Goal: Task Accomplishment & Management: Manage account settings

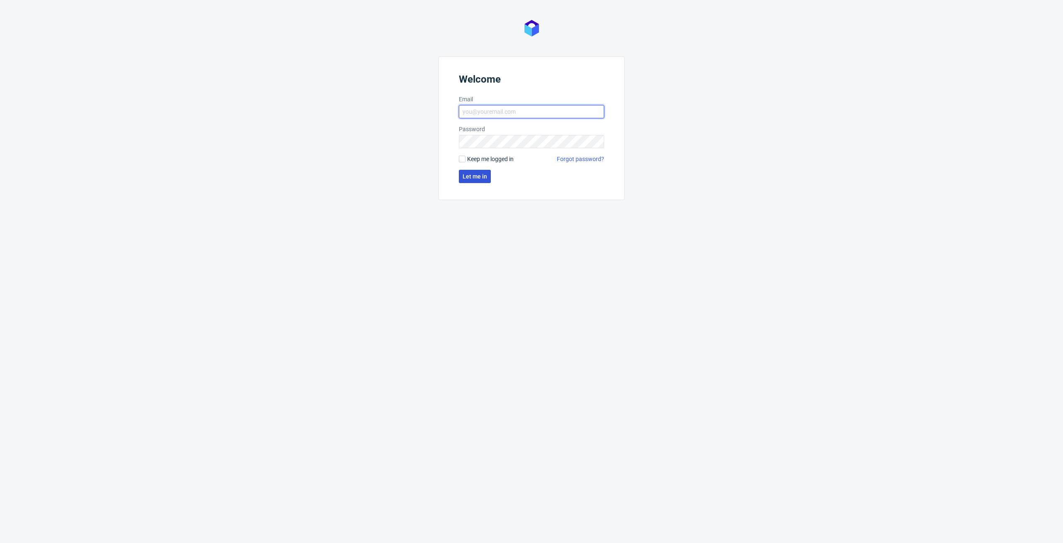
type input "elzbieta.jelinska@packhelp.com"
click at [479, 179] on span "Let me in" at bounding box center [475, 177] width 24 height 6
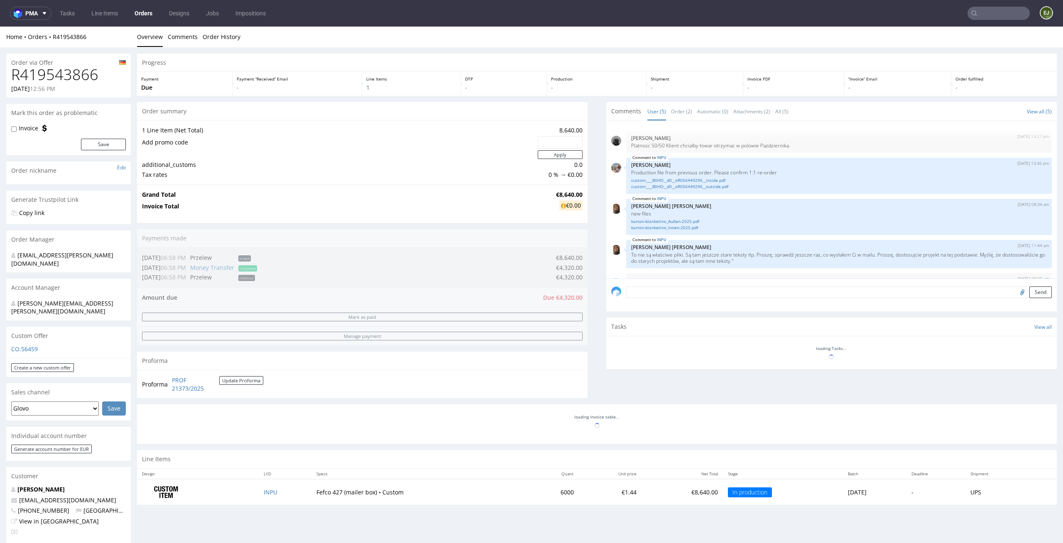
scroll to position [22, 0]
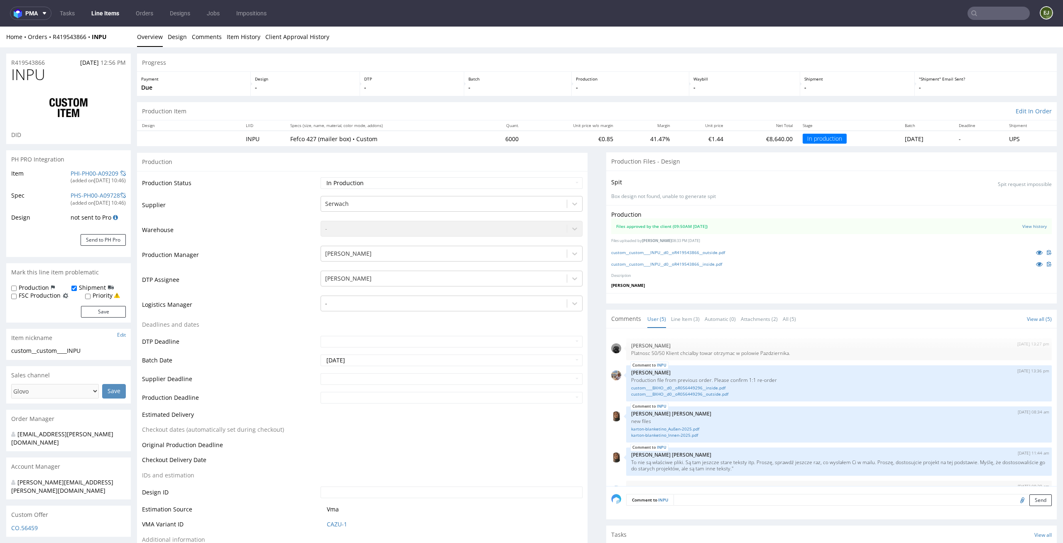
scroll to position [22, 0]
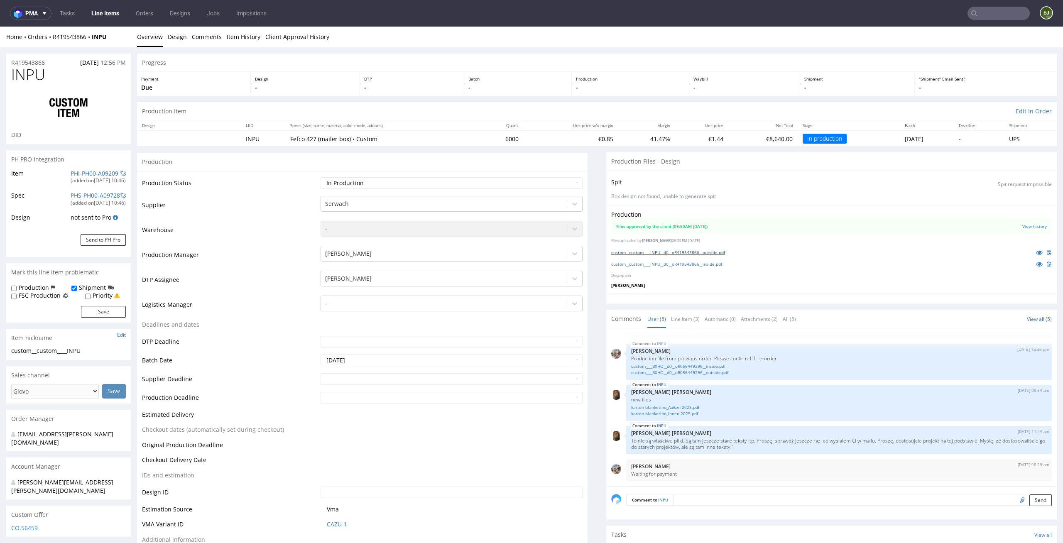
click at [673, 252] on link "custom__custom____INPU__d0__oR419543866__outside.pdf" at bounding box center [668, 253] width 114 height 6
click at [673, 265] on link "custom__custom____INPU__d0__oR419543866__inside.pdf" at bounding box center [666, 264] width 111 height 6
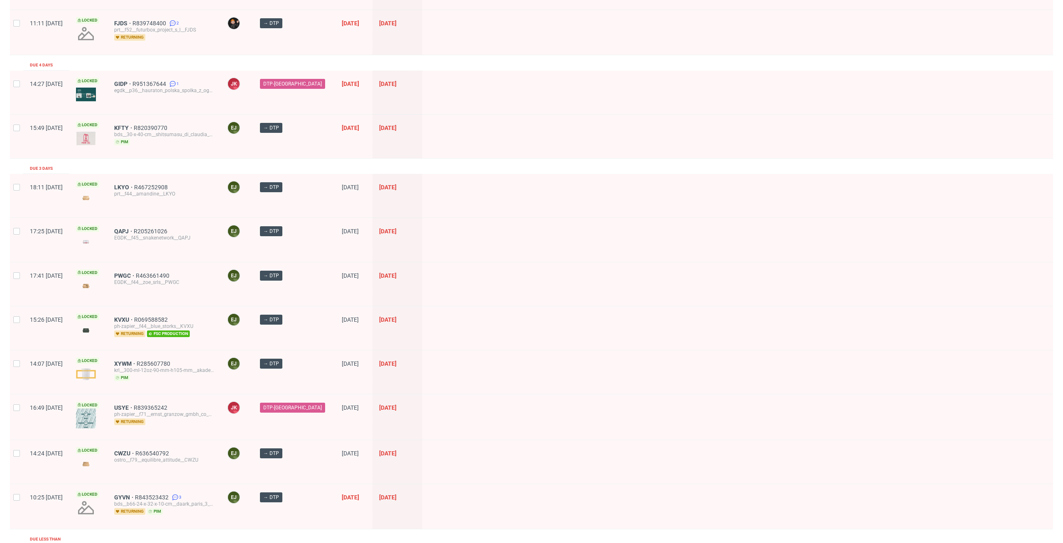
scroll to position [261, 0]
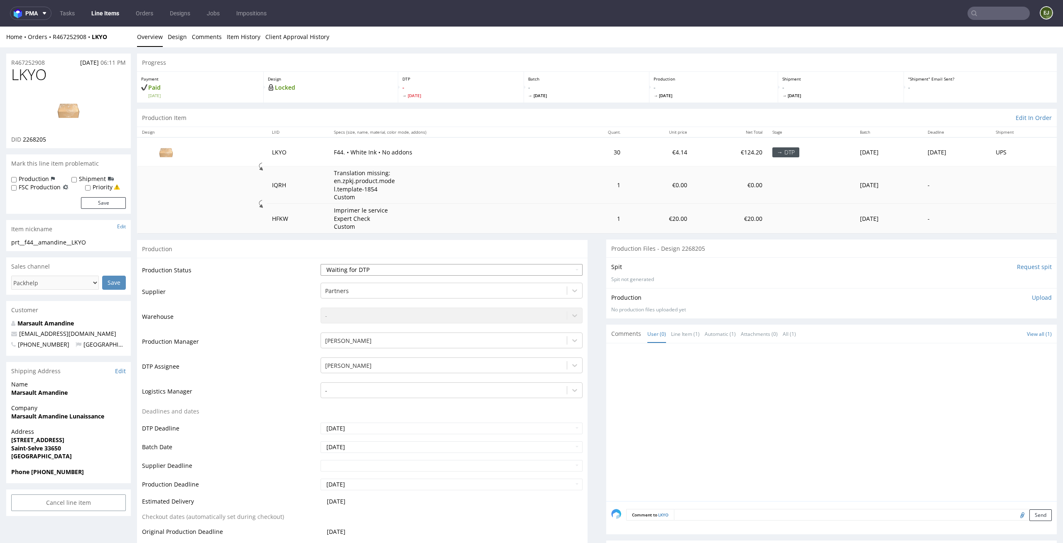
click at [556, 269] on select "Waiting for Artwork Waiting for Diecut Waiting for Mockup Waiting for DTP Waiti…" at bounding box center [452, 270] width 262 height 12
select select "dtp_in_process"
click at [321, 264] on select "Waiting for Artwork Waiting for Diecut Waiting for Mockup Waiting for DTP Waiti…" at bounding box center [452, 270] width 262 height 12
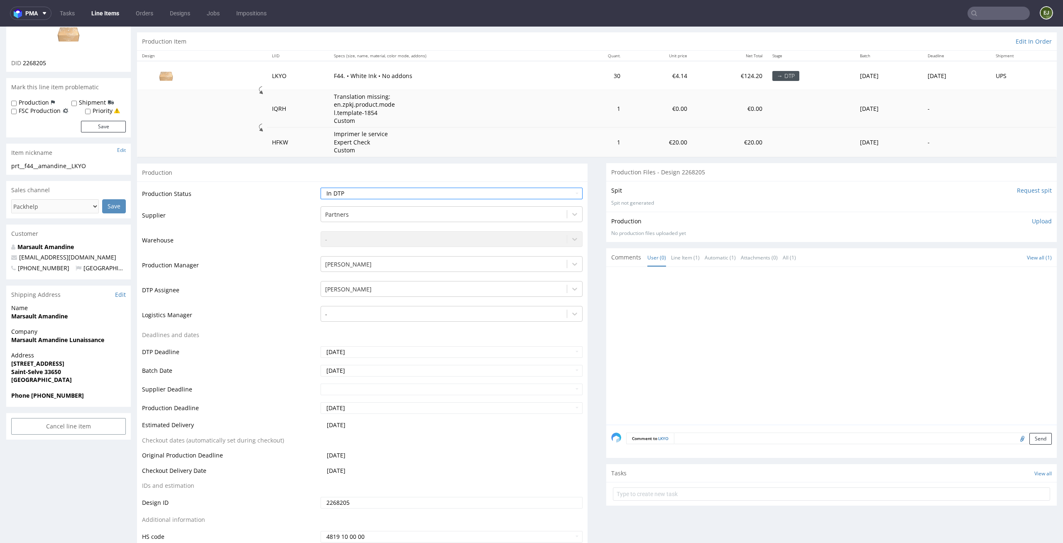
scroll to position [100, 0]
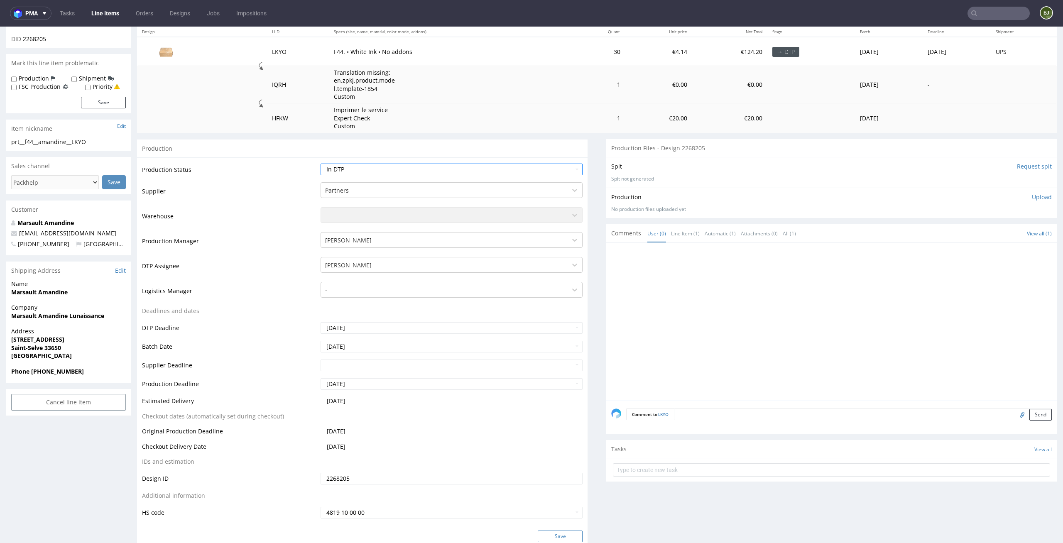
click at [568, 536] on button "Save" at bounding box center [560, 537] width 45 height 12
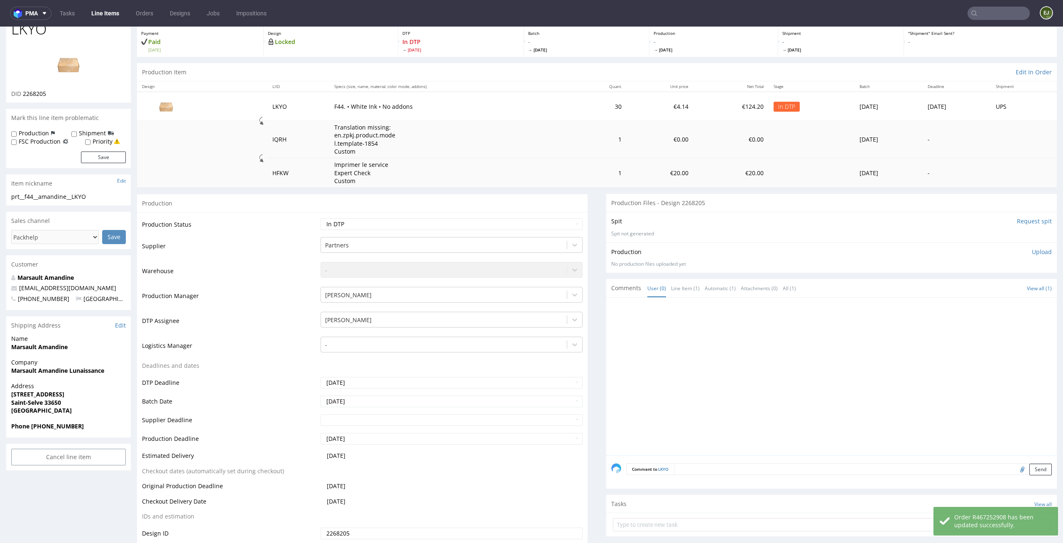
scroll to position [0, 0]
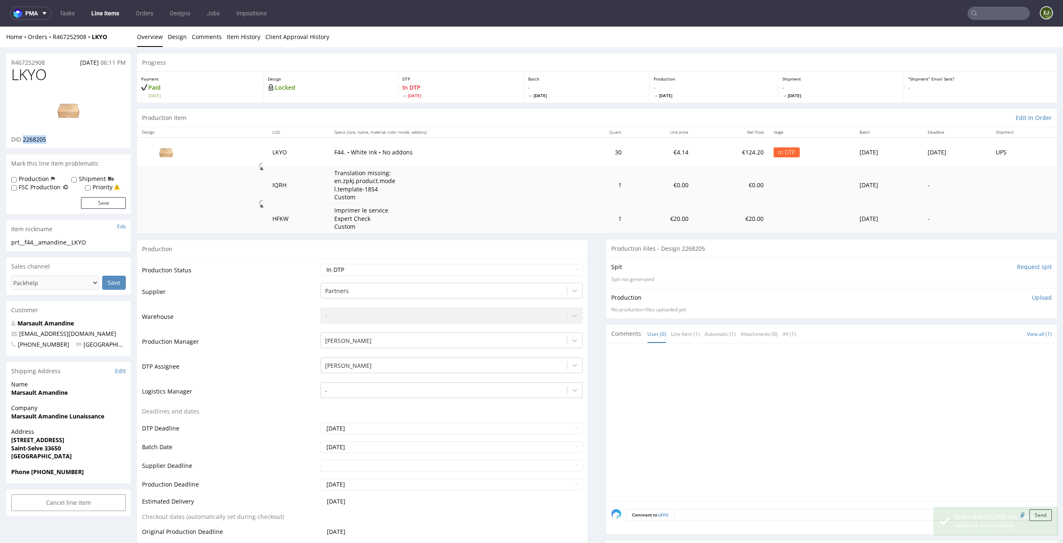
drag, startPoint x: 54, startPoint y: 139, endPoint x: 24, endPoint y: 138, distance: 30.7
click at [24, 138] on div "DID 2268205" at bounding box center [68, 139] width 115 height 8
copy span "2268205"
click at [63, 104] on img at bounding box center [68, 109] width 66 height 37
drag, startPoint x: 53, startPoint y: 73, endPoint x: 0, endPoint y: 74, distance: 52.7
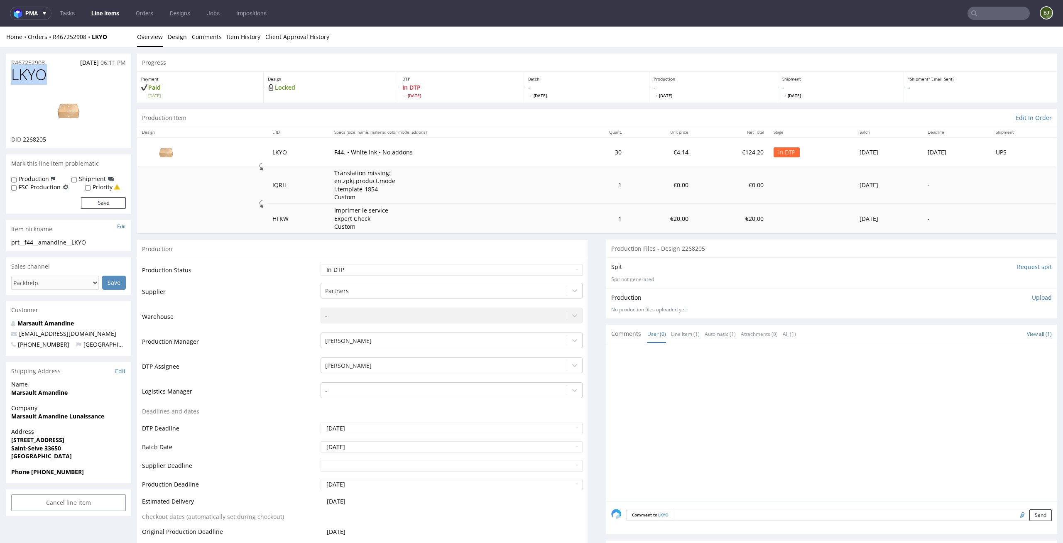
copy span "LKYO"
drag, startPoint x: 100, startPoint y: 245, endPoint x: 0, endPoint y: 244, distance: 100.1
copy div "prt__f44__amandine__LKYO"
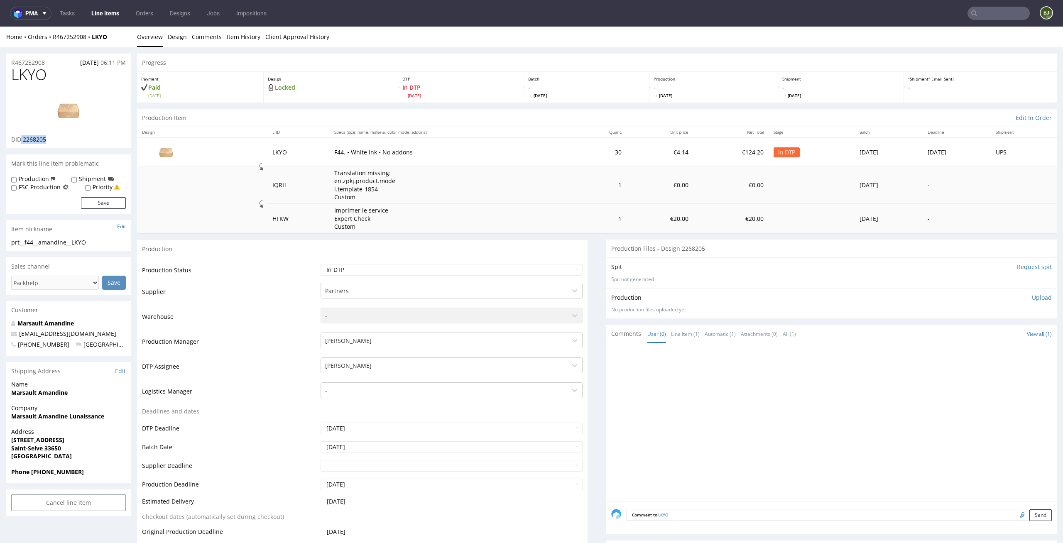
drag, startPoint x: 52, startPoint y: 139, endPoint x: 22, endPoint y: 139, distance: 29.5
click at [22, 139] on div "DID 2268205" at bounding box center [68, 139] width 115 height 8
copy span "2268205"
drag, startPoint x: 56, startPoint y: 62, endPoint x: 0, endPoint y: 62, distance: 55.6
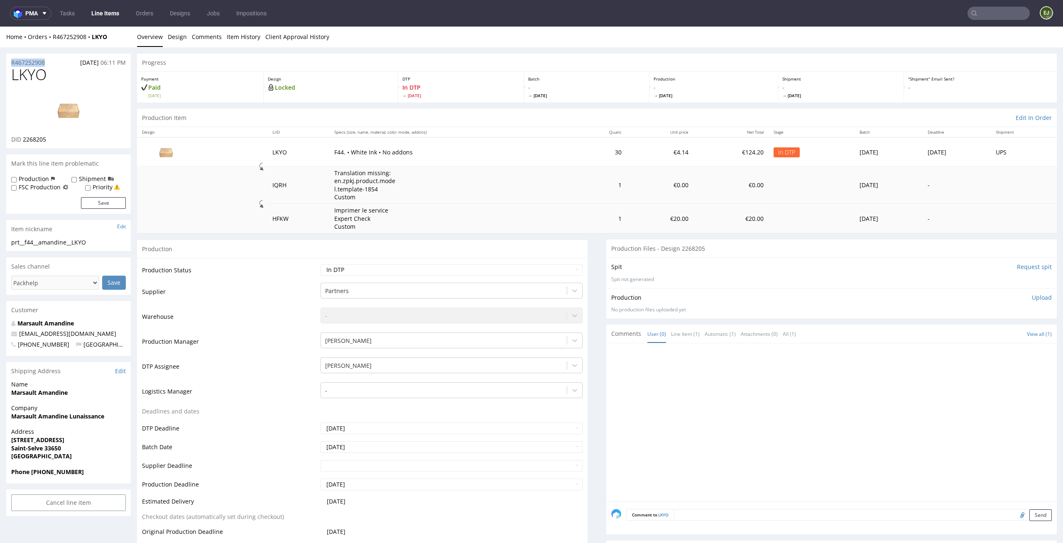
copy p "R467252908"
click at [1035, 294] on p "Upload" at bounding box center [1042, 298] width 20 height 8
click at [976, 336] on div "Add files" at bounding box center [993, 335] width 42 height 12
type input "C:\fakepath\prt__f44__amandine__LKYO__d2268205__oR467252908__outisde.pdf"
click at [1014, 345] on button "Upload now" at bounding box center [1033, 349] width 38 height 12
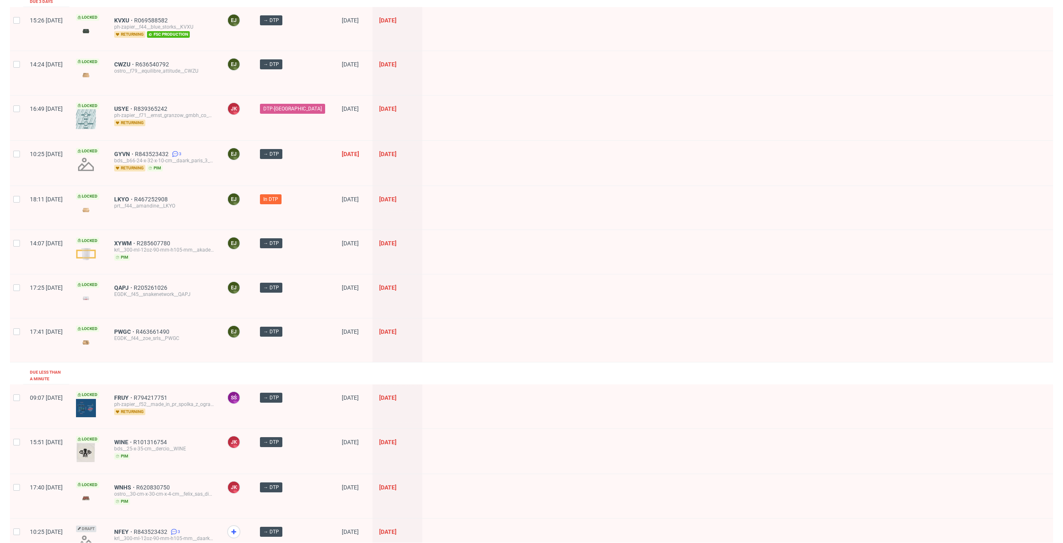
scroll to position [384, 0]
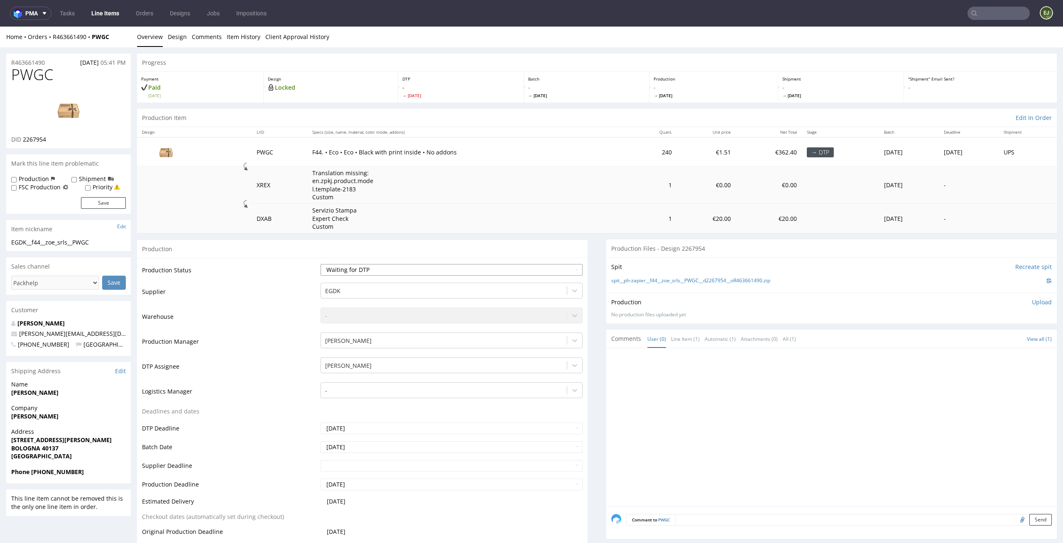
click at [561, 268] on select "Waiting for Artwork Waiting for Diecut Waiting for Mockup Waiting for DTP Waiti…" at bounding box center [452, 270] width 262 height 12
select select "dtp_in_process"
click at [321, 264] on select "Waiting for Artwork Waiting for Diecut Waiting for Mockup Waiting for DTP Waiti…" at bounding box center [452, 270] width 262 height 12
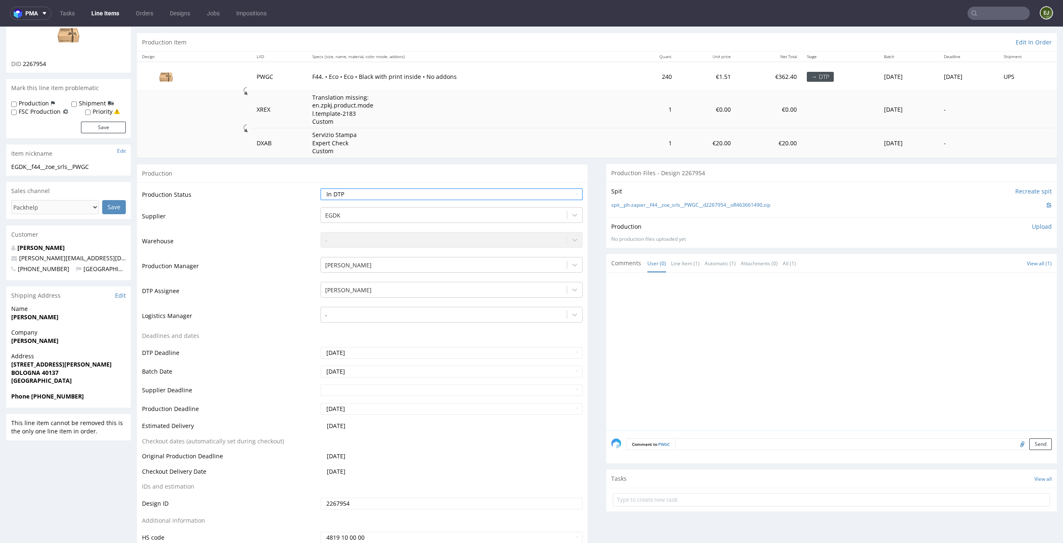
scroll to position [166, 0]
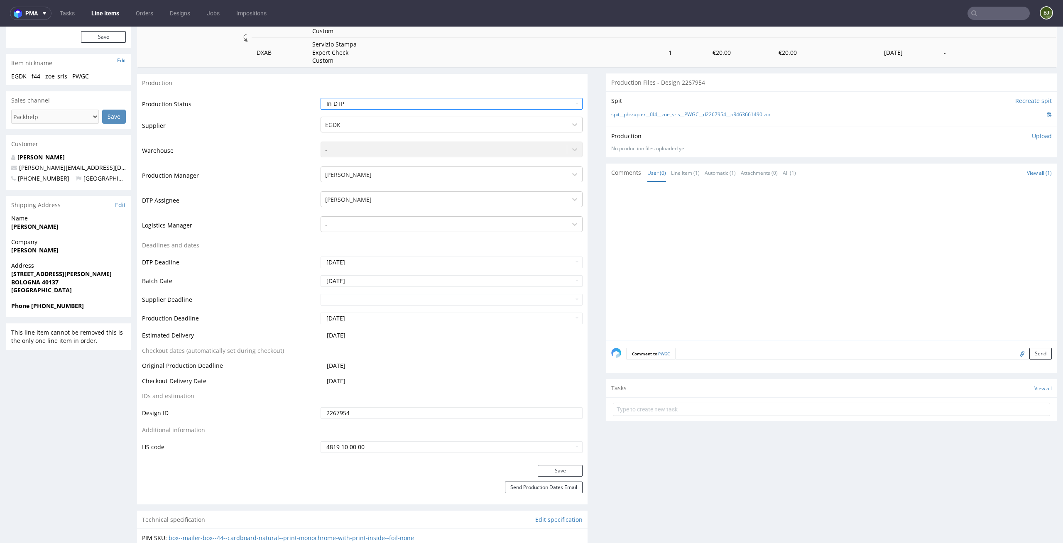
click at [553, 463] on div "Production Status Waiting for Artwork Waiting for Diecut Waiting for Mockup Wai…" at bounding box center [362, 278] width 451 height 373
click at [553, 472] on button "Save" at bounding box center [560, 471] width 45 height 12
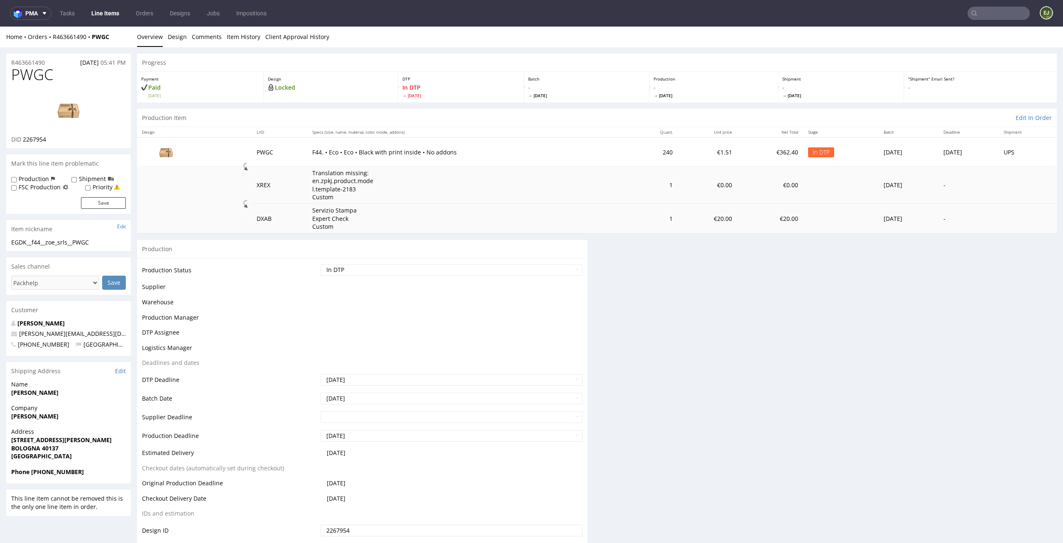
scroll to position [0, 0]
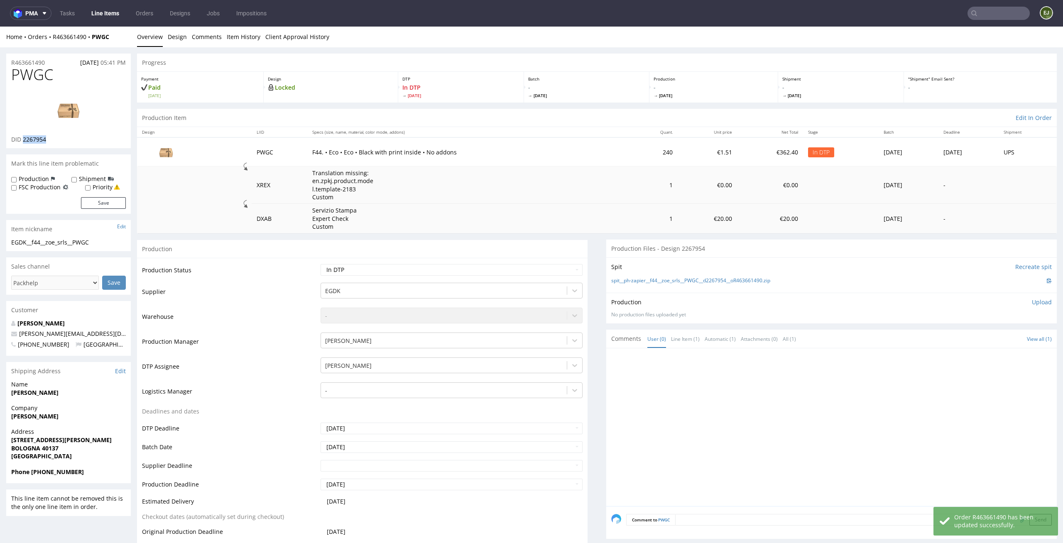
drag, startPoint x: 65, startPoint y: 140, endPoint x: 24, endPoint y: 140, distance: 41.5
click at [24, 140] on div "DID 2267954" at bounding box center [68, 139] width 115 height 8
copy span "2267954"
drag, startPoint x: 54, startPoint y: 76, endPoint x: 0, endPoint y: 76, distance: 54.4
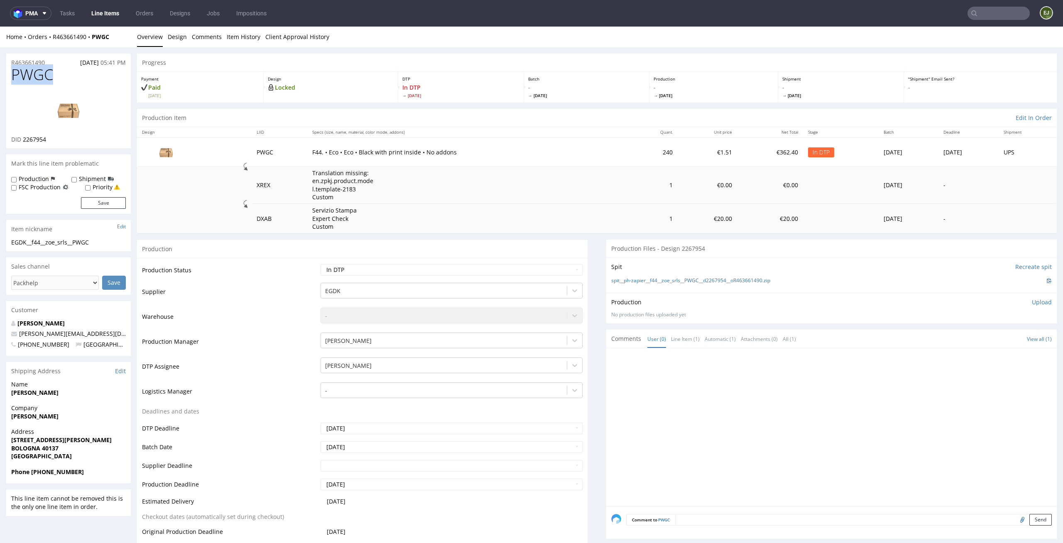
copy span "PWGC"
click at [175, 37] on link "Design" at bounding box center [177, 37] width 19 height 20
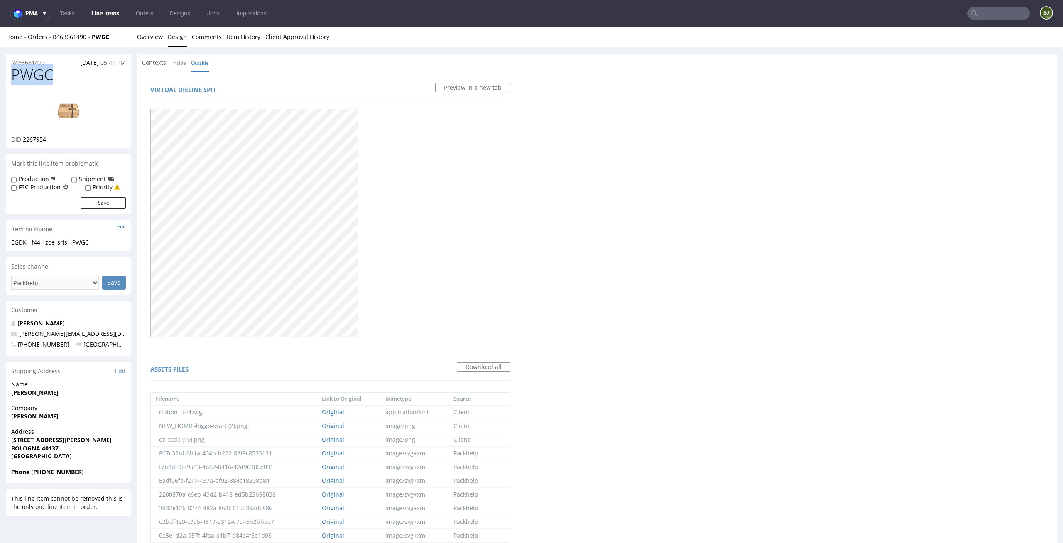
click at [181, 54] on div "Contexts Inside Outside" at bounding box center [597, 63] width 920 height 18
click at [181, 63] on link "Inside" at bounding box center [179, 63] width 14 height 18
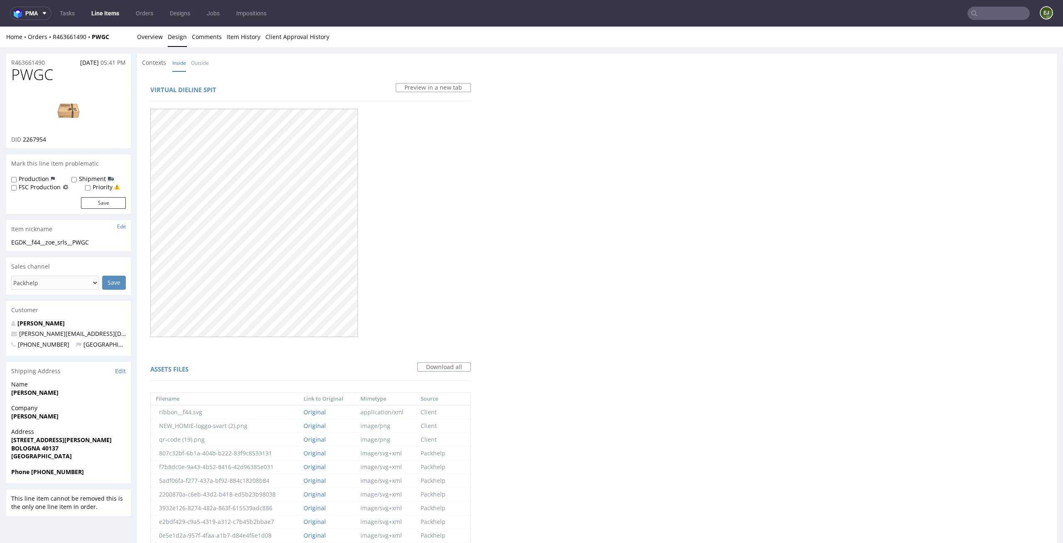
scroll to position [577, 0]
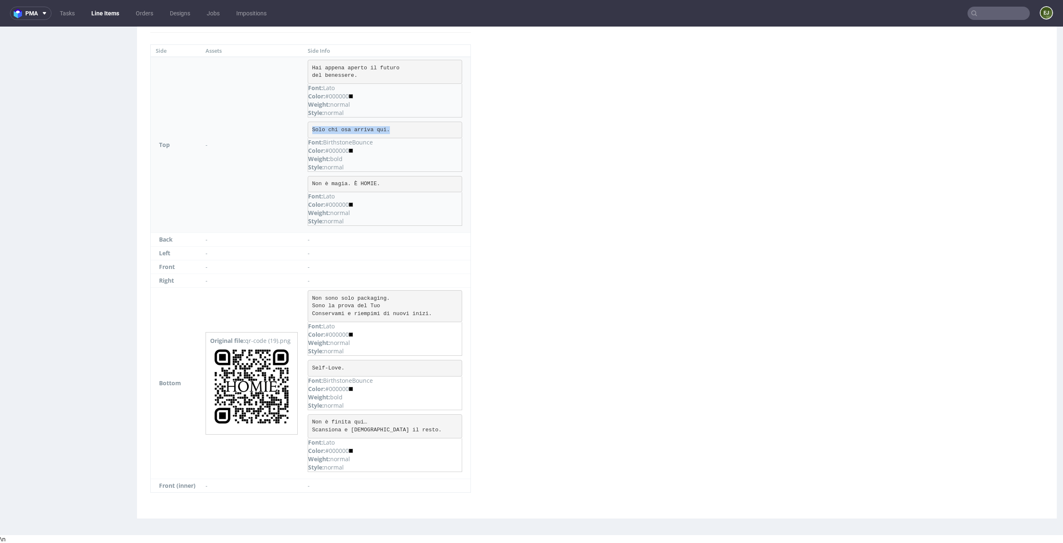
drag, startPoint x: 395, startPoint y: 130, endPoint x: 311, endPoint y: 130, distance: 83.9
click at [311, 130] on pre "Solo chi osa arriva qui." at bounding box center [385, 130] width 154 height 17
copy pre "Solo chi osa arriva qui."
drag, startPoint x: 351, startPoint y: 371, endPoint x: 309, endPoint y: 367, distance: 43.0
click at [309, 366] on pre "Self-Love." at bounding box center [385, 368] width 154 height 17
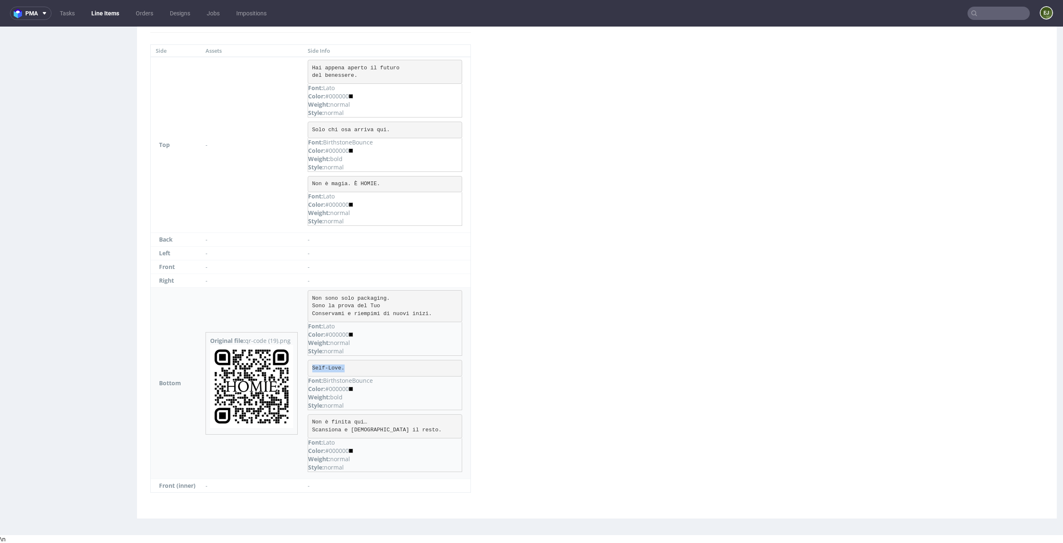
copy pre "Self-Love."
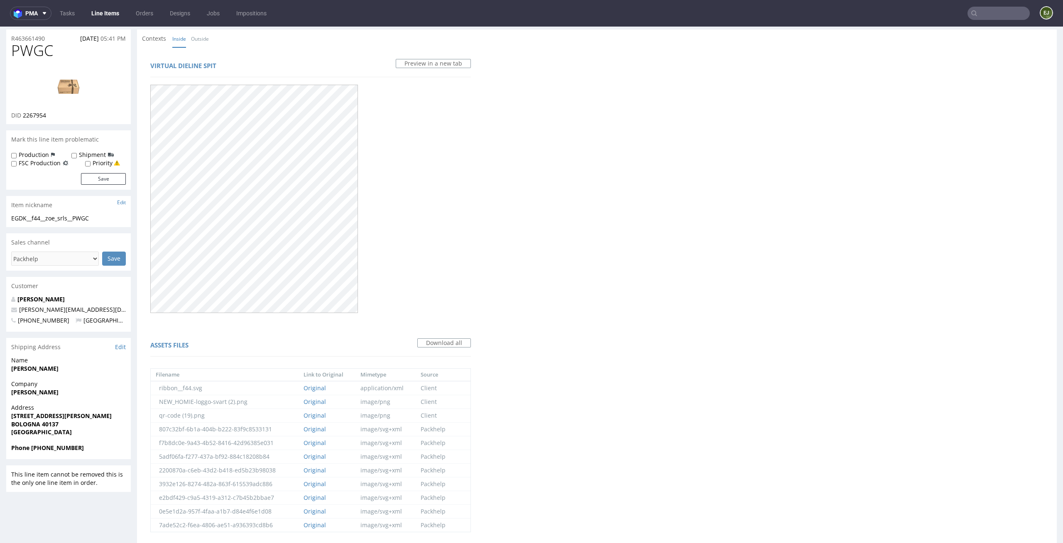
scroll to position [0, 0]
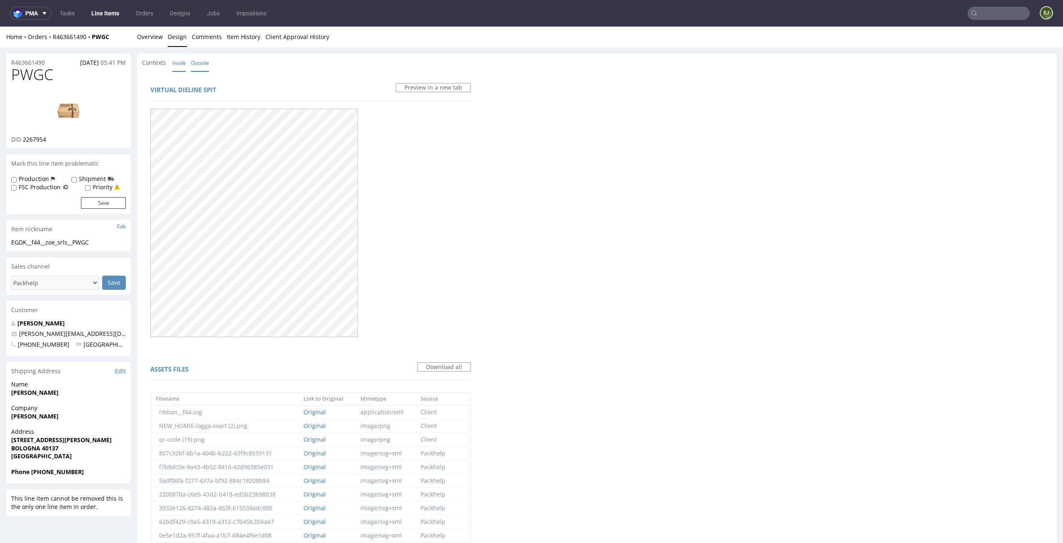
click at [197, 60] on link "Outside" at bounding box center [200, 63] width 18 height 18
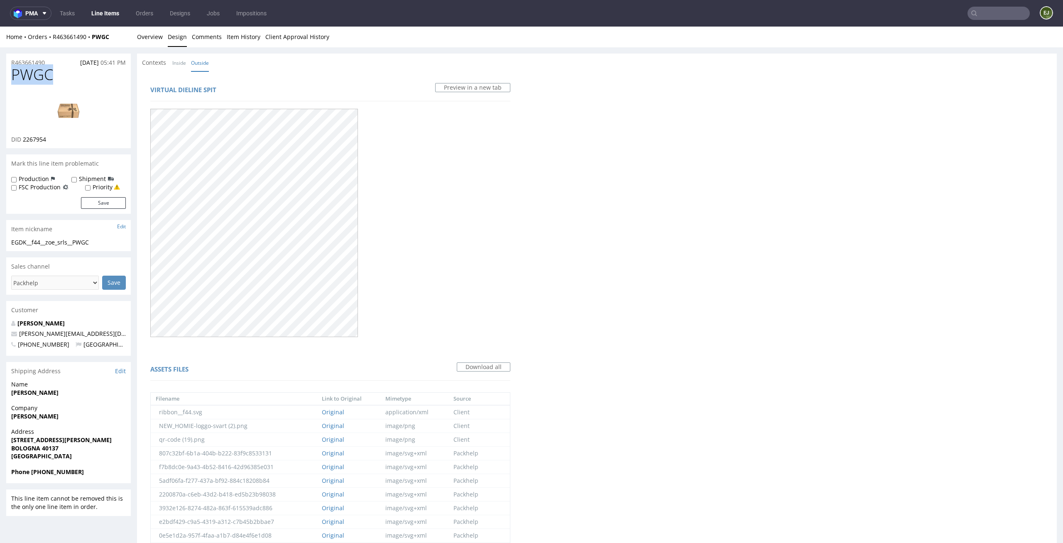
drag, startPoint x: 61, startPoint y: 70, endPoint x: 0, endPoint y: 72, distance: 61.1
copy span "PWGC"
click at [147, 28] on link "Overview" at bounding box center [150, 37] width 26 height 20
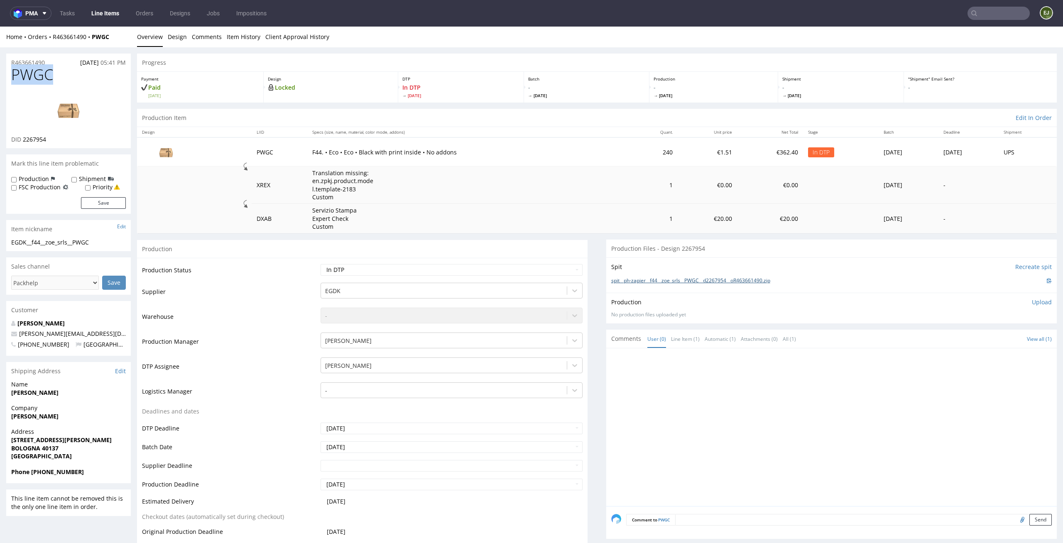
click at [742, 279] on link "spit__ph-zapier__f44__zoe_srls__PWGC__d2267954__oR463661490.zip" at bounding box center [690, 280] width 159 height 7
click at [72, 111] on img at bounding box center [68, 109] width 66 height 37
click at [1032, 301] on p "Upload" at bounding box center [1042, 302] width 20 height 8
click at [985, 340] on div "Add files" at bounding box center [993, 340] width 42 height 12
type input "C:\fakepath\EGDK__f44__zoe_srls__PWGC__d2267954__oR463661490__latest__inside.pdf"
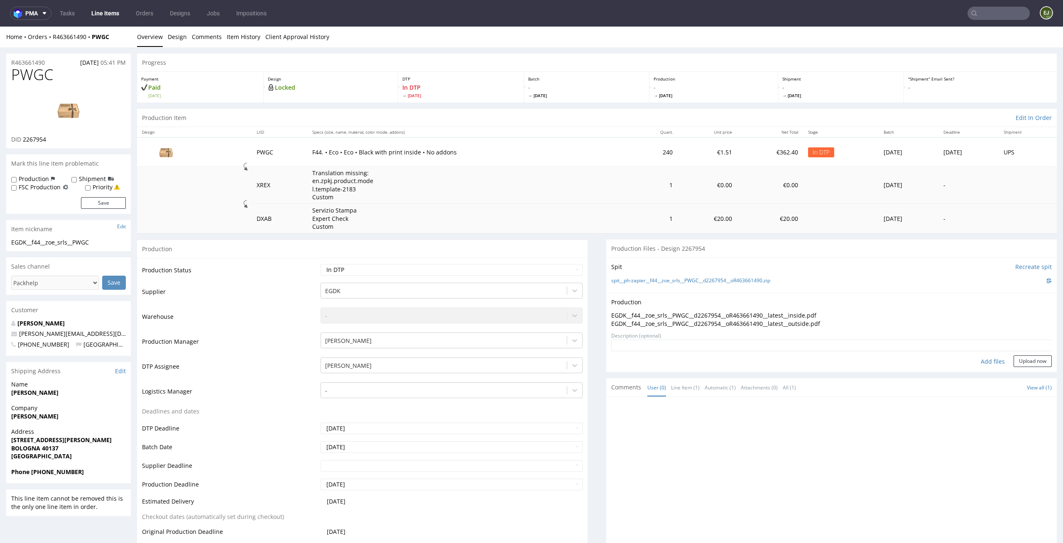
click at [1024, 352] on form "Add files Upload now" at bounding box center [831, 353] width 441 height 27
click at [1024, 356] on button "Upload now" at bounding box center [1033, 361] width 38 height 12
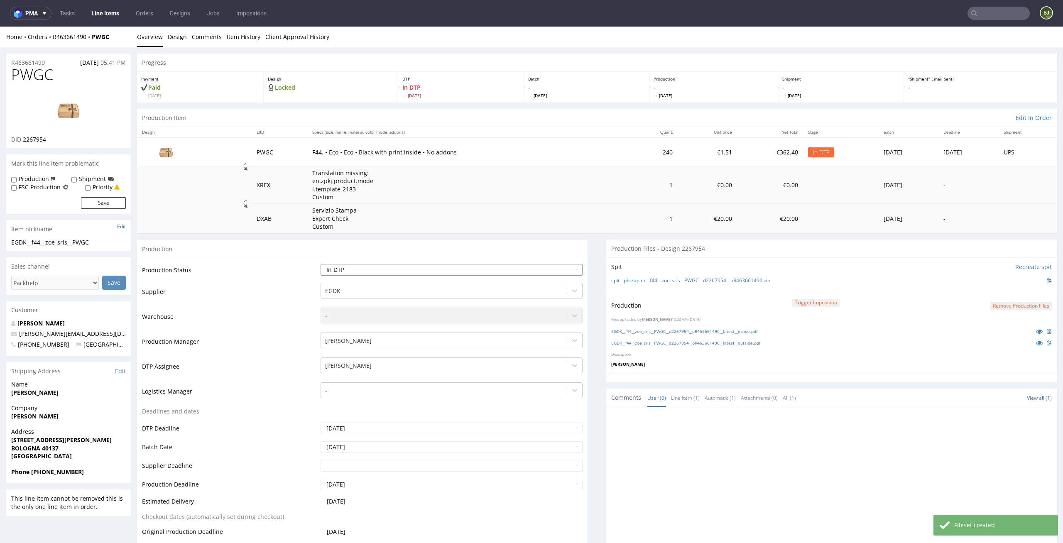
click at [543, 269] on select "Waiting for Artwork Waiting for Diecut Waiting for Mockup Waiting for DTP Waiti…" at bounding box center [452, 270] width 262 height 12
select select "dtp_production_ready"
click at [321, 264] on select "Waiting for Artwork Waiting for Diecut Waiting for Mockup Waiting for DTP Waiti…" at bounding box center [452, 270] width 262 height 12
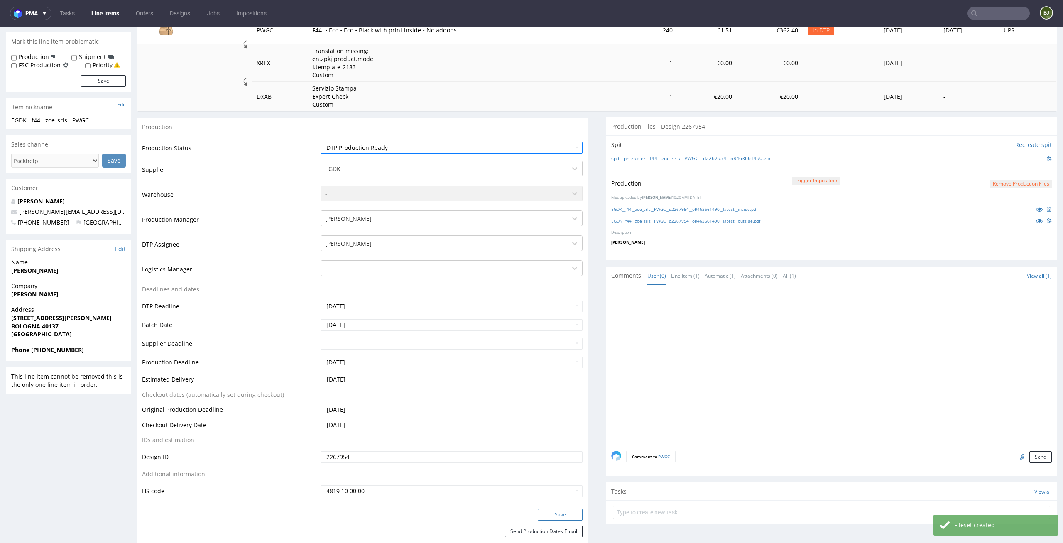
click at [568, 512] on button "Save" at bounding box center [560, 515] width 45 height 12
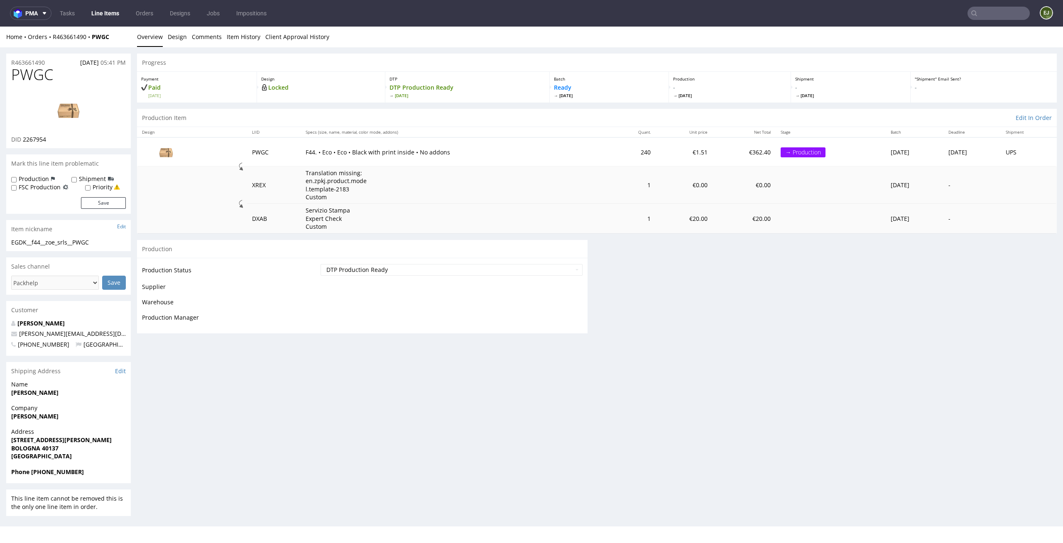
scroll to position [0, 0]
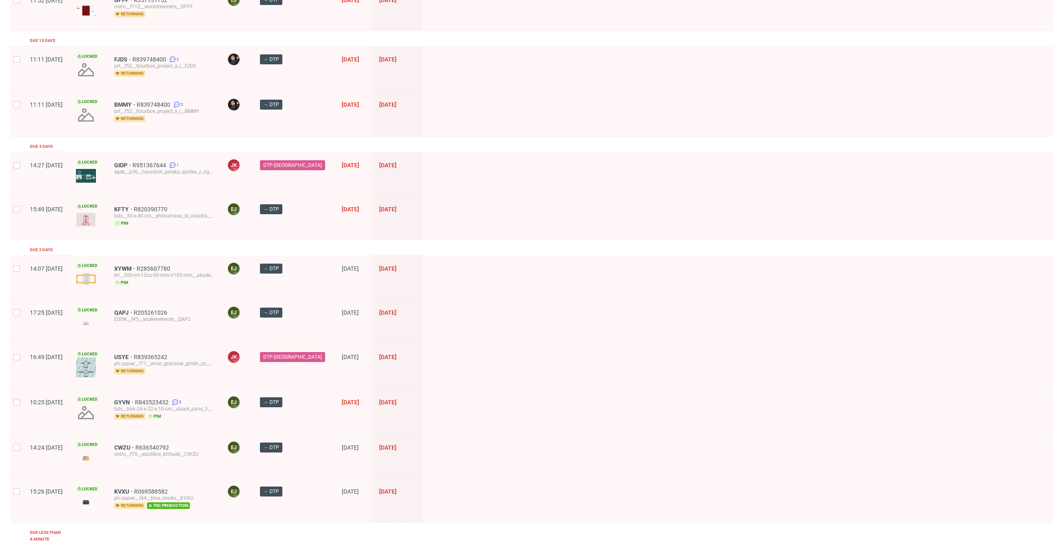
scroll to position [276, 0]
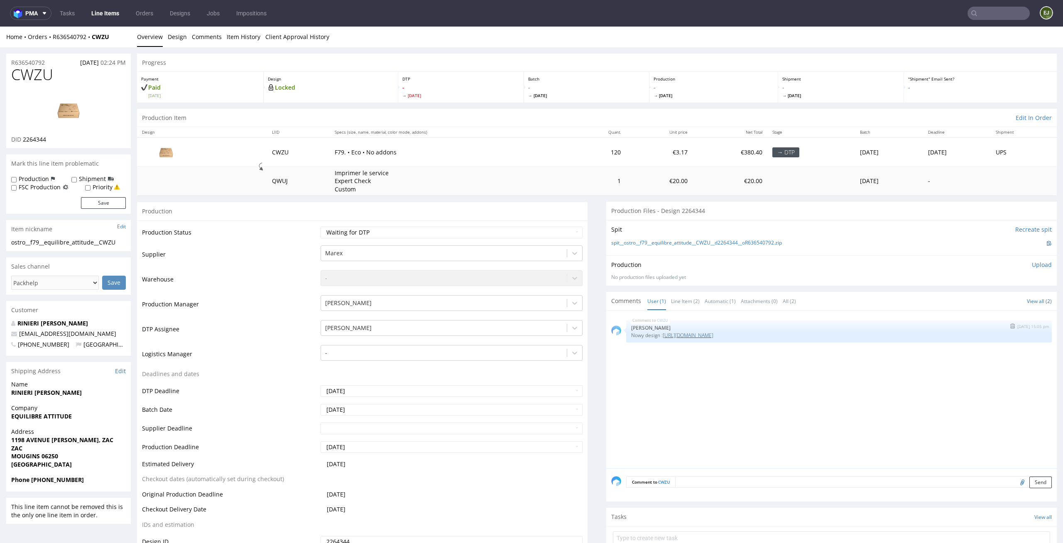
drag, startPoint x: 781, startPoint y: 327, endPoint x: 758, endPoint y: 336, distance: 24.6
click at [758, 336] on div "CWZU [DATE] 15:05 pm [PERSON_NAME] Nowy design : [URL][DOMAIN_NAME]" at bounding box center [839, 332] width 426 height 22
click at [830, 336] on p "Nowy design : [URL][DOMAIN_NAME]" at bounding box center [839, 335] width 416 height 6
drag, startPoint x: 802, startPoint y: 336, endPoint x: 753, endPoint y: 336, distance: 48.6
click at [753, 336] on p "Nowy design : [URL][DOMAIN_NAME]" at bounding box center [839, 335] width 416 height 6
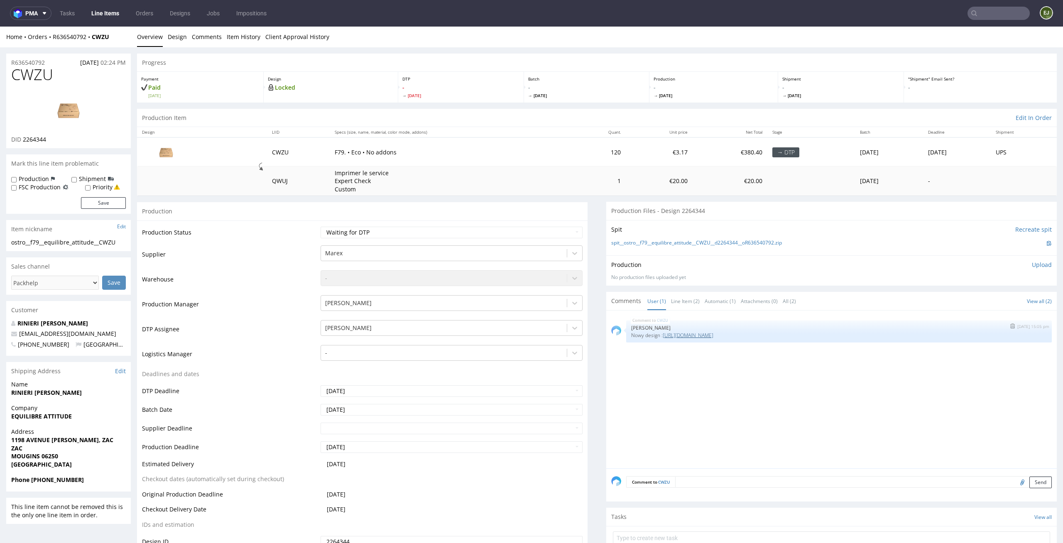
copy link "2264344"
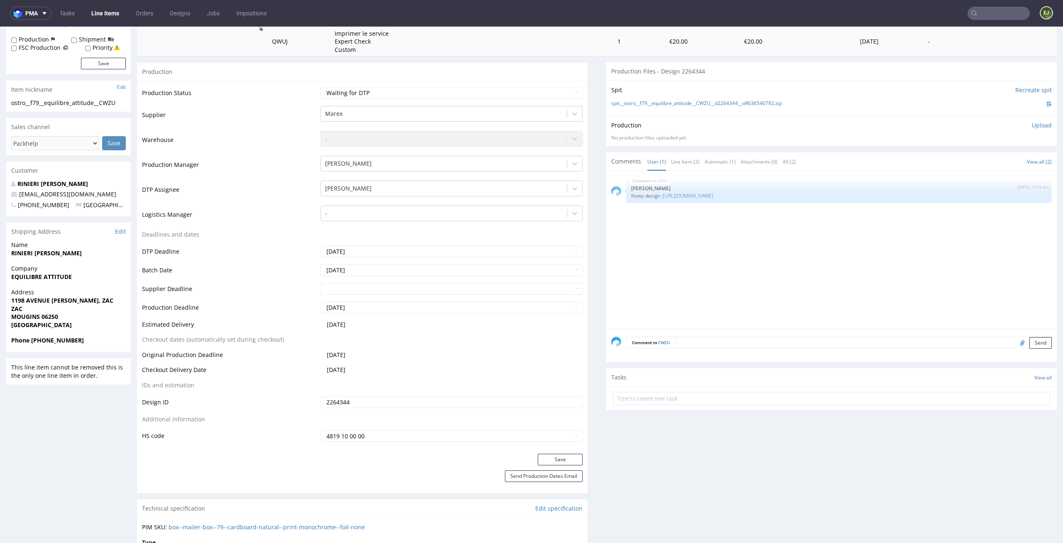
click at [386, 406] on input "2264344" at bounding box center [452, 403] width 262 height 12
click at [578, 463] on div "Save" at bounding box center [362, 462] width 451 height 17
click at [573, 463] on button "Save" at bounding box center [560, 460] width 45 height 12
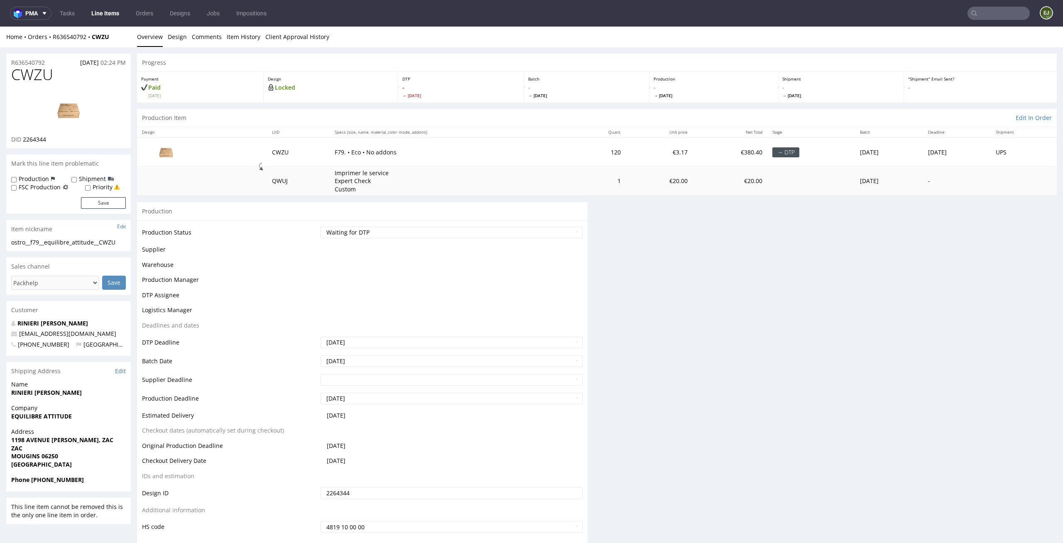
scroll to position [134, 0]
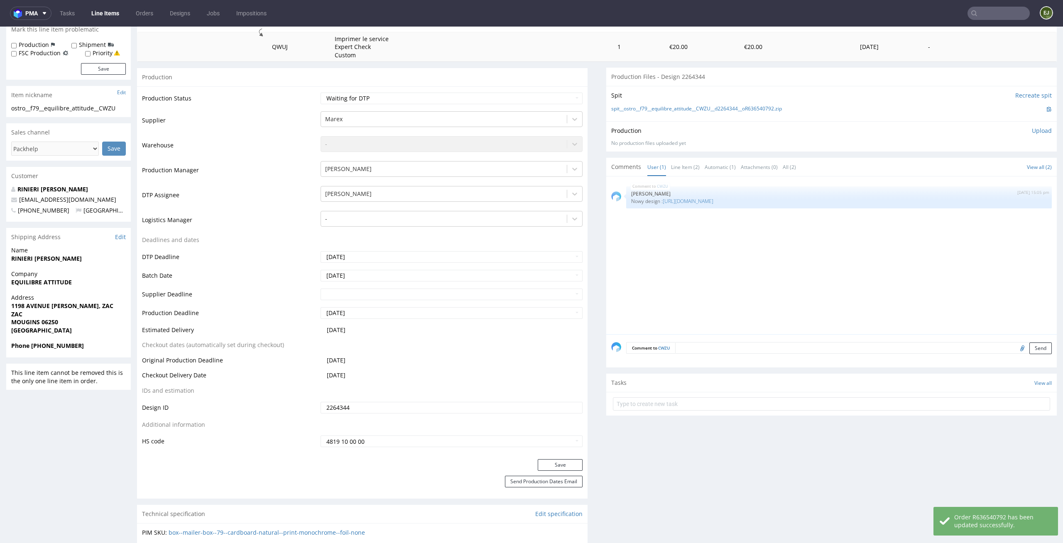
click at [1032, 93] on input "Recreate spit" at bounding box center [1033, 95] width 37 height 8
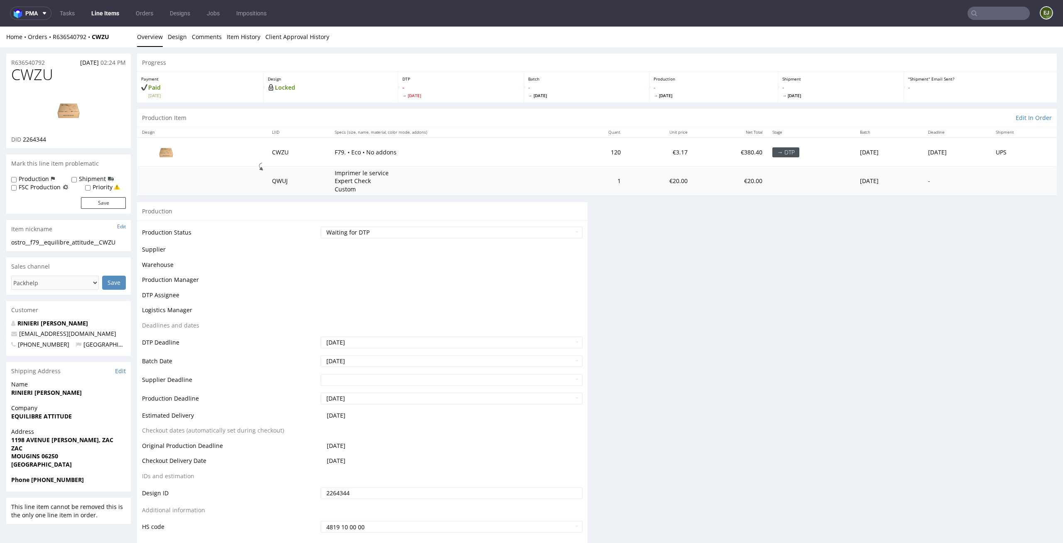
scroll to position [0, 0]
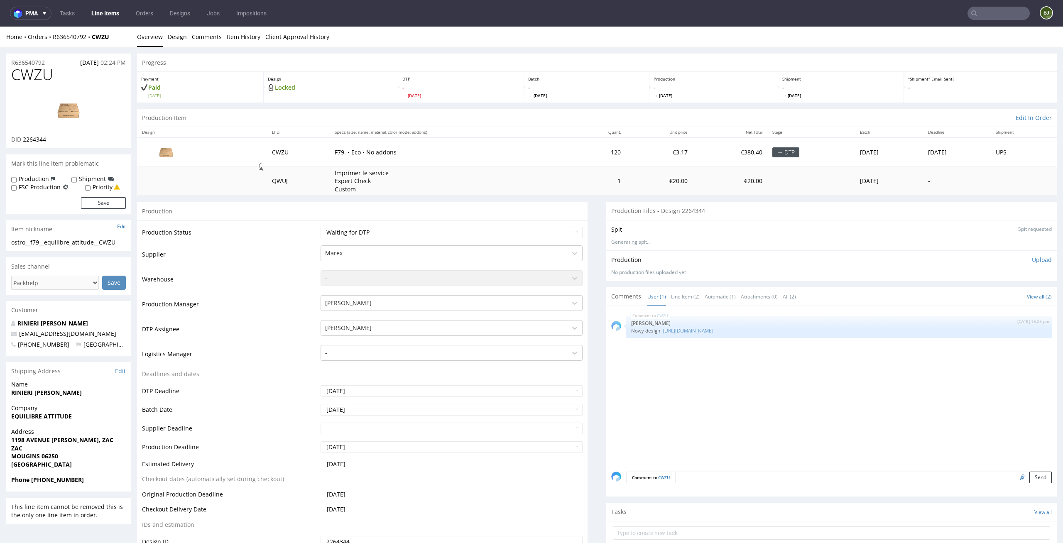
click at [593, 76] on p "Batch" at bounding box center [586, 79] width 117 height 6
click at [1012, 228] on p "👉 Spit created, reload 👈" at bounding box center [1015, 229] width 72 height 8
click at [529, 231] on select "Waiting for Artwork Waiting for Diecut Waiting for Mockup Waiting for DTP Waiti…" at bounding box center [452, 233] width 262 height 12
select select "dtp_in_process"
click at [321, 227] on select "Waiting for Artwork Waiting for Diecut Waiting for Mockup Waiting for DTP Waiti…" at bounding box center [452, 233] width 262 height 12
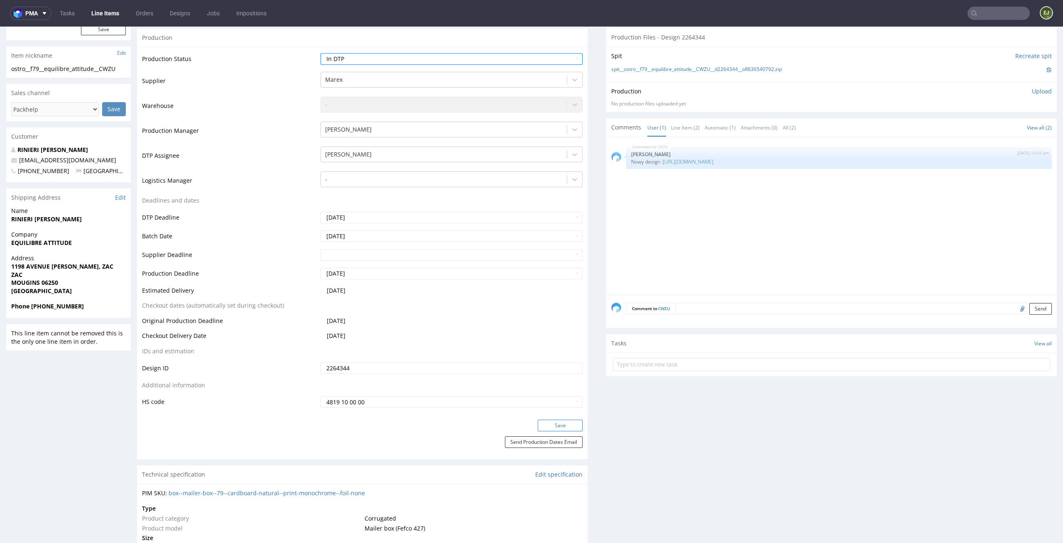
click at [563, 430] on button "Save" at bounding box center [560, 426] width 45 height 12
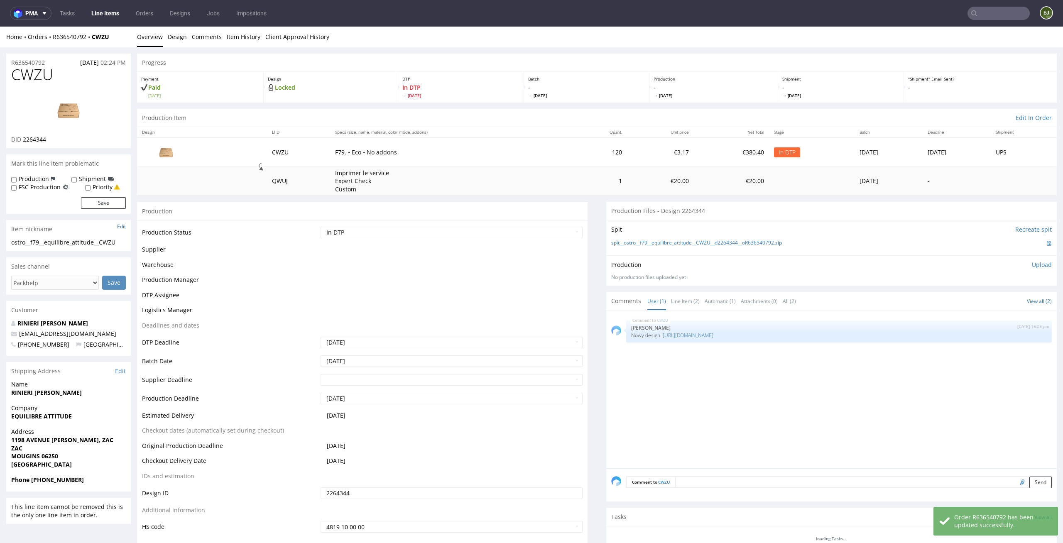
drag, startPoint x: 61, startPoint y: 74, endPoint x: 0, endPoint y: 74, distance: 60.6
click at [0, 74] on div "R636540792 18.09.2025 02:24 PM CWZU DID 2264344 Mark this line item problematic…" at bounding box center [531, 470] width 1063 height 847
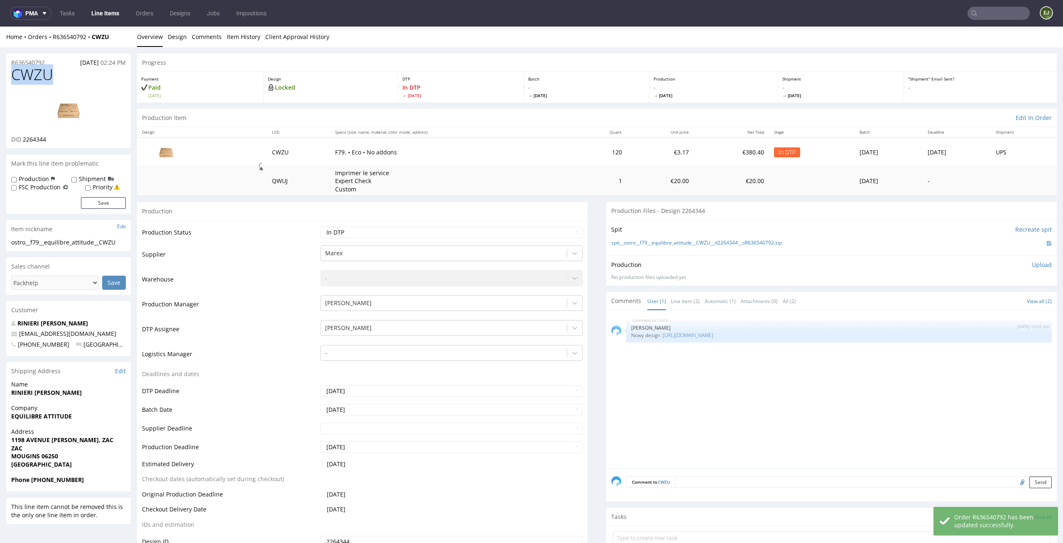
copy span "CWZU"
click at [684, 236] on div "Spit Recreate spit spit__ostro__f79__equilibre_attitude__CWZU__d2264344__oR6365…" at bounding box center [831, 237] width 451 height 35
click at [683, 242] on link "spit__ostro__f79__equilibre_attitude__CWZU__d2264344__oR636540792.zip" at bounding box center [696, 243] width 171 height 7
click at [75, 110] on img at bounding box center [68, 109] width 66 height 37
click at [701, 241] on link "spit__ostro__f79__equilibre_attitude__CWZU__d2264344__oR636540792.zip" at bounding box center [696, 243] width 171 height 7
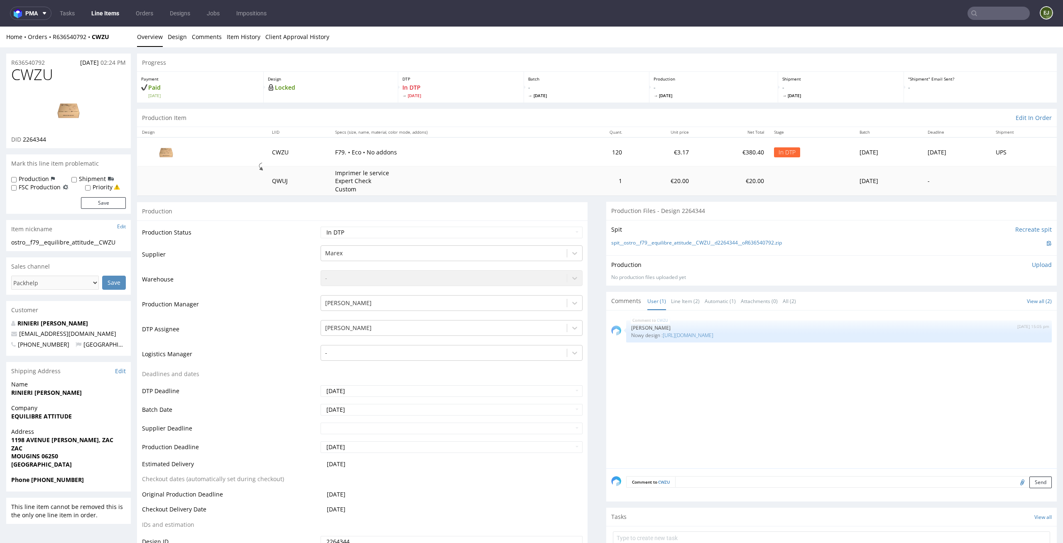
click at [1032, 266] on p "Upload" at bounding box center [1042, 265] width 20 height 8
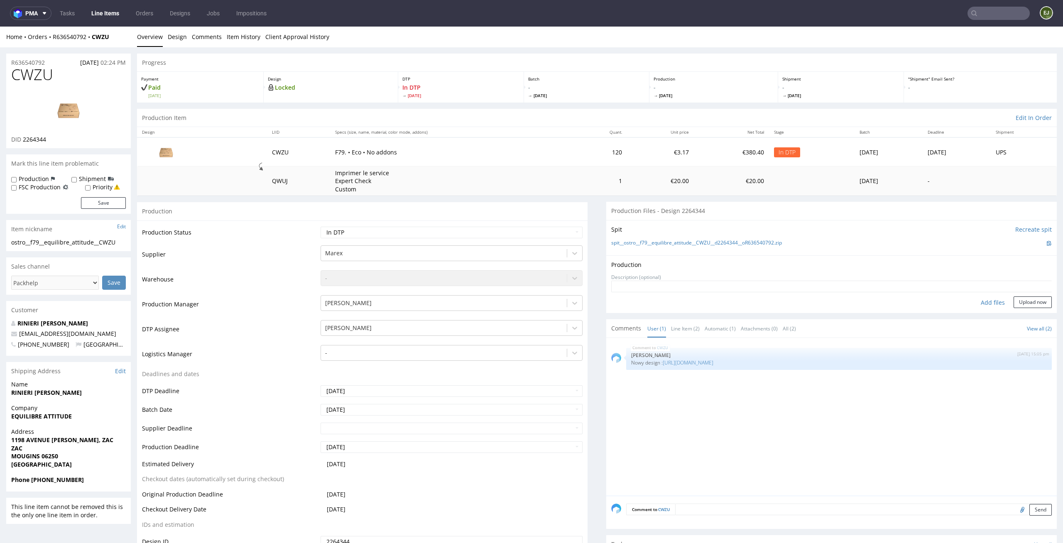
click at [987, 302] on div "Add files" at bounding box center [993, 302] width 42 height 12
type input "C:\fakepath\ostro__f79__equilibre_attitude__CWZU__d2264344__oR636540792__latest…"
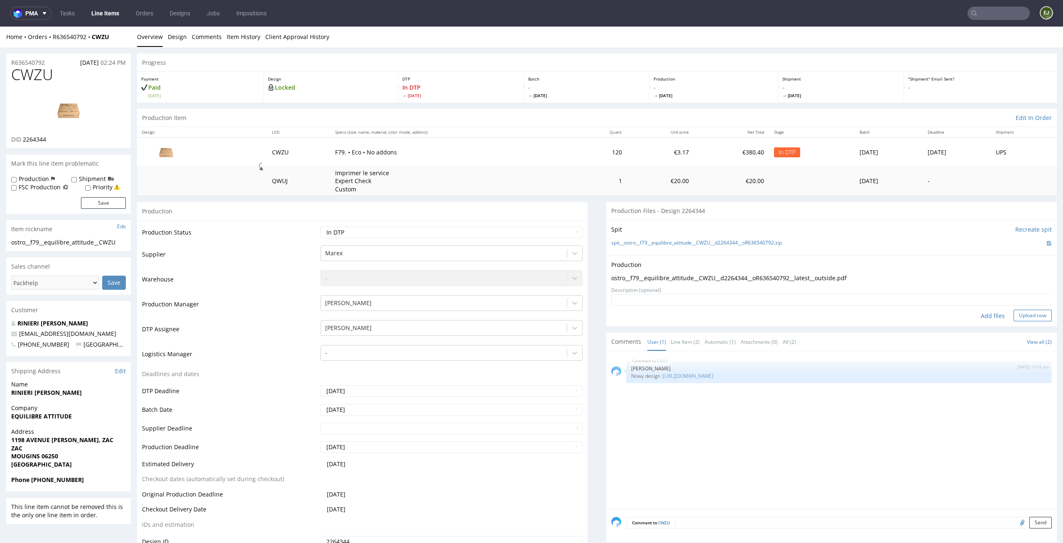
click at [1025, 314] on button "Upload now" at bounding box center [1033, 316] width 38 height 12
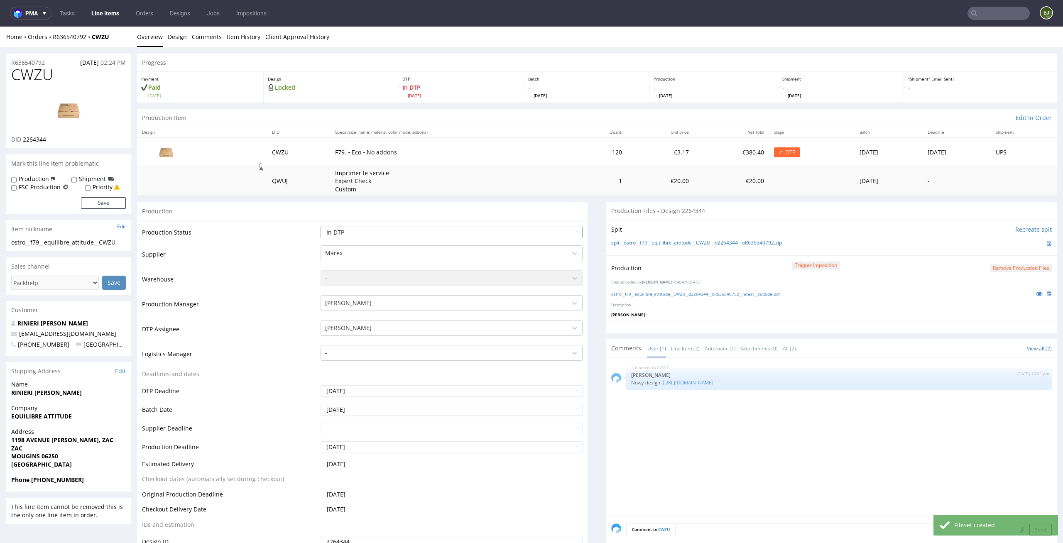
click at [559, 233] on select "Waiting for Artwork Waiting for Diecut Waiting for Mockup Waiting for DTP Waiti…" at bounding box center [452, 233] width 262 height 12
select select "dtp_production_ready"
click at [321, 227] on select "Waiting for Artwork Waiting for Diecut Waiting for Mockup Waiting for DTP Waiti…" at bounding box center [452, 233] width 262 height 12
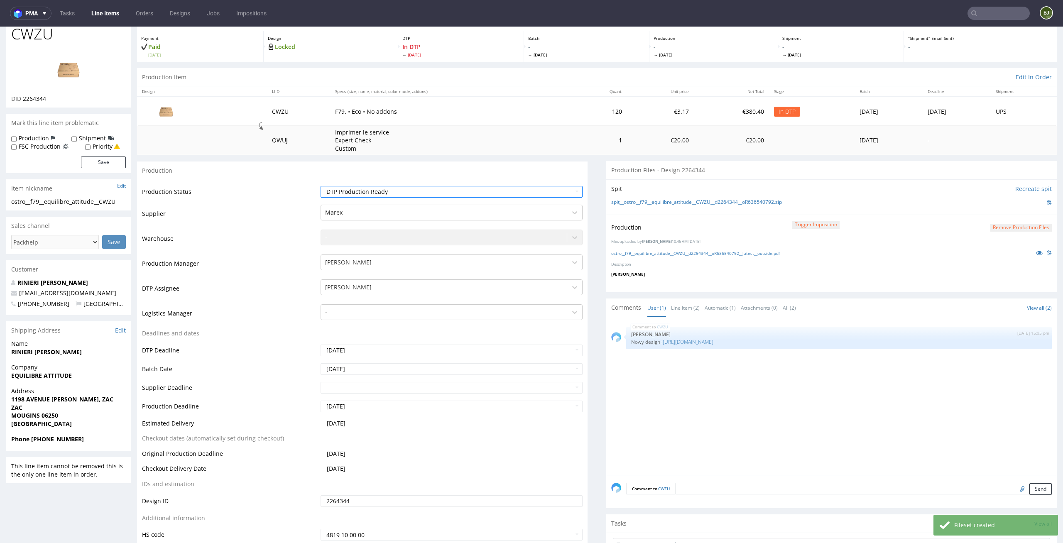
scroll to position [78, 0]
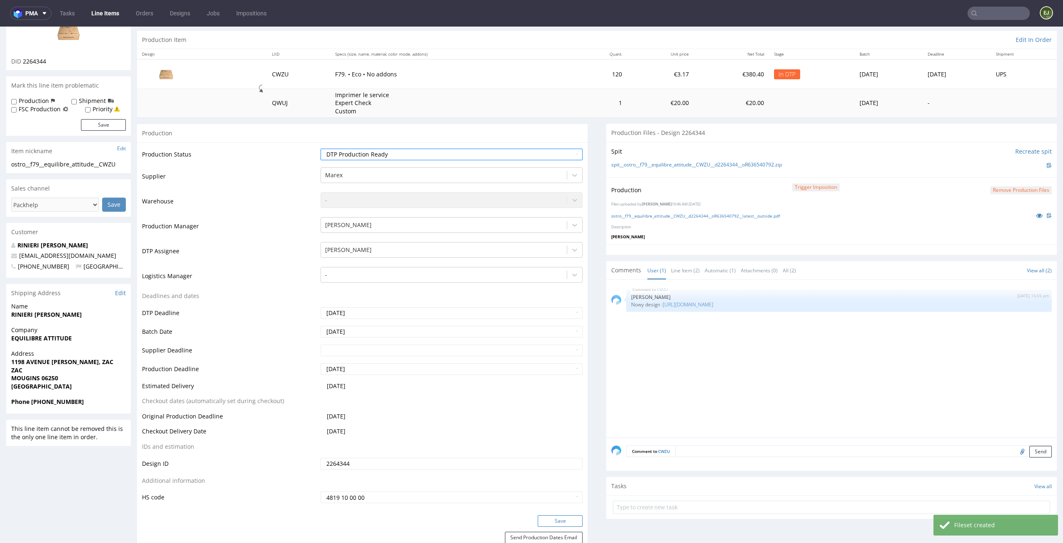
click at [545, 515] on button "Save" at bounding box center [560, 521] width 45 height 12
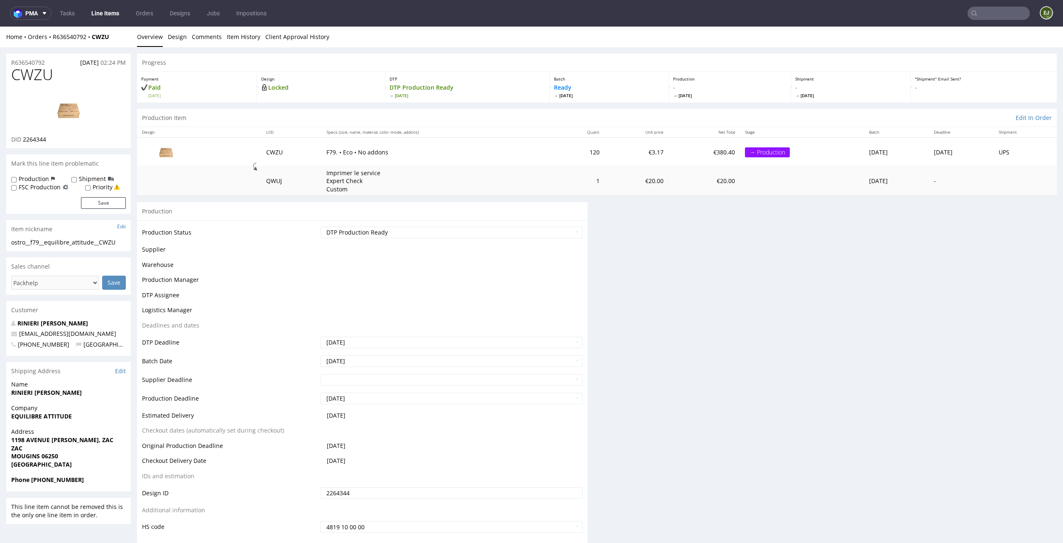
scroll to position [0, 0]
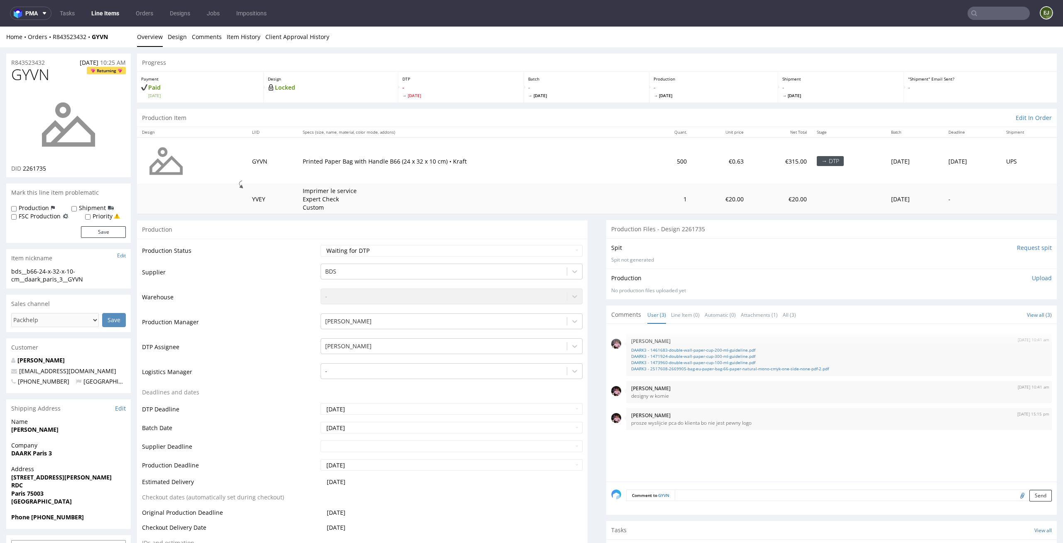
click at [703, 164] on td "€0.63" at bounding box center [720, 160] width 56 height 47
click at [706, 368] on link "DAARK3 - 2517608-2669905-bag-eu-paper-bag-66-paper-natural-mono-cmyk-one-side-n…" at bounding box center [839, 369] width 416 height 6
click at [550, 250] on select "Waiting for Artwork Waiting for Diecut Waiting for Mockup Waiting for DTP Waiti…" at bounding box center [452, 251] width 262 height 12
select select "dtp_in_process"
click at [321, 245] on select "Waiting for Artwork Waiting for Diecut Waiting for Mockup Waiting for DTP Waiti…" at bounding box center [452, 251] width 262 height 12
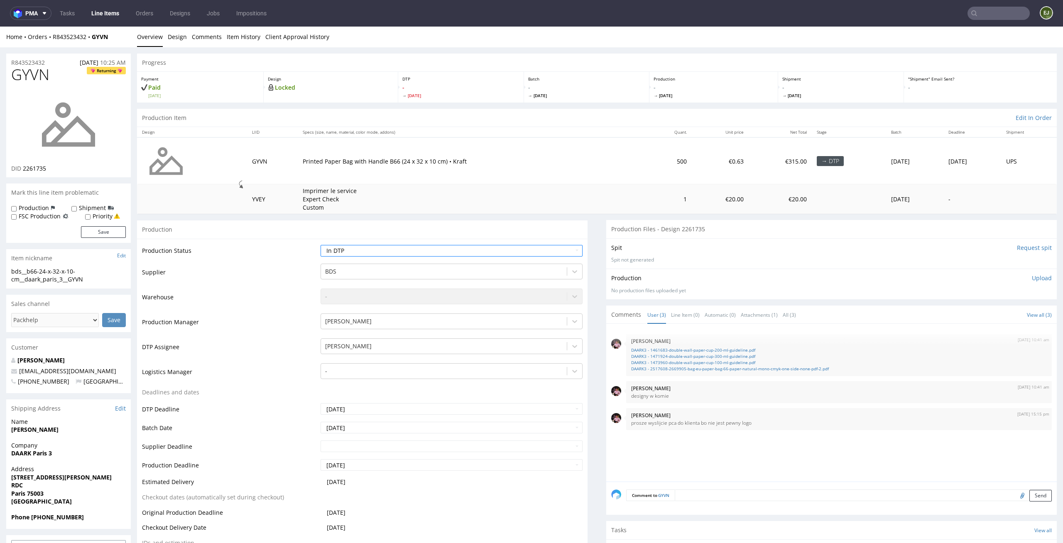
scroll to position [101, 0]
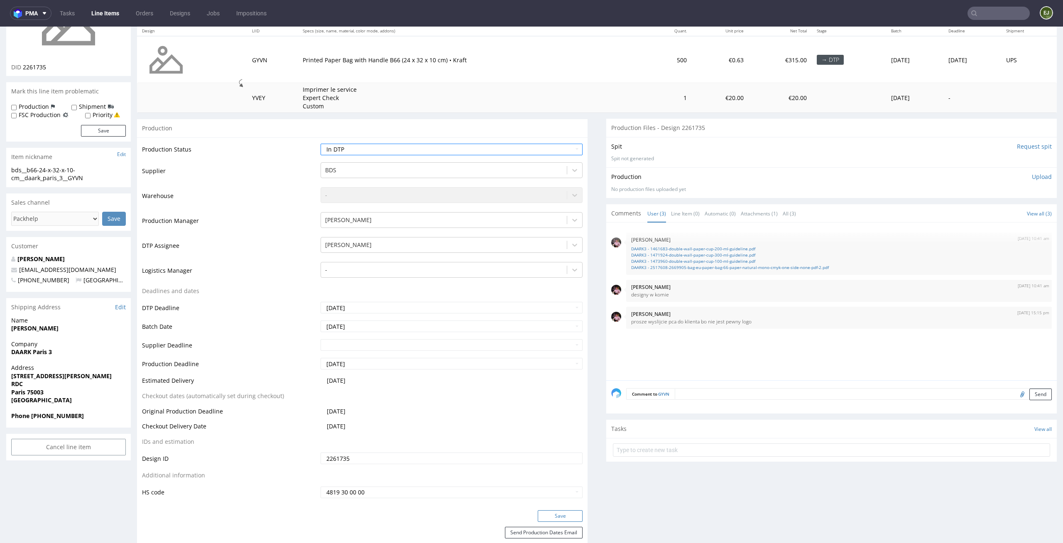
click at [563, 517] on button "Save" at bounding box center [560, 516] width 45 height 12
click at [573, 112] on td "Imprimer le service Expert Check Custom" at bounding box center [473, 97] width 350 height 29
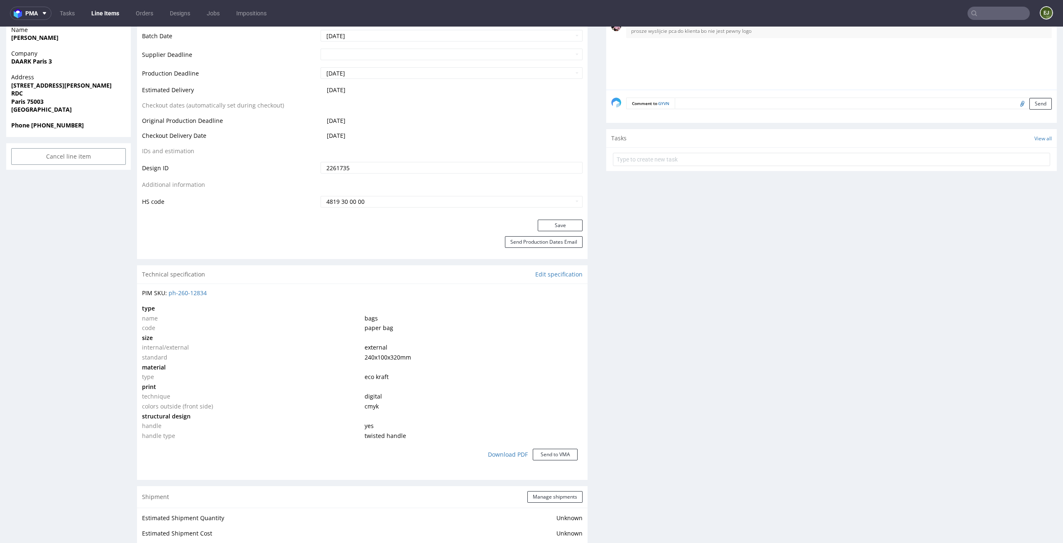
scroll to position [0, 0]
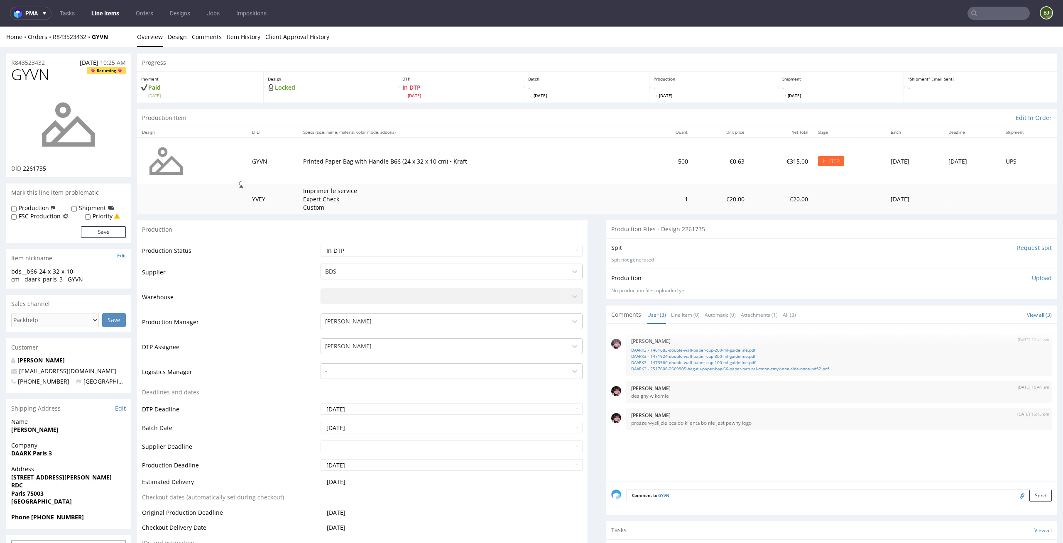
drag, startPoint x: 62, startPoint y: 70, endPoint x: 0, endPoint y: 70, distance: 61.9
copy span "GYVN"
drag, startPoint x: 60, startPoint y: 166, endPoint x: 23, endPoint y: 165, distance: 37.0
click at [23, 165] on div "DID 2261735" at bounding box center [68, 168] width 115 height 8
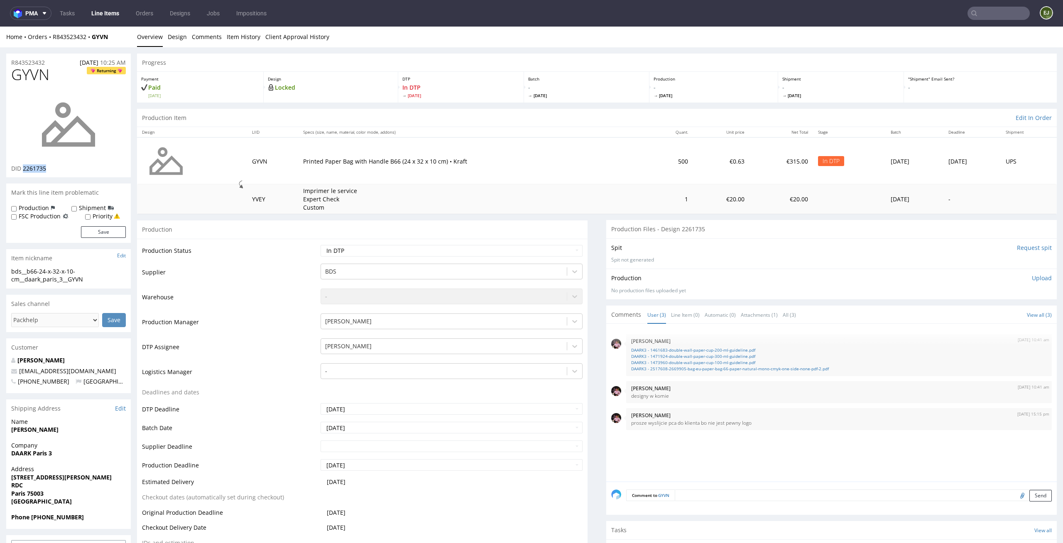
copy span "2261735"
drag, startPoint x: 91, startPoint y: 282, endPoint x: 0, endPoint y: 274, distance: 90.9
copy div "bds__b66-24-x-32-x-10-cm__daark_paris_3__GYVN"
click at [53, 162] on link at bounding box center [68, 125] width 66 height 80
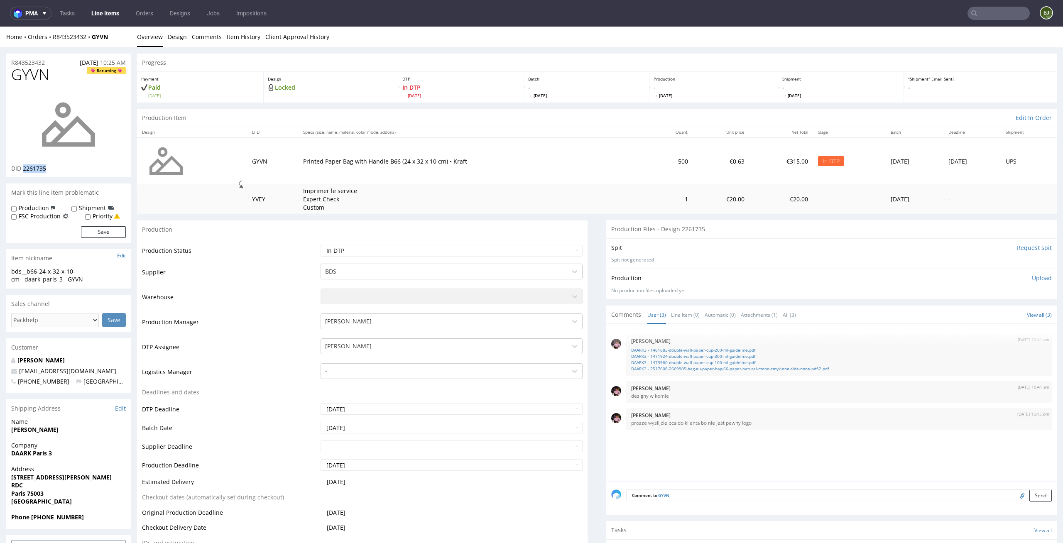
drag, startPoint x: 53, startPoint y: 166, endPoint x: 23, endPoint y: 169, distance: 30.0
click at [23, 169] on div "DID 2261735" at bounding box center [68, 168] width 115 height 8
copy span "2261735"
drag, startPoint x: 51, startPoint y: 65, endPoint x: 10, endPoint y: 65, distance: 40.7
click at [10, 65] on div "R843523432 24.09.2025 10:25 AM" at bounding box center [68, 60] width 125 height 13
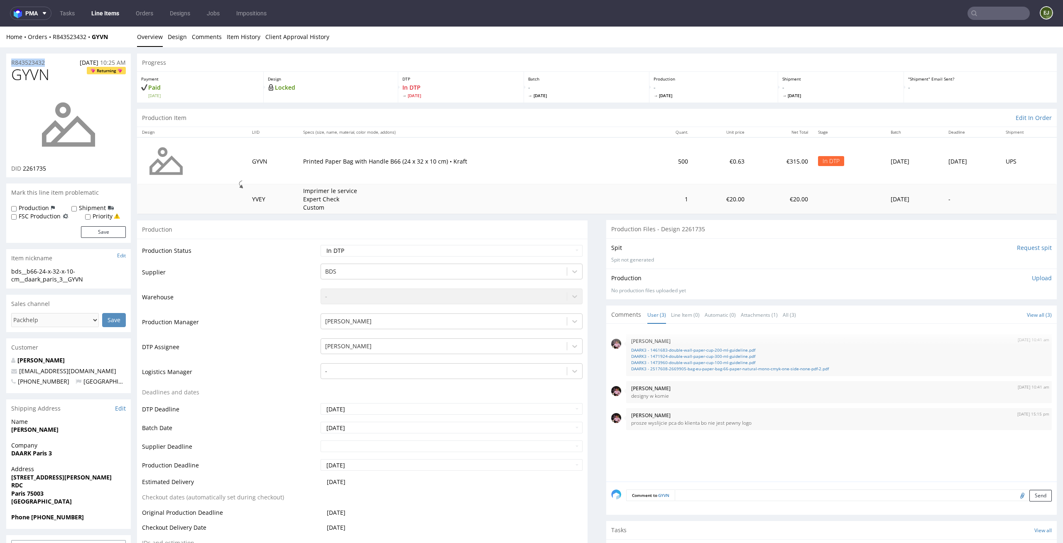
copy p "R843523432"
click at [1035, 275] on p "Upload" at bounding box center [1042, 278] width 20 height 8
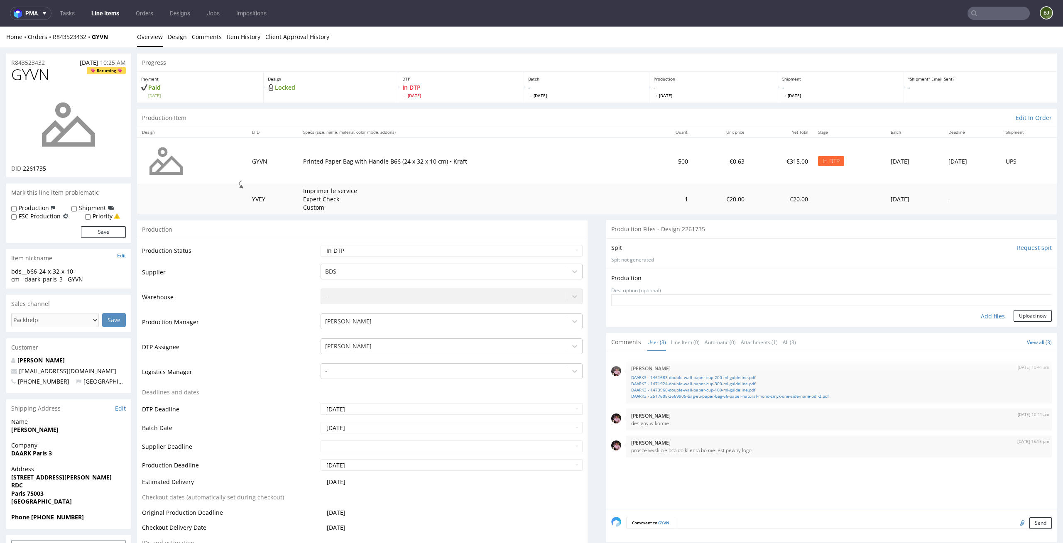
click at [982, 316] on div "Add files" at bounding box center [993, 316] width 42 height 12
type input "C:\fakepath\bds__b66-24-x-32-x-10-cm__daark_paris_3__GYVN__d2261735__oR84352343…"
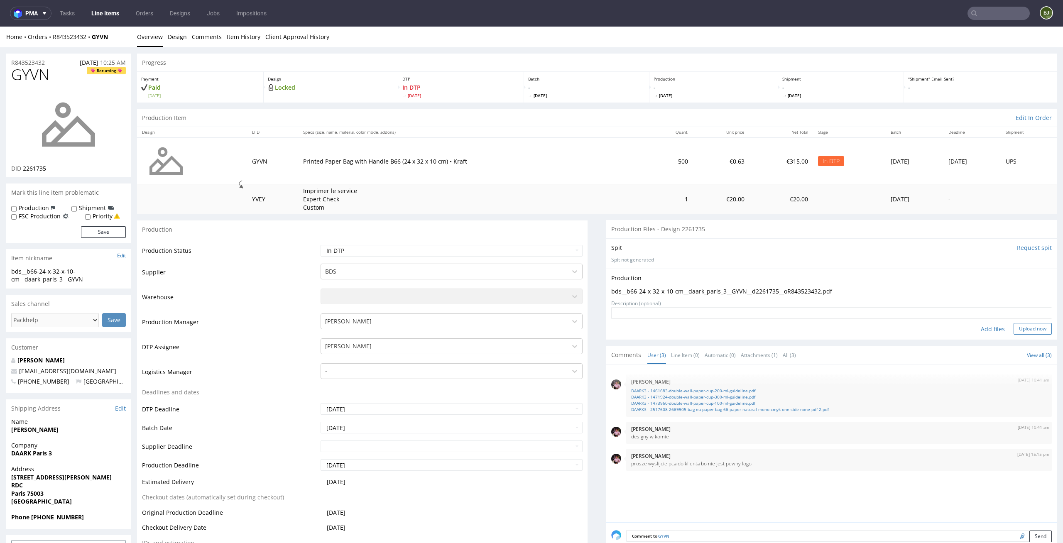
click at [1022, 330] on button "Upload now" at bounding box center [1033, 329] width 38 height 12
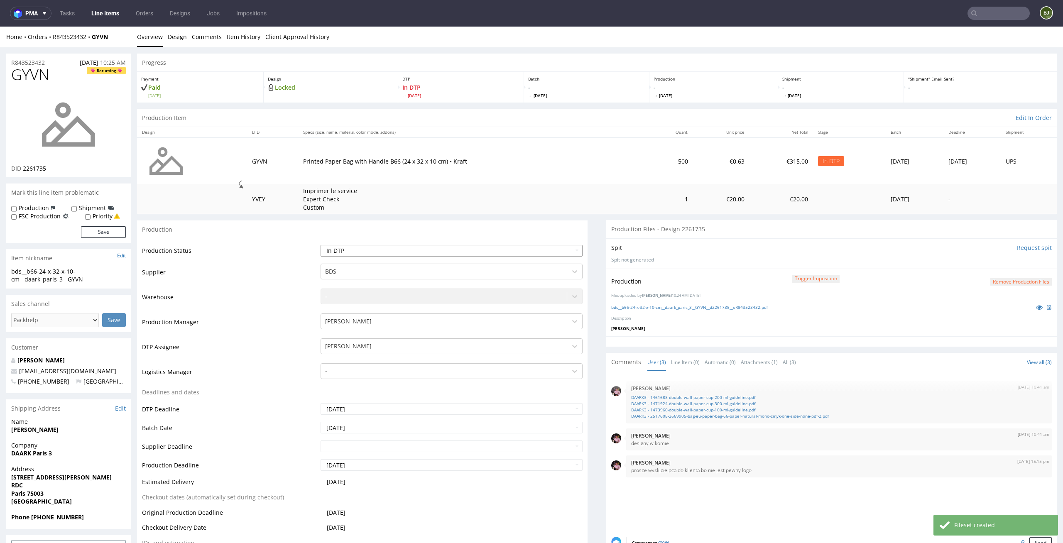
click at [553, 250] on select "Waiting for Artwork Waiting for Diecut Waiting for Mockup Waiting for DTP Waiti…" at bounding box center [452, 251] width 262 height 12
select select "dtp_production_ready"
click at [321, 245] on select "Waiting for Artwork Waiting for Diecut Waiting for Mockup Waiting for DTP Waiti…" at bounding box center [452, 251] width 262 height 12
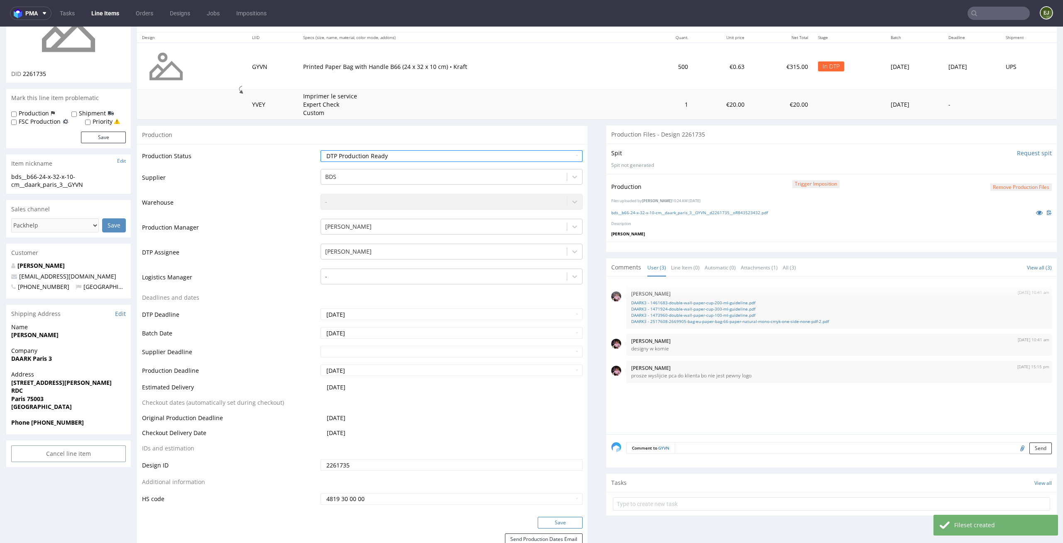
click at [560, 519] on button "Save" at bounding box center [560, 523] width 45 height 12
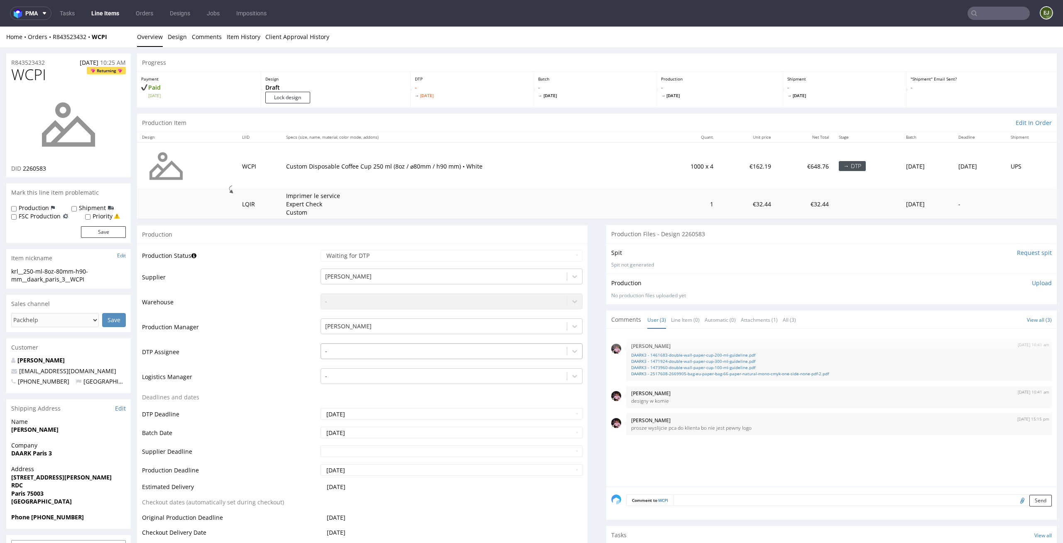
click at [558, 351] on div "-" at bounding box center [444, 351] width 246 height 13
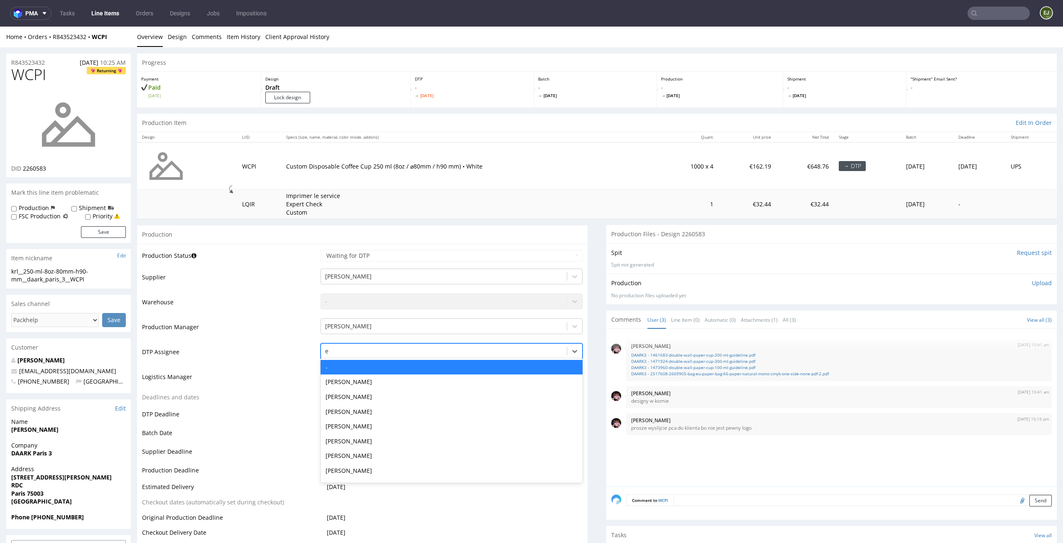
type input "el"
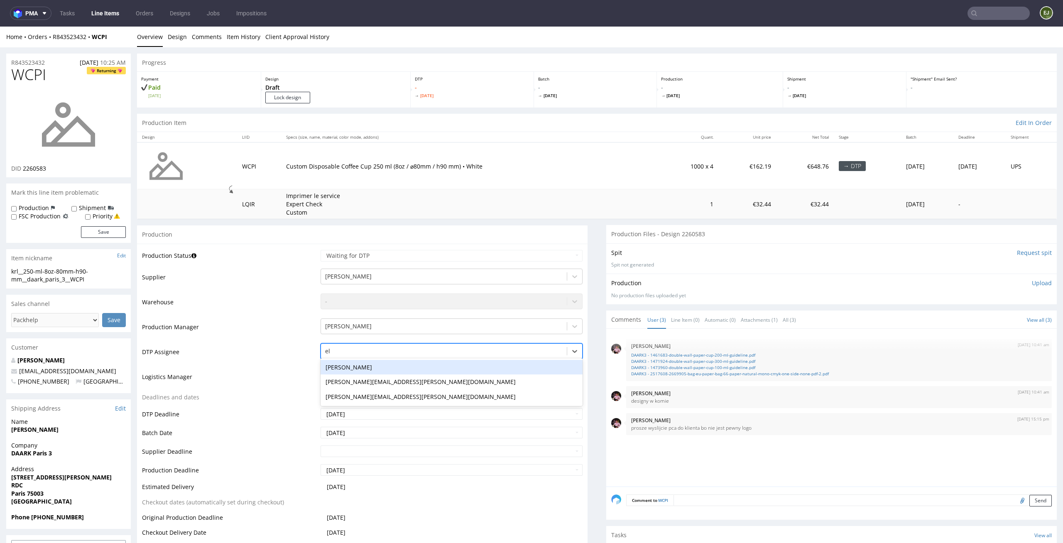
click at [542, 362] on div "[PERSON_NAME]" at bounding box center [452, 367] width 262 height 15
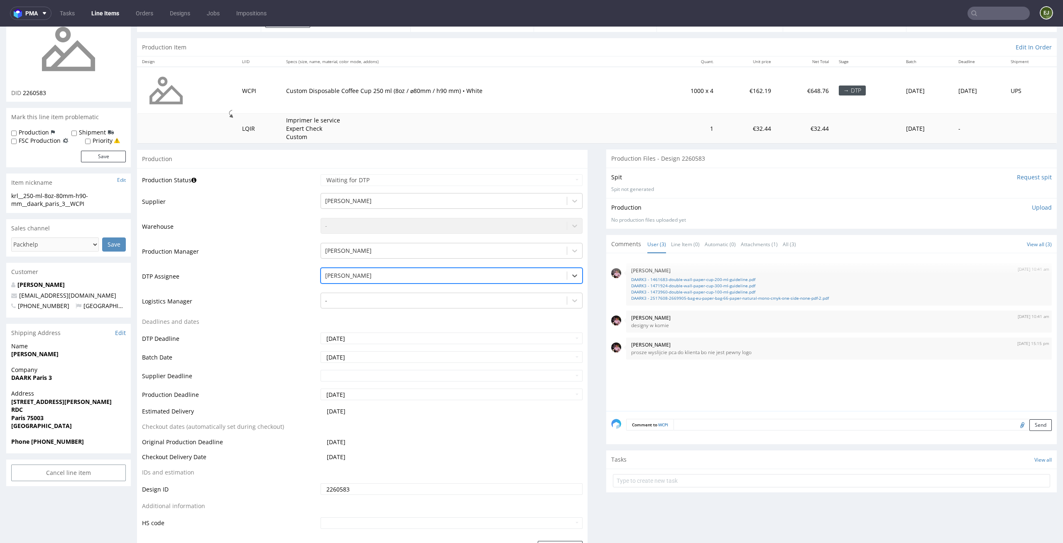
scroll to position [91, 0]
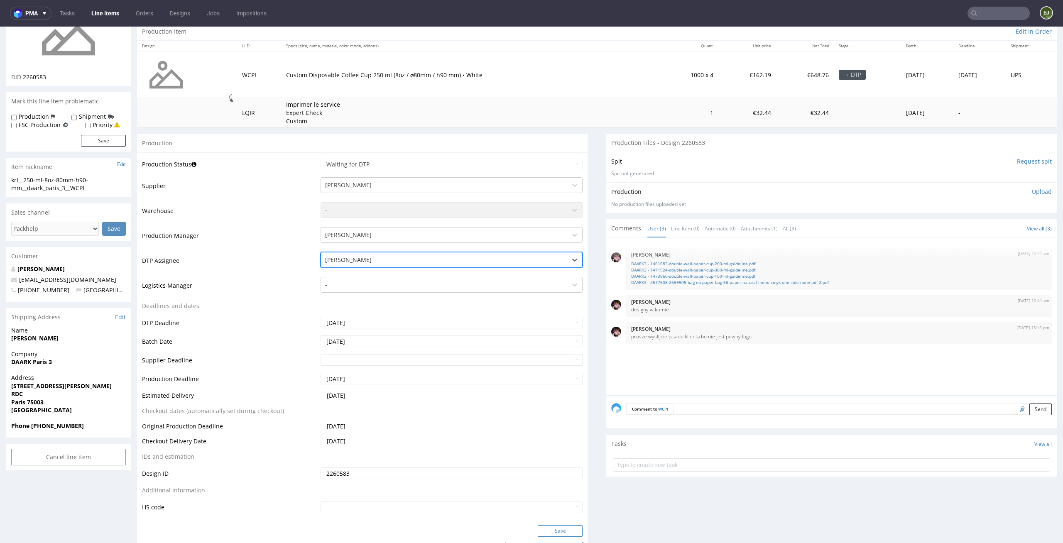
click at [560, 527] on button "Save" at bounding box center [560, 531] width 45 height 12
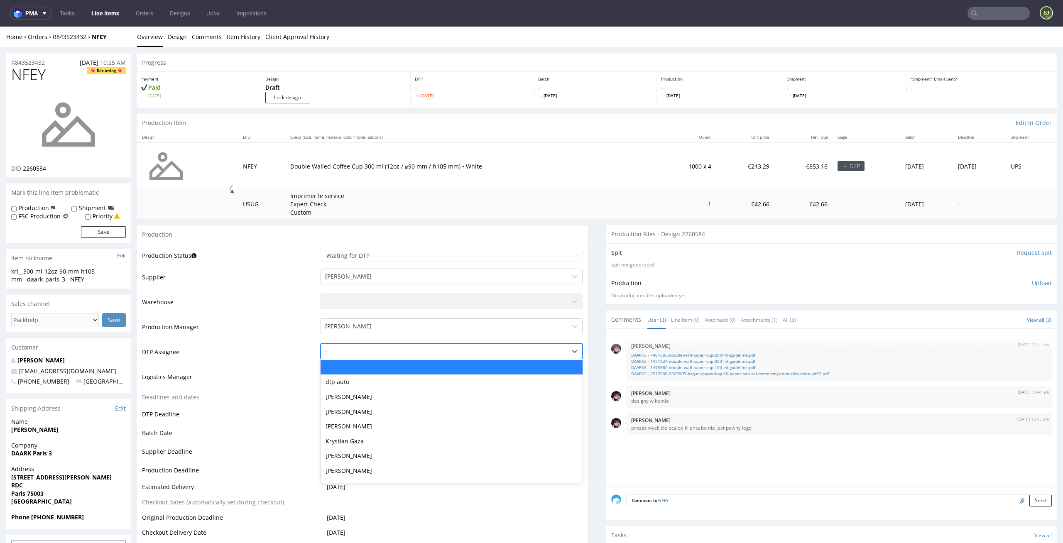
click at [494, 357] on div "-" at bounding box center [444, 351] width 246 height 13
type input "el"
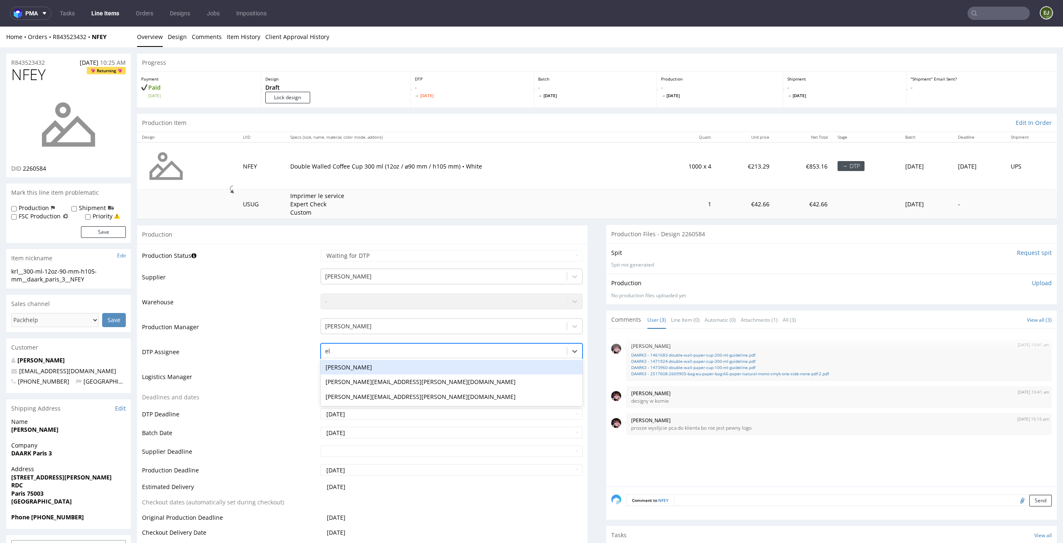
click at [492, 364] on div "[PERSON_NAME]" at bounding box center [452, 367] width 262 height 15
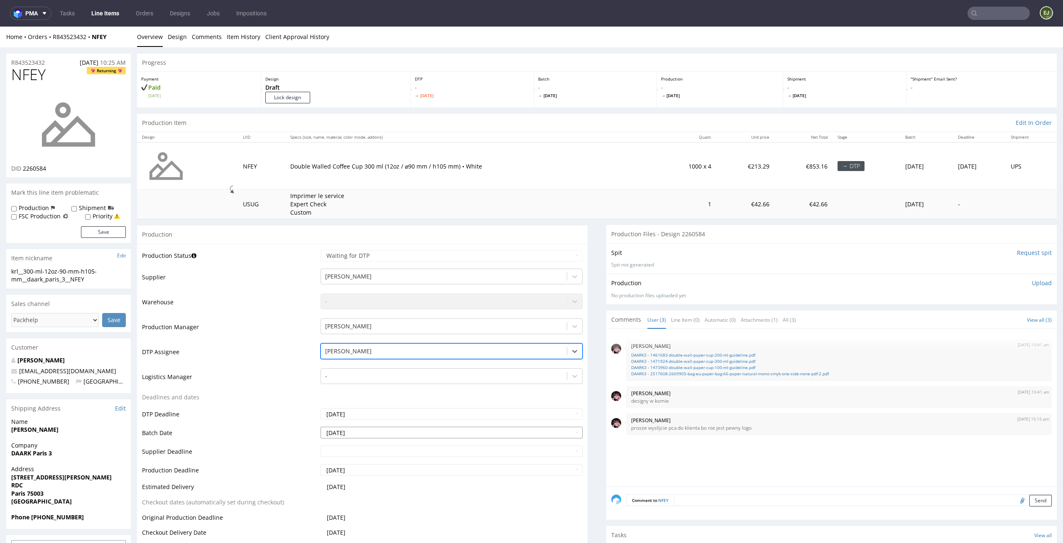
scroll to position [119, 0]
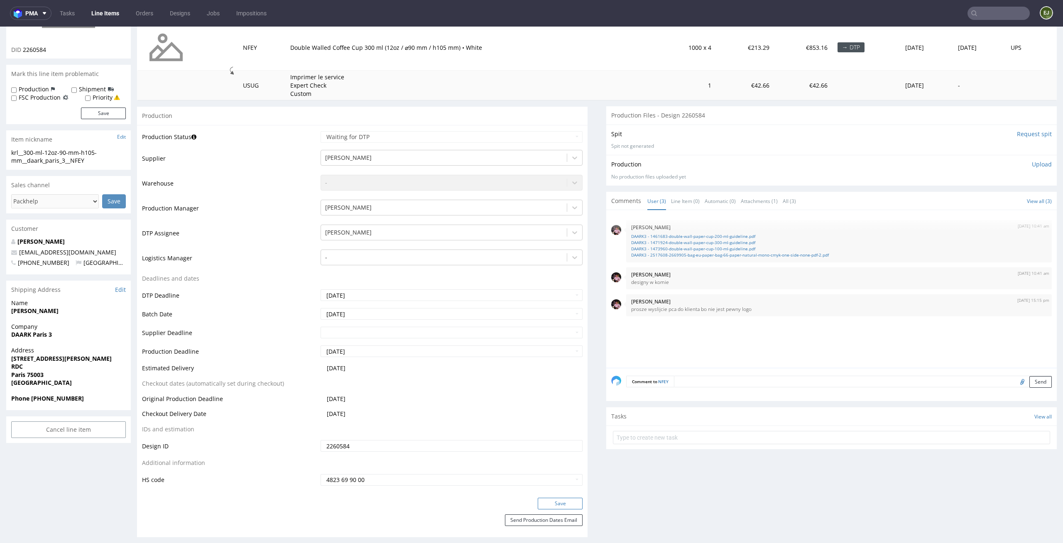
click at [555, 498] on button "Save" at bounding box center [560, 504] width 45 height 12
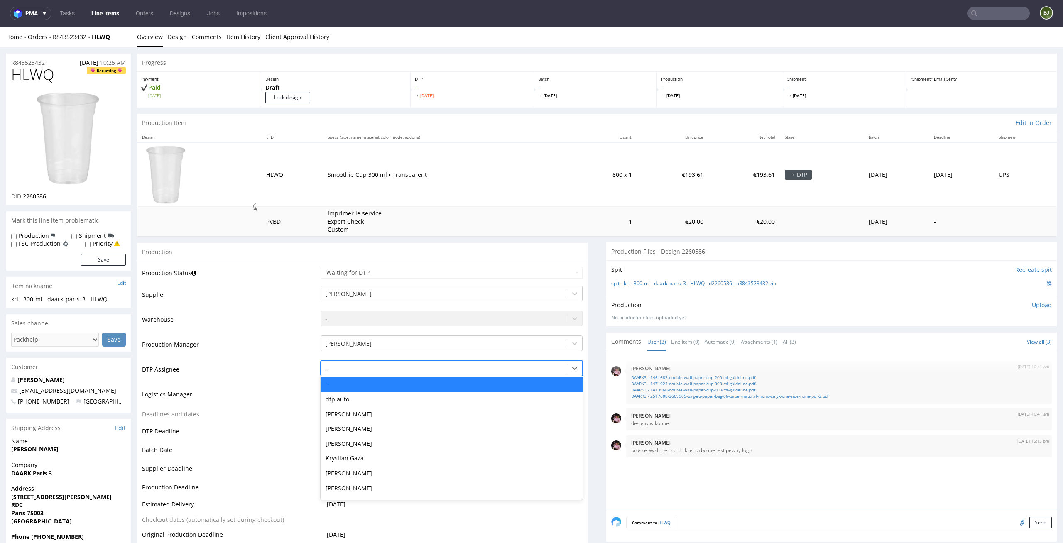
click at [519, 362] on div "-" at bounding box center [444, 368] width 246 height 13
type input "el"
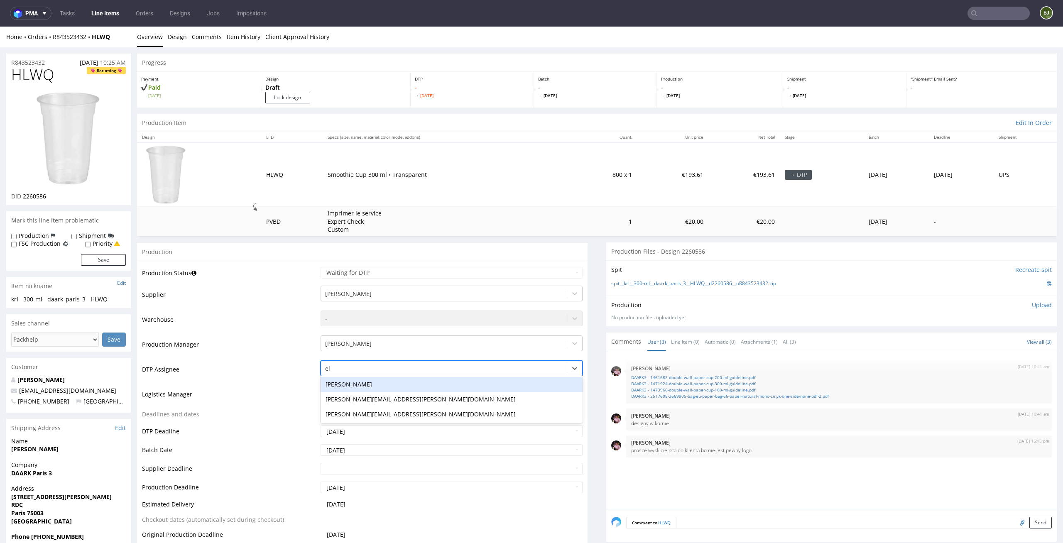
click at [509, 383] on div "[PERSON_NAME]" at bounding box center [452, 384] width 262 height 15
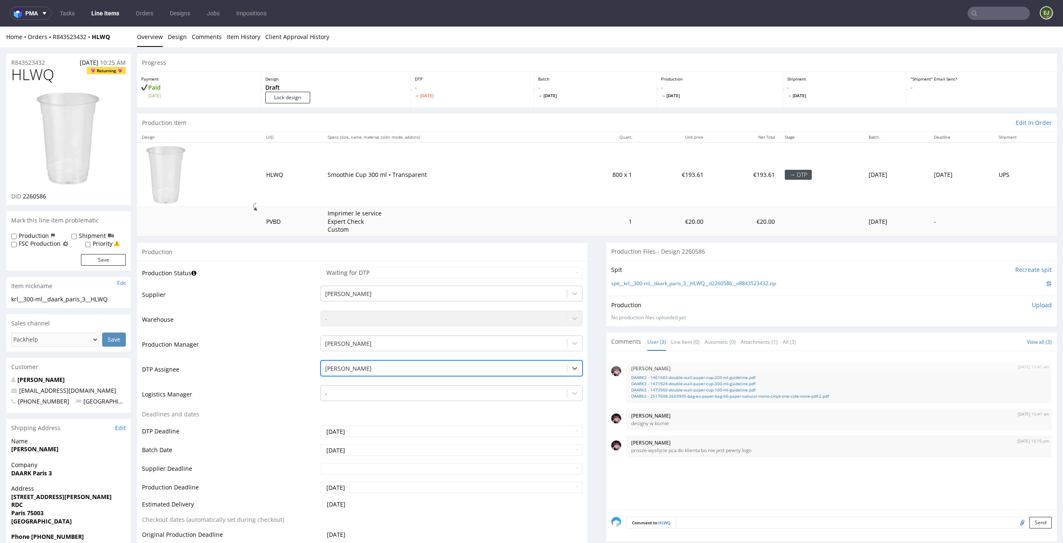
scroll to position [103, 0]
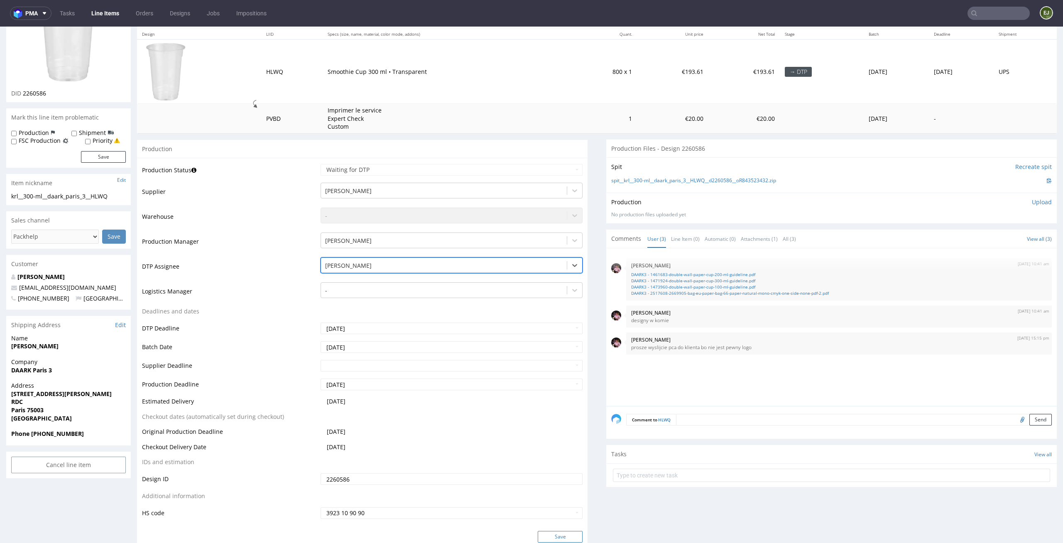
click at [567, 535] on button "Save" at bounding box center [560, 537] width 45 height 12
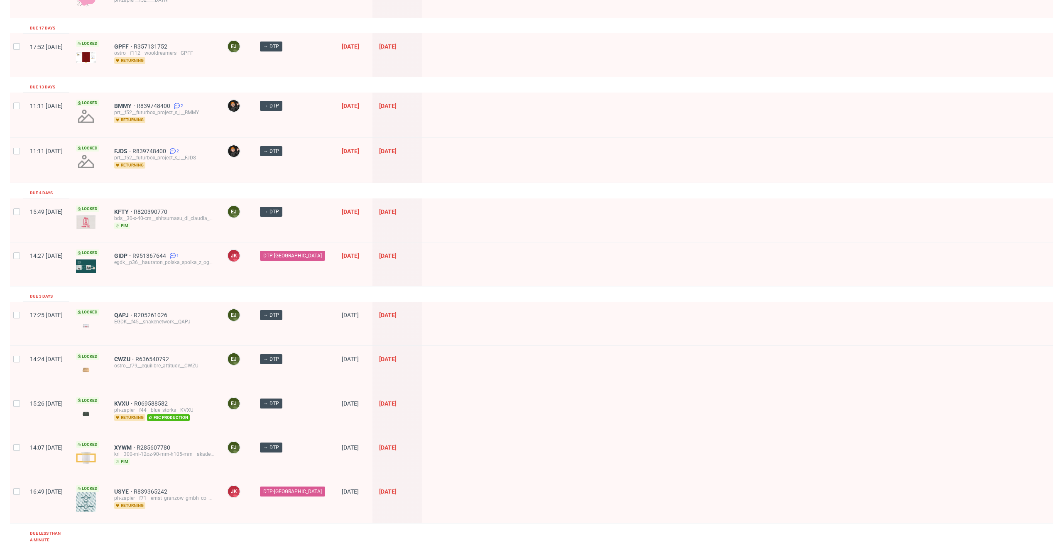
scroll to position [182, 0]
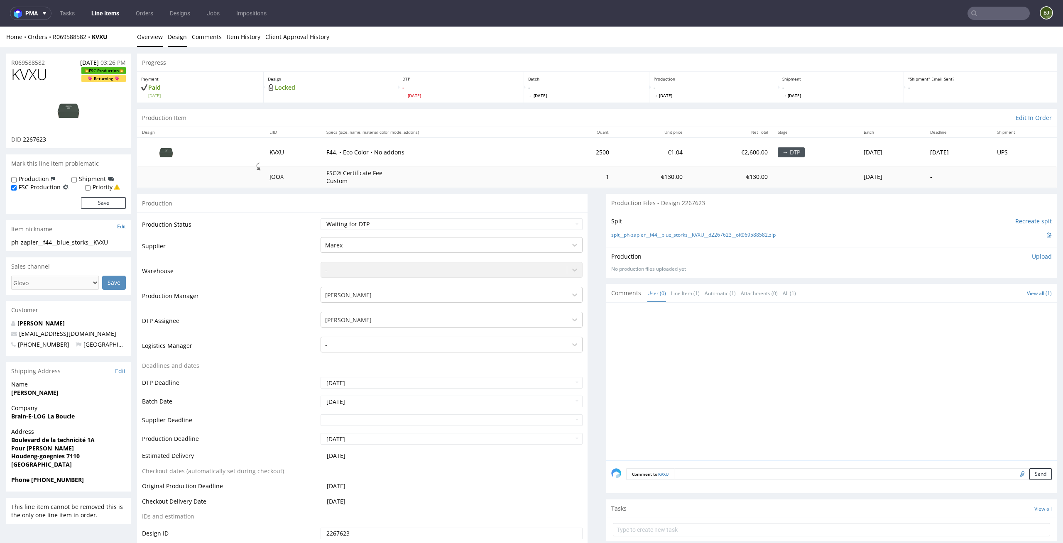
click at [180, 37] on link "Design" at bounding box center [177, 37] width 19 height 20
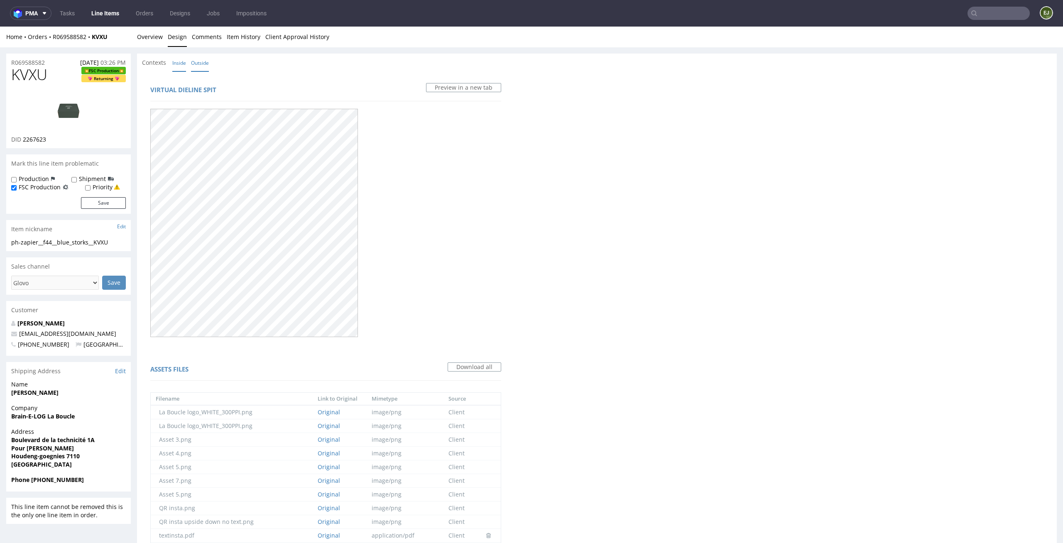
click at [179, 66] on link "Inside" at bounding box center [179, 63] width 14 height 18
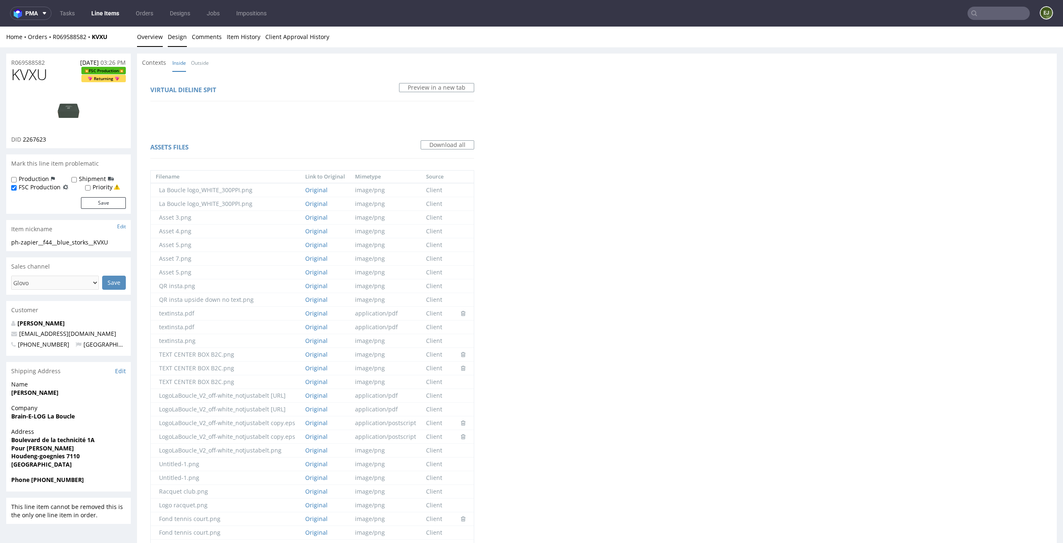
click at [153, 35] on link "Overview" at bounding box center [150, 37] width 26 height 20
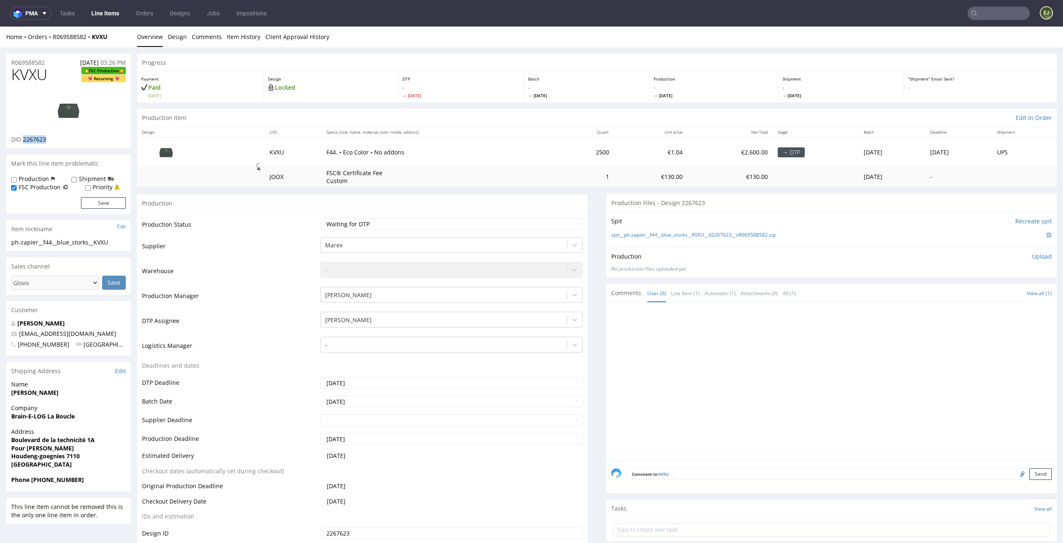
drag, startPoint x: 61, startPoint y: 140, endPoint x: 23, endPoint y: 140, distance: 37.8
click at [23, 140] on div "DID 2267623" at bounding box center [68, 139] width 115 height 8
copy span "2267623"
click at [75, 110] on img at bounding box center [68, 109] width 66 height 37
drag, startPoint x: 56, startPoint y: 73, endPoint x: 0, endPoint y: 73, distance: 56.1
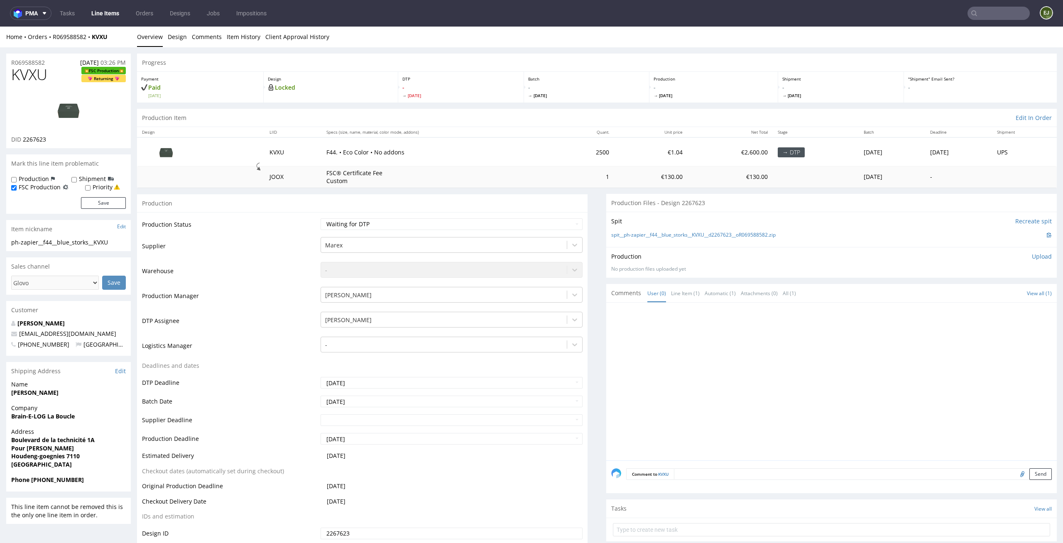
copy span "KVXU"
drag, startPoint x: 118, startPoint y: 240, endPoint x: 0, endPoint y: 239, distance: 117.5
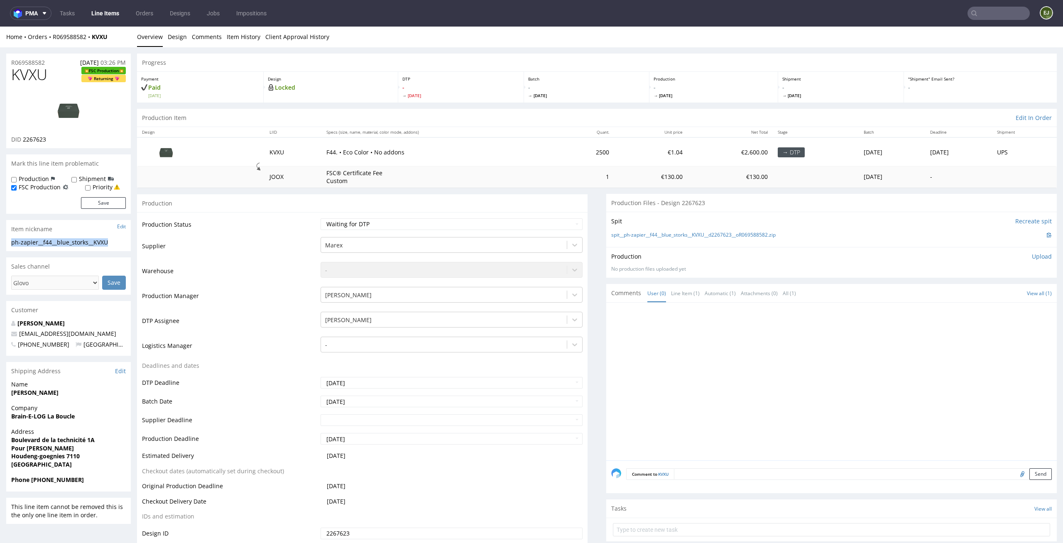
copy div "ph-zapier__f44__blue_storks__KVXU"
click at [626, 235] on link "spit__ph-zapier__f44__blue_storks__KVXU__d2267623__oR069588582.zip" at bounding box center [693, 235] width 164 height 7
click at [531, 223] on select "Waiting for Artwork Waiting for Diecut Waiting for Mockup Waiting for DTP Waiti…" at bounding box center [452, 224] width 262 height 12
select select "dtp_waiting_for_double_check"
click at [321, 218] on select "Waiting for Artwork Waiting for Diecut Waiting for Mockup Waiting for DTP Waiti…" at bounding box center [452, 224] width 262 height 12
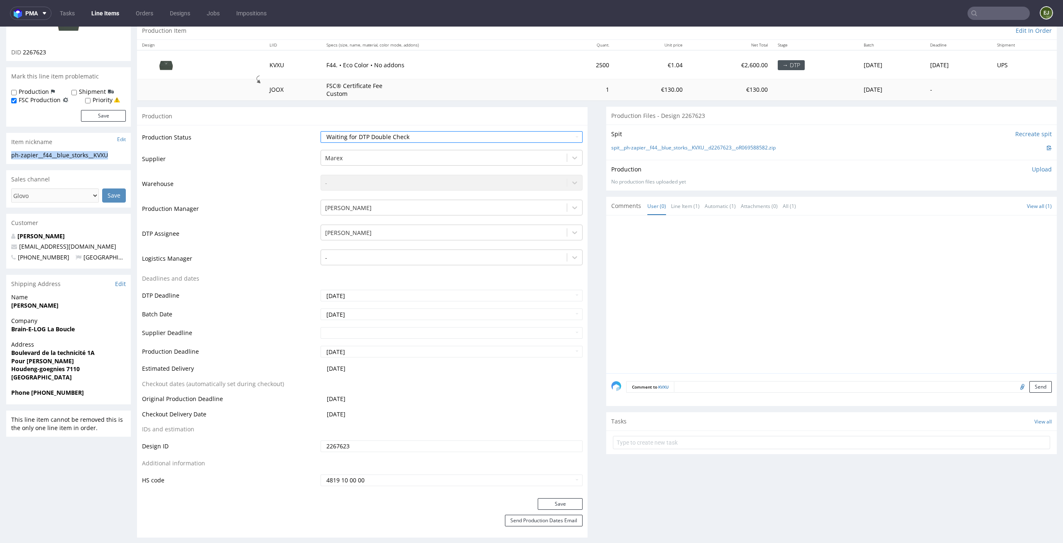
scroll to position [125, 0]
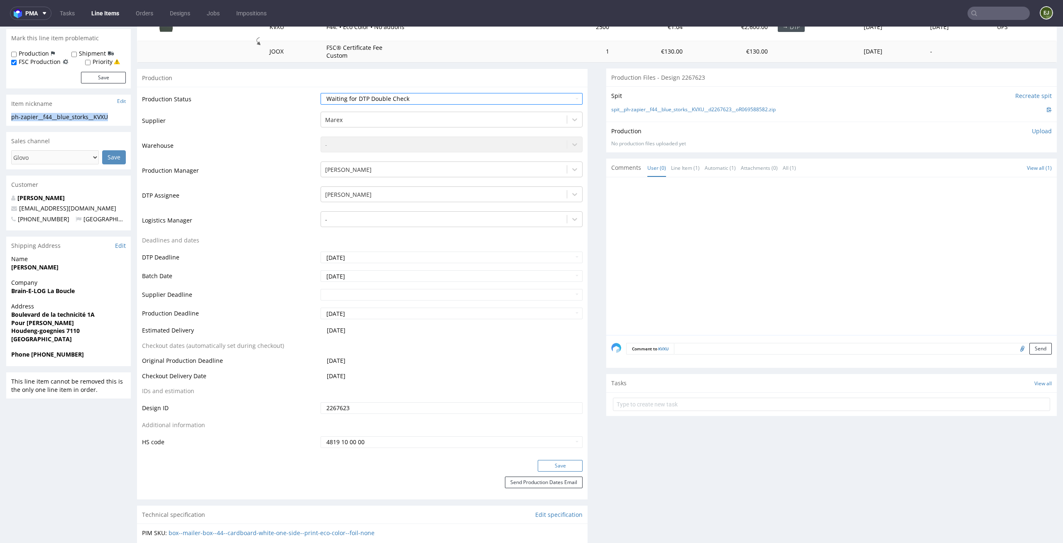
click at [557, 464] on button "Save" at bounding box center [560, 466] width 45 height 12
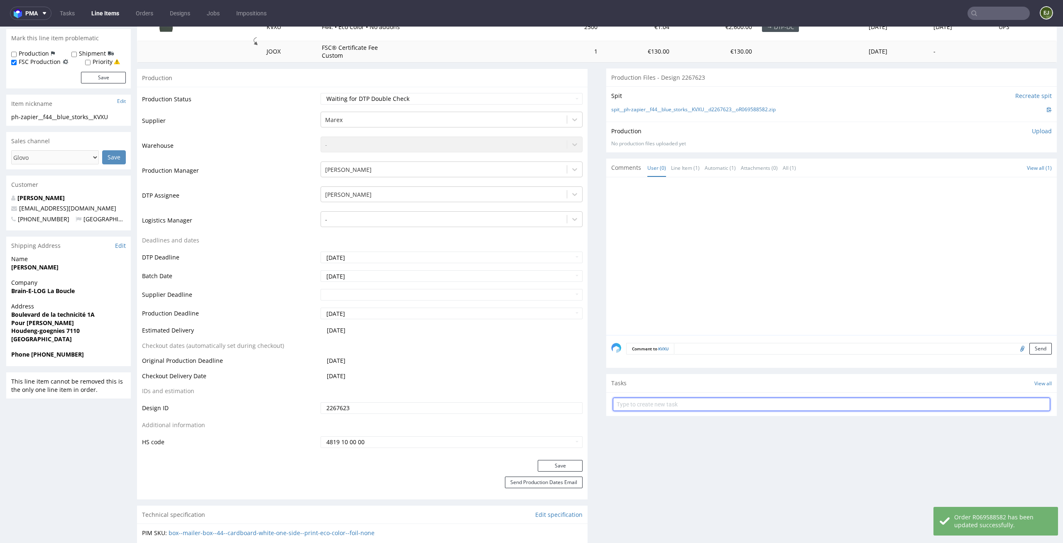
click at [743, 407] on input "text" at bounding box center [831, 404] width 437 height 13
type input "c"
type input "dc"
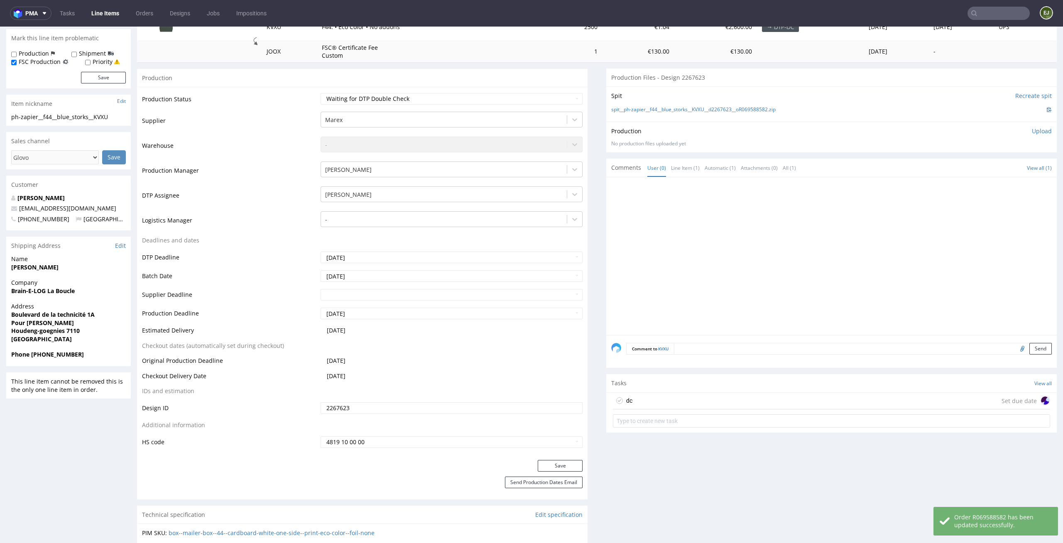
click at [685, 404] on div "dc Set due date" at bounding box center [831, 401] width 437 height 17
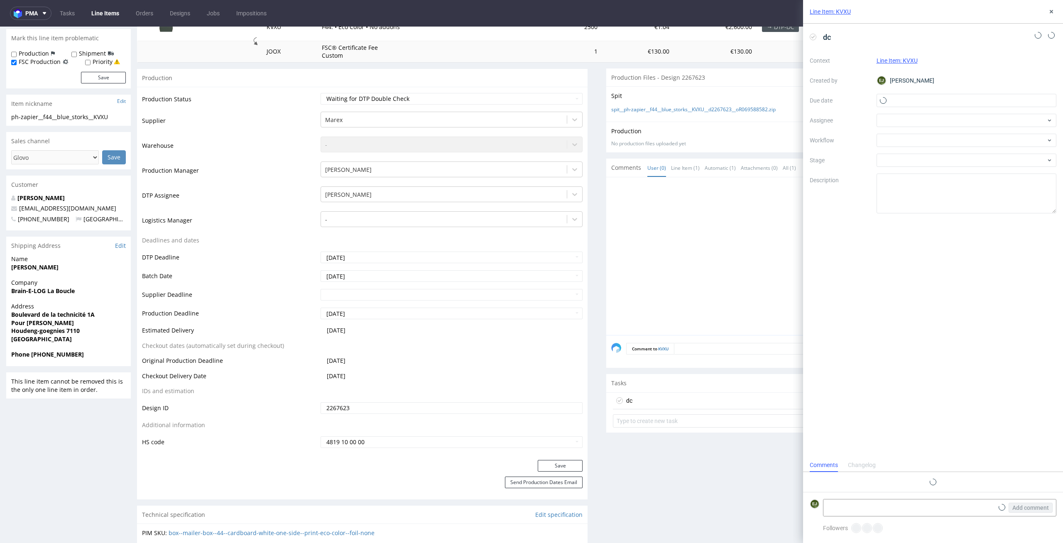
scroll to position [7, 0]
click at [916, 104] on input "text" at bounding box center [967, 100] width 180 height 13
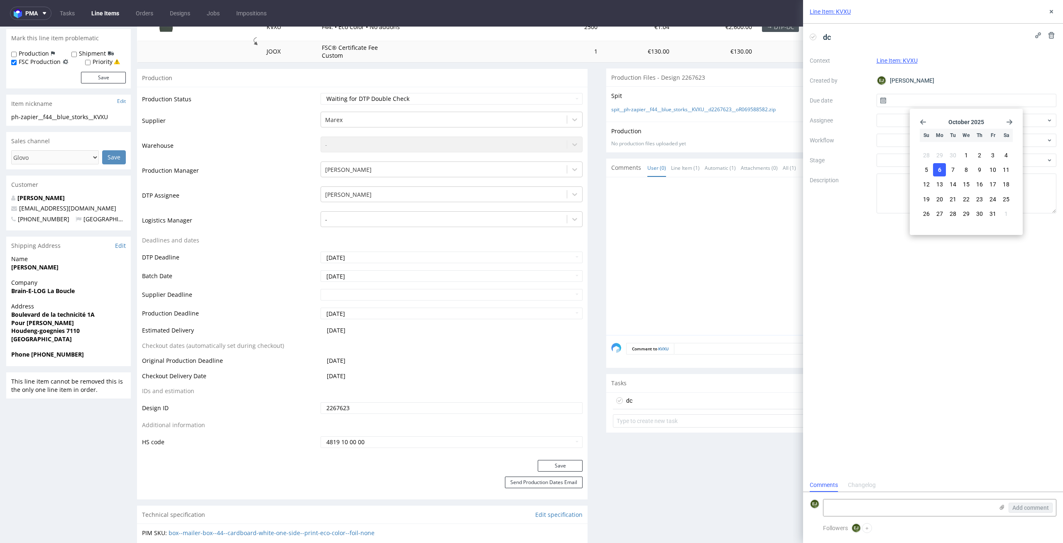
click at [936, 167] on button "6" at bounding box center [939, 169] width 13 height 13
type input "06/10/2025"
click at [913, 113] on div "Context Line Item: KVXU Created by EJ Elżbieta Jelińska Due date 06/10/2025 Ass…" at bounding box center [933, 133] width 247 height 159
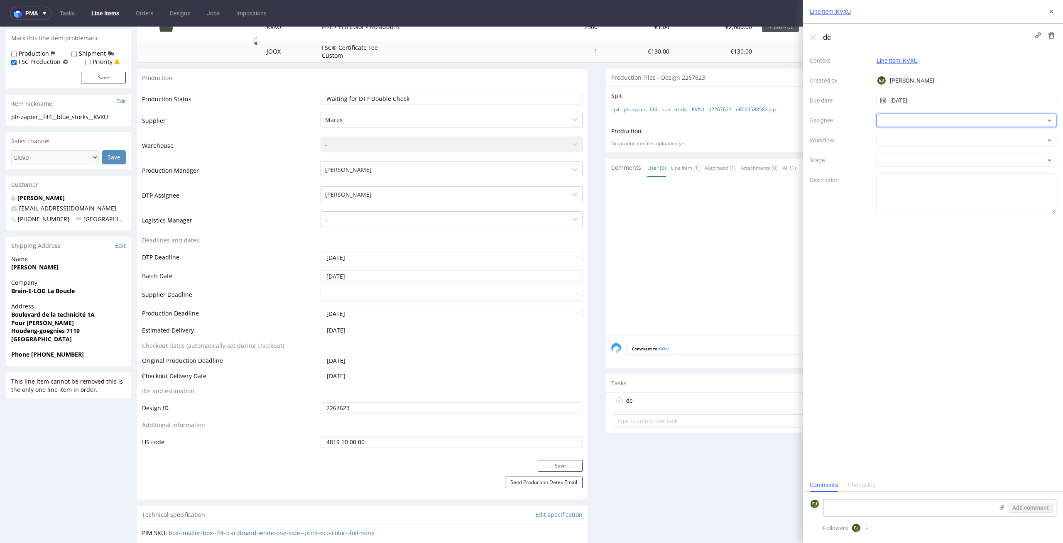
click at [911, 118] on div at bounding box center [967, 120] width 180 height 13
type input "jan"
click at [919, 139] on span "[PERSON_NAME]" at bounding box center [917, 139] width 44 height 8
click at [919, 139] on div at bounding box center [967, 140] width 180 height 13
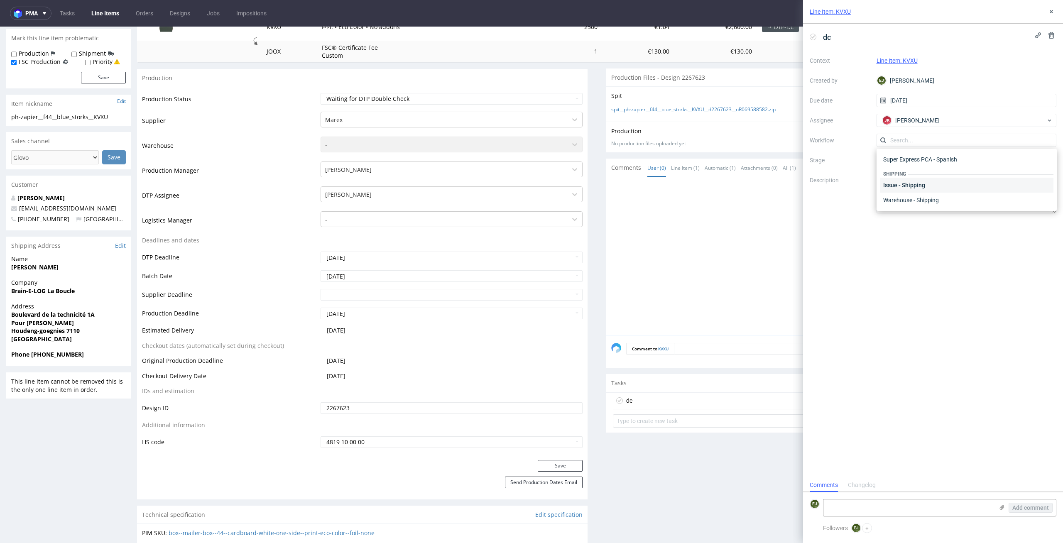
scroll to position [0, 0]
click at [937, 165] on div "DTP - Double Check" at bounding box center [967, 170] width 174 height 15
click at [899, 511] on textarea at bounding box center [908, 508] width 170 height 17
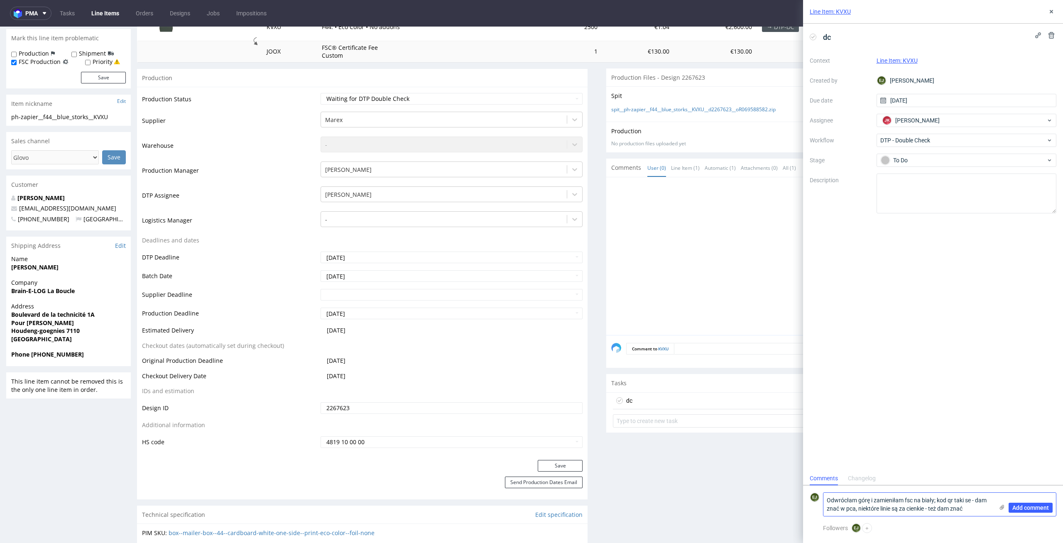
type textarea "Odwrócłam górę i zamieniłam fsc na biały; kod qr taki se - dam znać w pca, niek…"
click at [1044, 501] on div "Add comment" at bounding box center [1025, 504] width 62 height 23
click at [1004, 507] on icon at bounding box center [1002, 507] width 7 height 7
click at [0, 0] on input "file" at bounding box center [0, 0] width 0 height 0
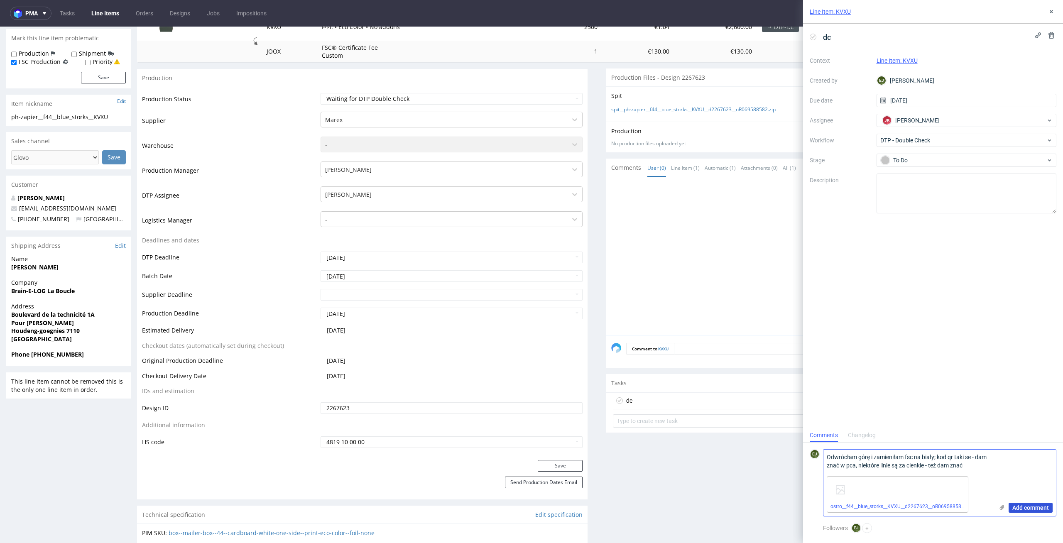
click at [1043, 510] on span "Add comment" at bounding box center [1030, 508] width 37 height 6
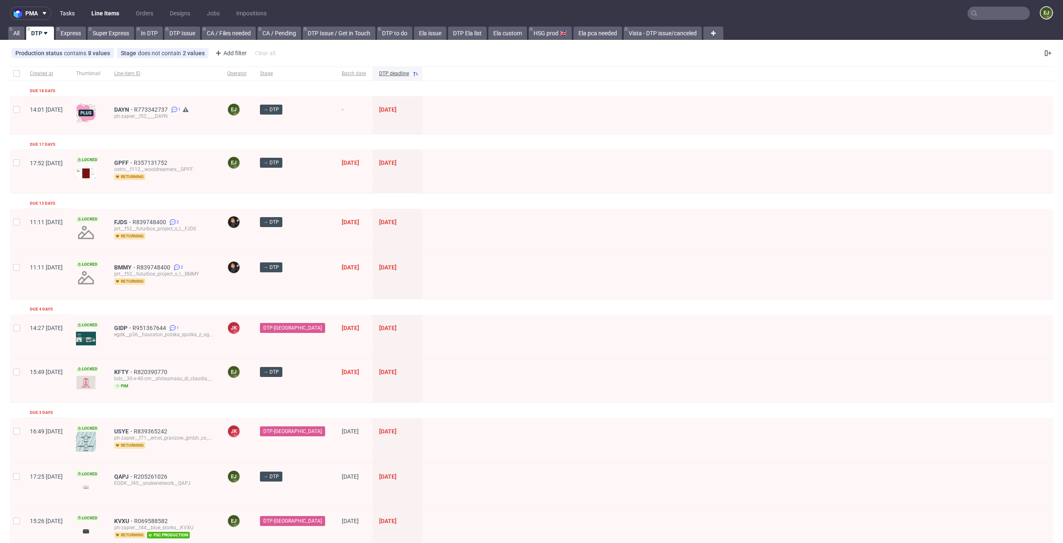
click at [65, 7] on link "Tasks" at bounding box center [67, 13] width 25 height 13
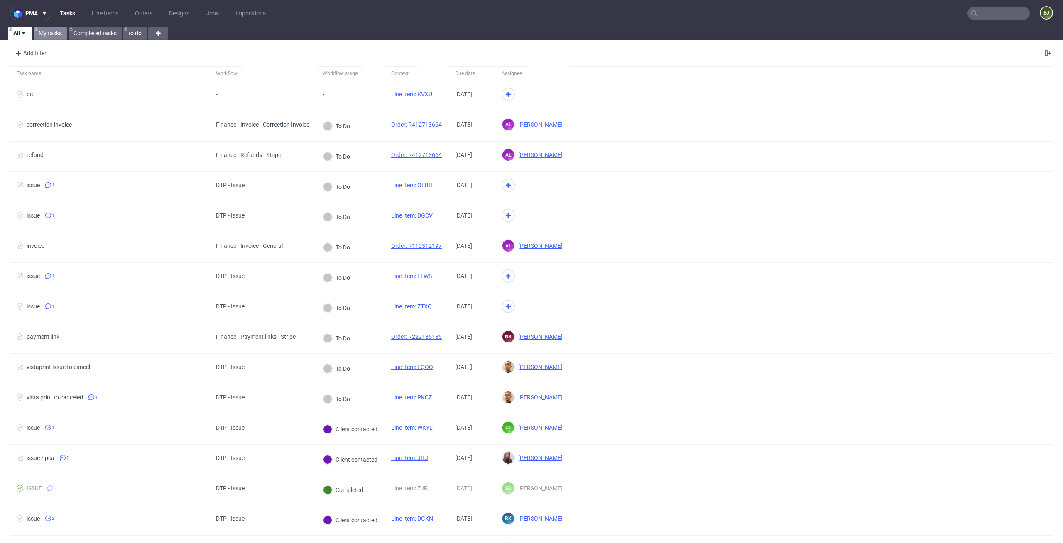
click at [49, 33] on link "My tasks" at bounding box center [50, 33] width 33 height 13
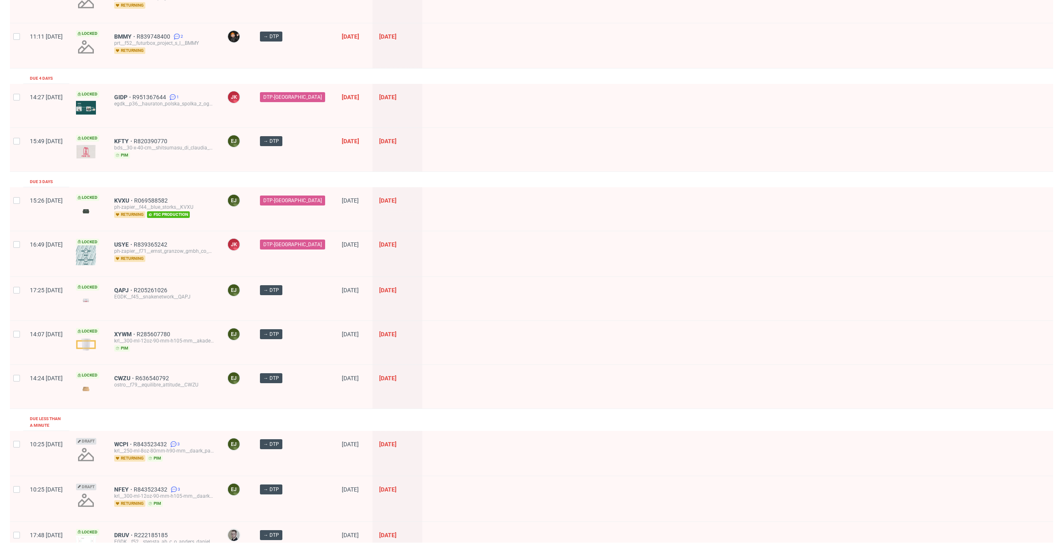
scroll to position [233, 0]
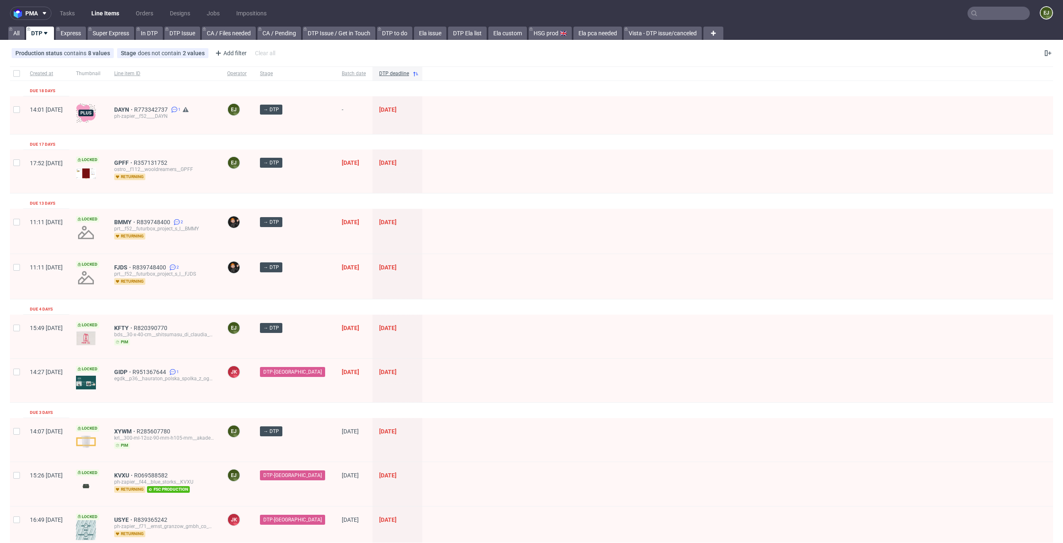
click at [148, 115] on div "ph-zapier__f52____DAYN" at bounding box center [164, 116] width 100 height 7
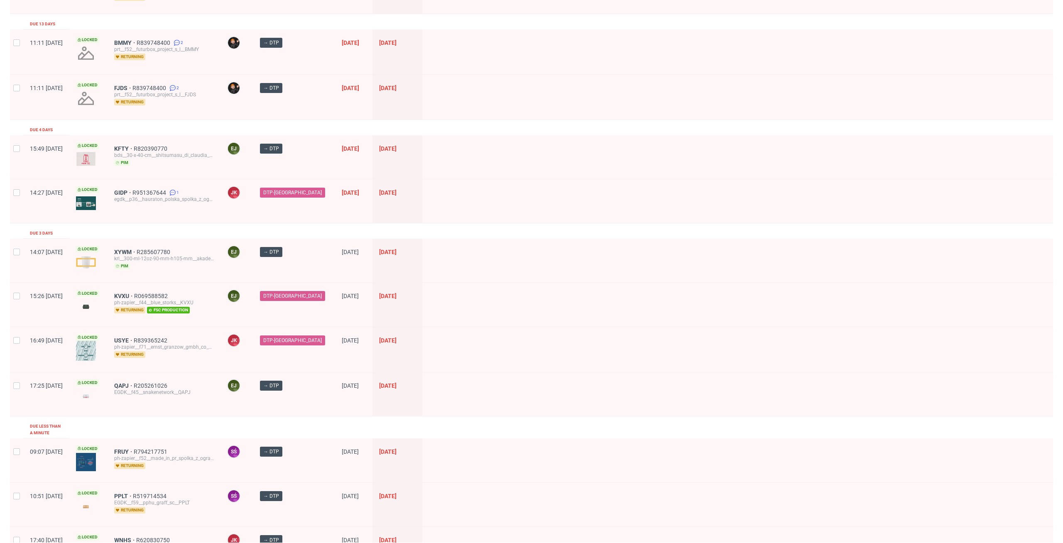
scroll to position [228, 0]
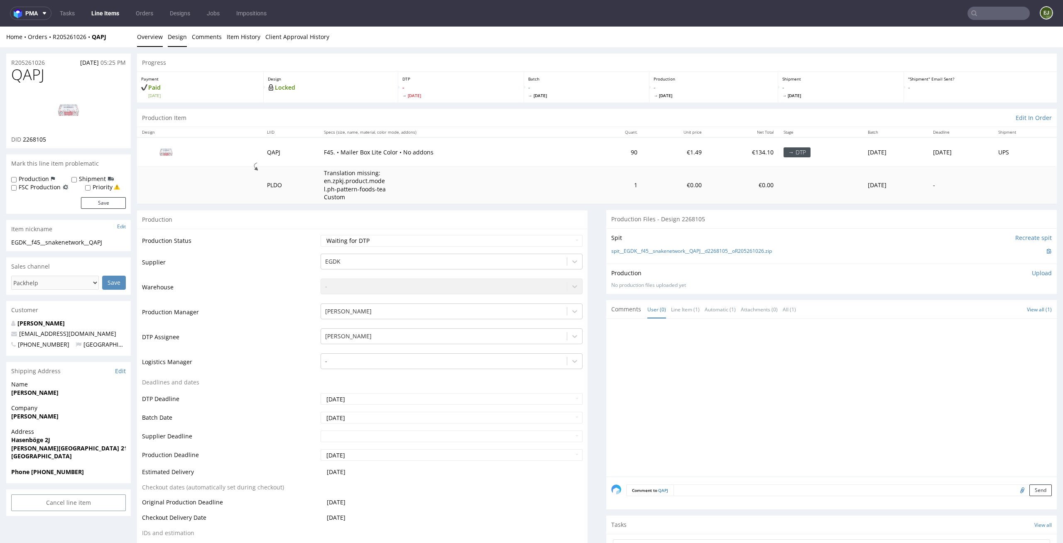
click at [178, 41] on link "Design" at bounding box center [177, 37] width 19 height 20
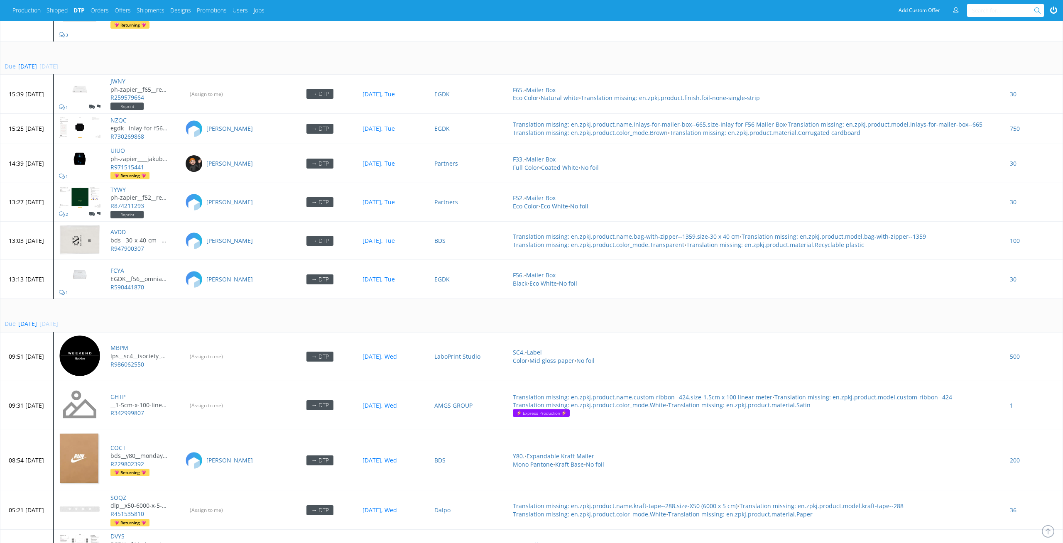
scroll to position [3267, 0]
click at [226, 87] on input "(Assign to me)" at bounding box center [207, 93] width 44 height 13
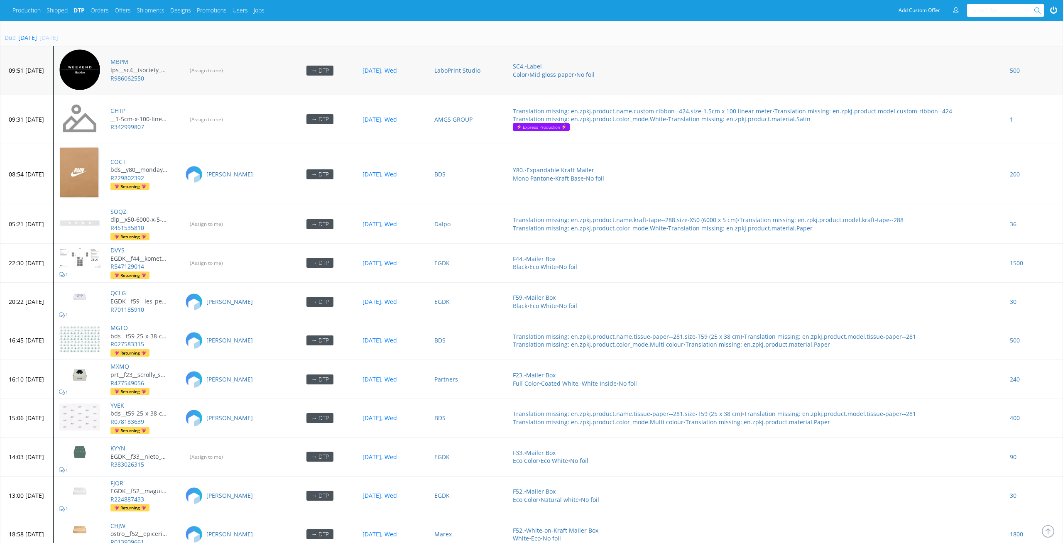
scroll to position [3507, 0]
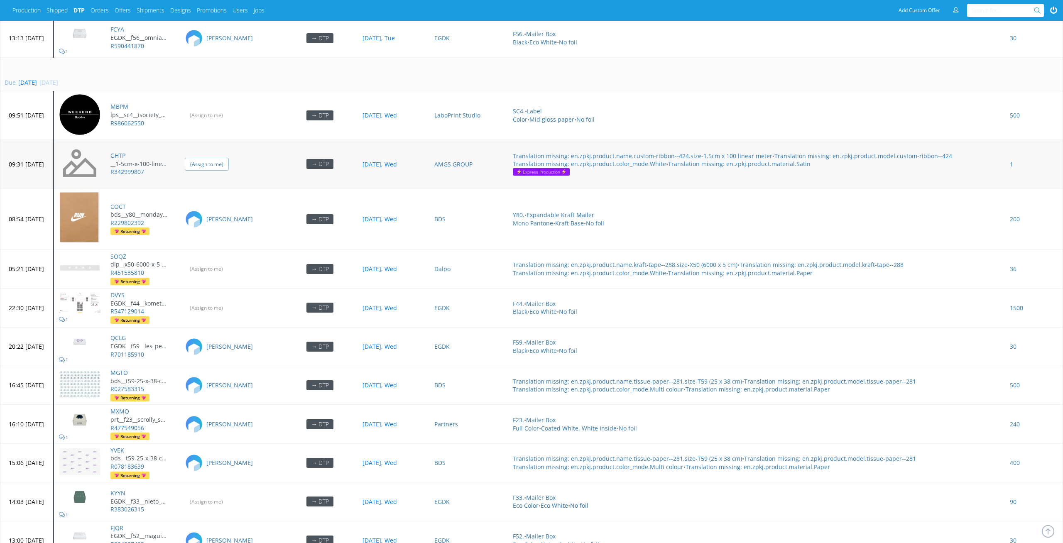
click at [229, 160] on input "(Assign to me)" at bounding box center [207, 164] width 44 height 13
click at [226, 118] on td "(Assign to me)" at bounding box center [231, 115] width 103 height 49
click at [229, 109] on input "(Assign to me)" at bounding box center [207, 115] width 44 height 13
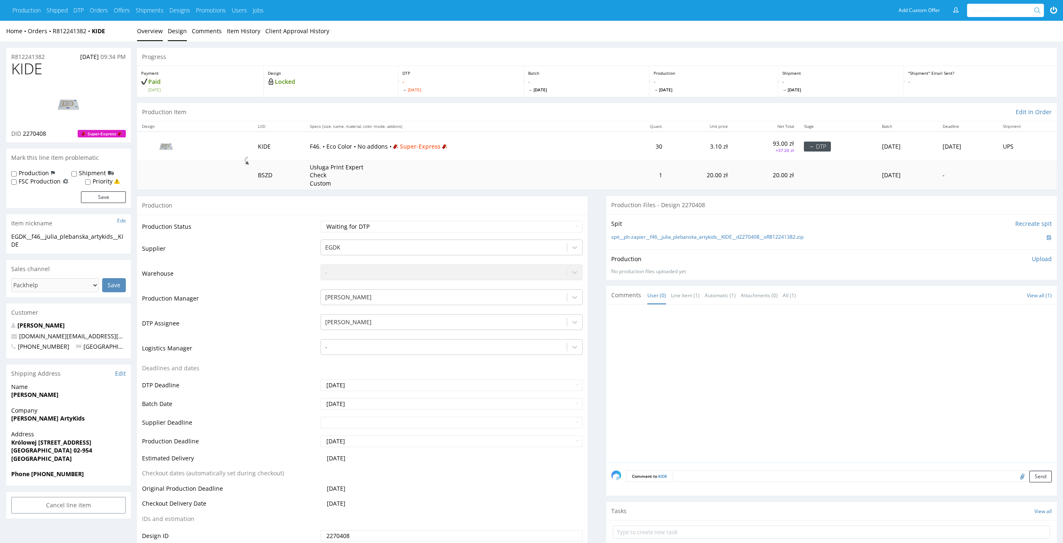
click at [179, 37] on link "Design" at bounding box center [177, 31] width 19 height 20
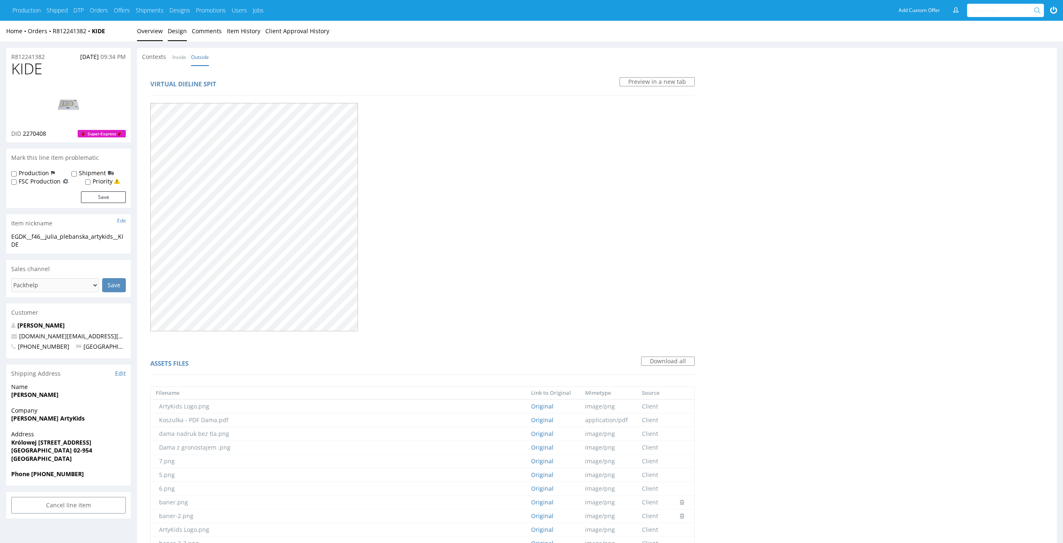
click at [152, 32] on link "Overview" at bounding box center [150, 31] width 26 height 20
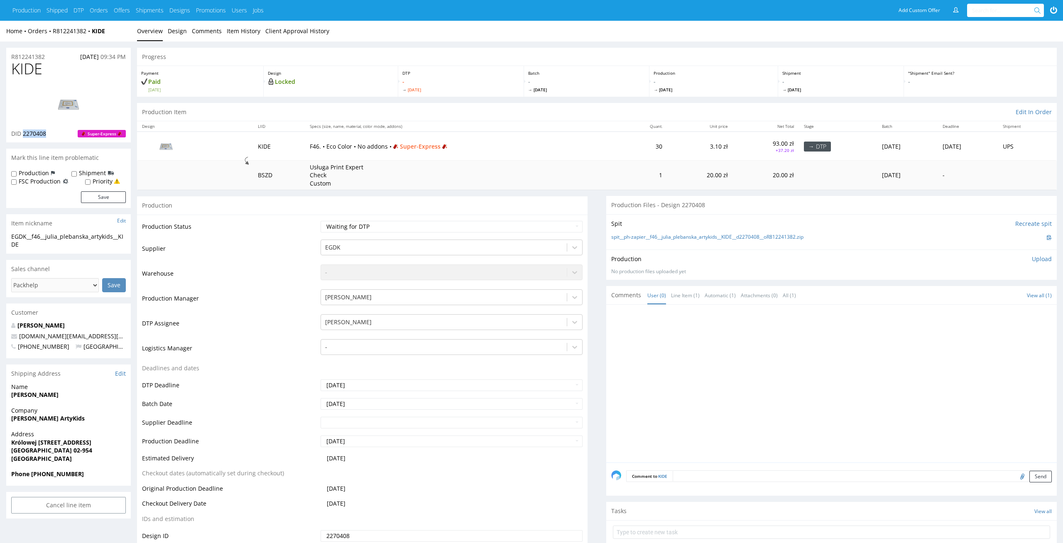
drag, startPoint x: 59, startPoint y: 134, endPoint x: 22, endPoint y: 132, distance: 36.2
click at [22, 132] on div "DID 2270408 Super-Express" at bounding box center [68, 134] width 115 height 8
copy span "2270408"
click at [483, 230] on select "Waiting for Artwork Waiting for Diecut Waiting for Mockup Waiting for DTP Waiti…" at bounding box center [452, 227] width 262 height 12
select select "dtp_in_process"
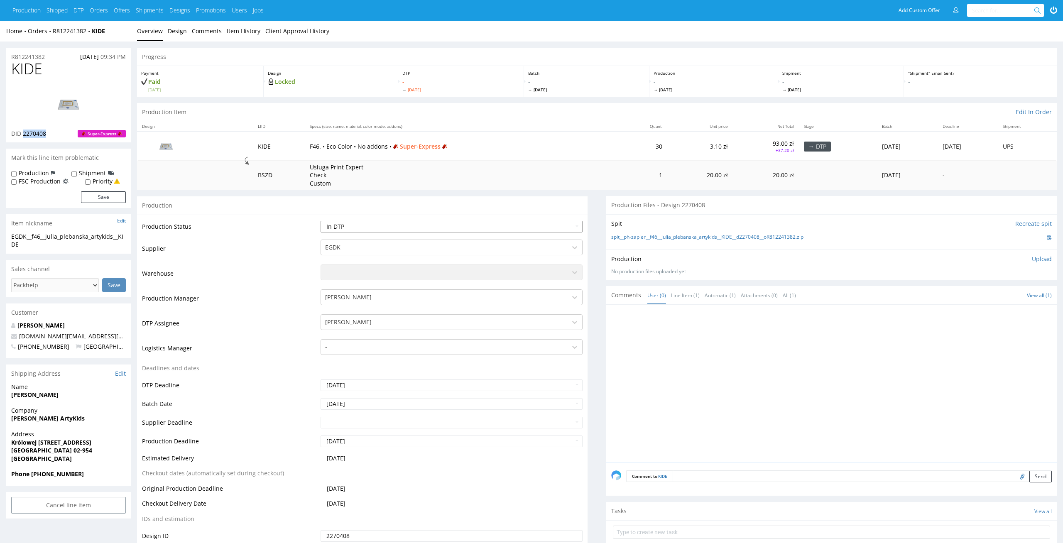
click at [321, 221] on select "Waiting for Artwork Waiting for Diecut Waiting for Mockup Waiting for DTP Waiti…" at bounding box center [452, 227] width 262 height 12
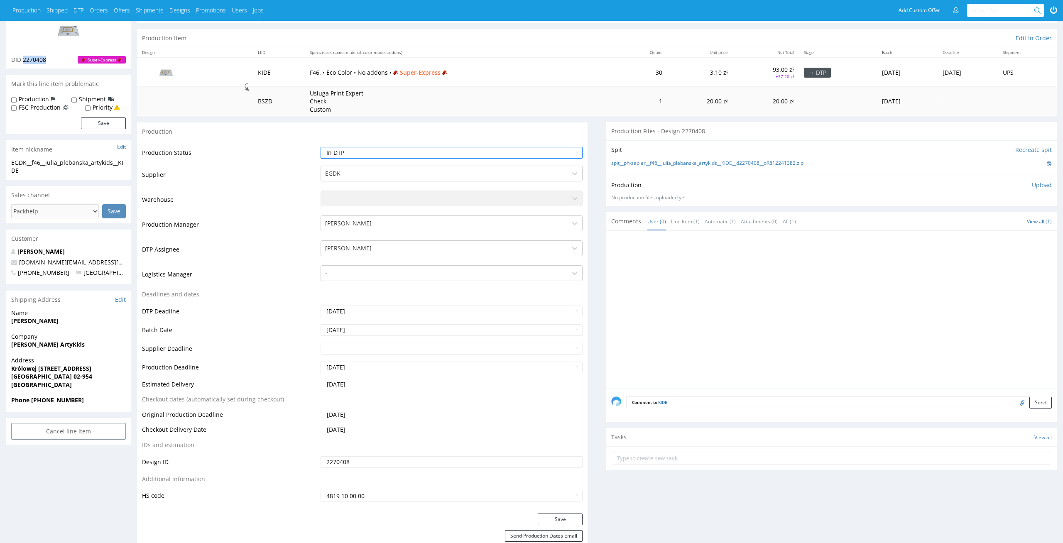
scroll to position [112, 0]
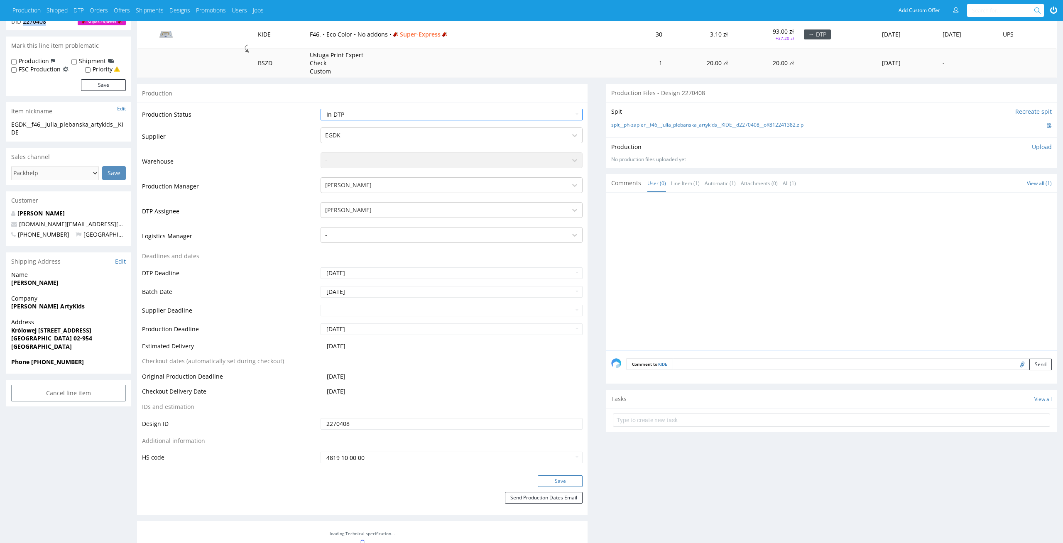
click at [569, 477] on button "Save" at bounding box center [560, 481] width 45 height 12
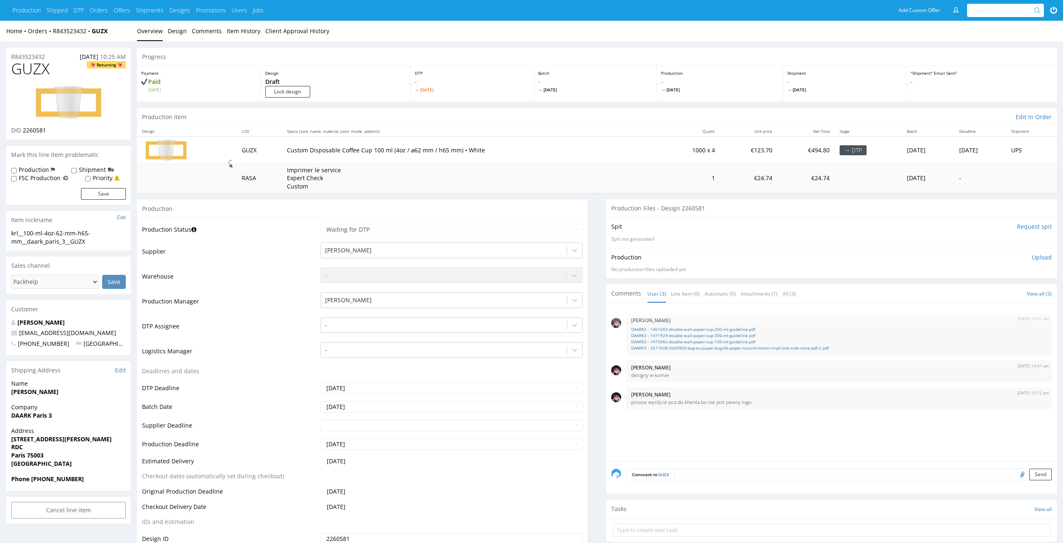
scroll to position [9, 0]
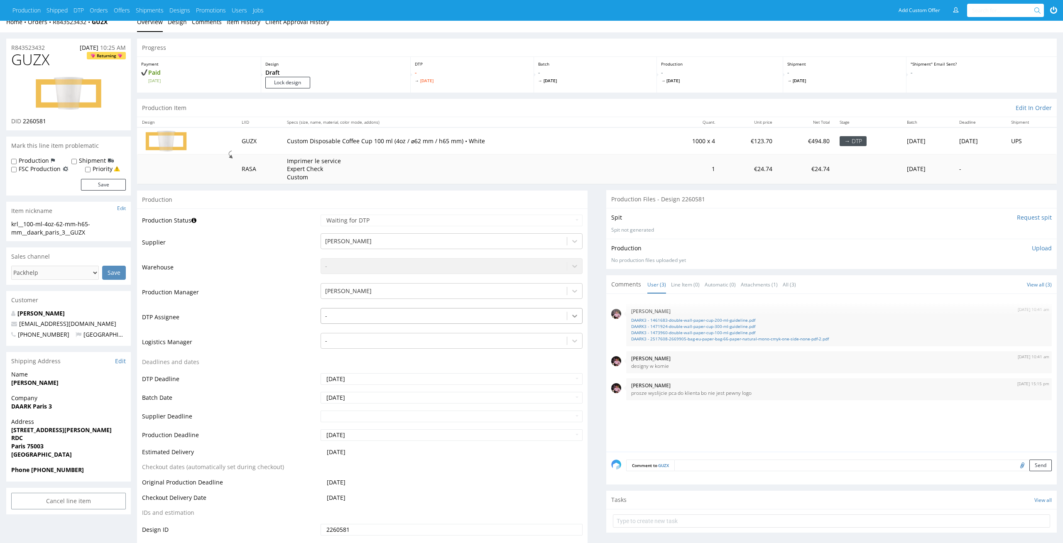
click at [568, 315] on div at bounding box center [574, 316] width 15 height 15
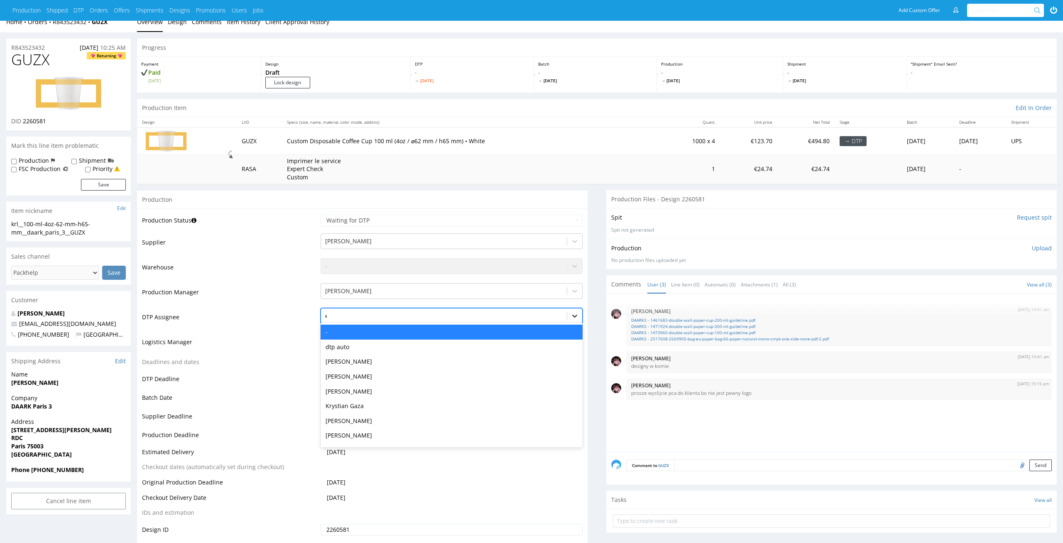
type input "el"
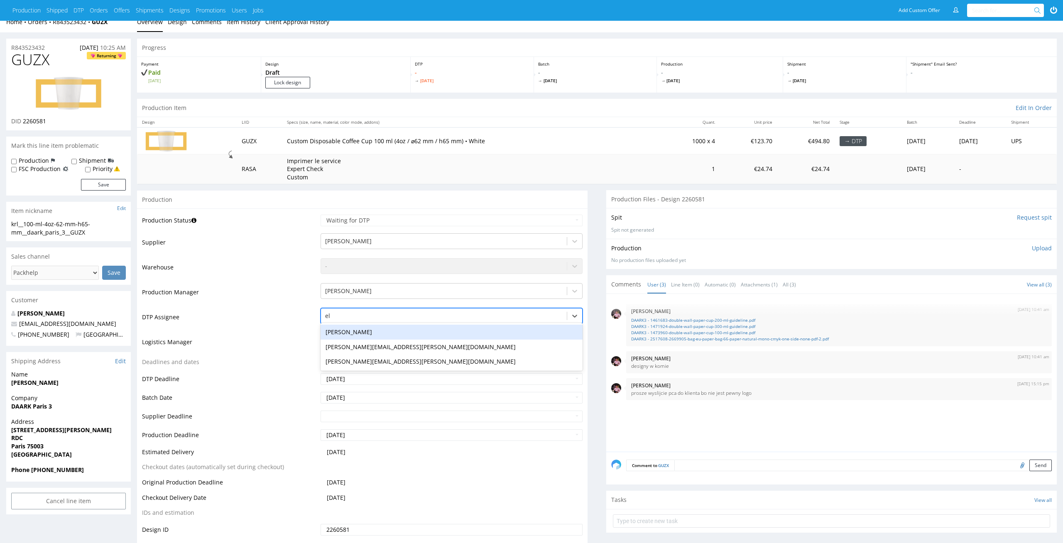
click at [558, 327] on div "[PERSON_NAME]" at bounding box center [452, 332] width 262 height 15
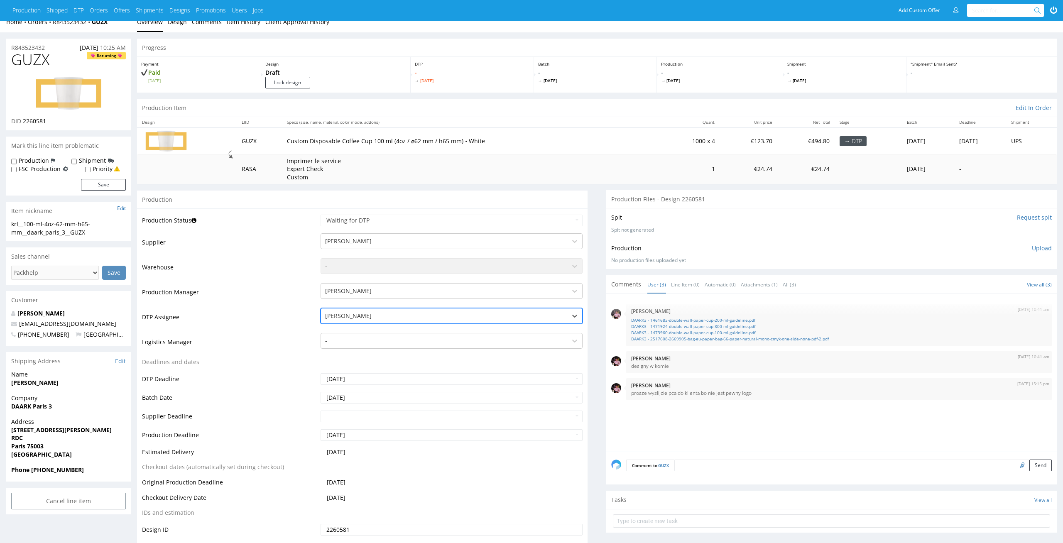
scroll to position [113, 0]
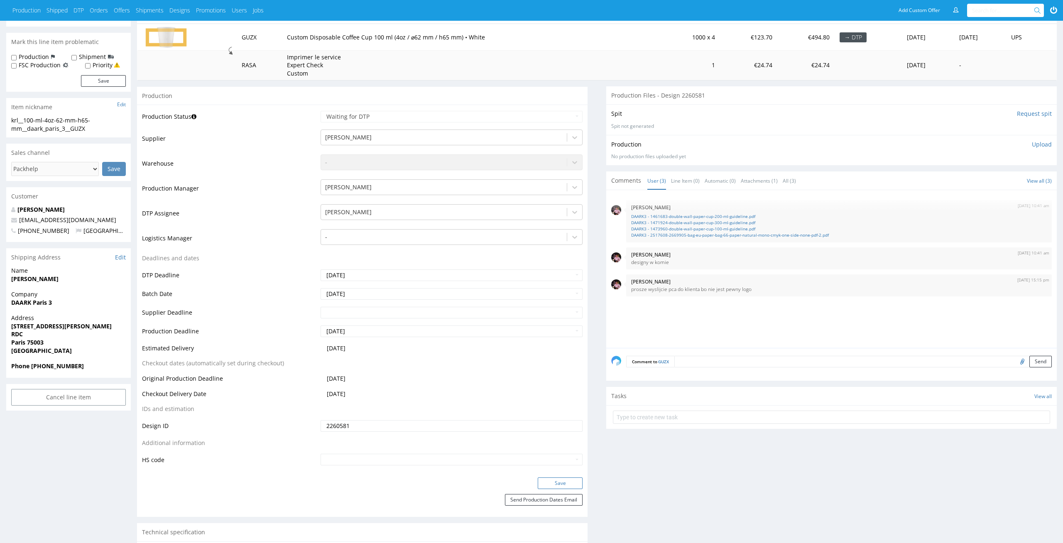
click at [577, 480] on button "Save" at bounding box center [560, 483] width 45 height 12
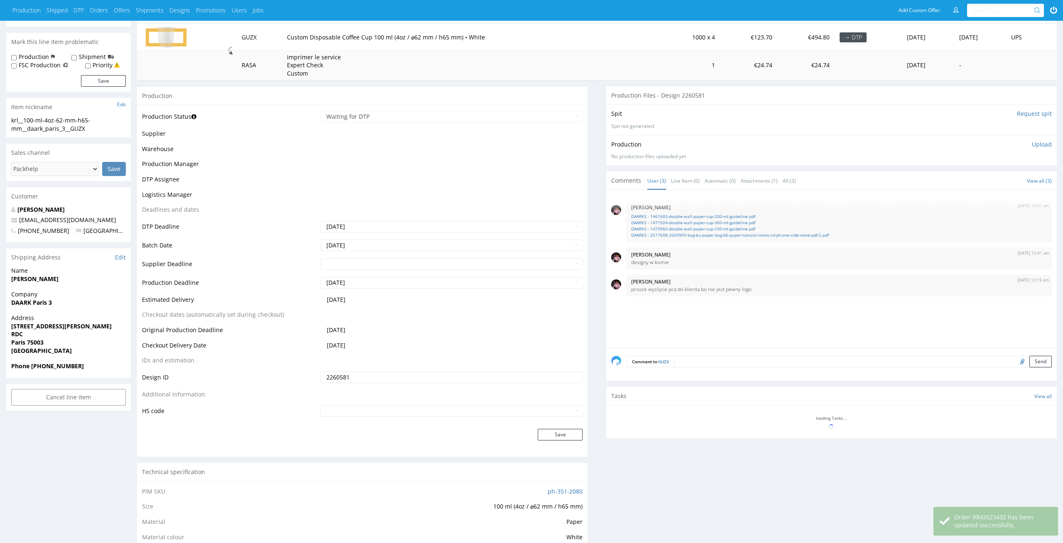
scroll to position [113, 0]
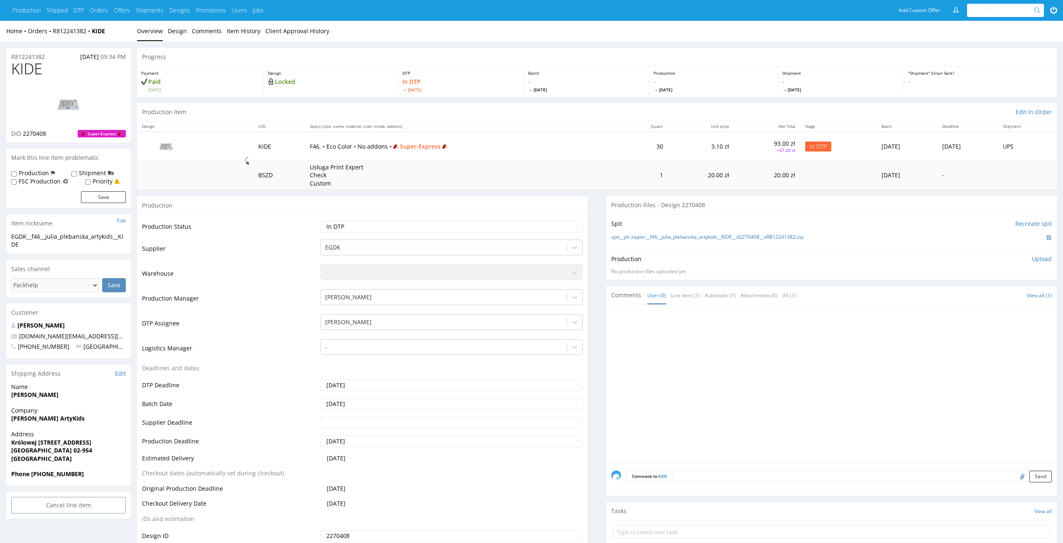
scroll to position [112, 0]
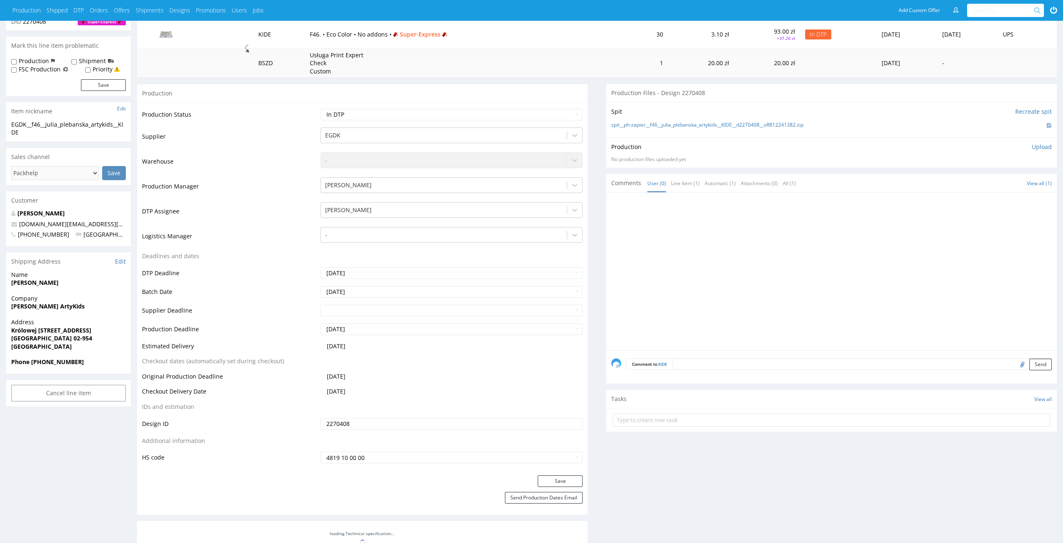
click at [621, 34] on td "30" at bounding box center [644, 34] width 47 height 29
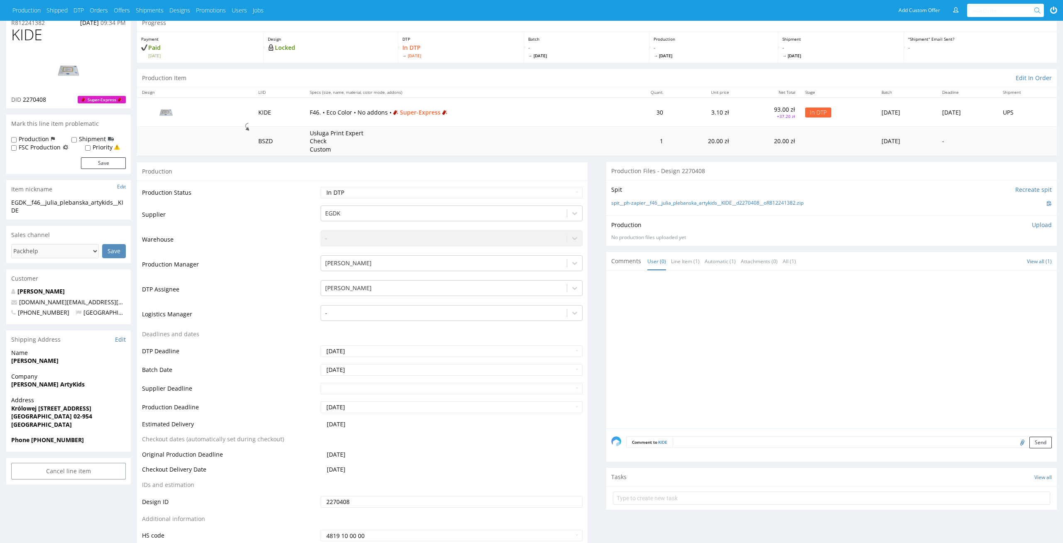
scroll to position [0, 0]
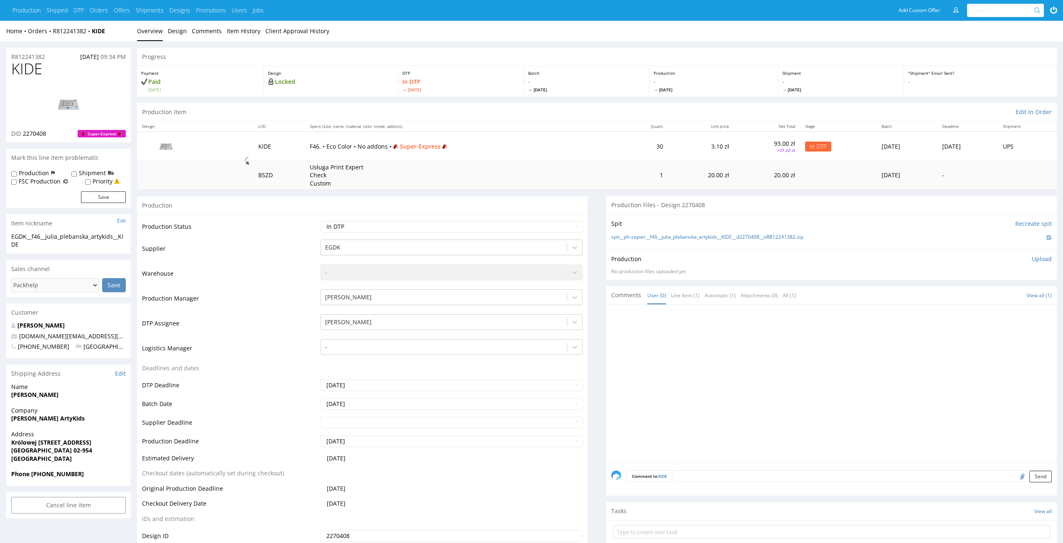
click at [78, 97] on img at bounding box center [68, 104] width 66 height 37
click at [751, 235] on link "spit__ph-zapier__f46__julia_plebanska_artykids__KIDE__d2270408__oR812241382.zip" at bounding box center [707, 237] width 192 height 7
click at [621, 158] on td "30" at bounding box center [644, 146] width 47 height 29
click at [656, 84] on p "- Wed 8 Oct" at bounding box center [714, 85] width 120 height 15
click at [59, 105] on img at bounding box center [68, 104] width 66 height 37
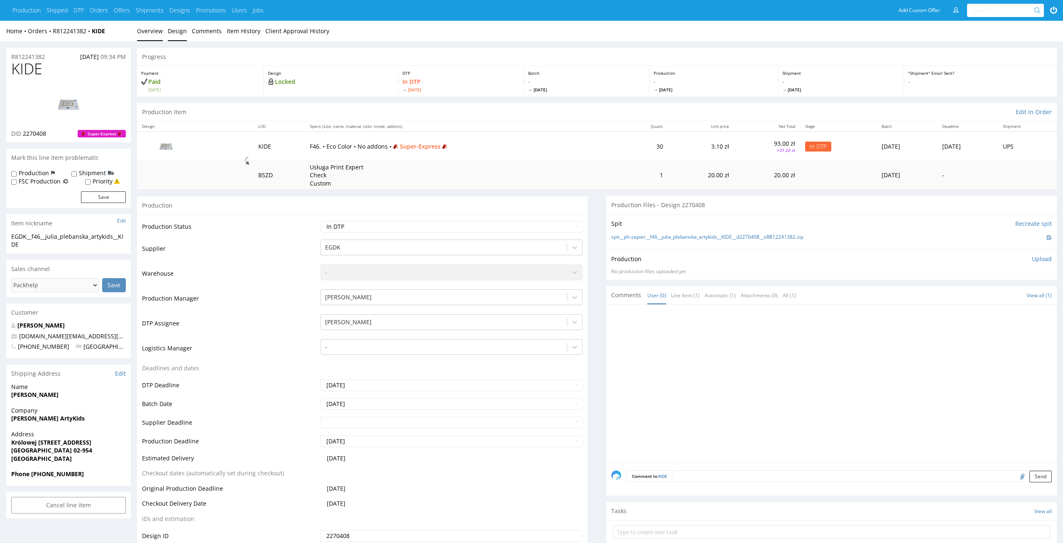
click at [178, 28] on link "Design" at bounding box center [177, 31] width 19 height 20
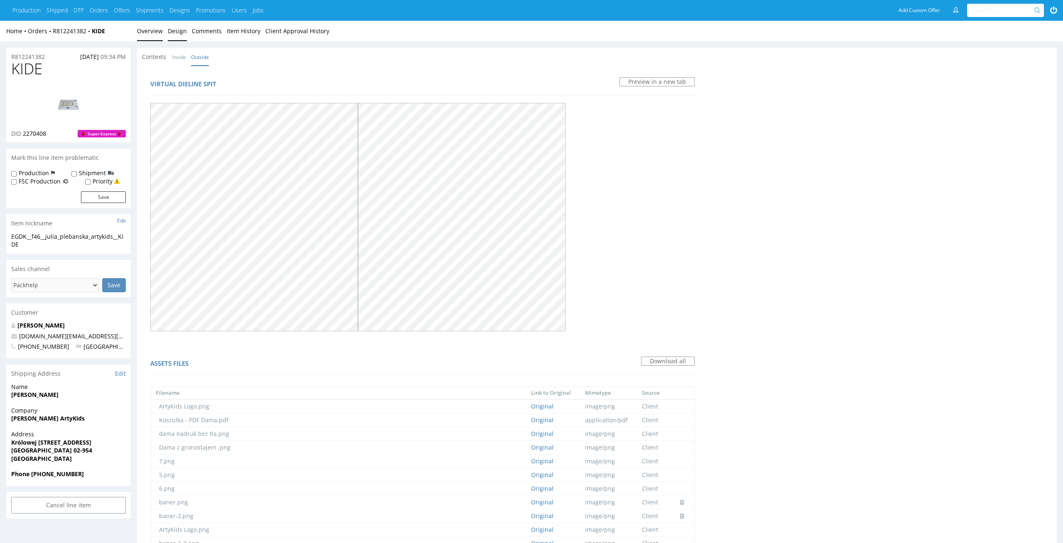
click at [148, 32] on link "Overview" at bounding box center [150, 31] width 26 height 20
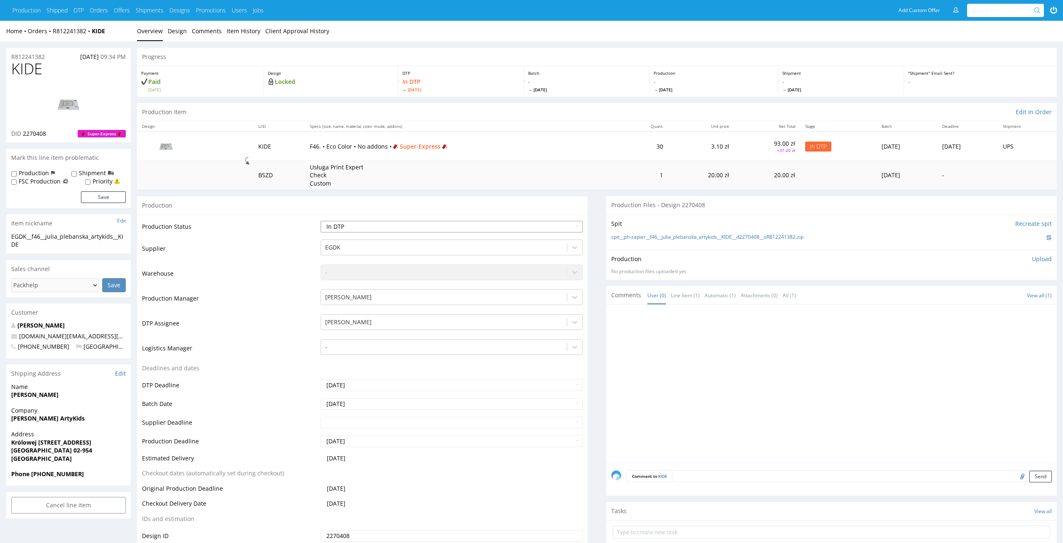
click at [567, 228] on select "Waiting for Artwork Waiting for Diecut Waiting for Mockup Waiting for DTP Waiti…" at bounding box center [452, 227] width 262 height 12
select select "dtp_ca_needed"
click at [321, 221] on select "Waiting for Artwork Waiting for Diecut Waiting for Mockup Waiting for DTP Waiti…" at bounding box center [452, 227] width 262 height 12
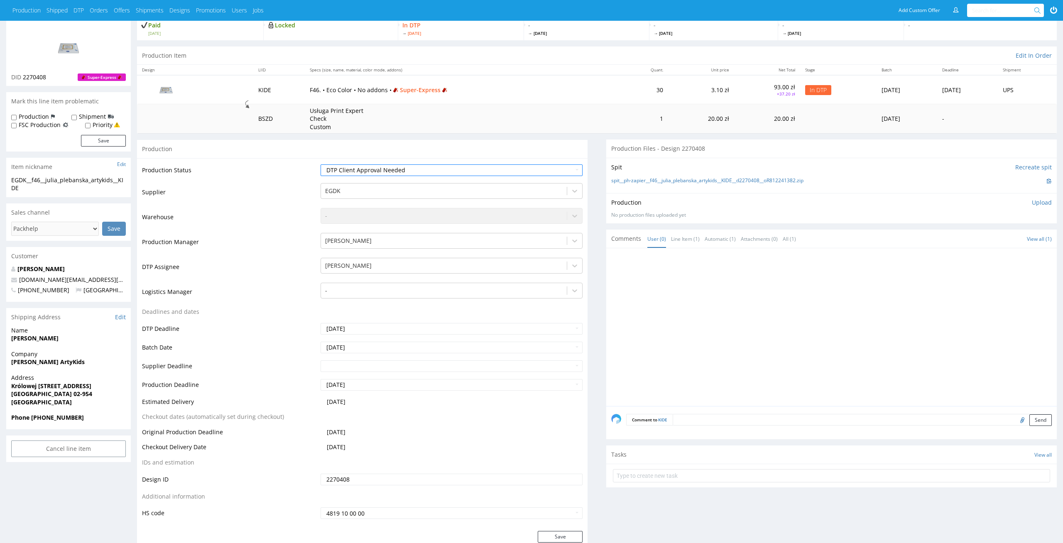
scroll to position [76, 0]
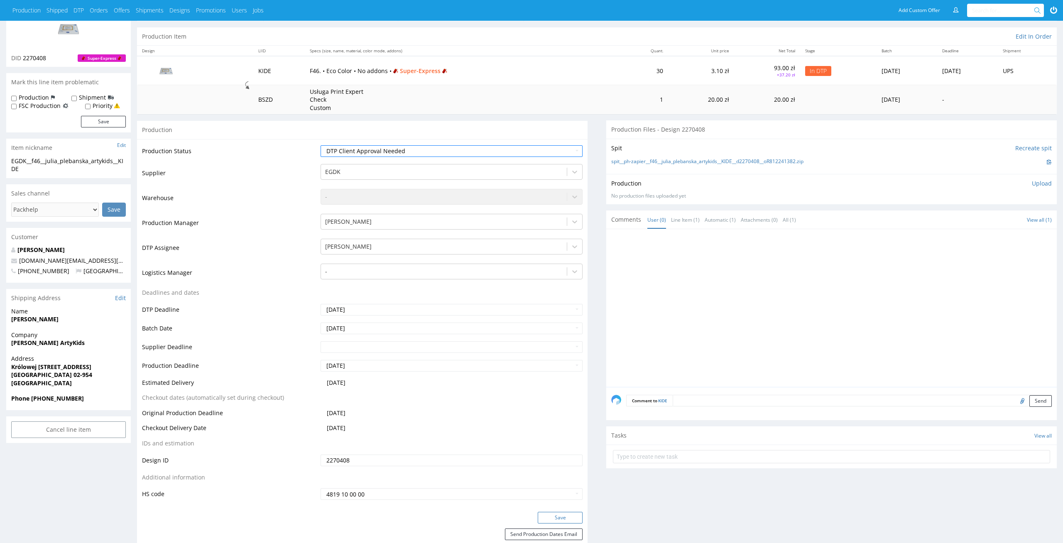
click at [568, 517] on button "Save" at bounding box center [560, 518] width 45 height 12
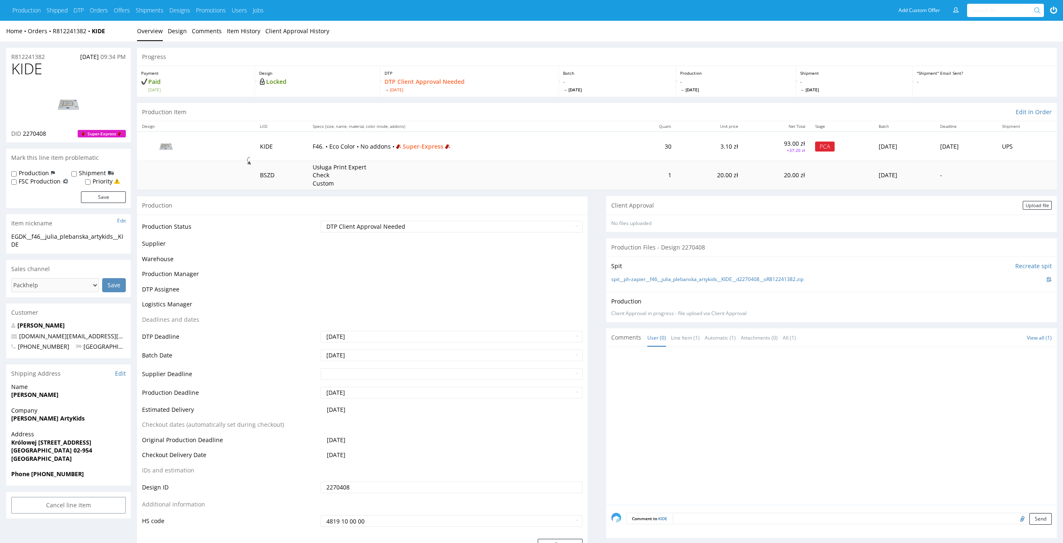
scroll to position [76, 0]
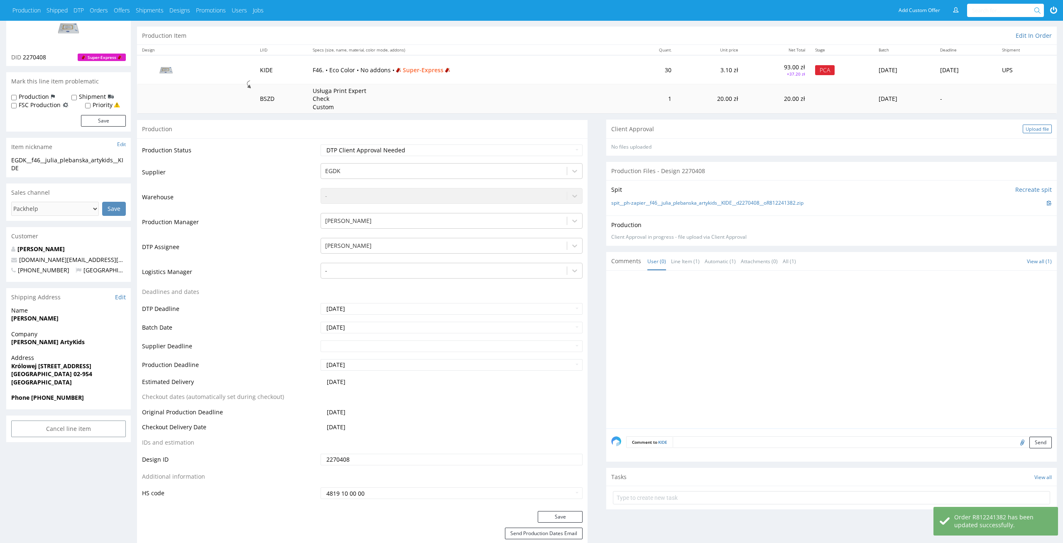
click at [1038, 131] on div "Upload file" at bounding box center [1037, 129] width 29 height 9
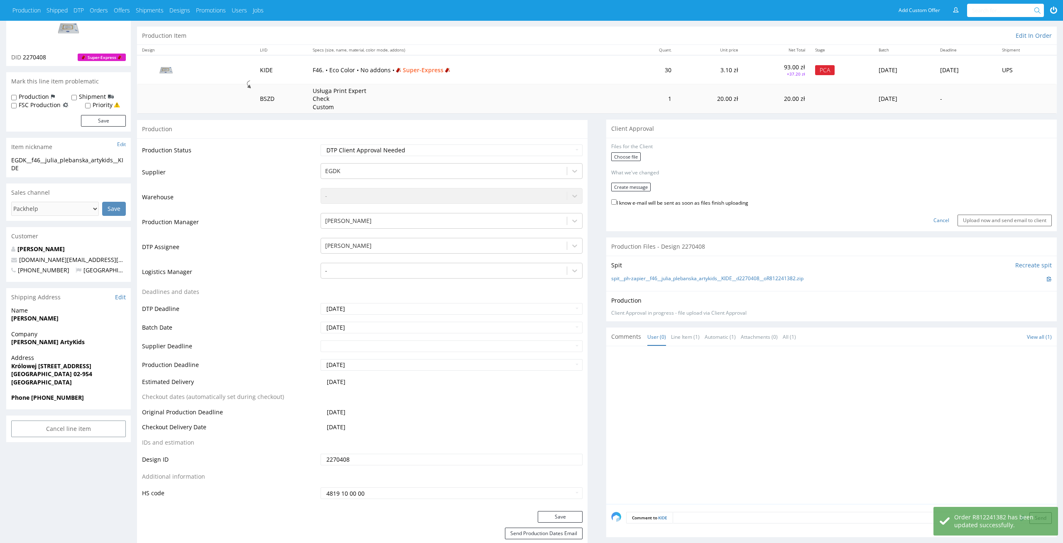
click at [634, 162] on div "Choose file" at bounding box center [831, 157] width 441 height 11
click at [634, 155] on label "Choose file" at bounding box center [625, 156] width 29 height 9
click at [0, 0] on input "Choose file" at bounding box center [0, 0] width 0 height 0
click at [637, 177] on form "Files for the Client 1 . ostro__f79__equilibre_attitude__CWZU__d2264344__oR6365…" at bounding box center [831, 183] width 441 height 81
click at [637, 183] on button "Create message" at bounding box center [630, 184] width 39 height 9
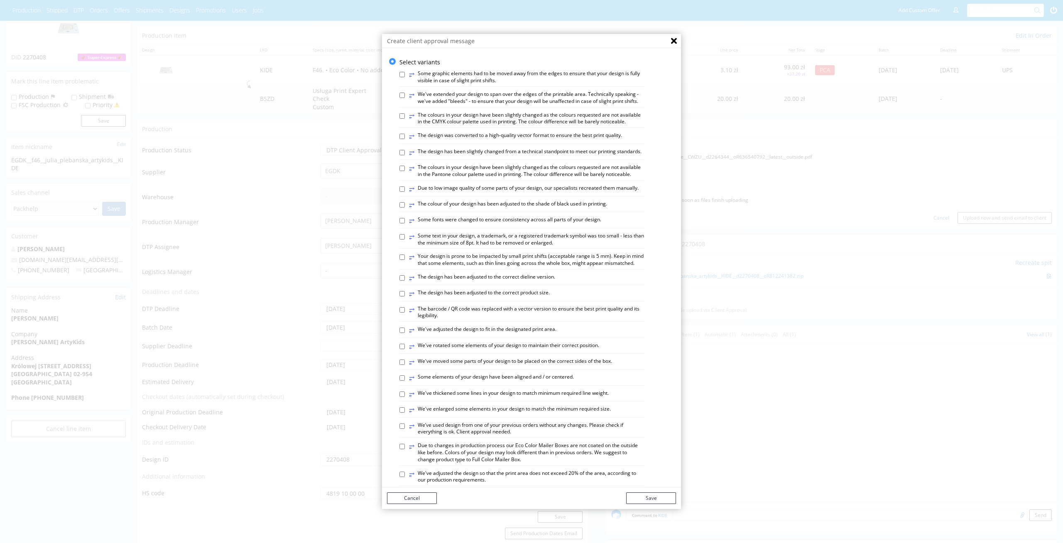
scroll to position [267, 0]
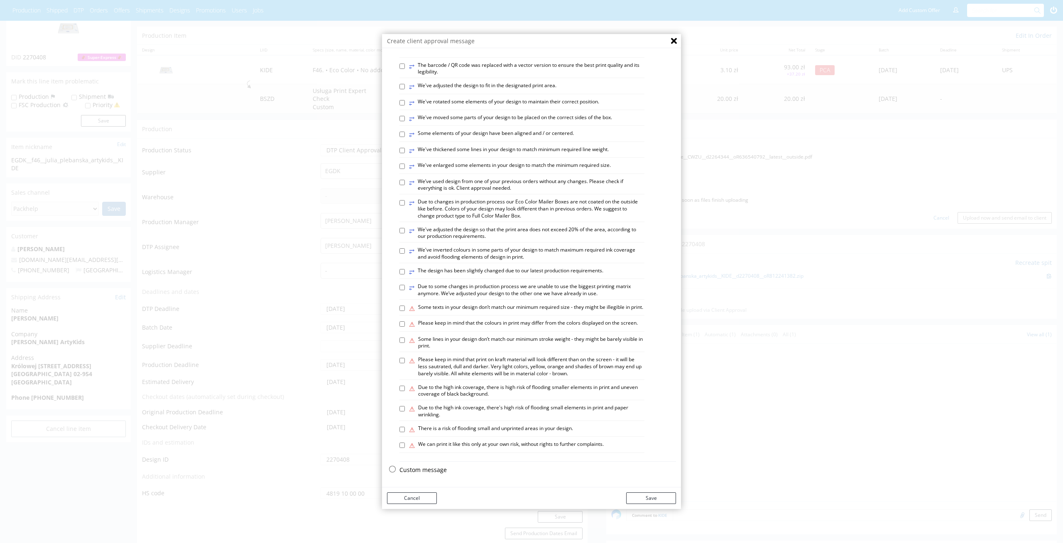
click at [434, 470] on p "Custom message" at bounding box center [537, 470] width 277 height 8
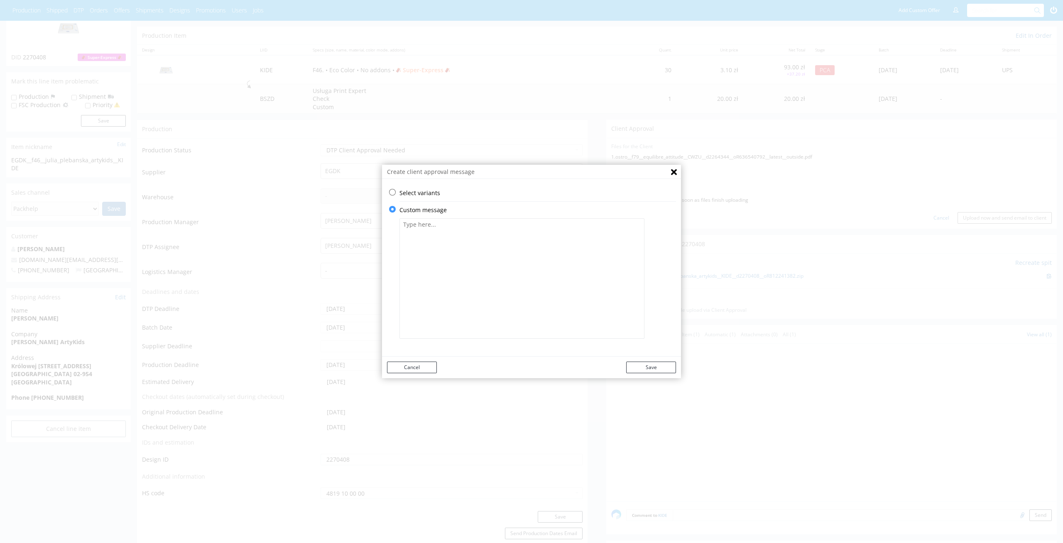
scroll to position [0, 0]
click at [479, 290] on textarea at bounding box center [521, 278] width 245 height 120
paste textarea "We have removed the Instagram and Facebook icons that were accidentally left on…"
type textarea "We have removed the Instagram and Facebook icons that were accidentally left on…"
click at [644, 367] on button "Save" at bounding box center [651, 368] width 50 height 12
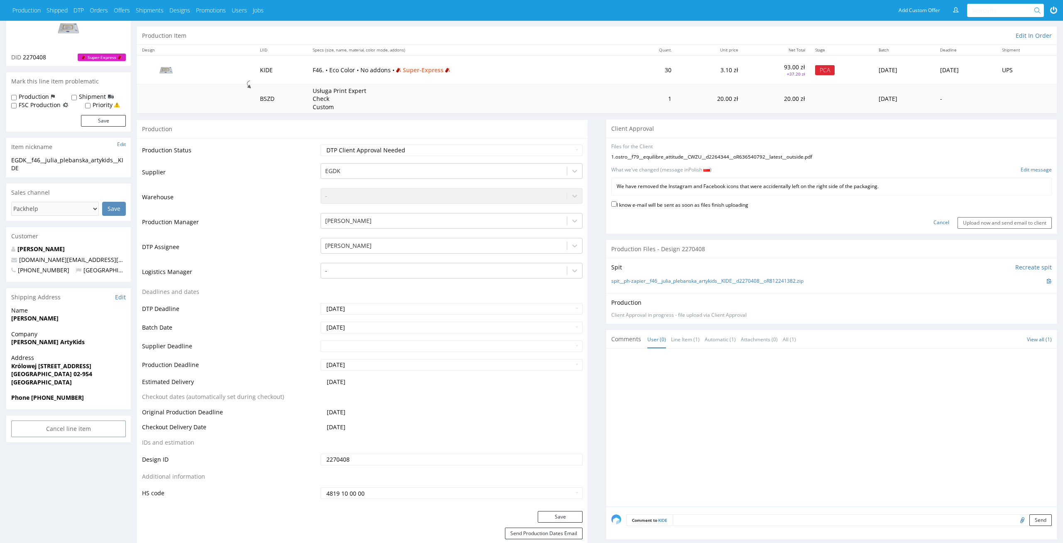
click at [747, 201] on label "I know e-mail will be sent as soon as files finish uploading" at bounding box center [679, 204] width 137 height 9
click at [617, 201] on input "I know e-mail will be sent as soon as files finish uploading" at bounding box center [613, 203] width 5 height 5
checkbox input "true"
click at [979, 223] on input "Upload now and send email to client" at bounding box center [1004, 223] width 94 height 12
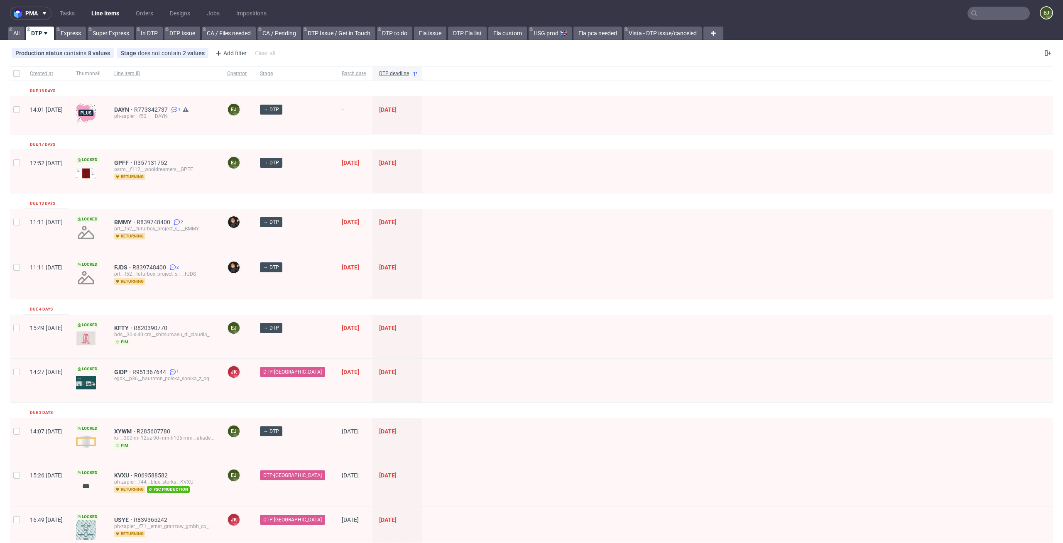
click at [990, 19] on input "text" at bounding box center [998, 13] width 62 height 13
paste input "KIDE"
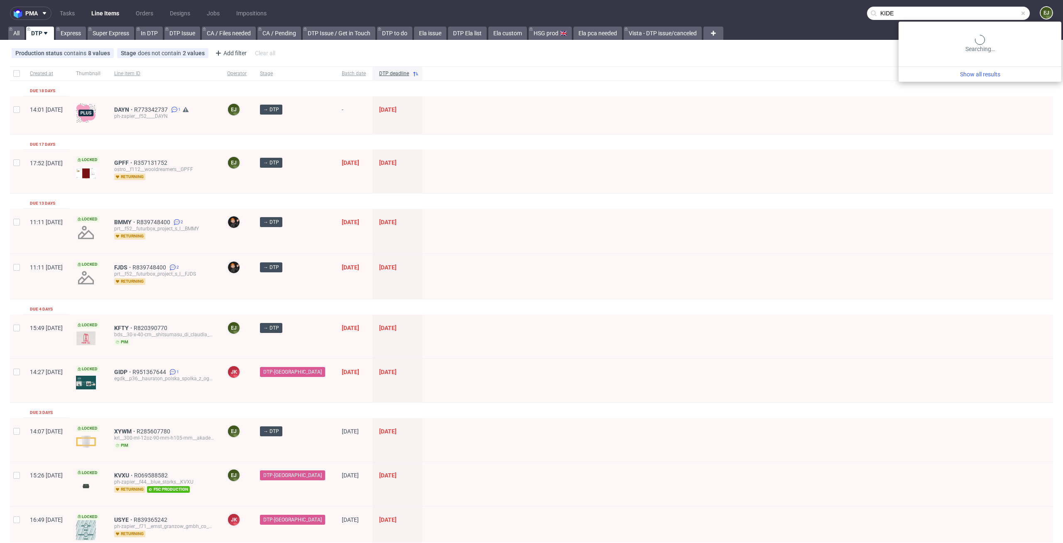
type input "KIDE"
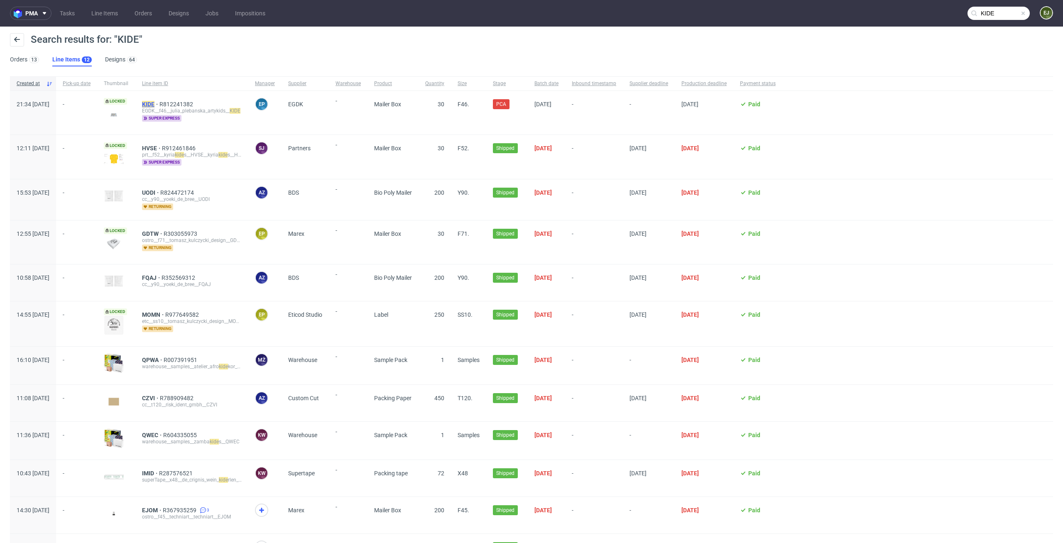
click at [154, 105] on mark "KIDE" at bounding box center [148, 104] width 12 height 7
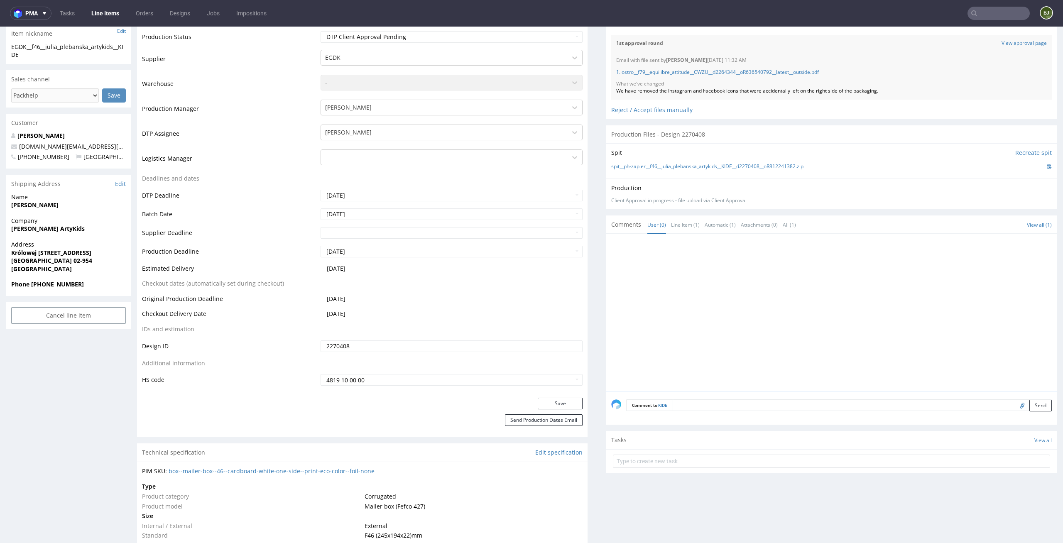
scroll to position [245, 0]
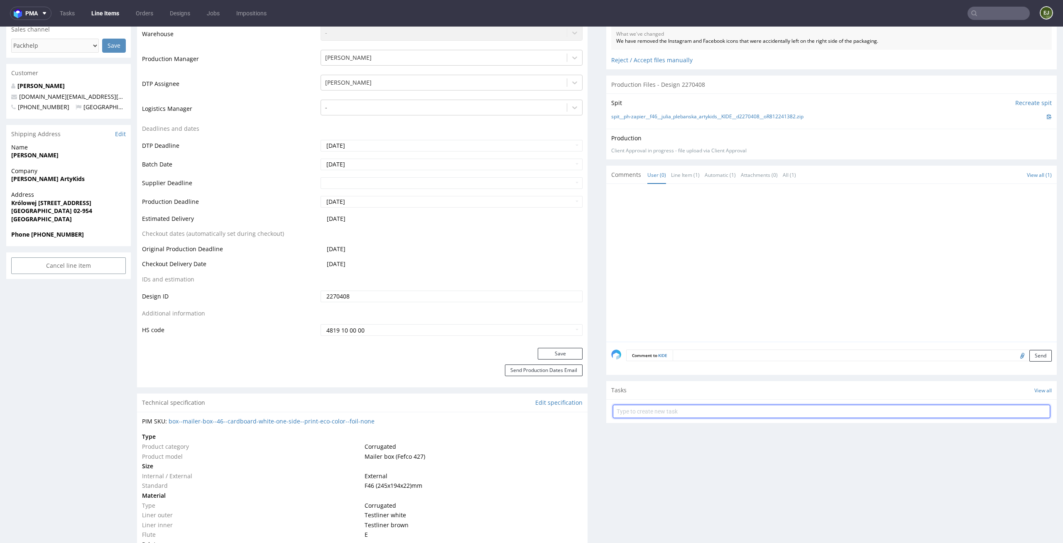
click at [657, 411] on input "text" at bounding box center [831, 411] width 437 height 13
type input "superexpress pca"
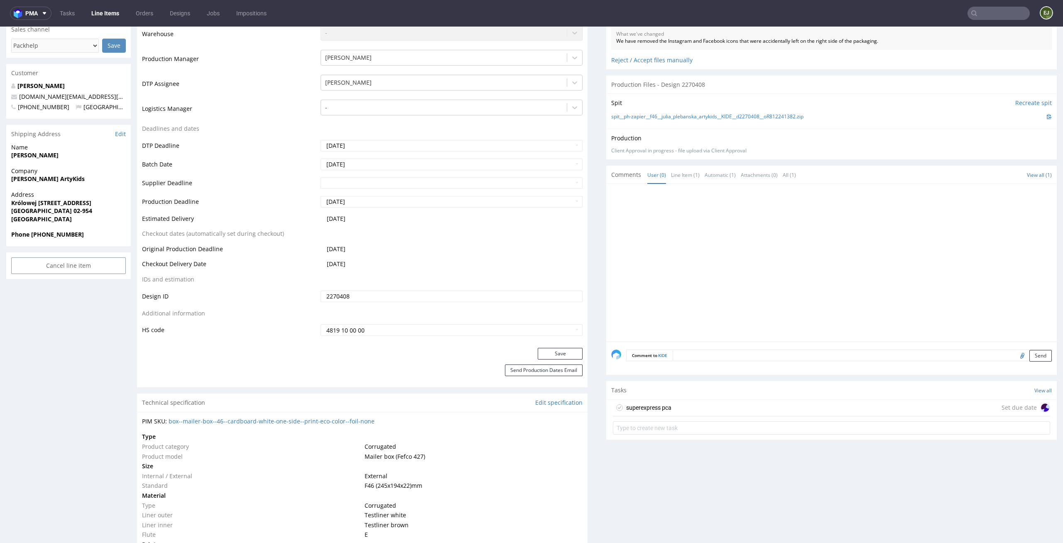
click at [637, 407] on div "superexpress pca" at bounding box center [648, 408] width 45 height 10
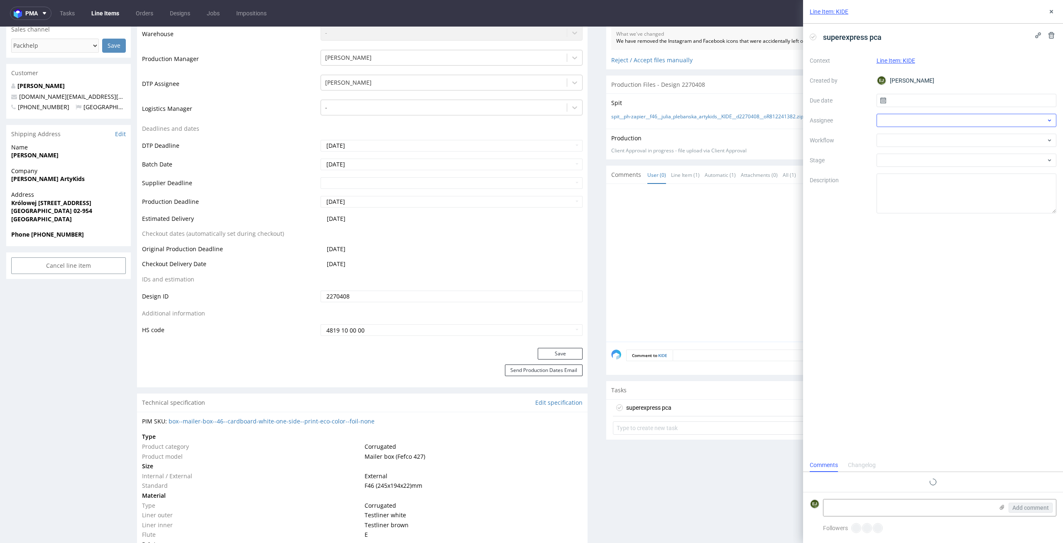
scroll to position [7, 0]
click at [950, 99] on input "text" at bounding box center [967, 100] width 180 height 13
click at [939, 170] on span "6" at bounding box center [939, 170] width 3 height 8
type input "06/10/2025"
click at [940, 138] on div at bounding box center [967, 140] width 180 height 13
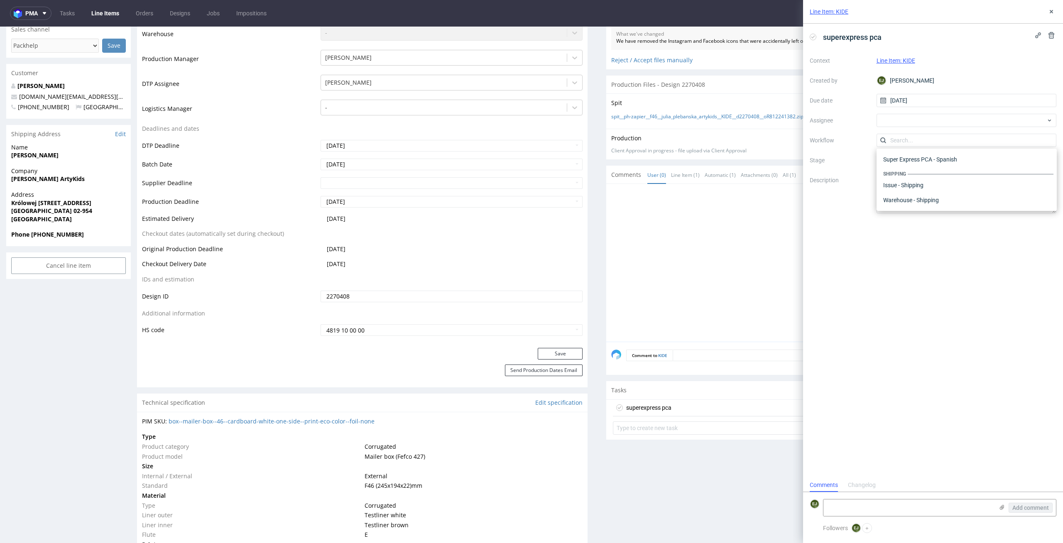
scroll to position [476, 0]
click at [979, 179] on div "Super Express PCA - Polish" at bounding box center [967, 179] width 174 height 15
click at [761, 248] on div at bounding box center [834, 265] width 446 height 153
click at [104, 14] on link "Line Items" at bounding box center [105, 13] width 38 height 13
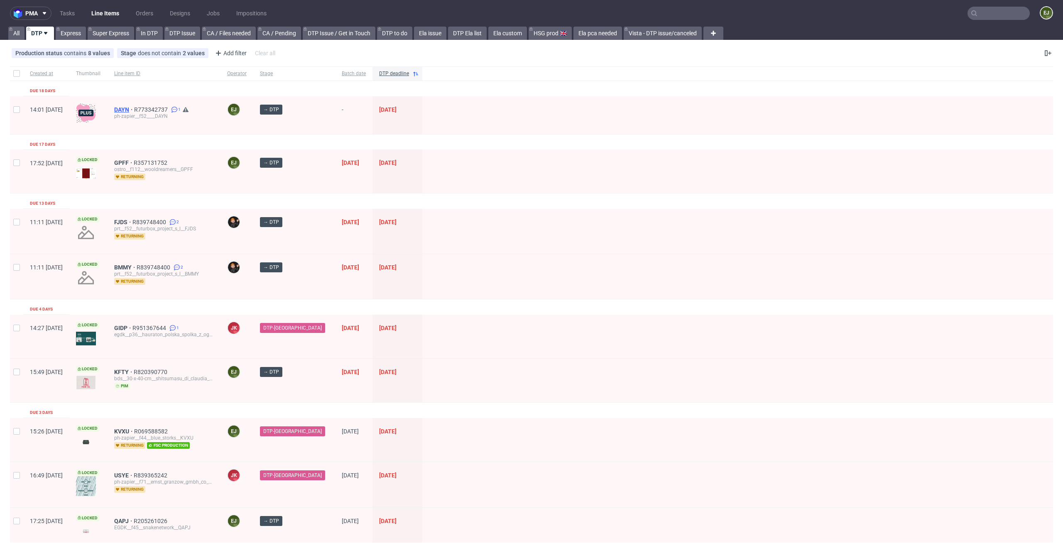
click at [134, 109] on span "DAYN" at bounding box center [124, 109] width 20 height 7
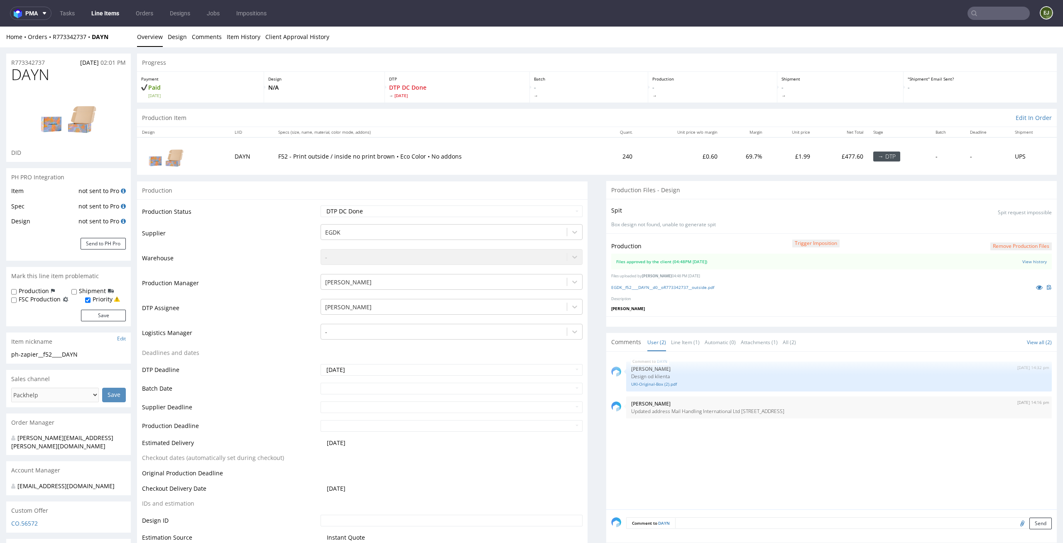
click at [681, 292] on div "Production Trigger Imposition Remove production files Files approved by the cli…" at bounding box center [831, 274] width 451 height 83
click at [685, 293] on div "Production Trigger Imposition Remove production files Files approved by the cli…" at bounding box center [831, 274] width 451 height 83
click at [691, 285] on link "EGDK__f52____DAYN__d0__oR773342737__outside.pdf" at bounding box center [662, 287] width 103 height 6
click at [651, 387] on link "UKI-Original-Box (2).pdf" at bounding box center [839, 384] width 416 height 6
click at [66, 18] on link "Tasks" at bounding box center [67, 13] width 25 height 13
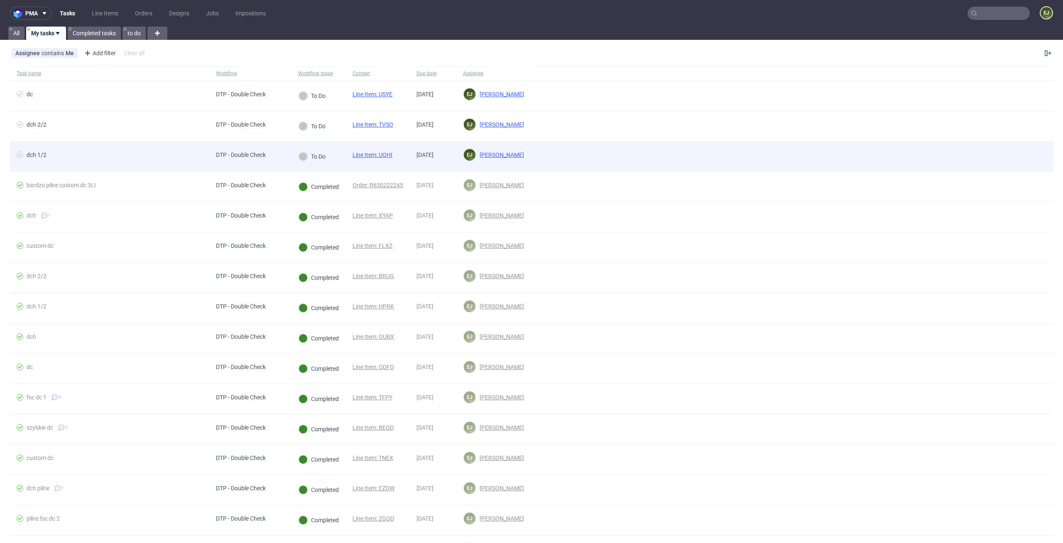
click at [392, 150] on div "Line Item: UQHI" at bounding box center [372, 157] width 53 height 30
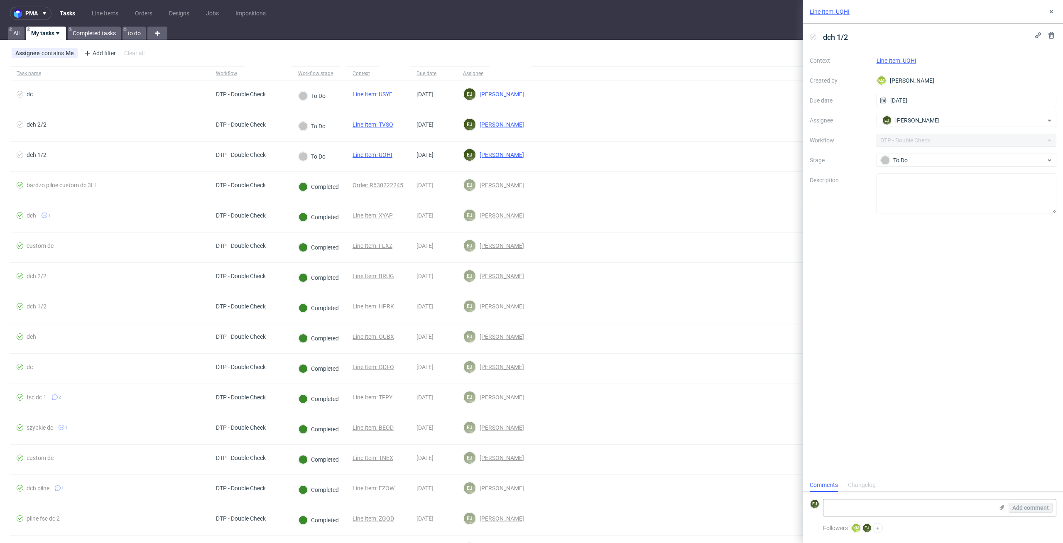
scroll to position [7, 0]
click at [838, 14] on link "Line Item: UQHI" at bounding box center [830, 11] width 40 height 8
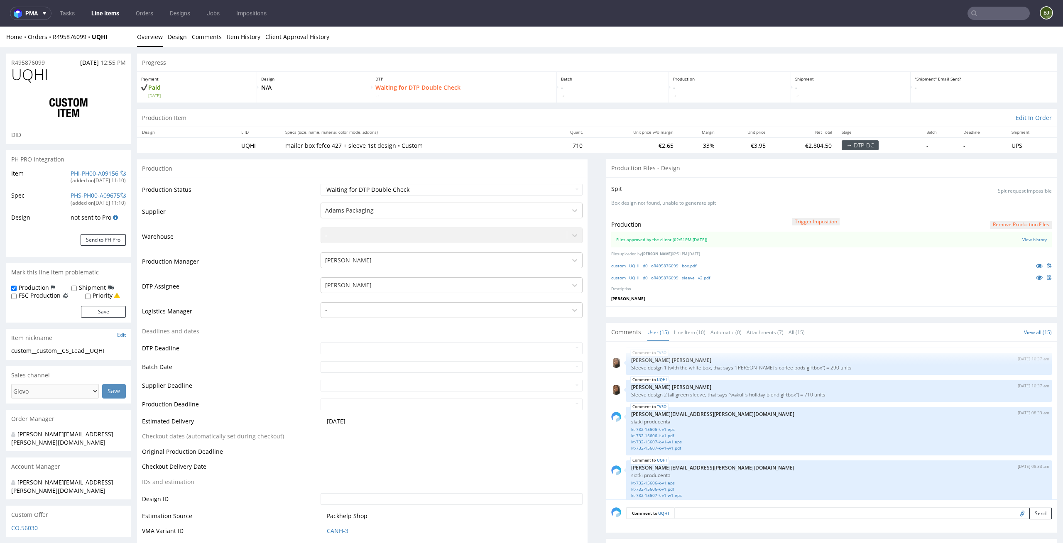
scroll to position [507, 0]
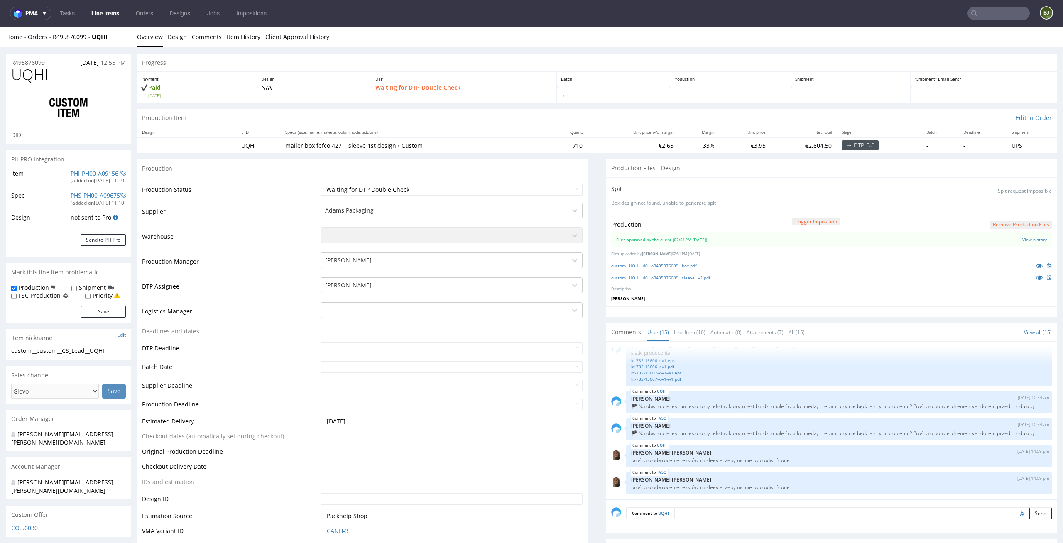
click at [116, 20] on nav "pma Tasks Line Items Orders Designs Jobs Impositions EJ" at bounding box center [531, 13] width 1063 height 27
click at [113, 19] on link "Line Items" at bounding box center [105, 13] width 38 height 13
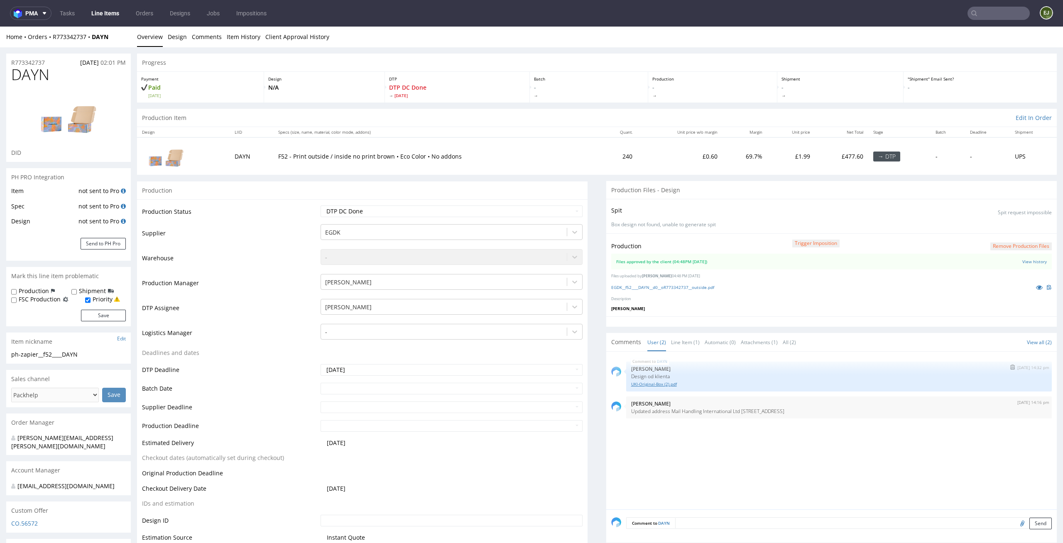
click at [668, 387] on link "UKI-Original-Box (2).pdf" at bounding box center [839, 384] width 416 height 6
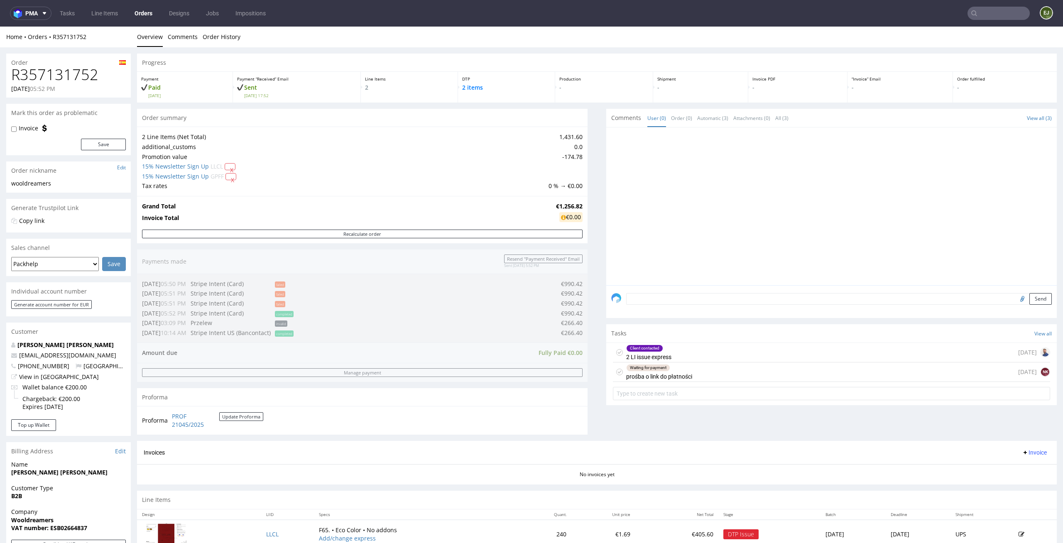
click at [686, 385] on form at bounding box center [831, 394] width 437 height 20
click at [704, 353] on div "Client contacted 2 LI issue express 13 days ago" at bounding box center [831, 353] width 437 height 20
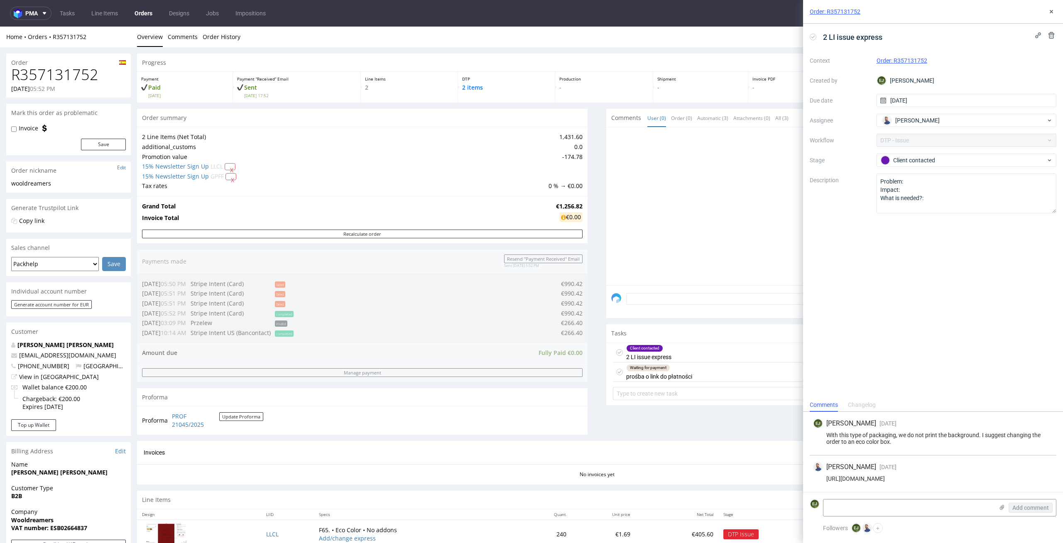
scroll to position [191, 0]
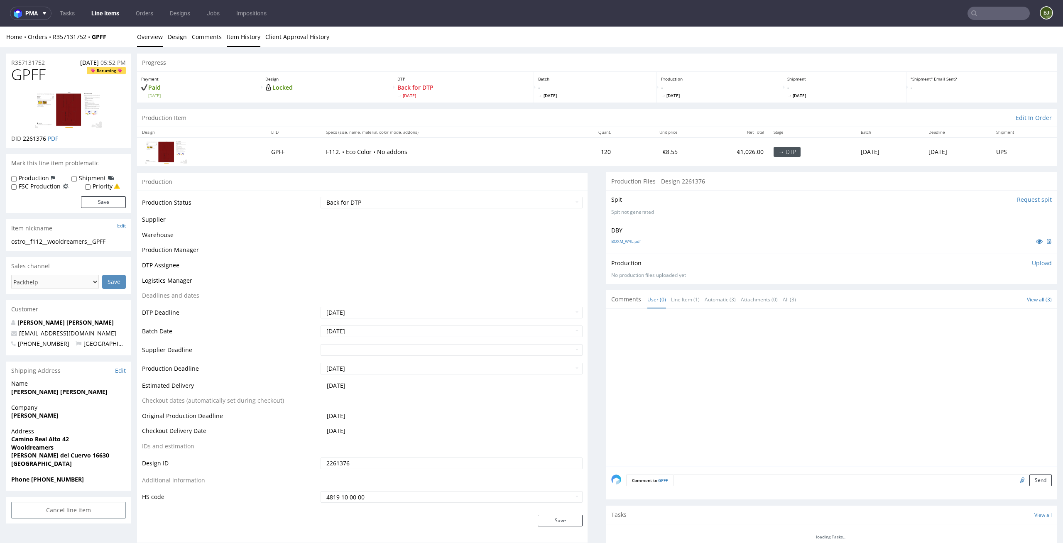
click at [244, 35] on link "Item History" at bounding box center [244, 37] width 34 height 20
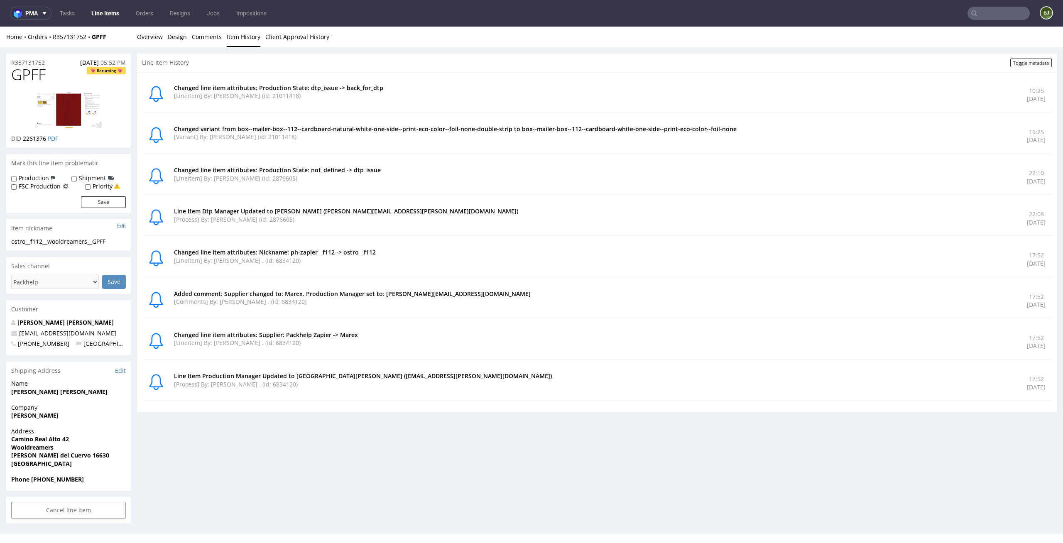
click at [110, 16] on link "Line Items" at bounding box center [105, 13] width 38 height 13
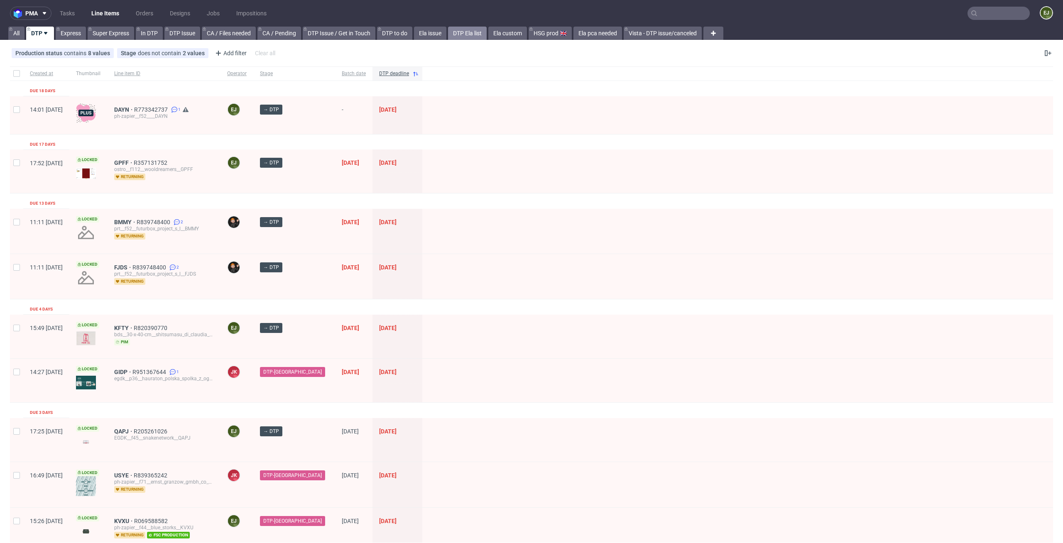
click at [468, 34] on link "DTP Ela list" at bounding box center [467, 33] width 39 height 13
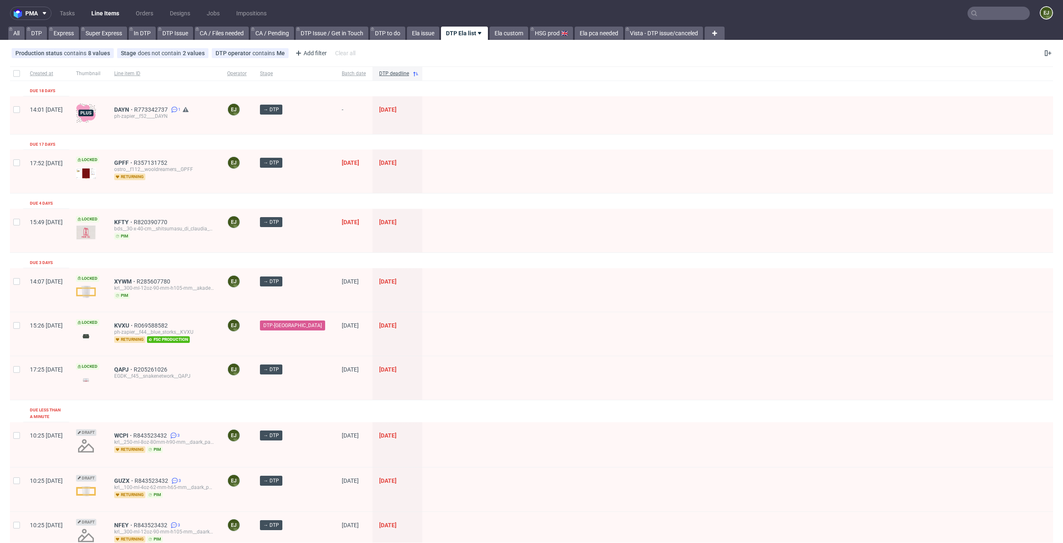
scroll to position [375, 0]
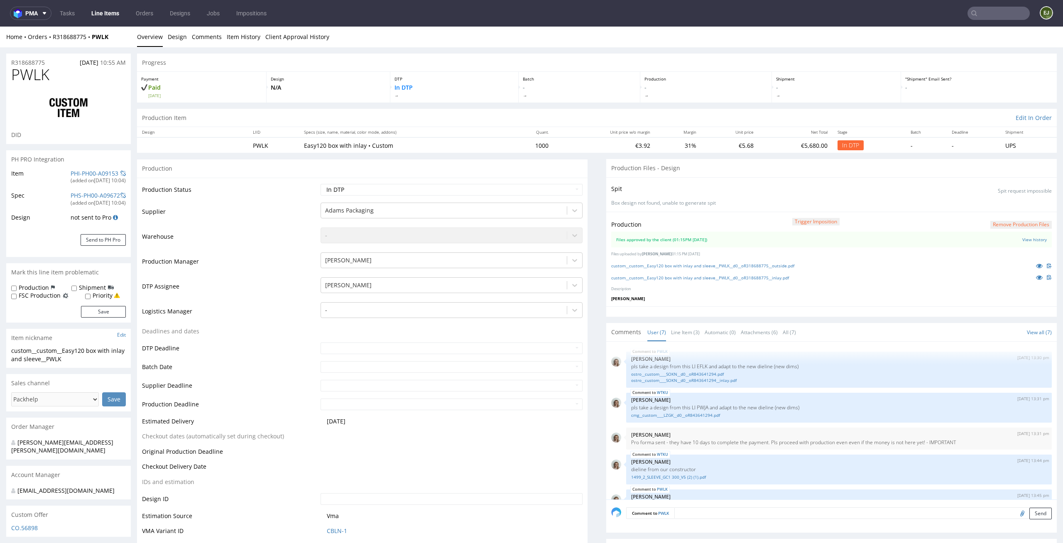
scroll to position [107, 0]
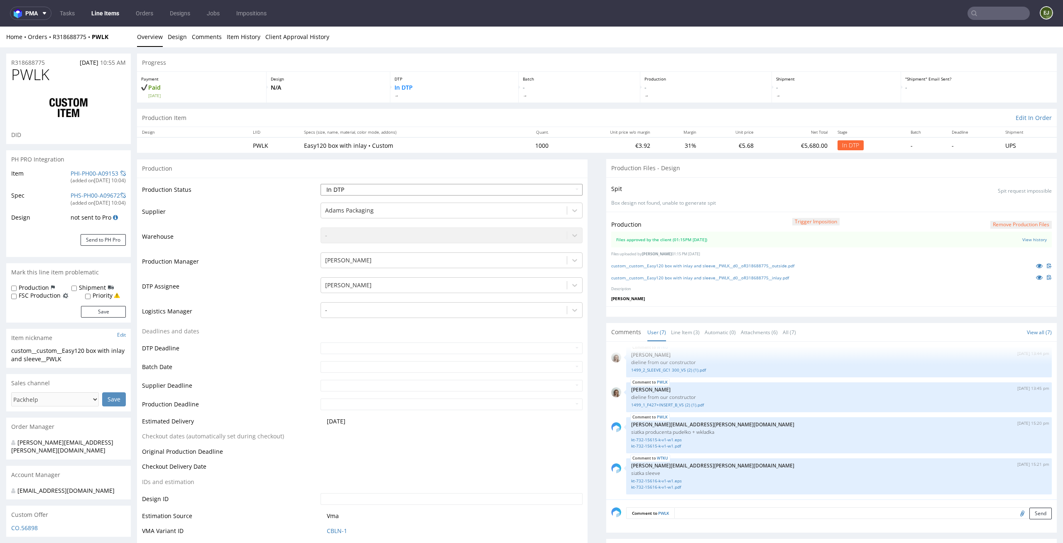
click at [566, 189] on select "Waiting for Artwork Waiting for Diecut Waiting for Mockup Waiting for DTP Waiti…" at bounding box center [452, 190] width 262 height 12
select select "dtp_waiting_for_double_check"
click at [321, 184] on select "Waiting for Artwork Waiting for Diecut Waiting for Mockup Waiting for DTP Waiti…" at bounding box center [452, 190] width 262 height 12
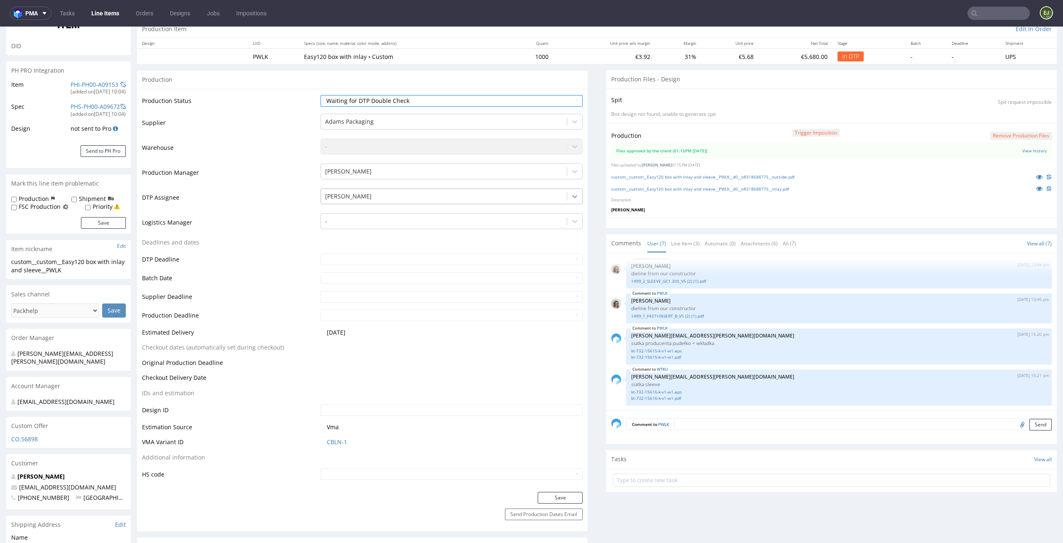
scroll to position [198, 0]
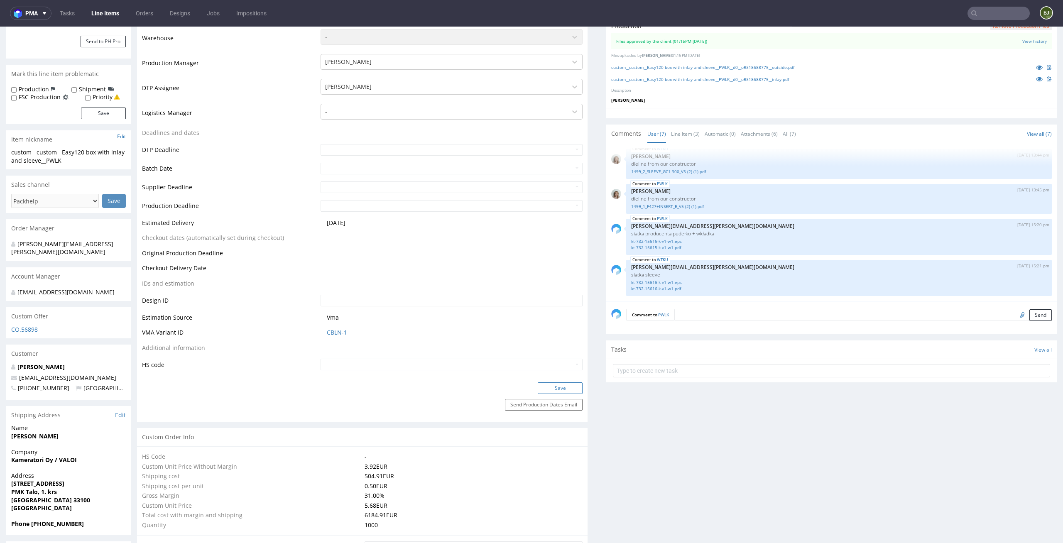
click at [552, 386] on button "Save" at bounding box center [560, 388] width 45 height 12
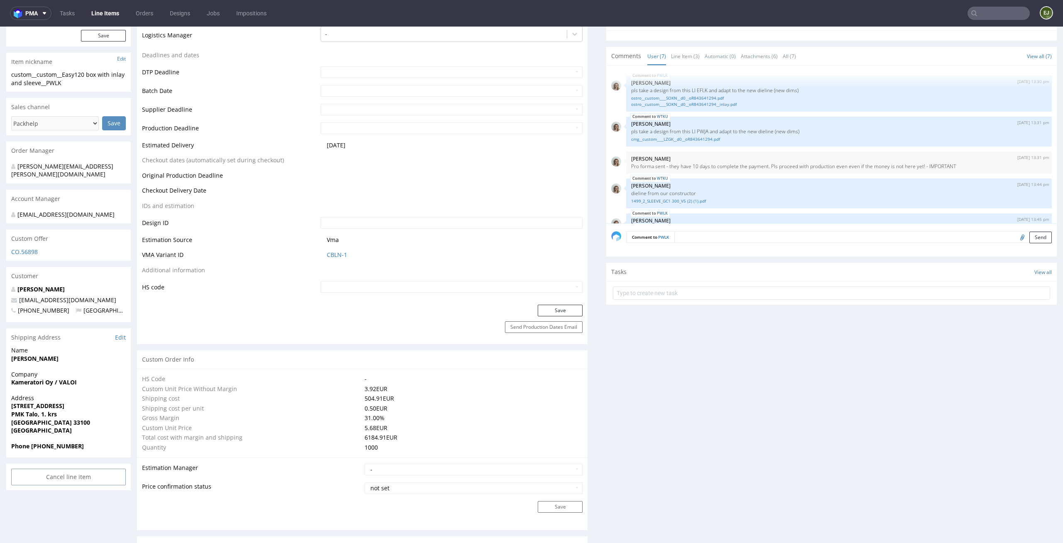
scroll to position [107, 0]
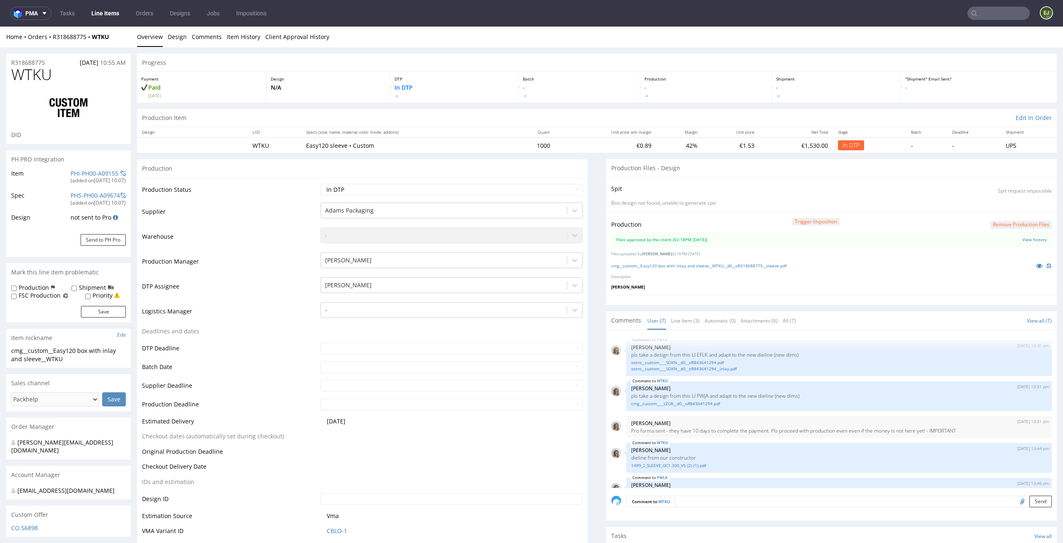
scroll to position [107, 0]
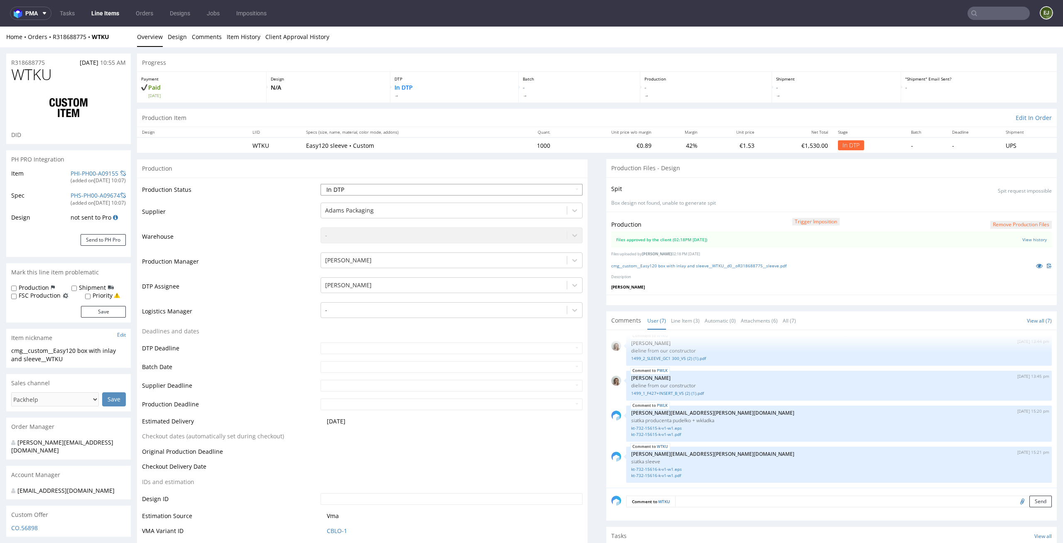
click at [560, 188] on select "Waiting for Artwork Waiting for Diecut Waiting for Mockup Waiting for DTP Waiti…" at bounding box center [452, 190] width 262 height 12
select select "dtp_waiting_for_double_check"
click at [321, 184] on select "Waiting for Artwork Waiting for Diecut Waiting for Mockup Waiting for DTP Waiti…" at bounding box center [452, 190] width 262 height 12
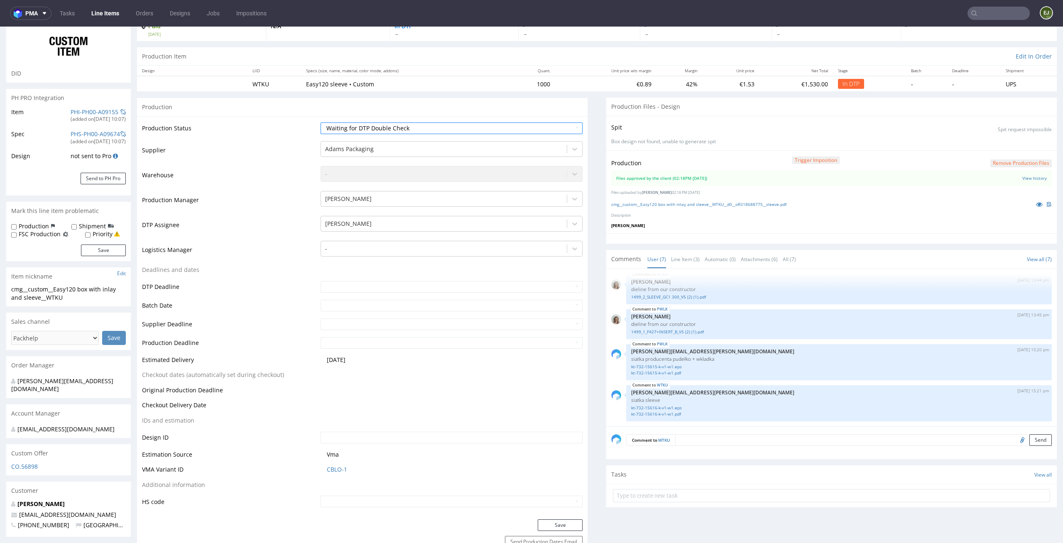
scroll to position [99, 0]
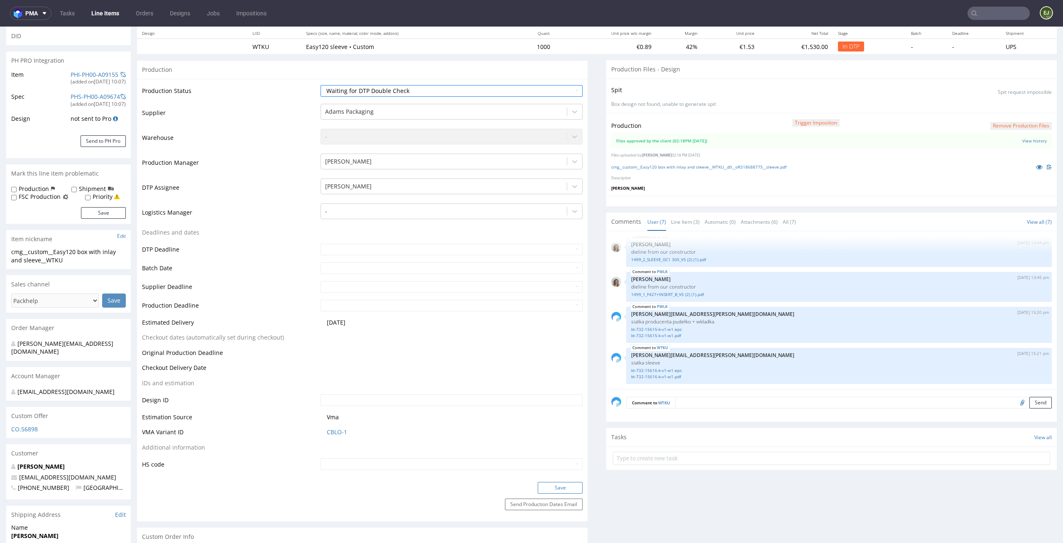
click at [557, 491] on button "Save" at bounding box center [560, 488] width 45 height 12
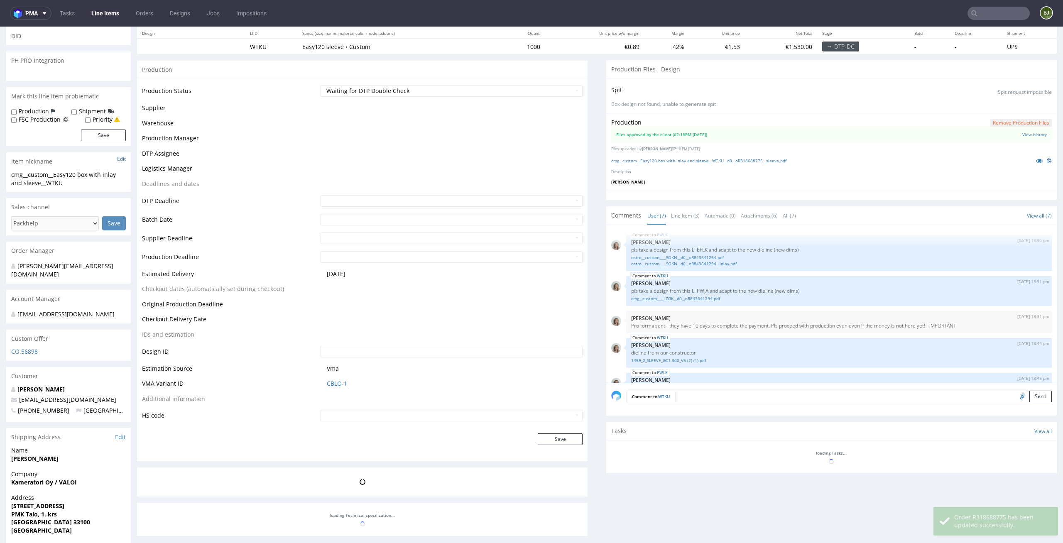
scroll to position [107, 0]
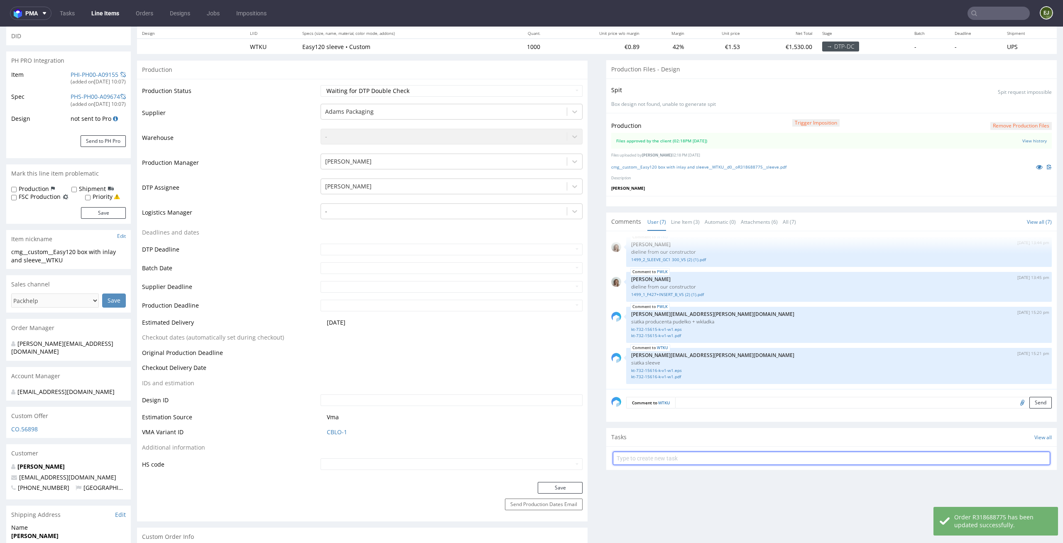
click at [672, 463] on input "text" at bounding box center [831, 458] width 437 height 13
type input "dc 1/2"
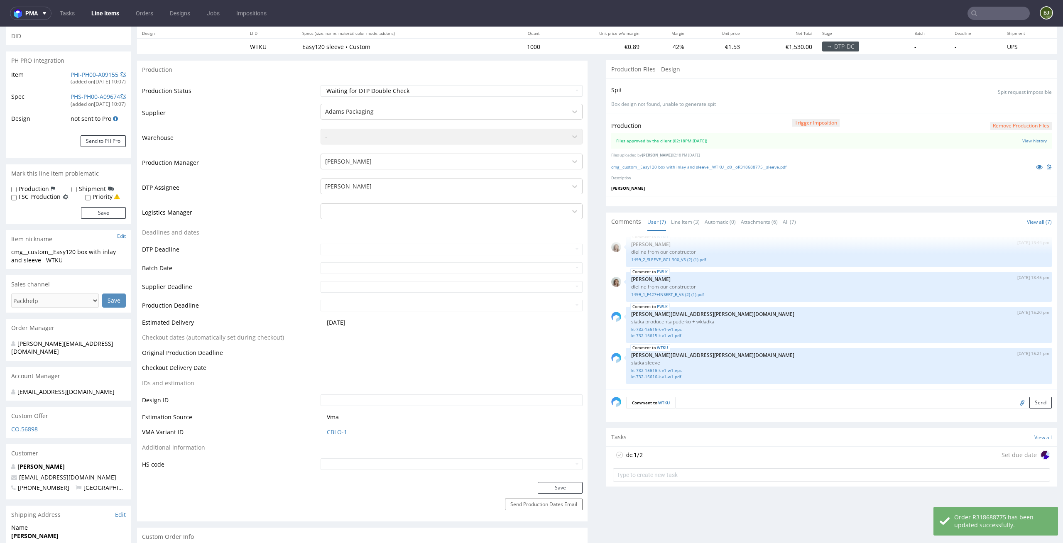
click at [676, 458] on div "dc 1/2 Set due date" at bounding box center [831, 455] width 437 height 17
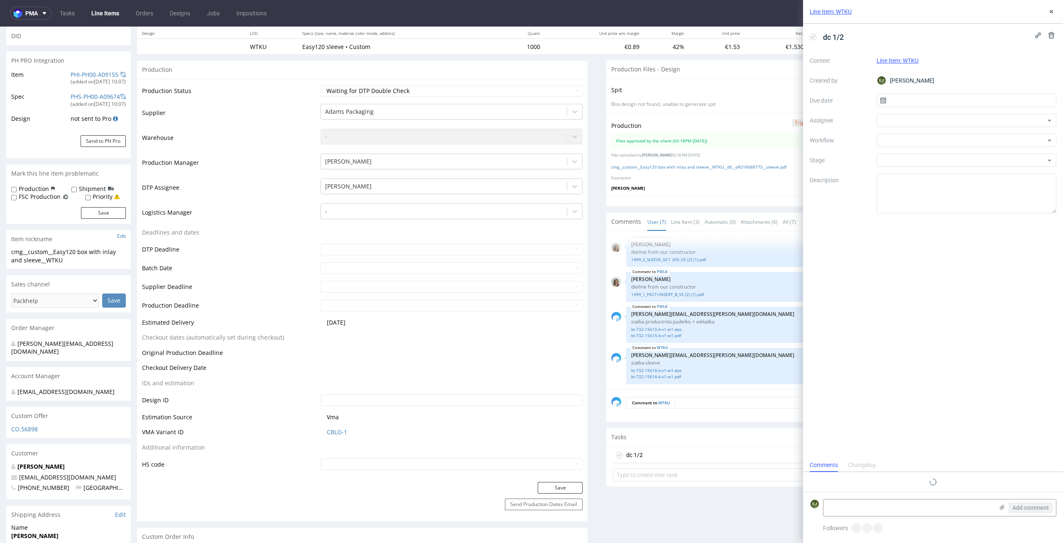
scroll to position [7, 0]
click at [934, 97] on input "text" at bounding box center [967, 100] width 180 height 13
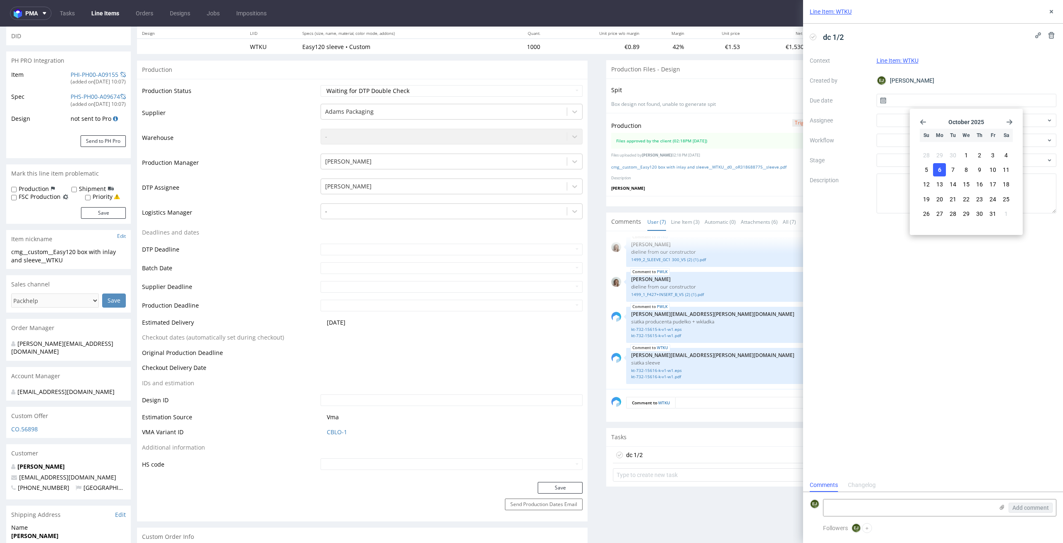
click at [934, 170] on button "6" at bounding box center [939, 169] width 13 height 13
type input "06/10/2025"
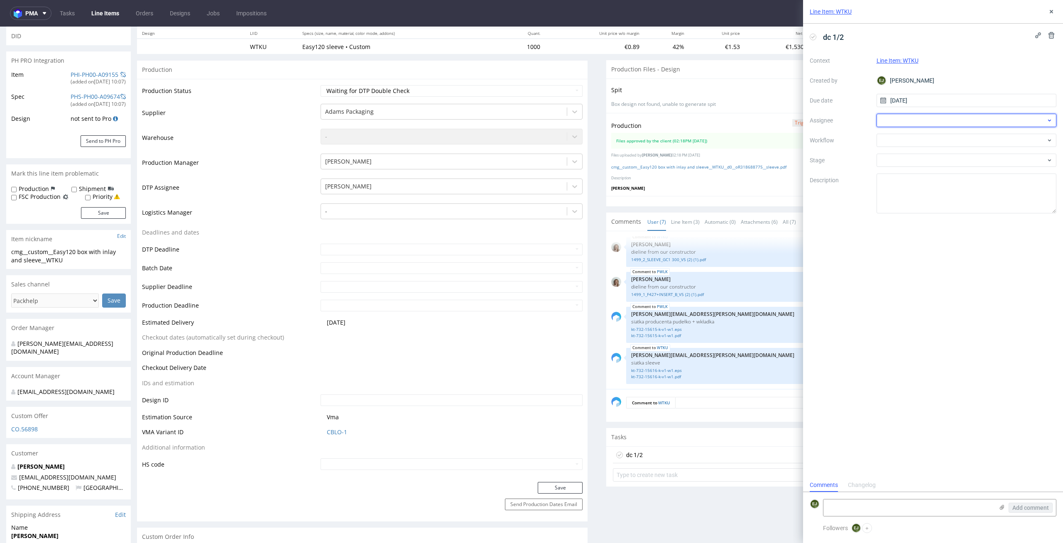
click at [934, 123] on div at bounding box center [967, 120] width 180 height 13
type input "karol"
click at [928, 140] on span "[PERSON_NAME]" at bounding box center [917, 139] width 44 height 8
click at [928, 140] on div at bounding box center [967, 140] width 180 height 13
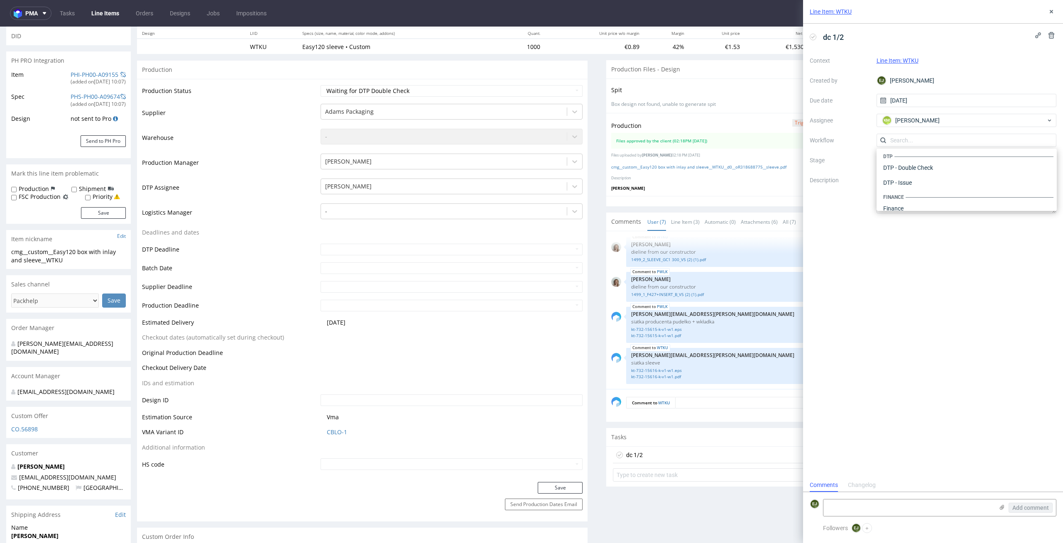
scroll to position [0, 0]
click at [953, 169] on div "DTP - Double Check" at bounding box center [967, 170] width 174 height 15
click at [942, 187] on textarea at bounding box center [967, 194] width 180 height 40
type textarea "Tutaj dużo cienkich linii, starałam się wszystkie do 0,2 pt dobić, jakieś najci…"
click at [988, 305] on div "dc 1/2 Context Line Item: WTKU Created by EJ Elżbieta Jelińska Due date 06/10/2…" at bounding box center [933, 251] width 260 height 455
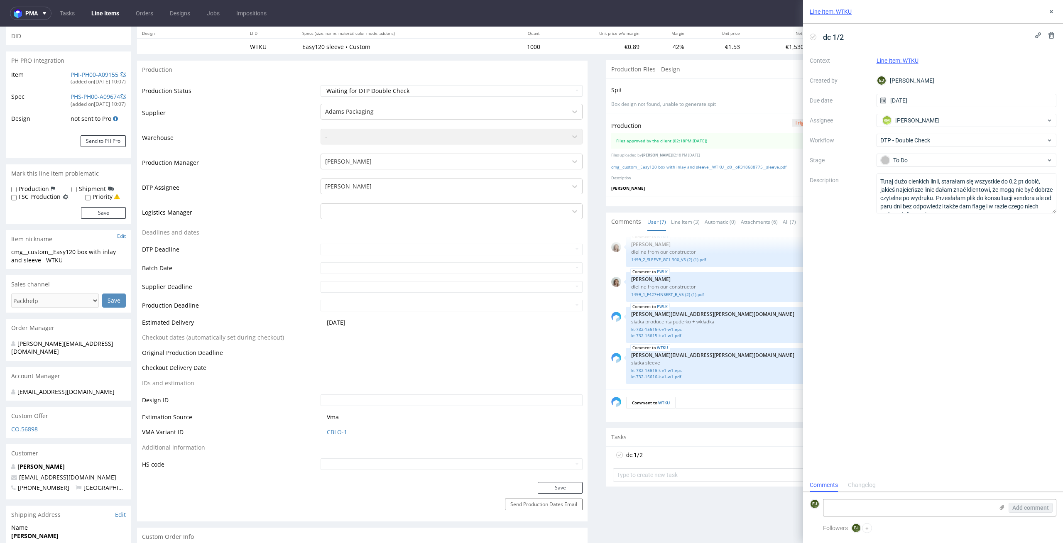
scroll to position [1208, 0]
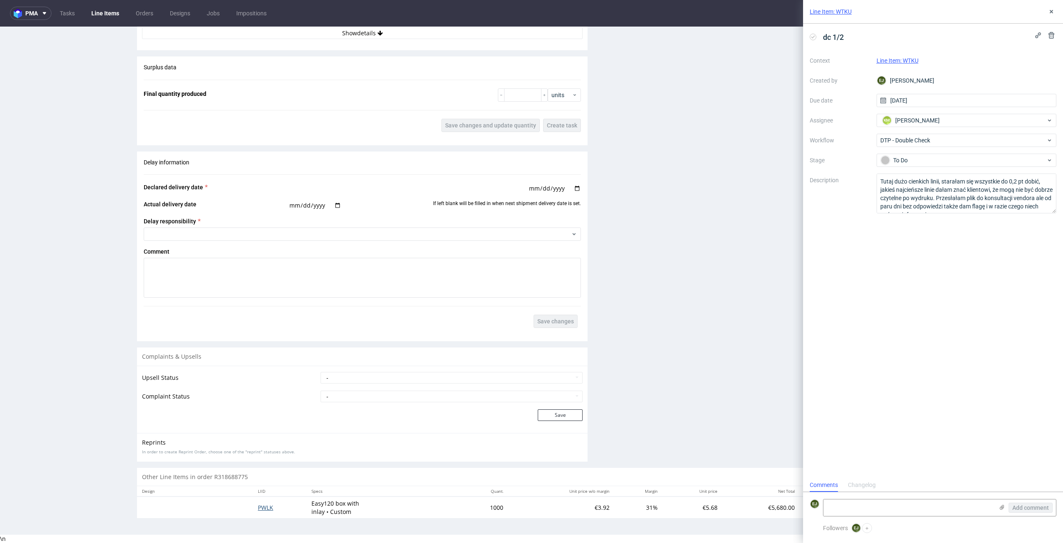
click at [260, 506] on span "PWLK" at bounding box center [265, 508] width 15 height 8
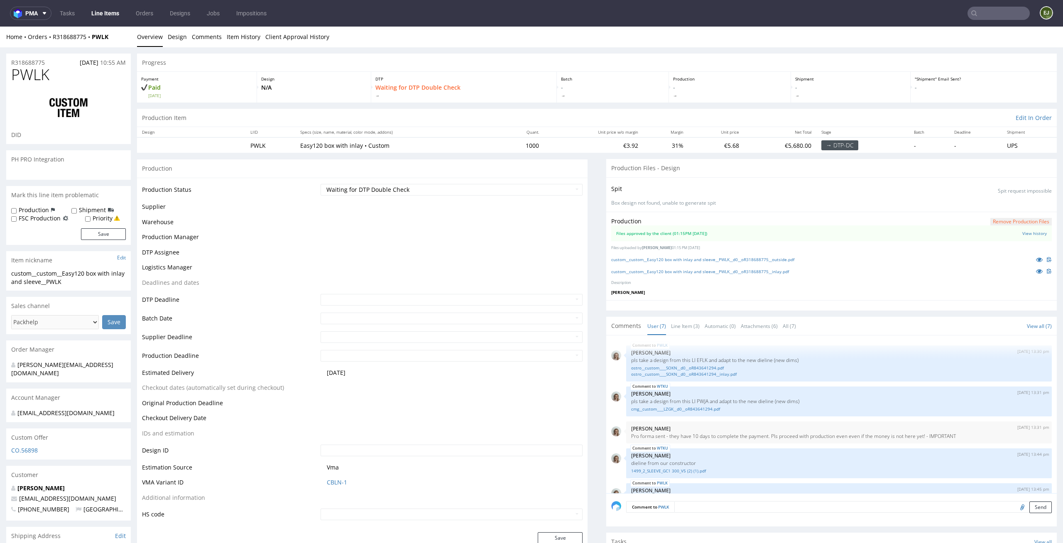
scroll to position [107, 0]
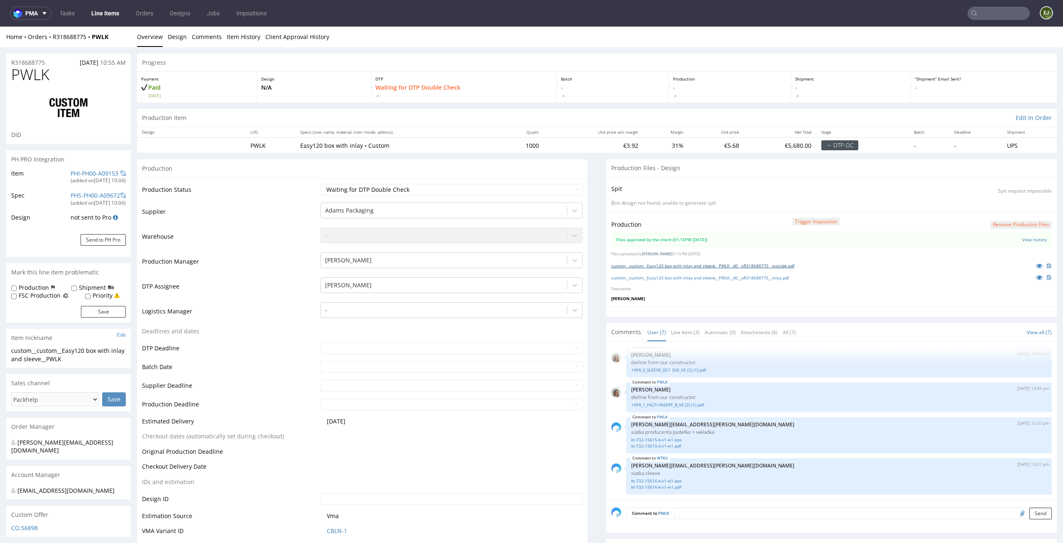
click at [724, 267] on link "custom__custom__Easy120 box with inlay and sleeve__PWLK__d0__oR318688775__outsi…" at bounding box center [702, 266] width 183 height 6
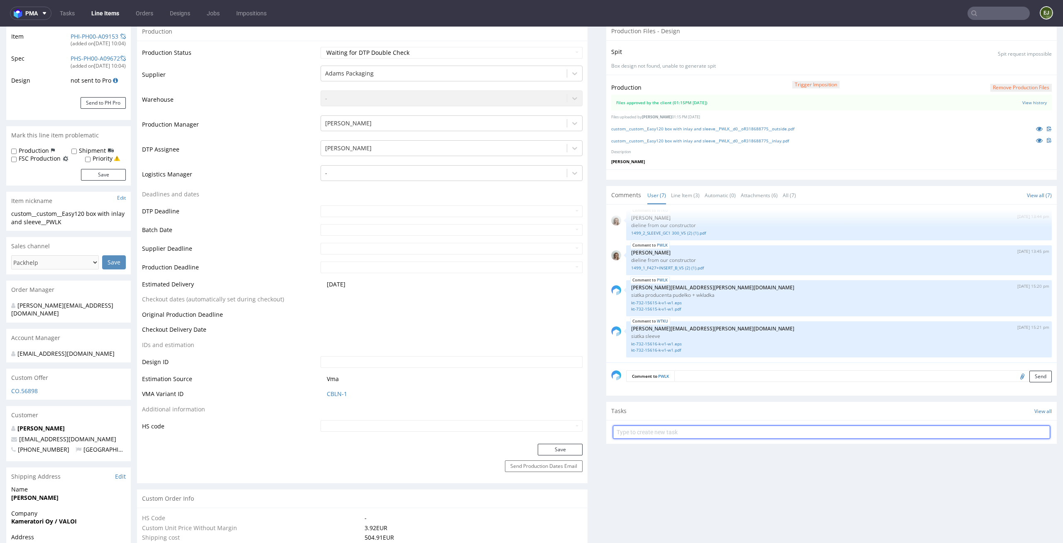
click at [664, 436] on input "text" at bounding box center [831, 432] width 437 height 13
type input "custom dc 2/2"
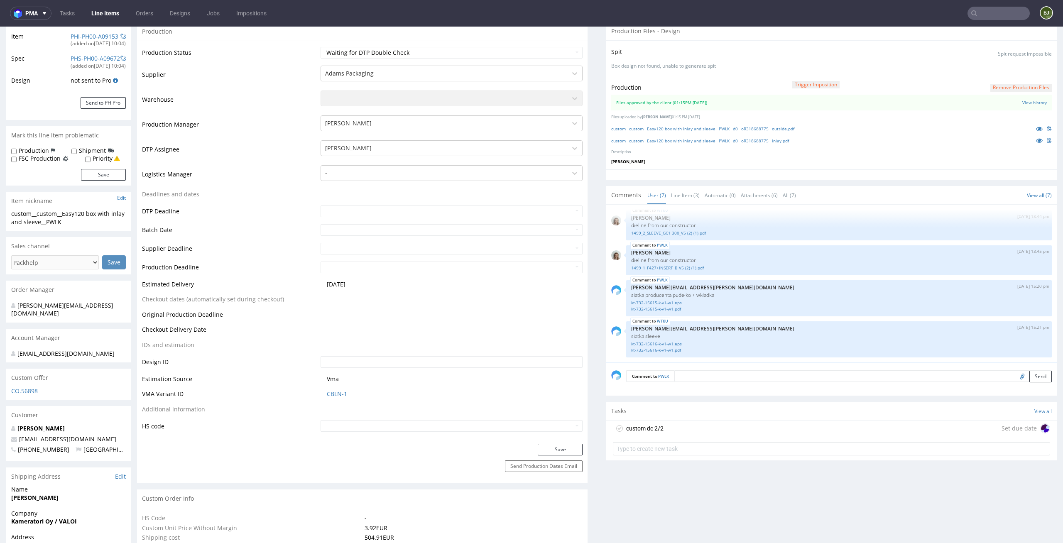
click at [659, 422] on div "custom dc 2/2 Set due date" at bounding box center [831, 429] width 437 height 17
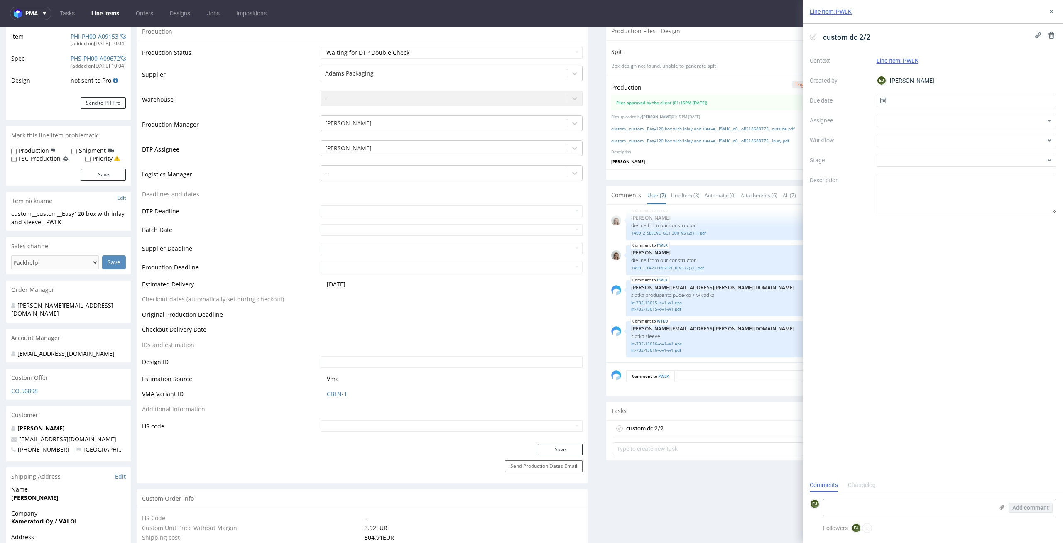
scroll to position [7, 0]
click at [906, 99] on input "text" at bounding box center [967, 100] width 180 height 13
click at [938, 170] on span "6" at bounding box center [939, 170] width 3 height 8
type input "06/10/2025"
click at [940, 114] on div at bounding box center [967, 120] width 180 height 13
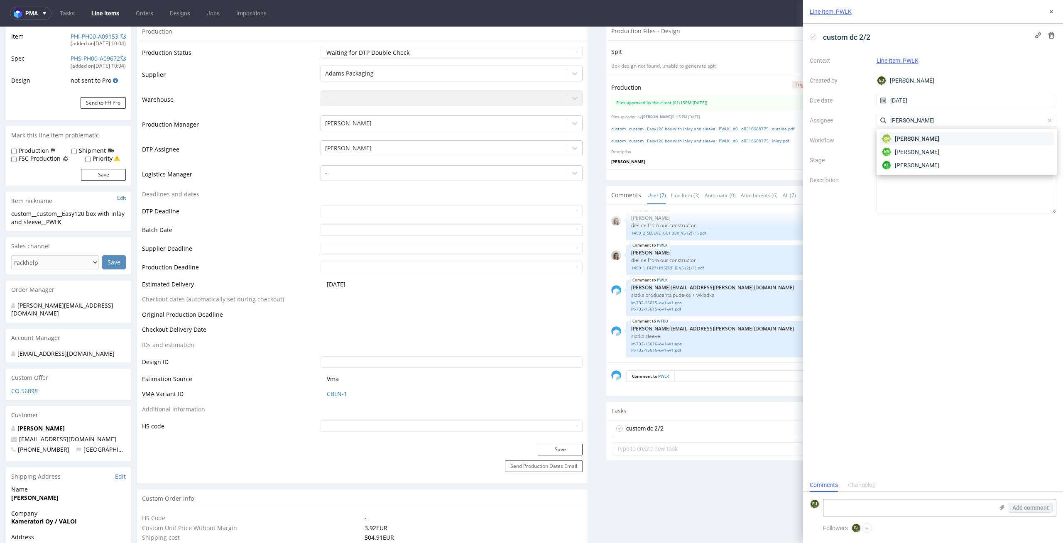
type input "karol"
click at [940, 136] on div "KM Karol Markowski" at bounding box center [967, 138] width 174 height 13
click at [940, 140] on div at bounding box center [967, 140] width 180 height 13
click at [957, 174] on div "DTP - Double Check" at bounding box center [967, 170] width 174 height 15
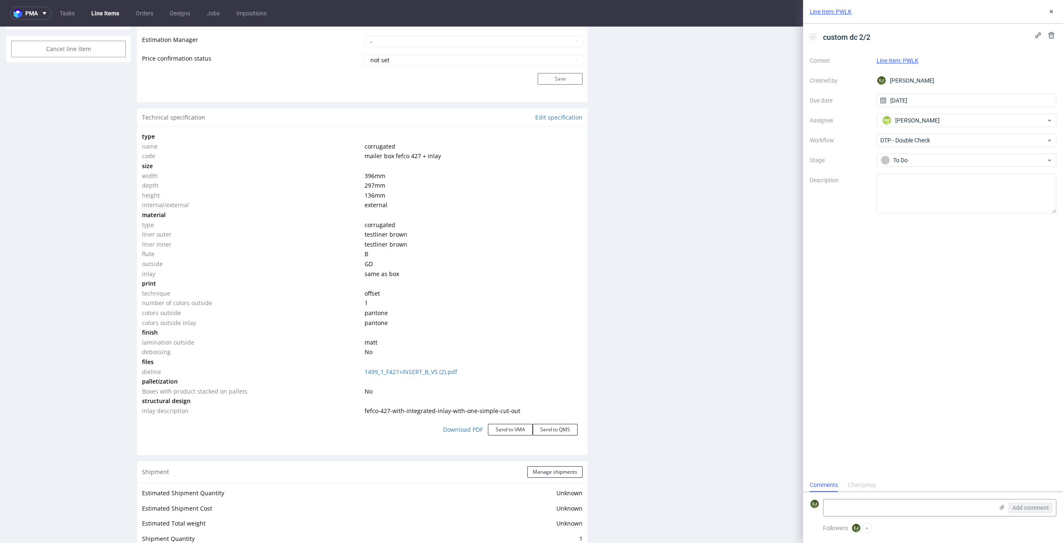
scroll to position [1278, 0]
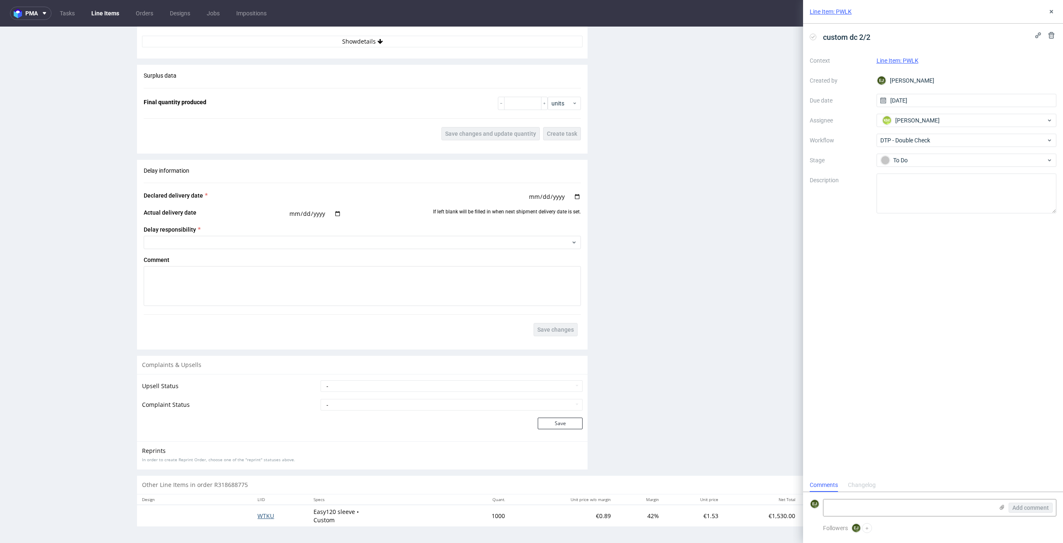
click at [259, 517] on span "WTKU" at bounding box center [265, 516] width 17 height 8
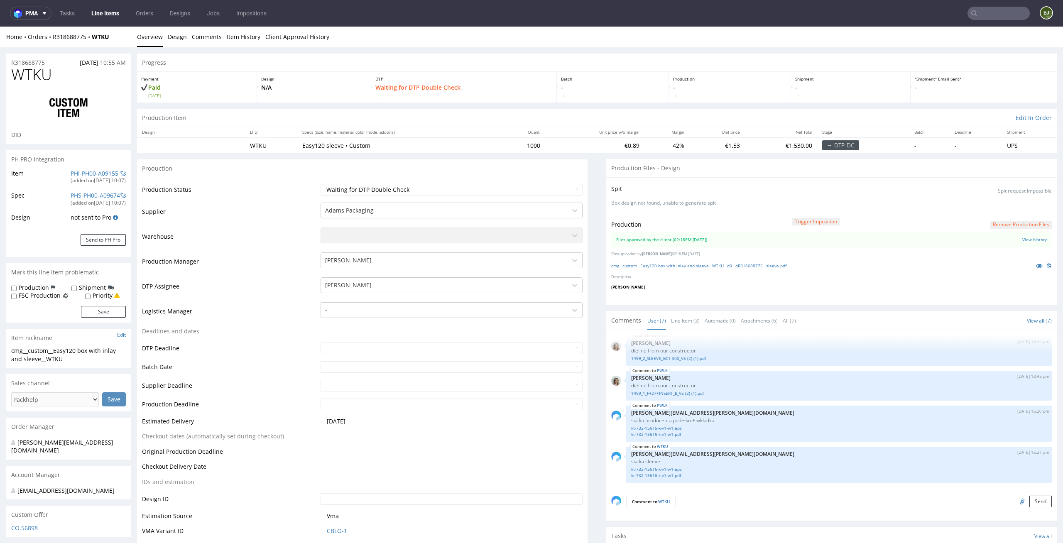
scroll to position [127, 0]
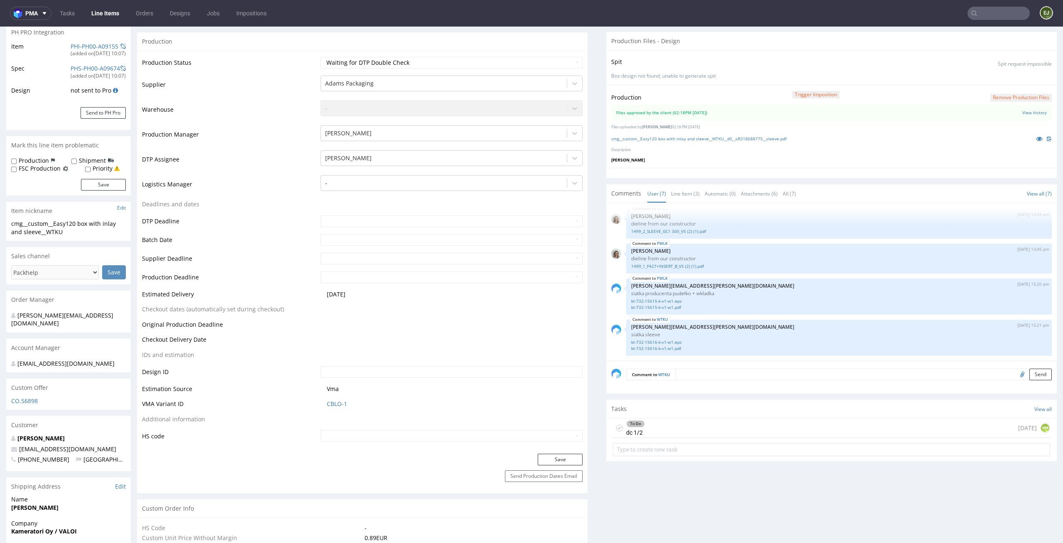
click at [650, 419] on div "To Do dc 1/2 today KM" at bounding box center [831, 429] width 437 height 20
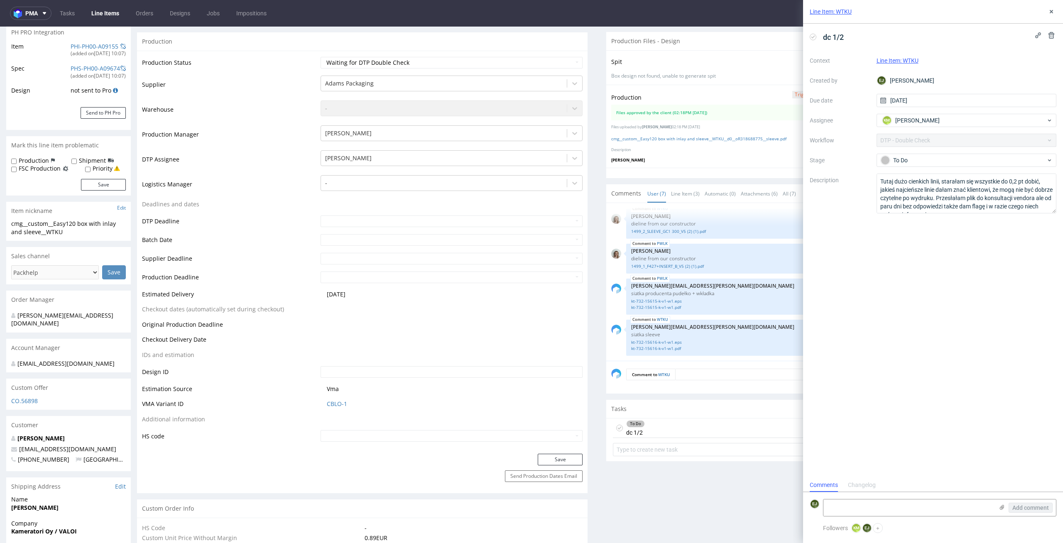
scroll to position [7, 0]
click at [823, 37] on span "dc 1/2" at bounding box center [833, 37] width 27 height 14
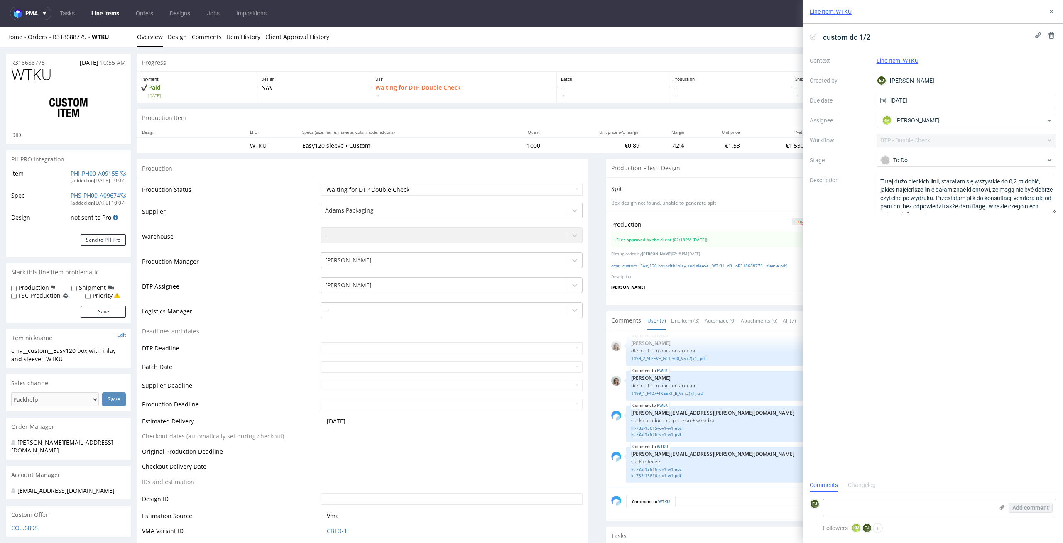
click at [106, 9] on link "Line Items" at bounding box center [105, 13] width 38 height 13
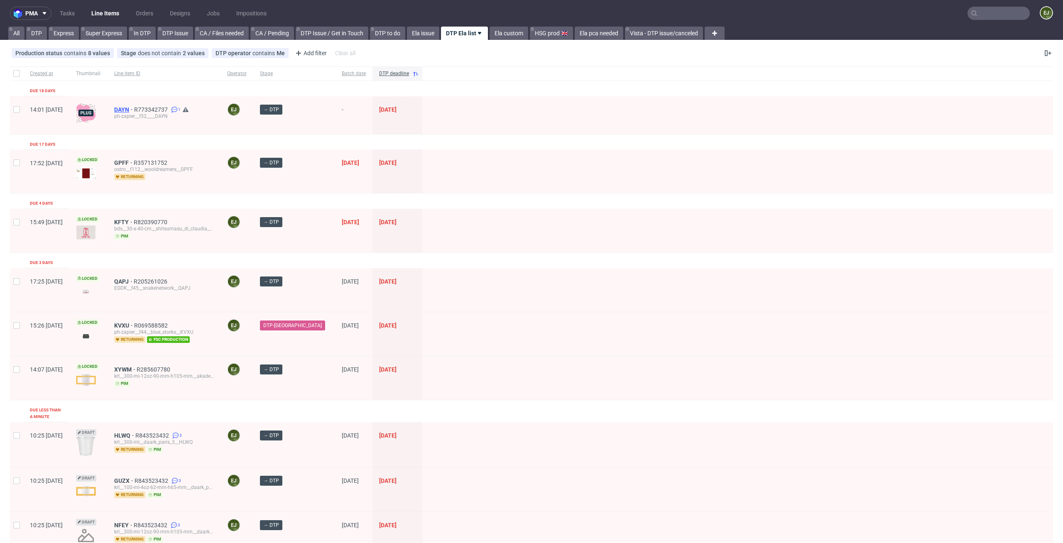
click at [134, 109] on span "DAYN" at bounding box center [124, 109] width 20 height 7
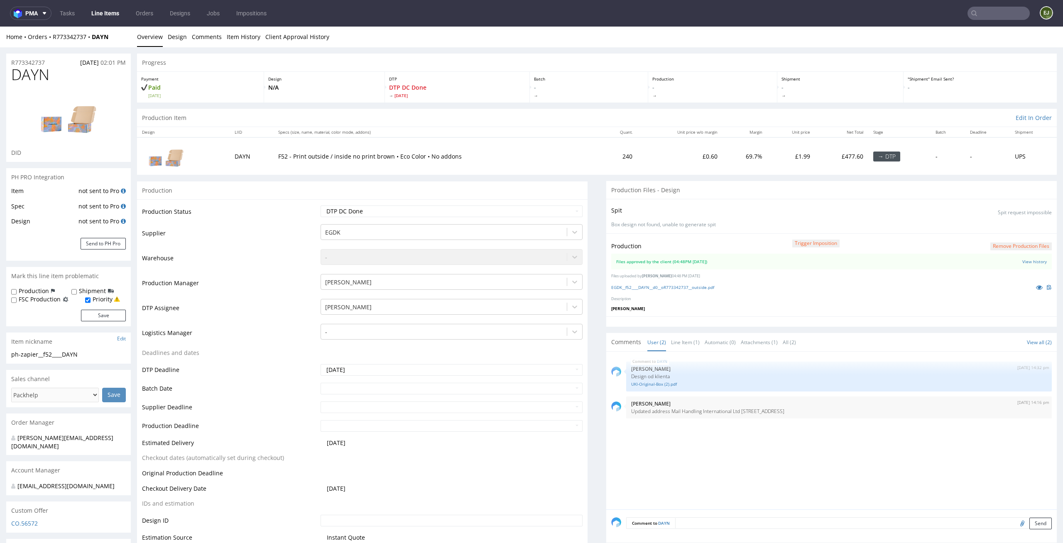
click at [600, 172] on td "240" at bounding box center [619, 155] width 38 height 37
click at [519, 212] on select "Waiting for Artwork Waiting for Diecut Waiting for Mockup Waiting for DTP Waiti…" at bounding box center [452, 212] width 262 height 12
click at [321, 206] on select "Waiting for Artwork Waiting for Diecut Waiting for Mockup Waiting for DTP Waiti…" at bounding box center [452, 212] width 262 height 12
click at [530, 210] on select "Waiting for Artwork Waiting for Diecut Waiting for Mockup Waiting for DTP Waiti…" at bounding box center [452, 212] width 262 height 12
select select "dtp_in_process"
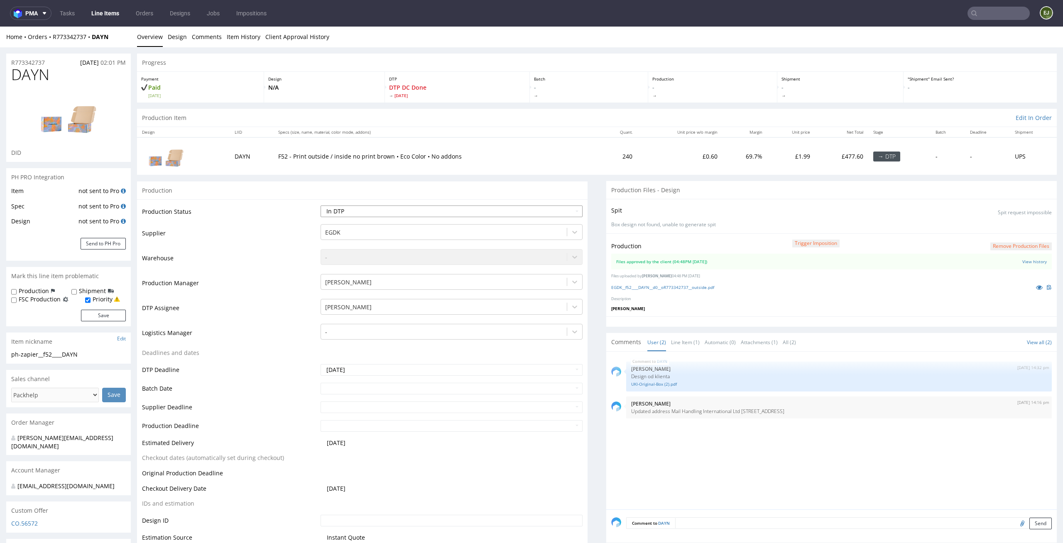
click at [321, 206] on select "Waiting for Artwork Waiting for Diecut Waiting for Mockup Waiting for DTP Waiti…" at bounding box center [452, 212] width 262 height 12
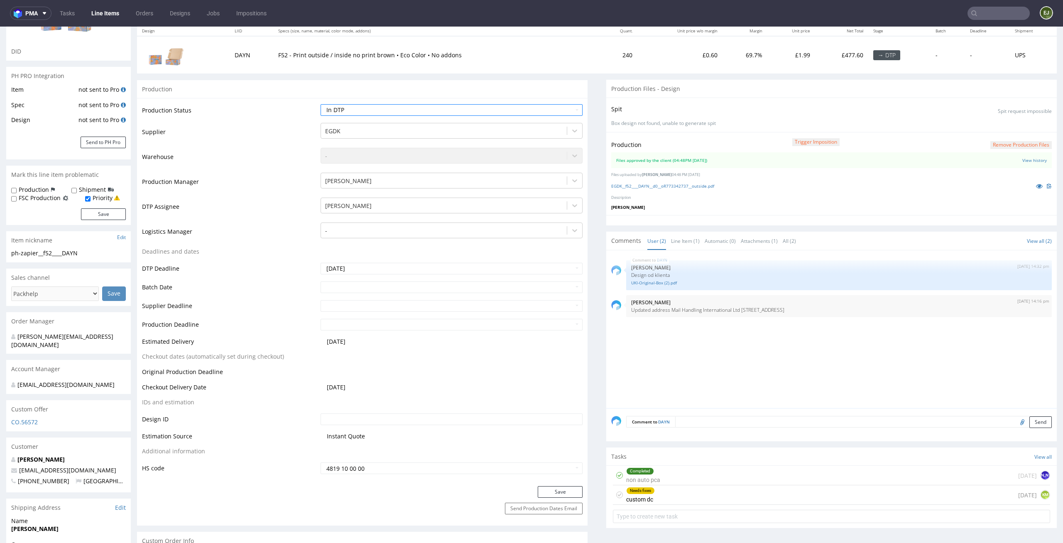
scroll to position [135, 0]
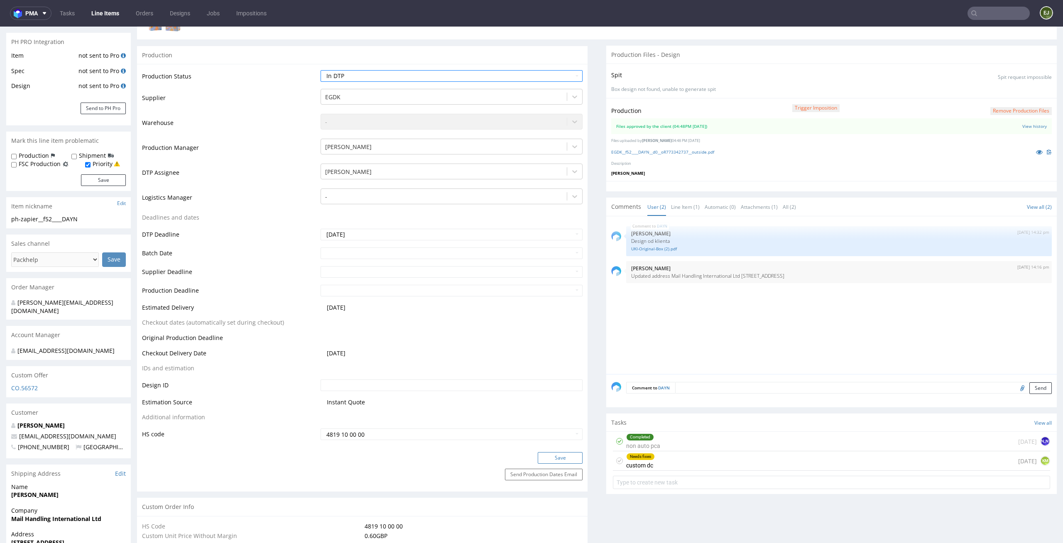
click at [567, 453] on button "Save" at bounding box center [560, 458] width 45 height 12
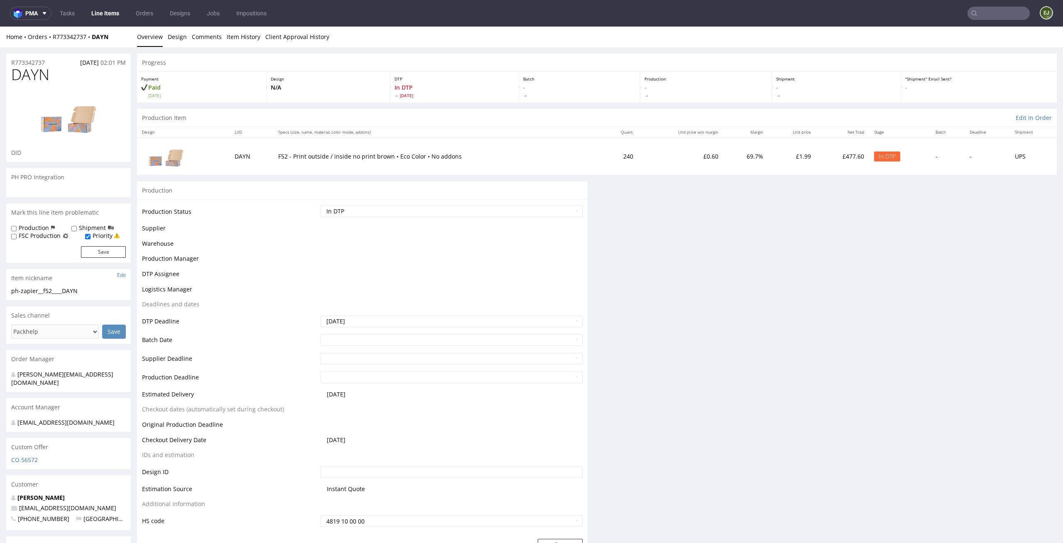
scroll to position [0, 0]
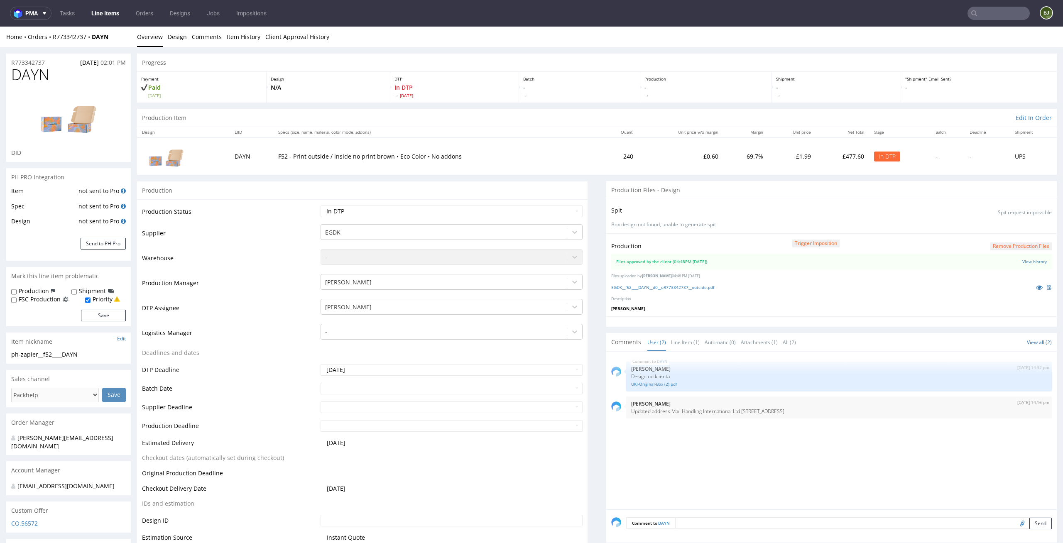
click at [242, 86] on p "Paid Wed 17 Sep" at bounding box center [201, 90] width 121 height 15
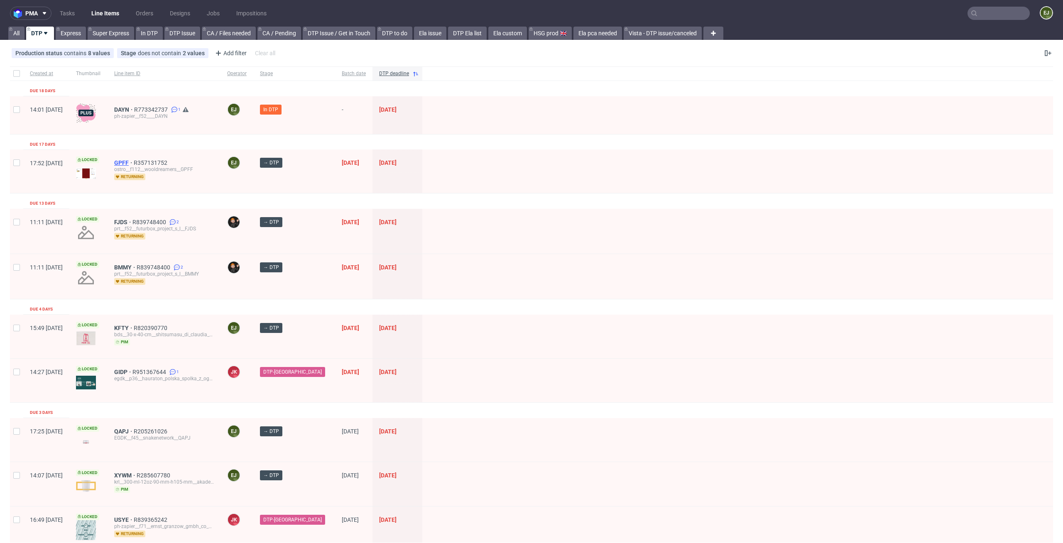
click at [134, 160] on span "GPFF" at bounding box center [124, 162] width 20 height 7
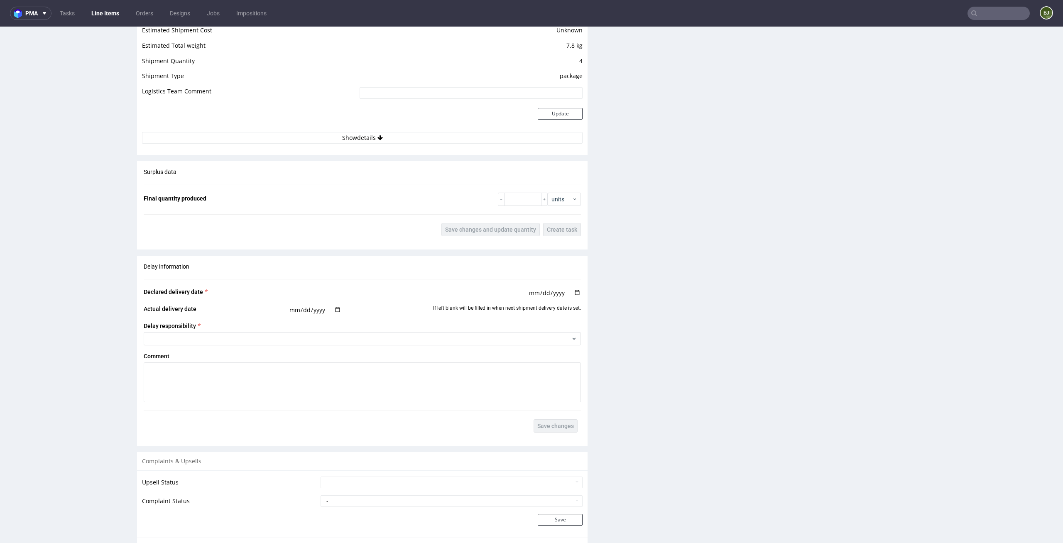
scroll to position [939, 0]
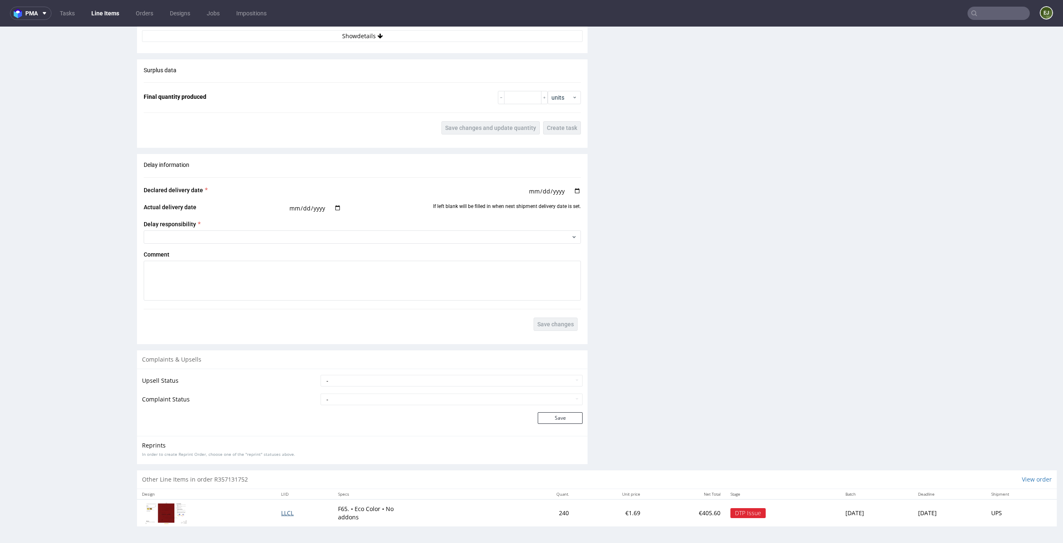
click at [281, 509] on span "LLCL" at bounding box center [287, 513] width 12 height 8
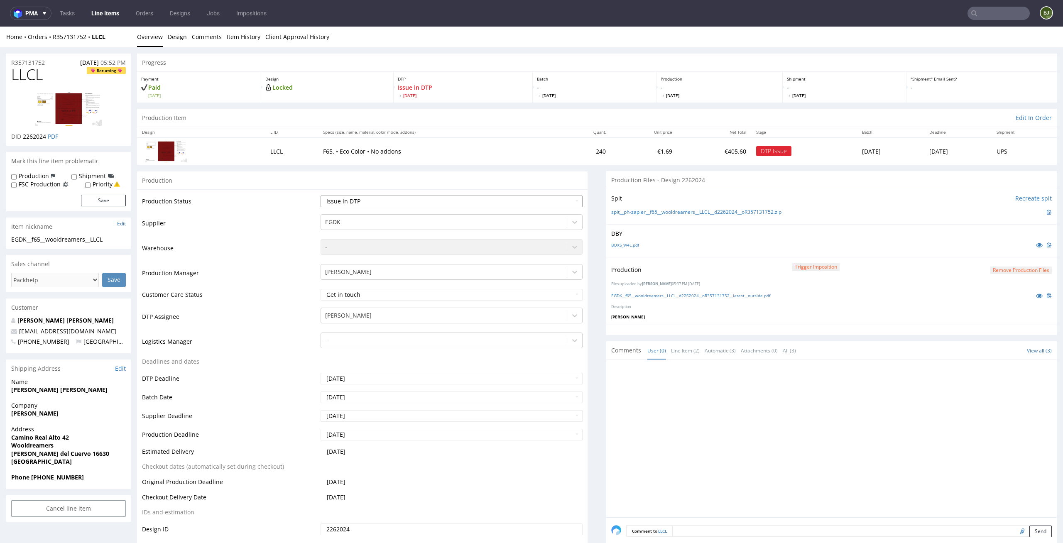
click at [505, 201] on select "Waiting for Artwork Waiting for Diecut Waiting for Mockup Waiting for DTP Waiti…" at bounding box center [452, 202] width 262 height 12
select select "dtp_production_ready"
click at [321, 196] on select "Waiting for Artwork Waiting for Diecut Waiting for Mockup Waiting for DTP Waiti…" at bounding box center [452, 202] width 262 height 12
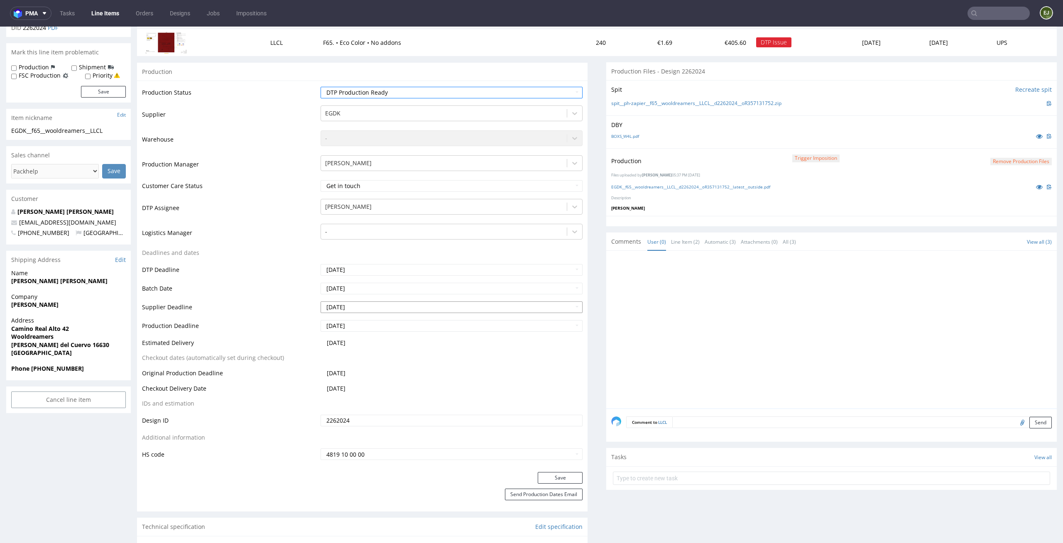
scroll to position [197, 0]
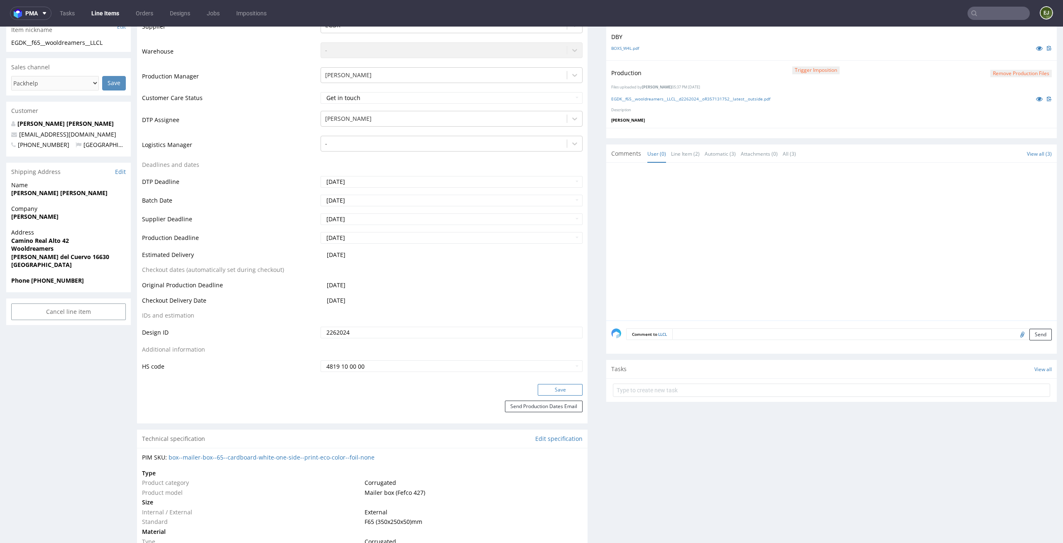
click at [561, 388] on button "Save" at bounding box center [560, 390] width 45 height 12
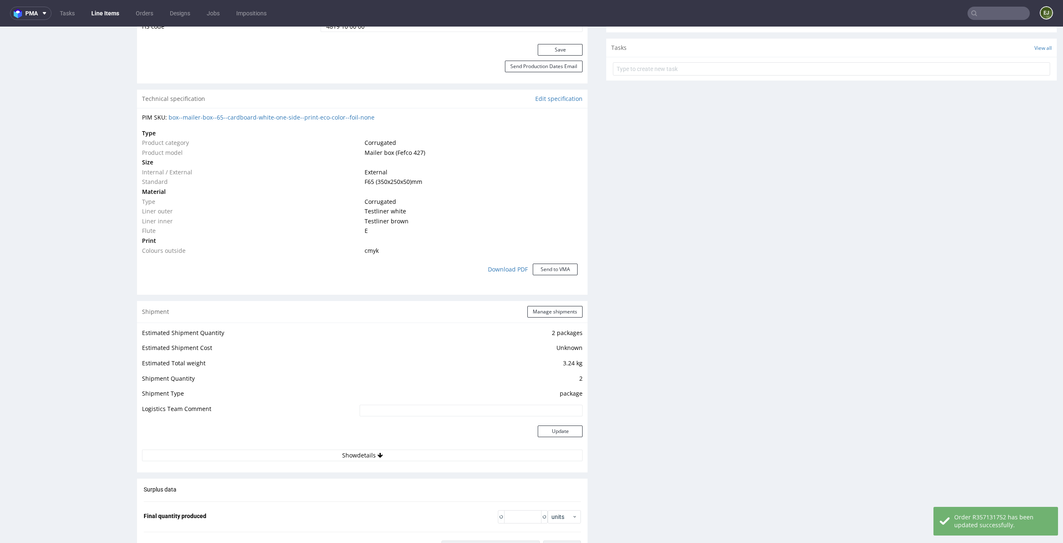
scroll to position [947, 0]
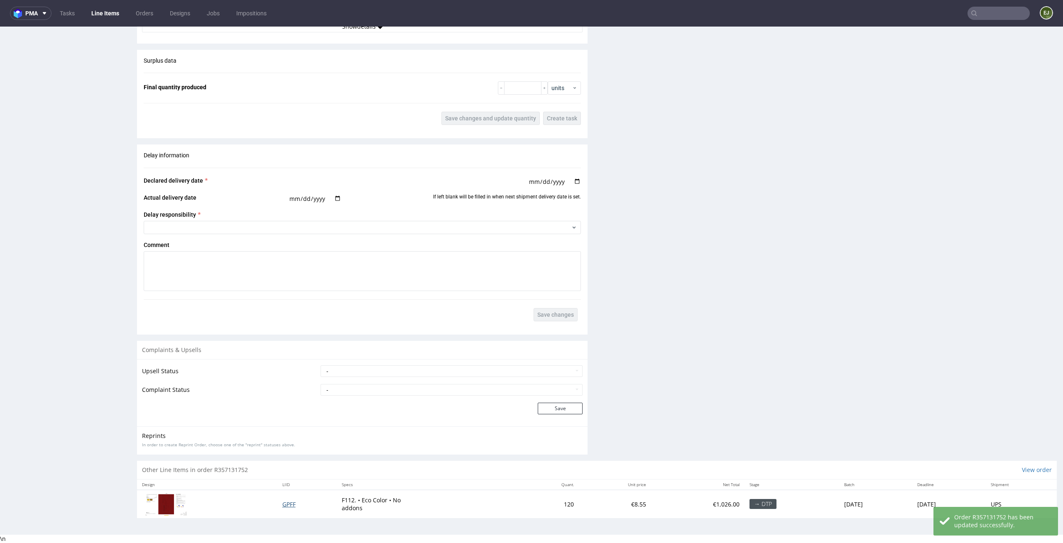
click at [282, 504] on span "GPFF" at bounding box center [288, 504] width 13 height 8
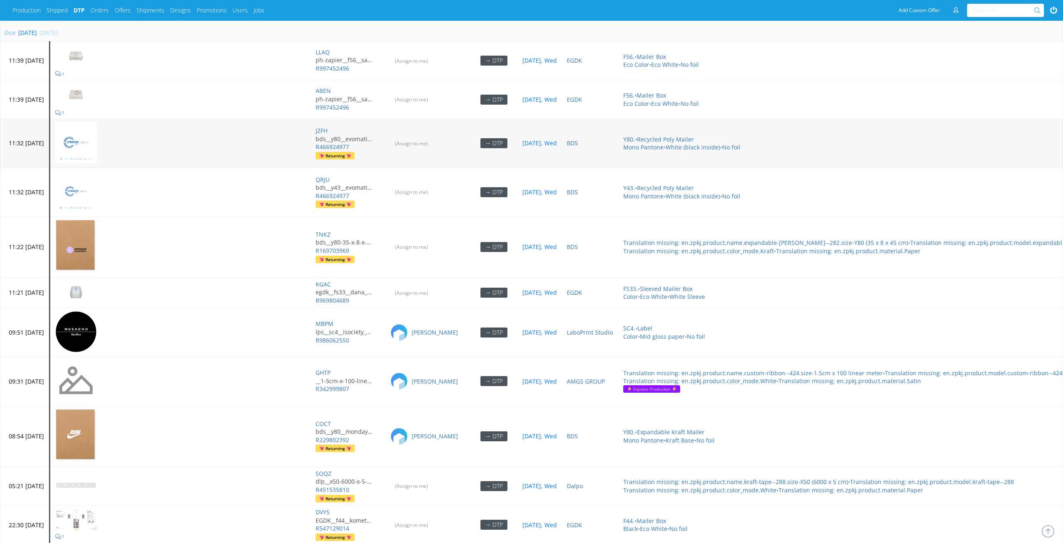
scroll to position [3886, 0]
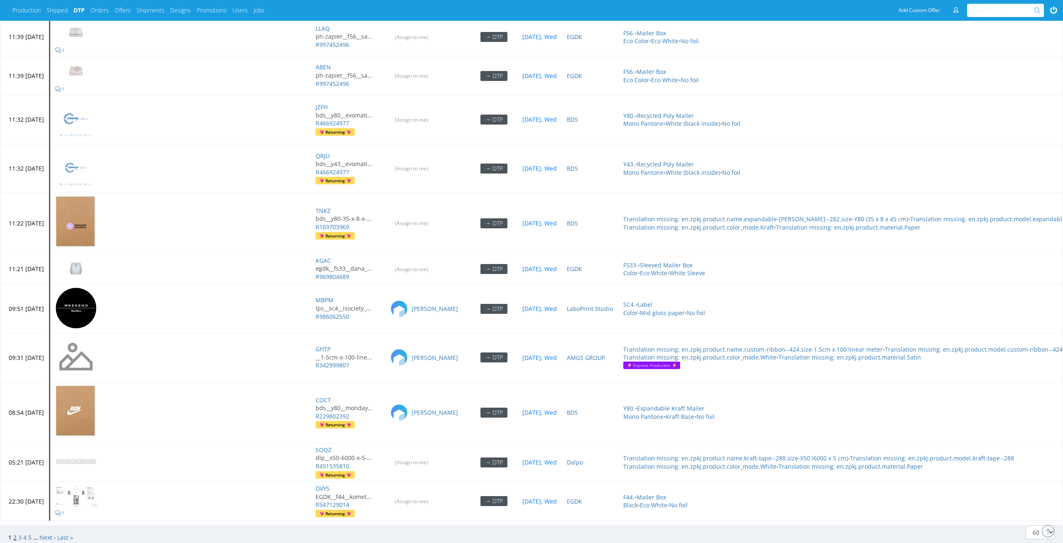
click at [15, 534] on link "2" at bounding box center [14, 538] width 3 height 8
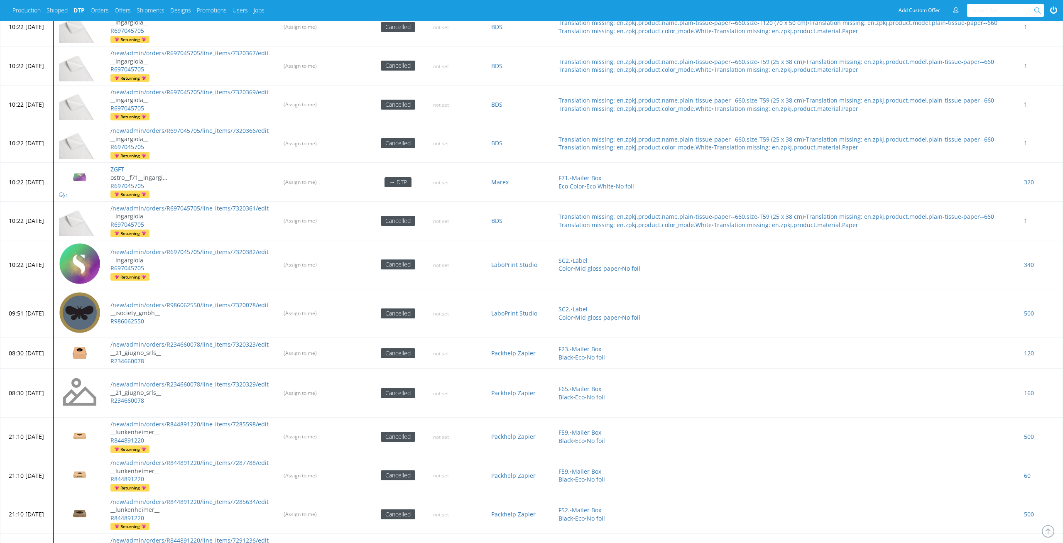
scroll to position [2401, 0]
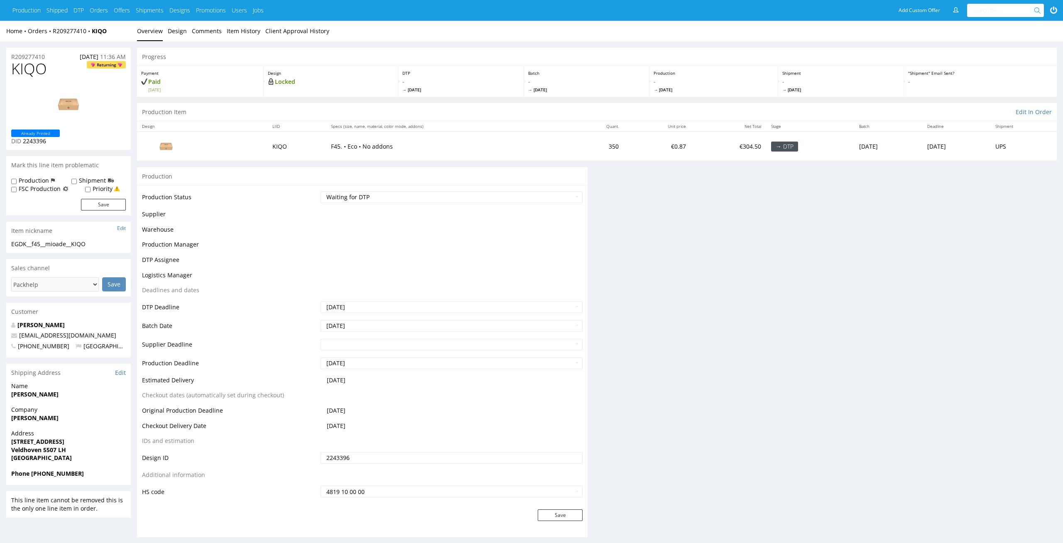
click at [629, 197] on div "Progress Payment Paid [DATE] Design Locked DTP - [DATE] Batch - [DATE] Producti…" at bounding box center [597, 296] width 920 height 496
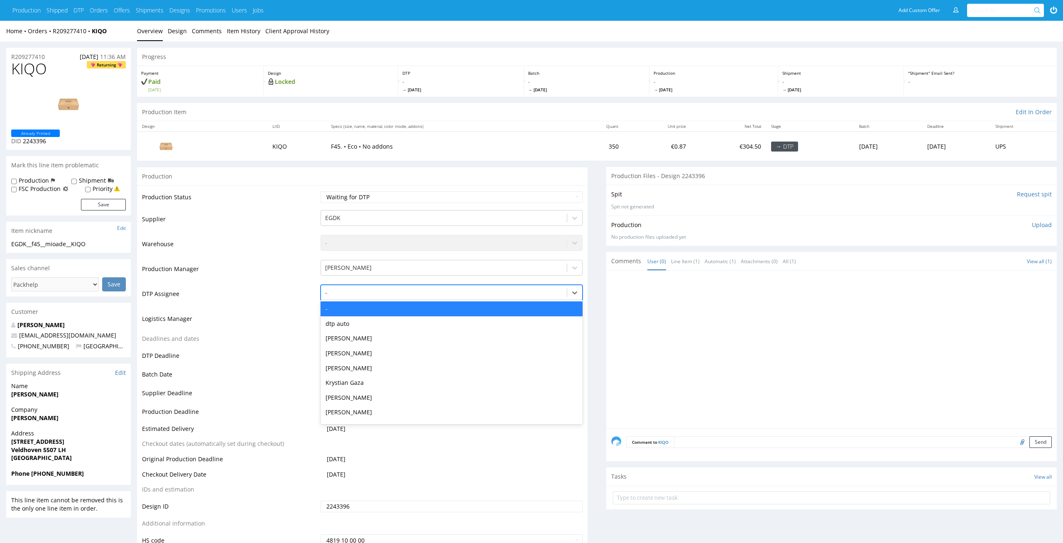
click at [443, 290] on div at bounding box center [444, 293] width 238 height 10
type input "el"
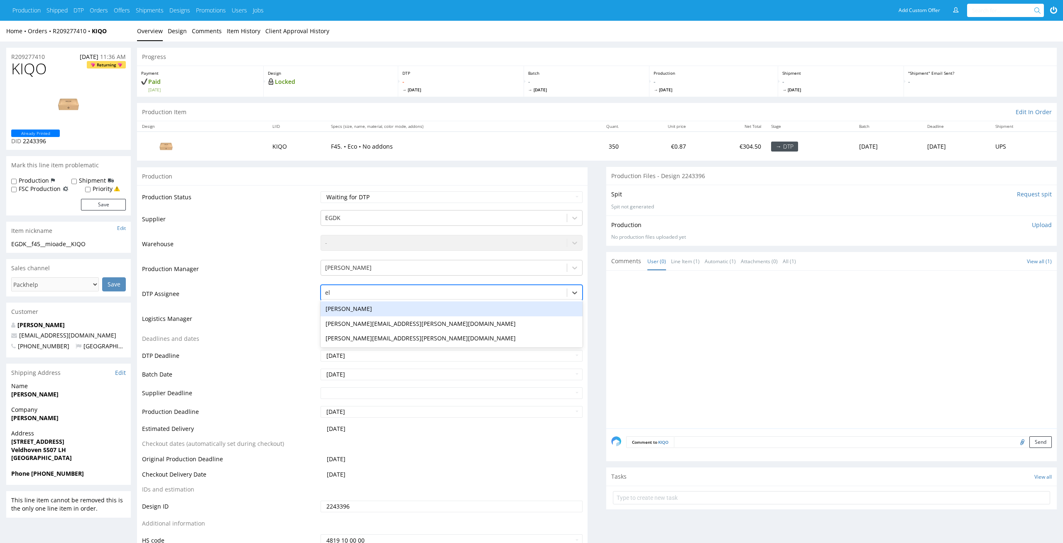
click at [442, 306] on div "[PERSON_NAME]" at bounding box center [452, 308] width 262 height 15
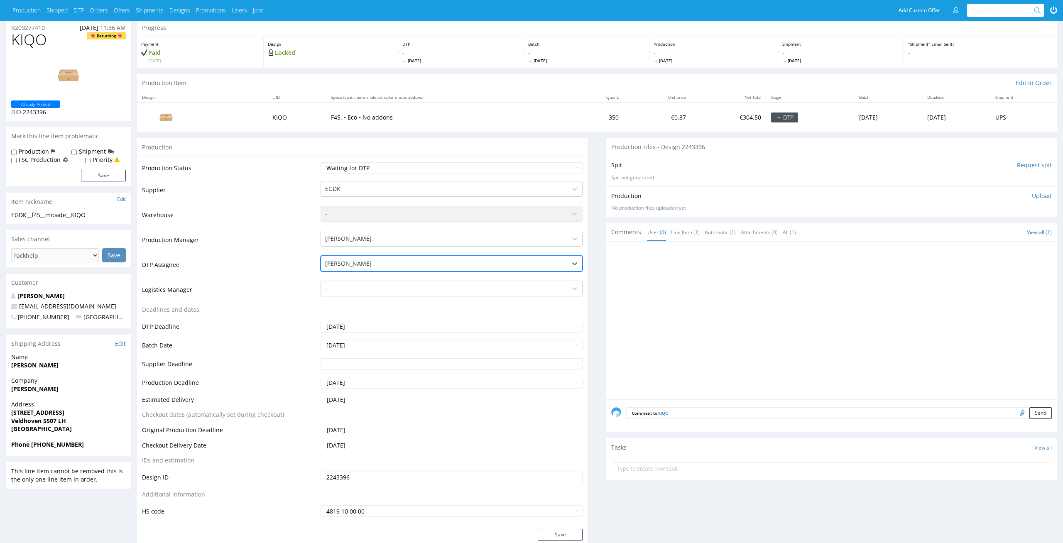
scroll to position [34, 0]
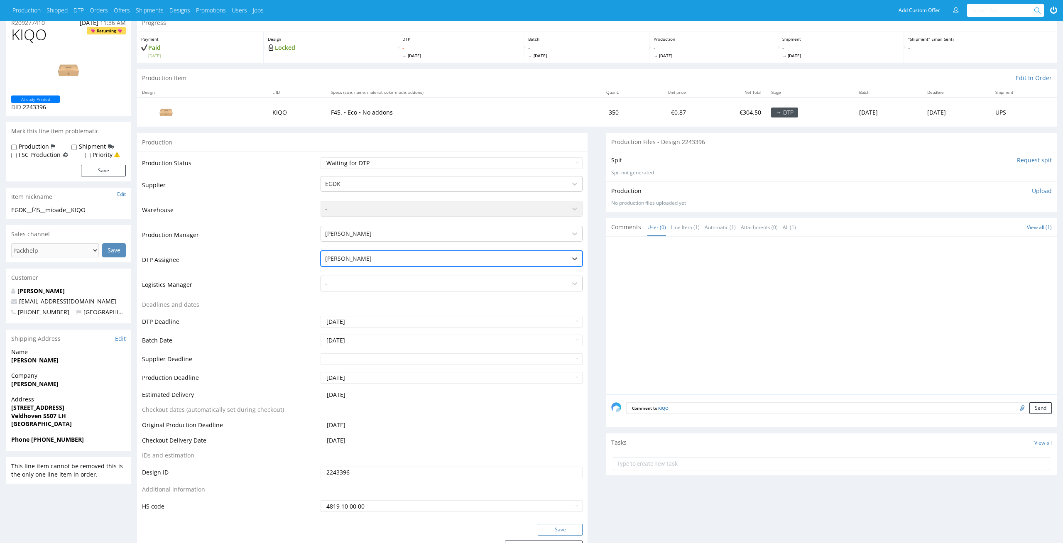
click at [571, 532] on button "Save" at bounding box center [560, 530] width 45 height 12
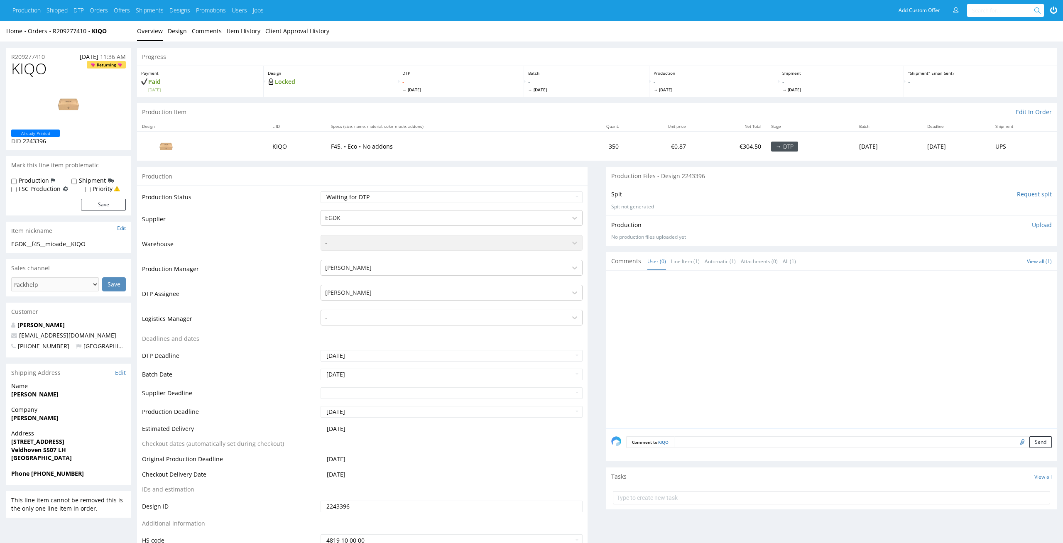
scroll to position [34, 0]
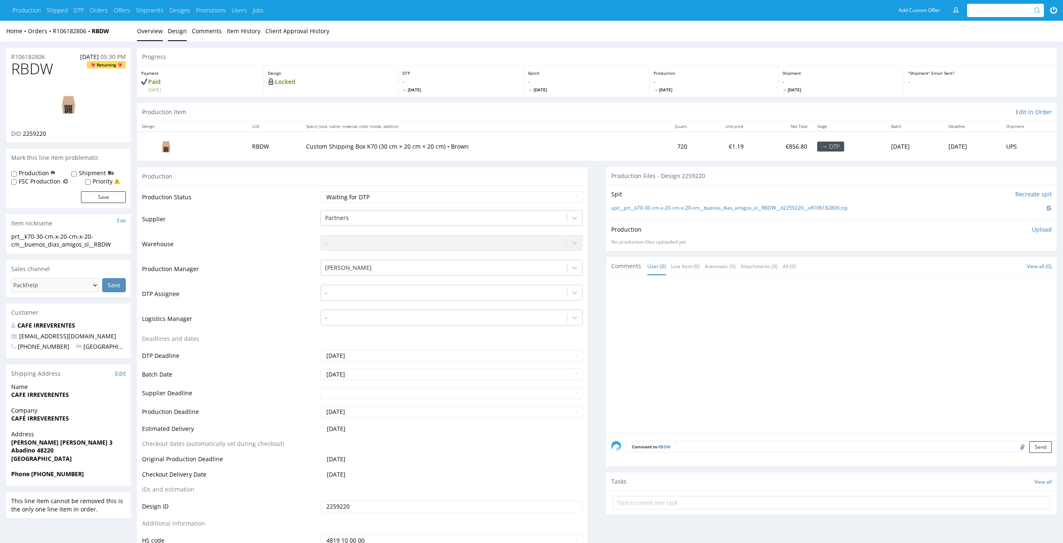
click at [169, 26] on link "Design" at bounding box center [177, 31] width 19 height 20
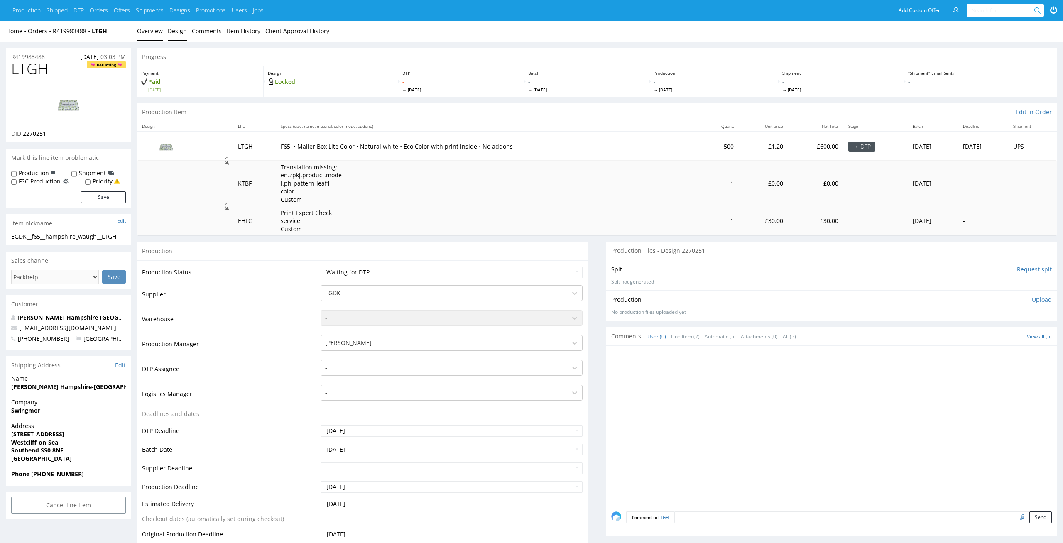
click at [171, 25] on link "Design" at bounding box center [177, 31] width 19 height 20
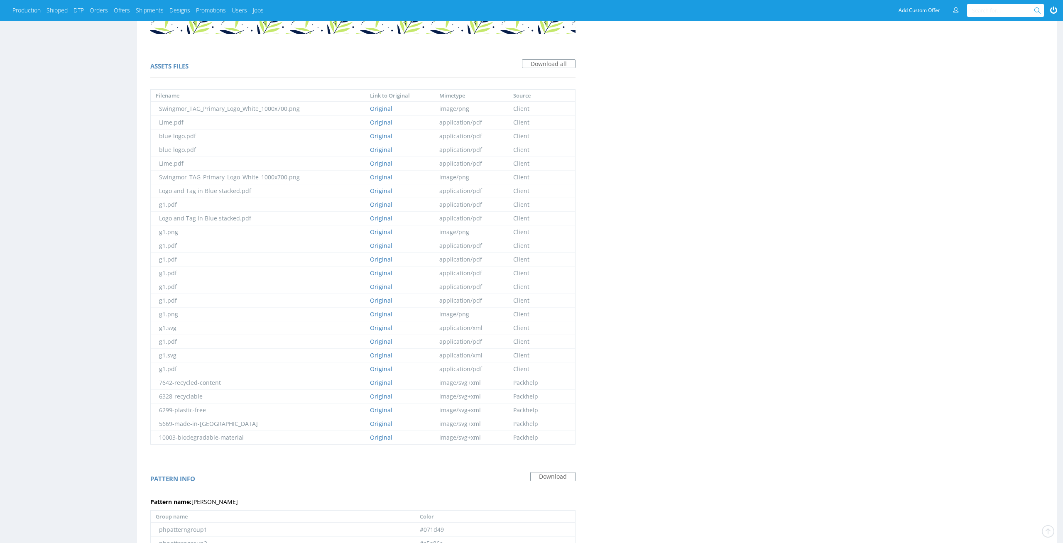
scroll to position [984, 0]
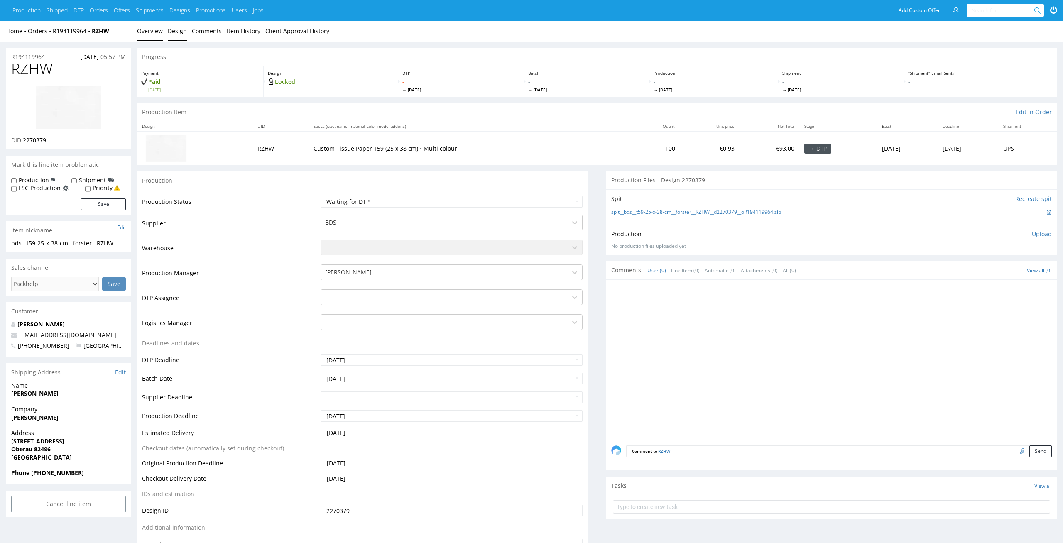
click at [177, 33] on link "Design" at bounding box center [177, 31] width 19 height 20
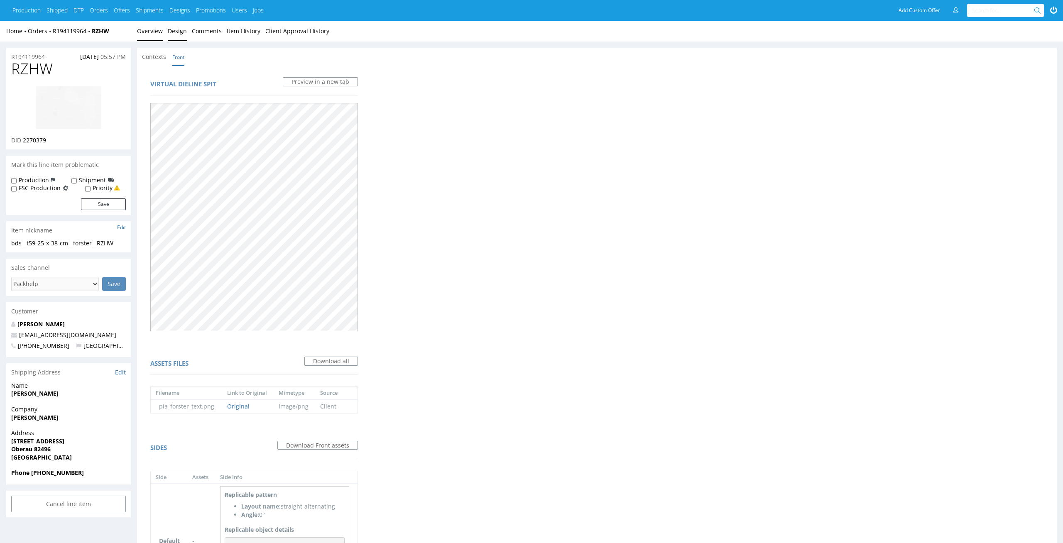
click at [145, 30] on link "Overview" at bounding box center [150, 31] width 26 height 20
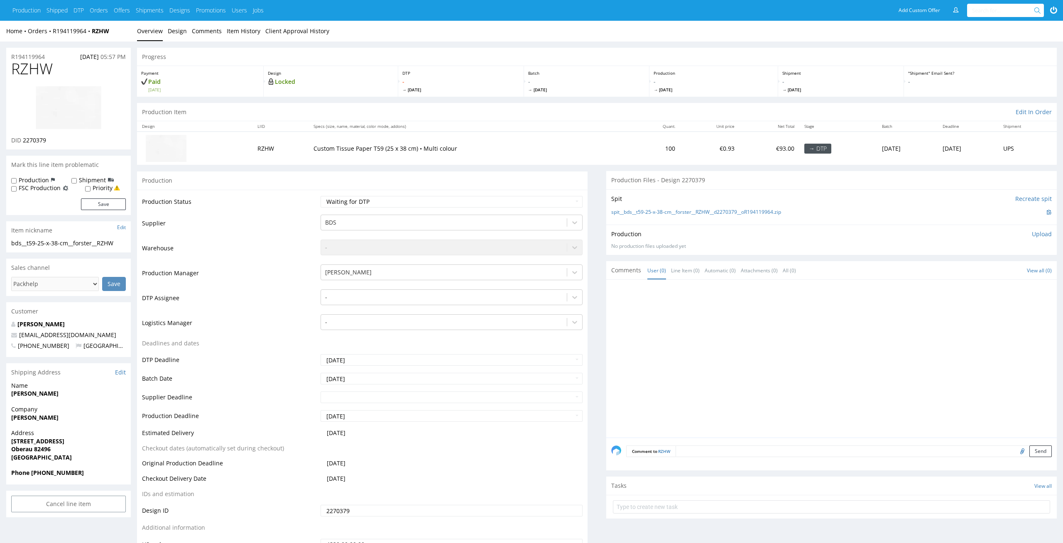
click at [480, 311] on td "-" at bounding box center [450, 301] width 264 height 25
click at [487, 299] on div at bounding box center [444, 297] width 238 height 10
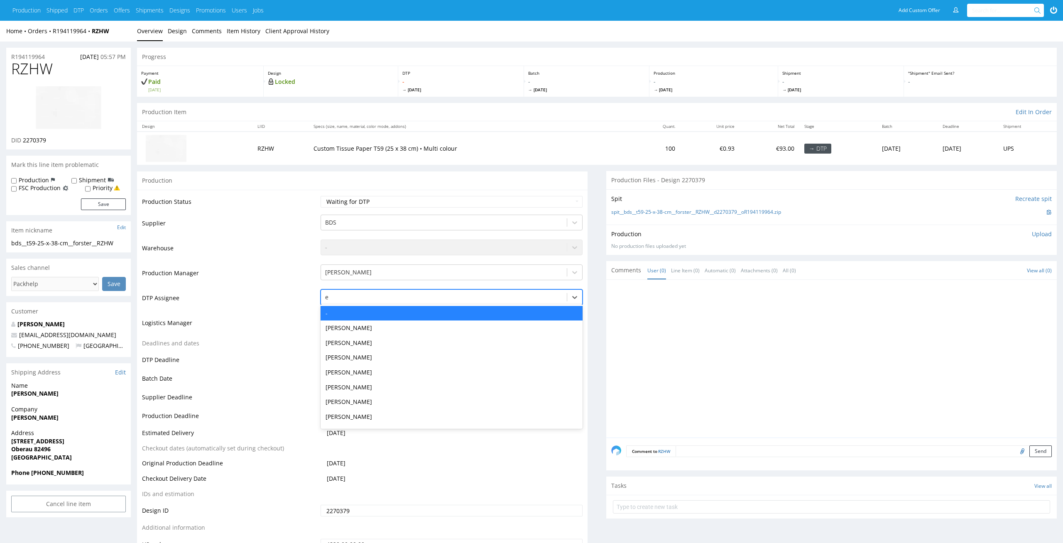
type input "el"
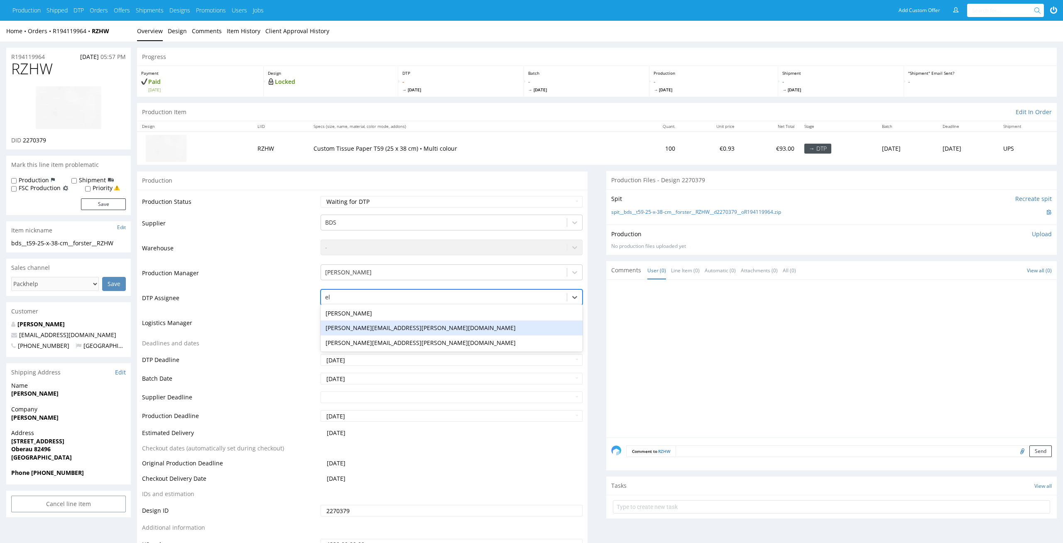
click at [484, 321] on div "[PERSON_NAME][EMAIL_ADDRESS][PERSON_NAME][DOMAIN_NAME]" at bounding box center [452, 328] width 262 height 15
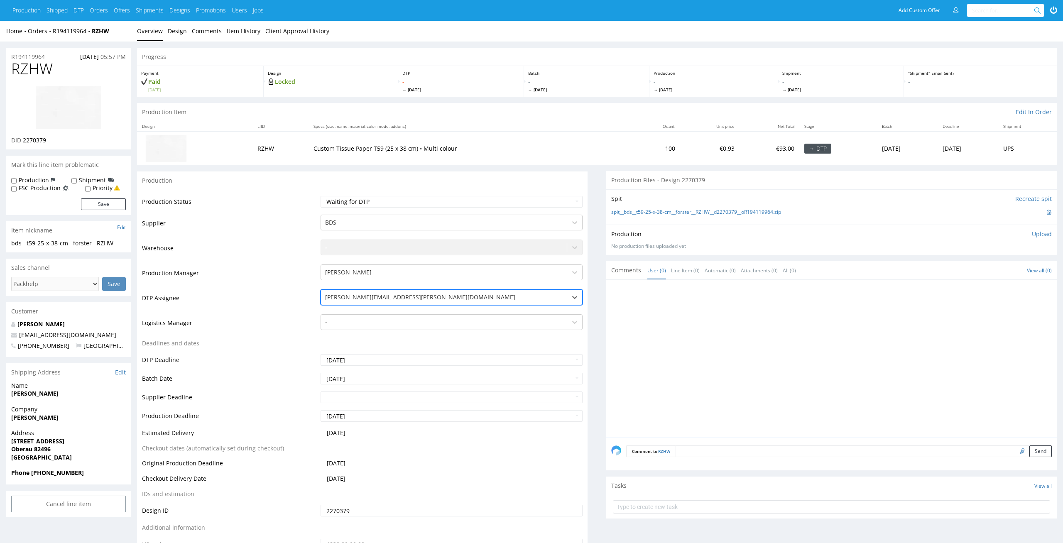
click at [494, 303] on div "[PERSON_NAME][EMAIL_ADDRESS][PERSON_NAME][DOMAIN_NAME] el" at bounding box center [444, 297] width 246 height 13
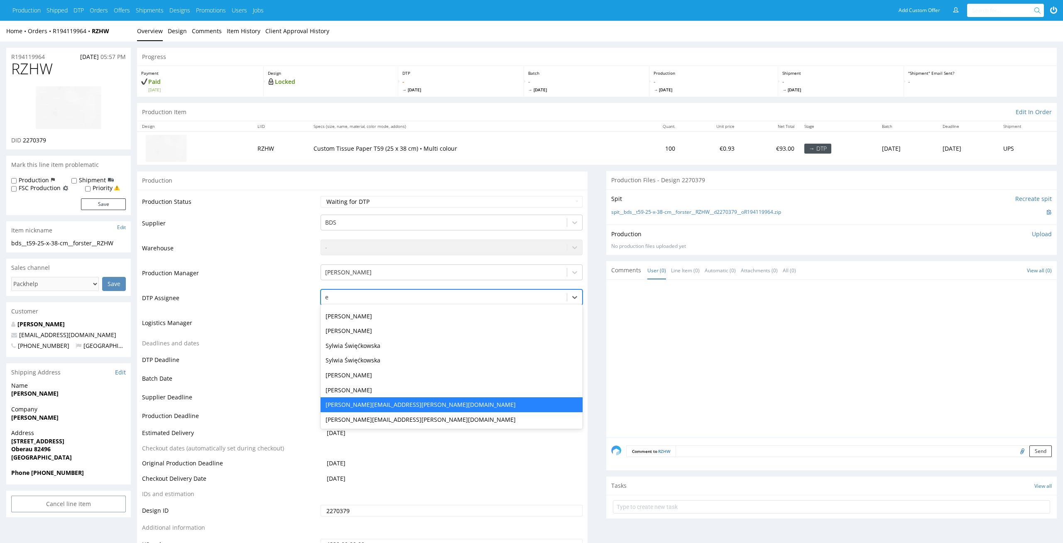
scroll to position [145, 0]
type input "el"
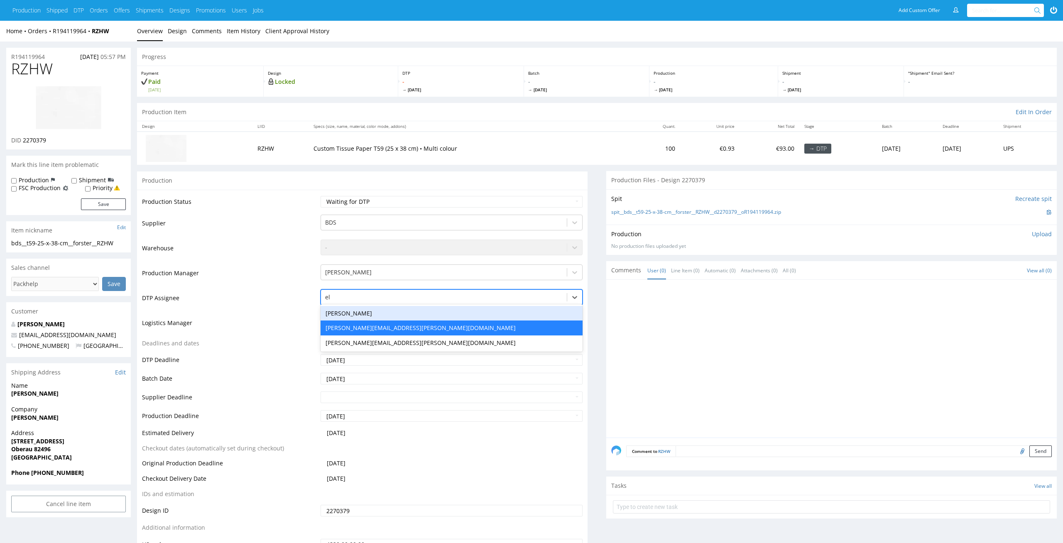
click at [464, 311] on div "[PERSON_NAME]" at bounding box center [452, 313] width 262 height 15
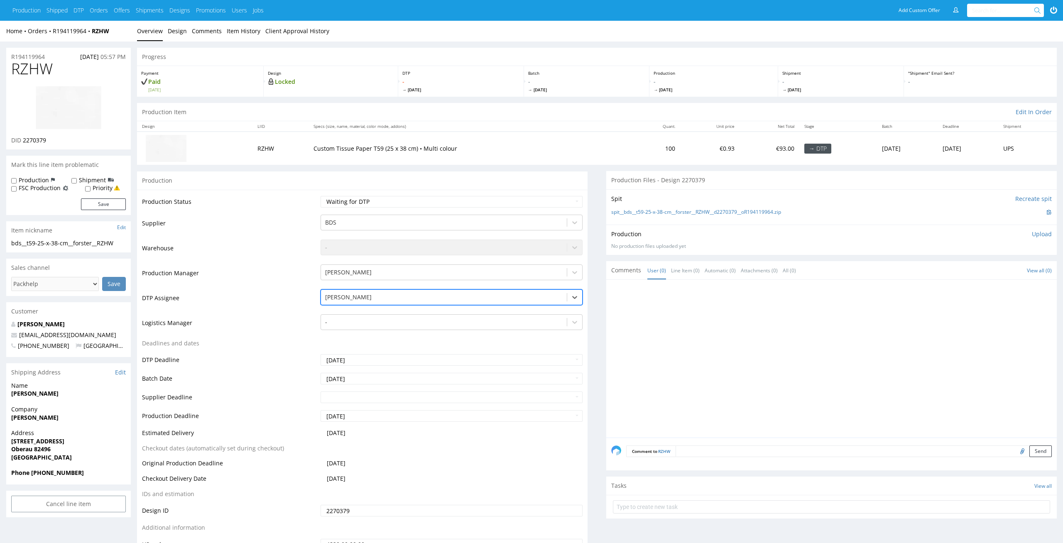
scroll to position [59, 0]
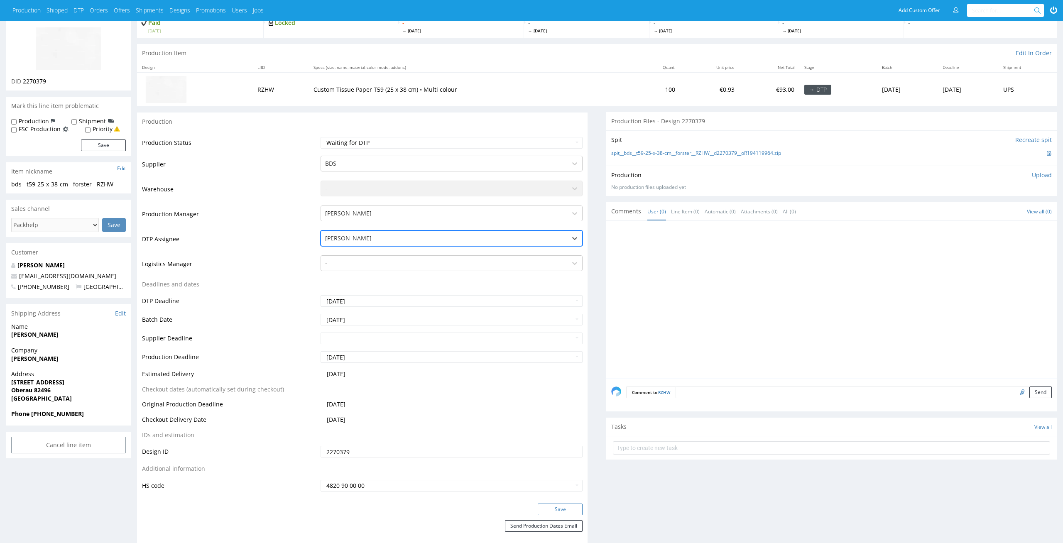
click at [560, 511] on button "Save" at bounding box center [560, 510] width 45 height 12
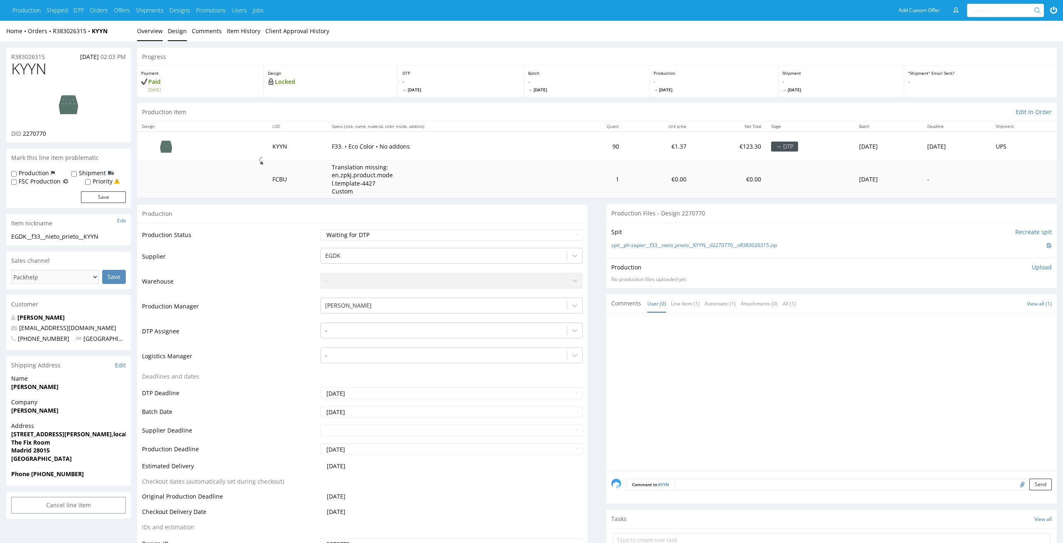
click at [174, 32] on link "Design" at bounding box center [177, 31] width 19 height 20
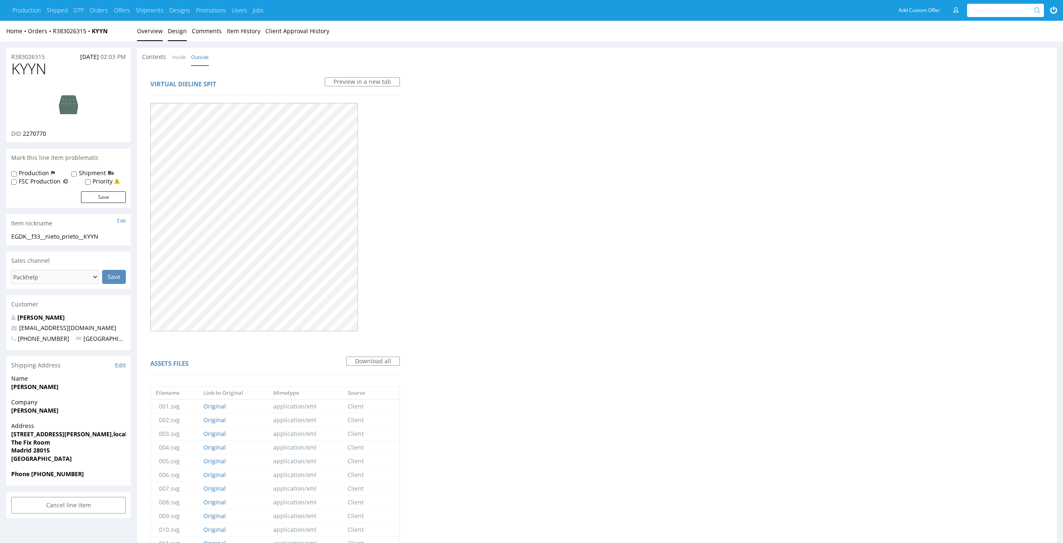
click at [155, 36] on link "Overview" at bounding box center [150, 31] width 26 height 20
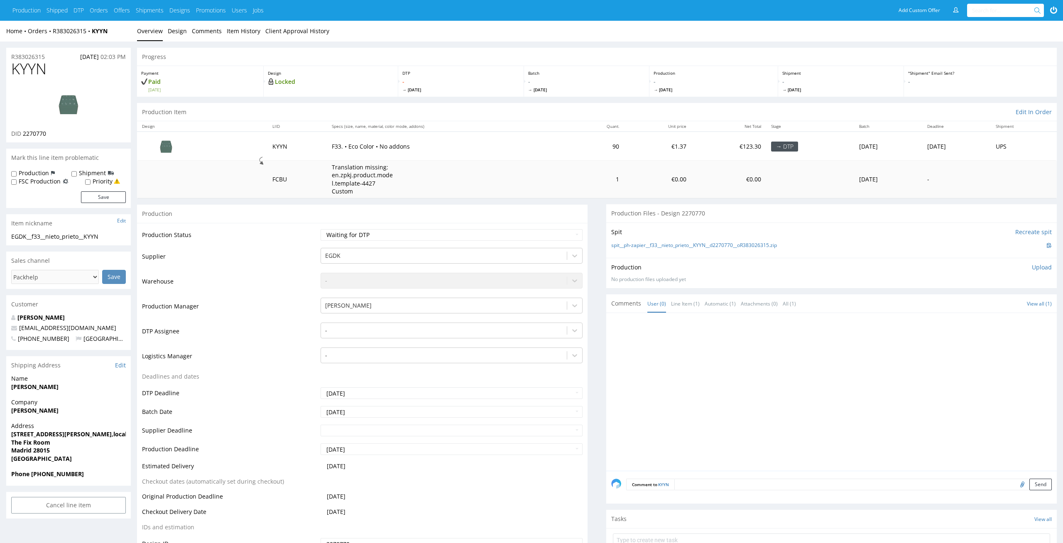
click at [448, 338] on td "-" at bounding box center [450, 334] width 264 height 25
click at [457, 335] on div at bounding box center [444, 331] width 238 height 10
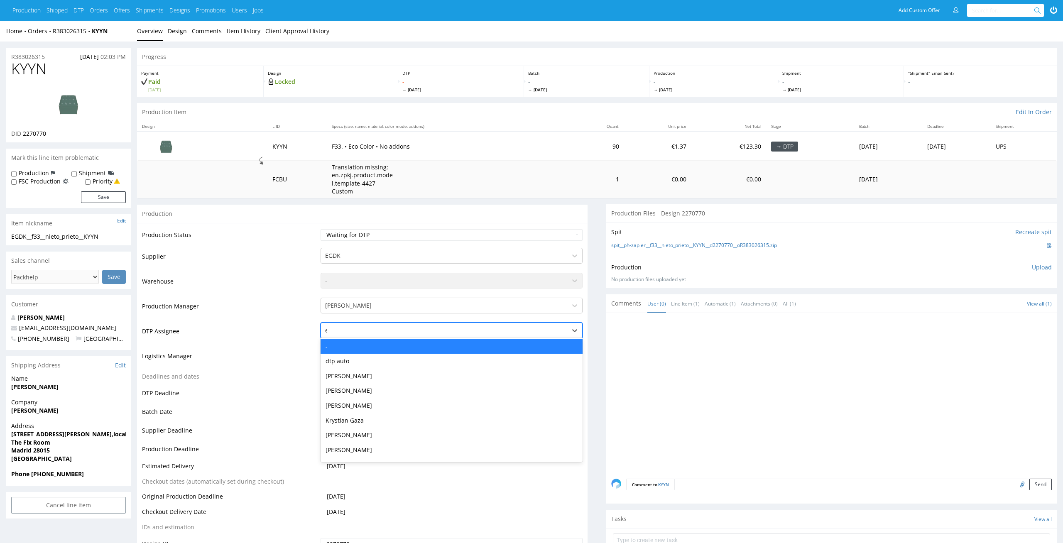
type input "el"
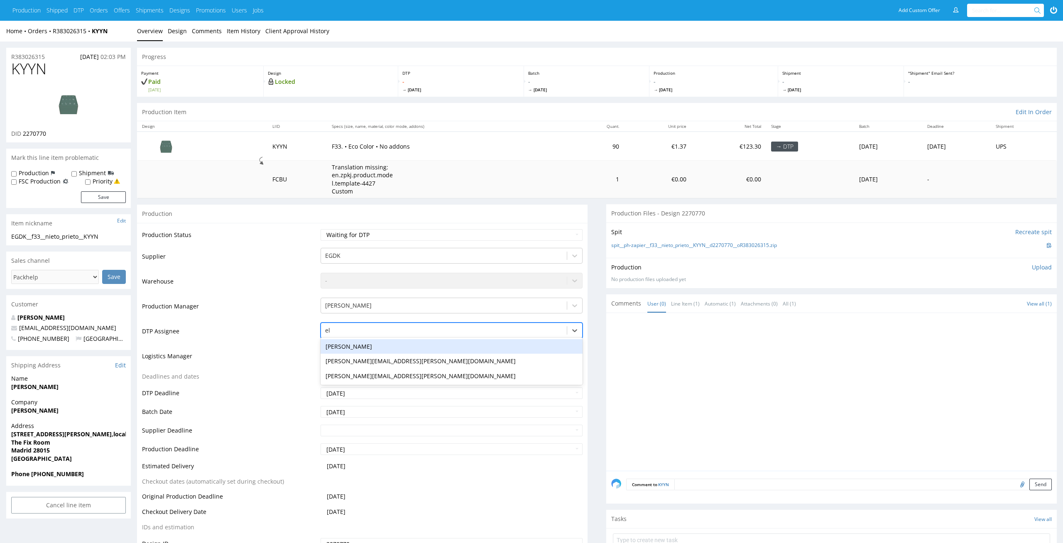
click at [445, 347] on div "Elżbieta Jelińska" at bounding box center [452, 346] width 262 height 15
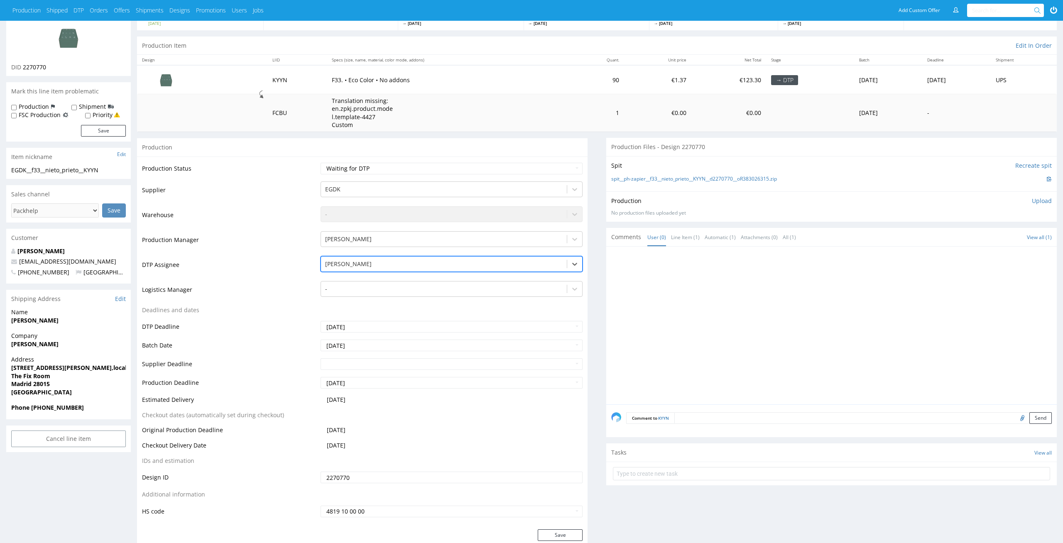
scroll to position [99, 0]
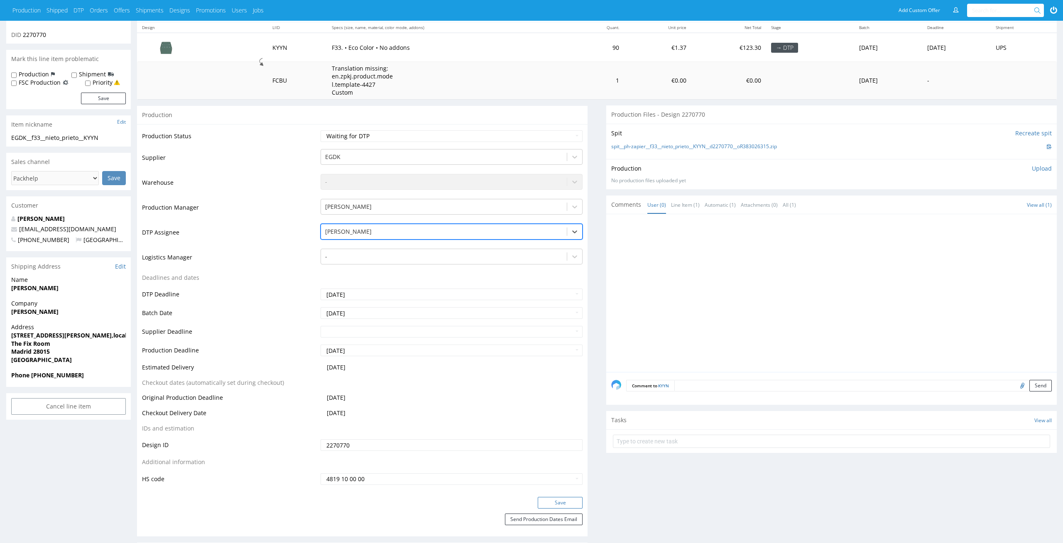
click at [563, 497] on button "Save" at bounding box center [560, 503] width 45 height 12
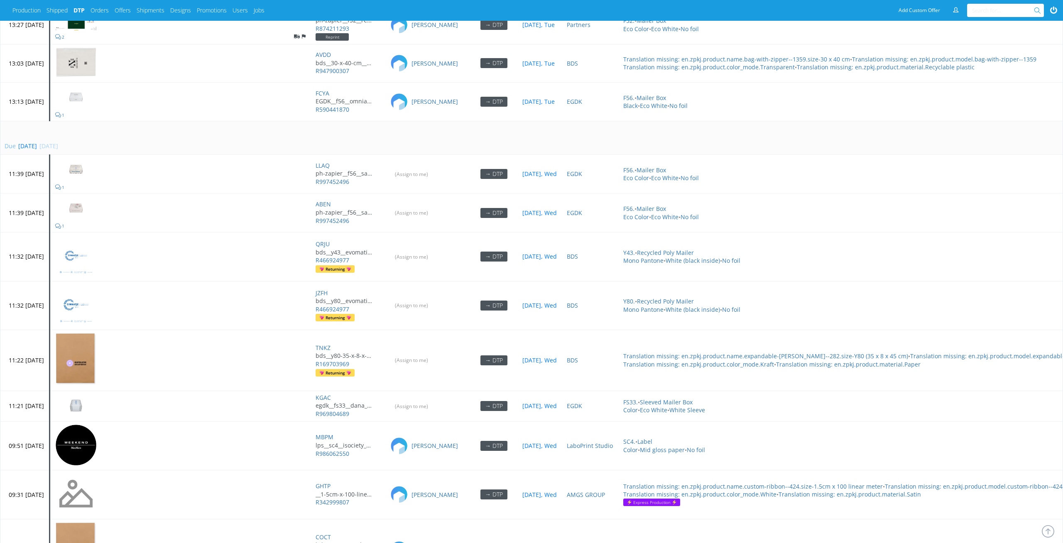
scroll to position [3735, 0]
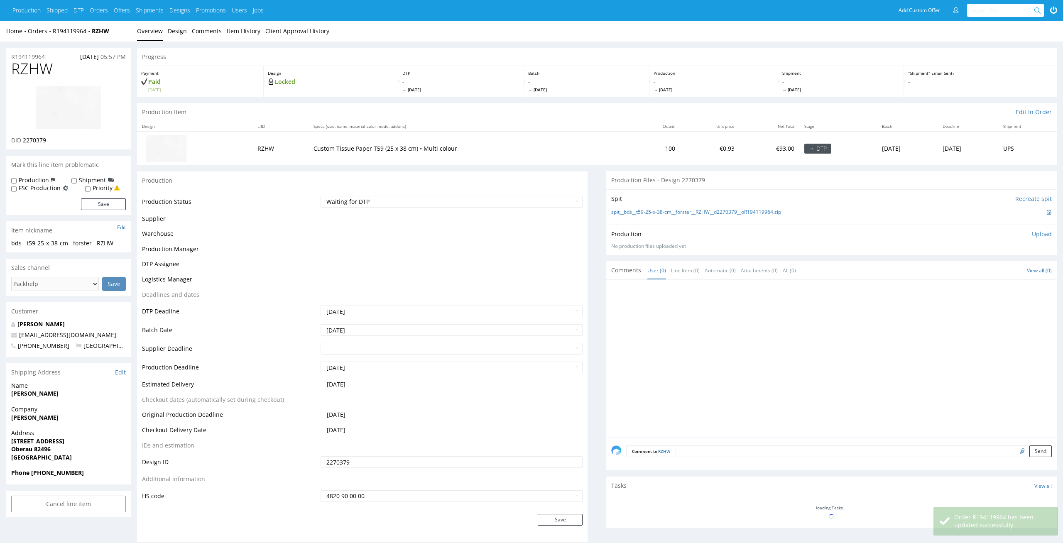
scroll to position [59, 0]
